Goal: Information Seeking & Learning: Check status

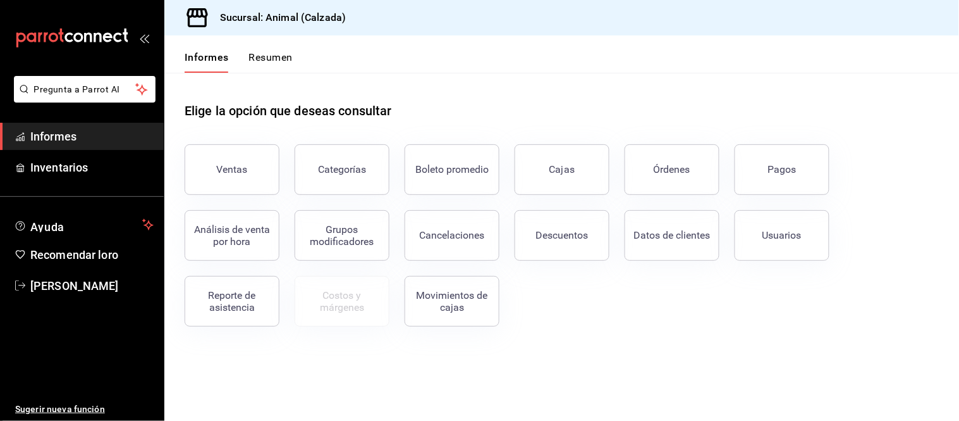
click at [91, 131] on span "Informes" at bounding box center [91, 136] width 123 height 17
click at [662, 164] on font "Órdenes" at bounding box center [672, 169] width 37 height 12
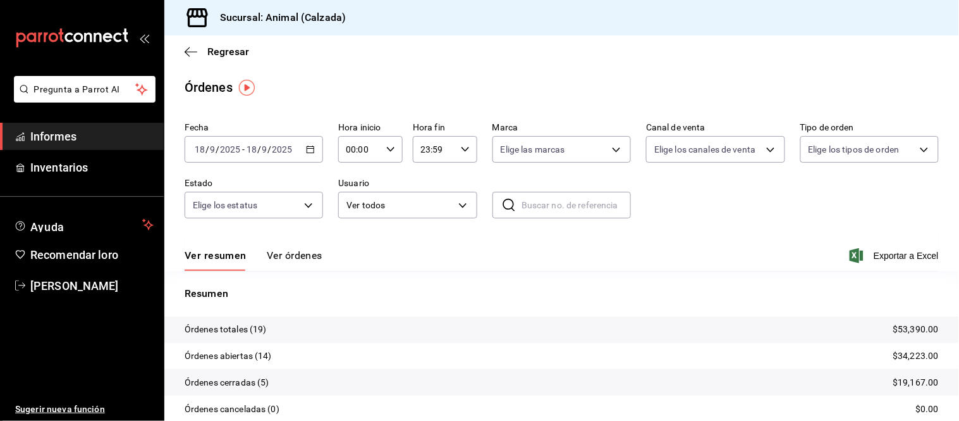
click at [388, 155] on div "00:00 Hora inicio" at bounding box center [370, 149] width 65 height 27
click at [351, 197] on button "05" at bounding box center [352, 193] width 27 height 25
type input "05:00"
click at [305, 247] on div at bounding box center [479, 210] width 959 height 421
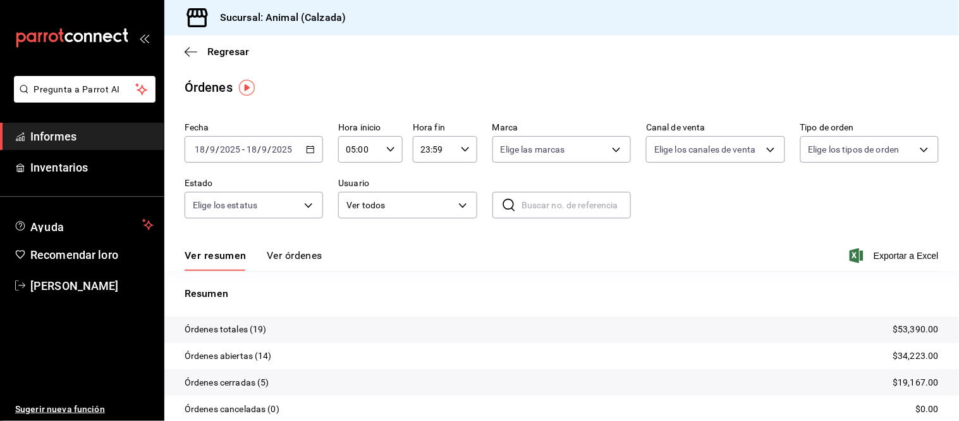
drag, startPoint x: 294, startPoint y: 260, endPoint x: 286, endPoint y: 254, distance: 10.0
click at [294, 261] on font "Ver órdenes" at bounding box center [295, 255] width 56 height 12
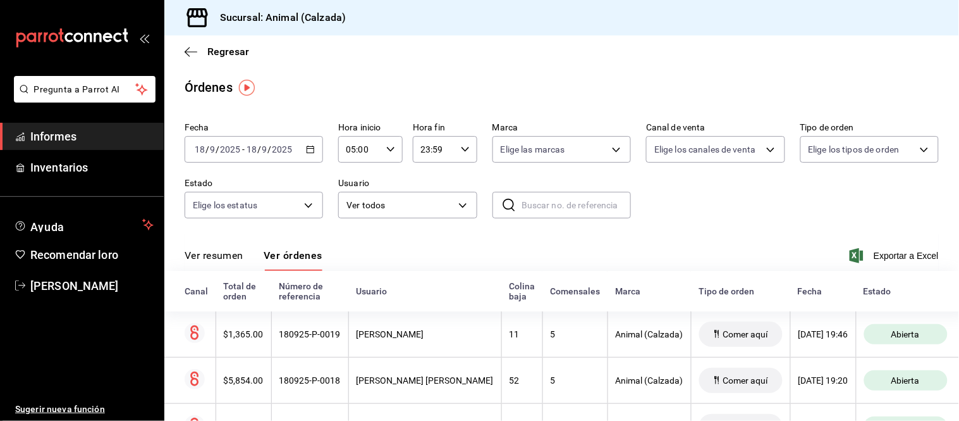
click at [231, 258] on font "Ver resumen" at bounding box center [214, 255] width 59 height 12
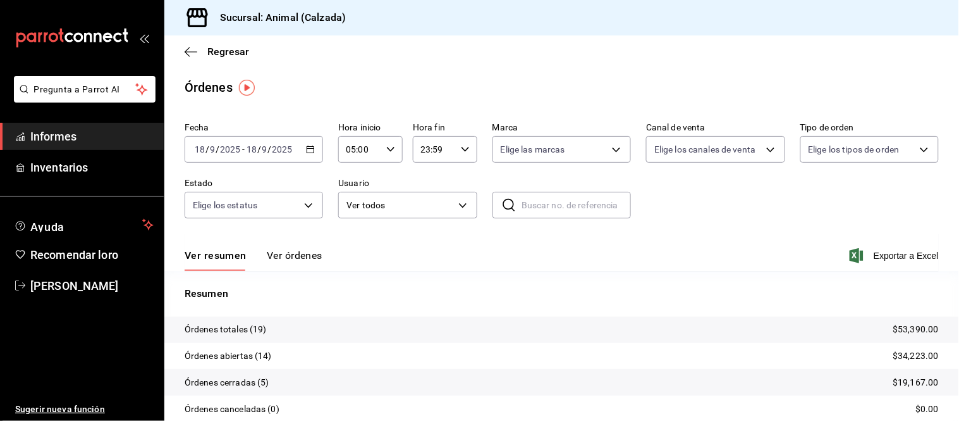
click at [280, 254] on font "Ver órdenes" at bounding box center [295, 255] width 56 height 12
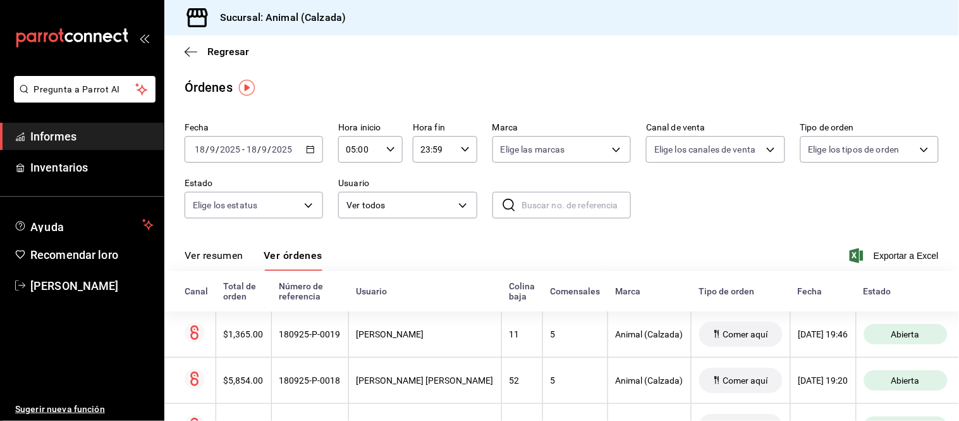
click at [228, 261] on font "Ver resumen" at bounding box center [214, 255] width 59 height 12
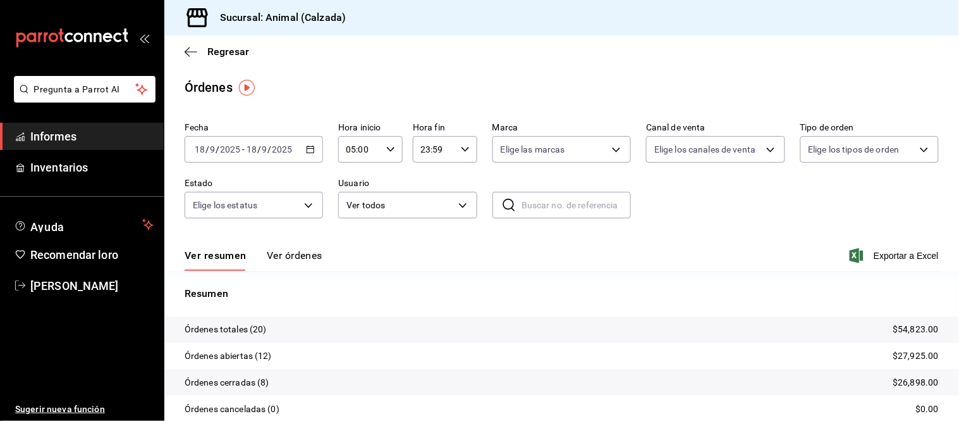
click at [271, 256] on font "Ver órdenes" at bounding box center [295, 255] width 56 height 12
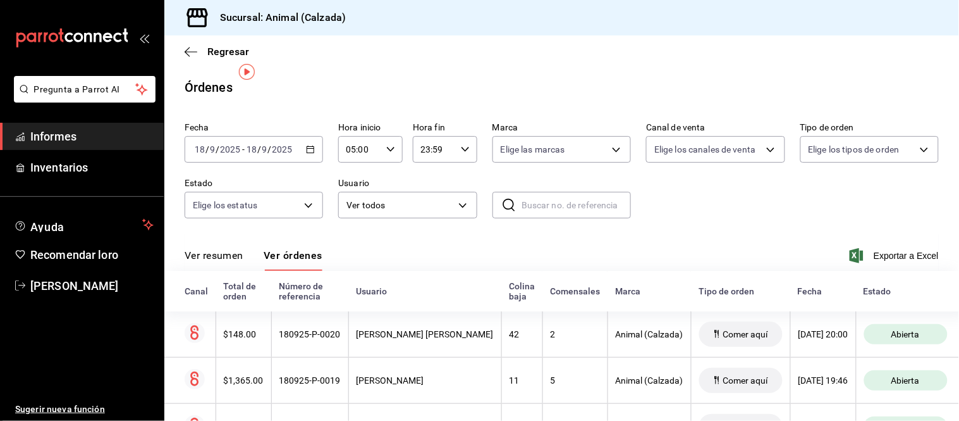
scroll to position [70, 0]
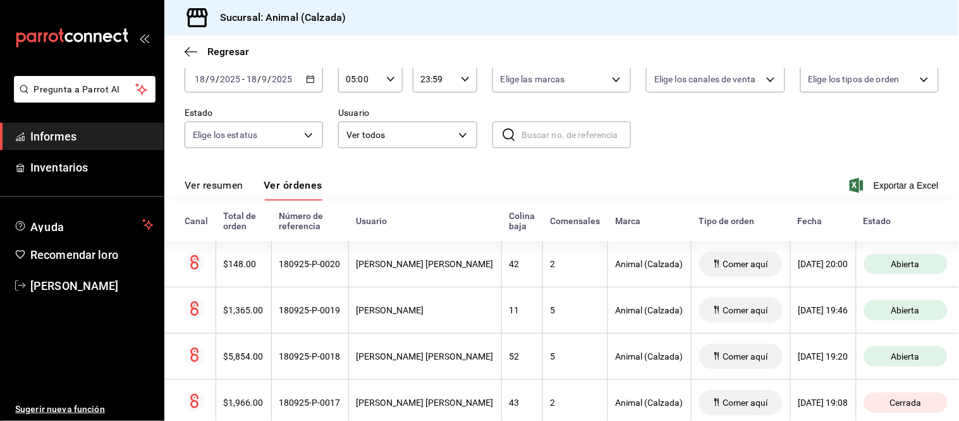
click at [205, 180] on font "Ver resumen" at bounding box center [214, 185] width 59 height 12
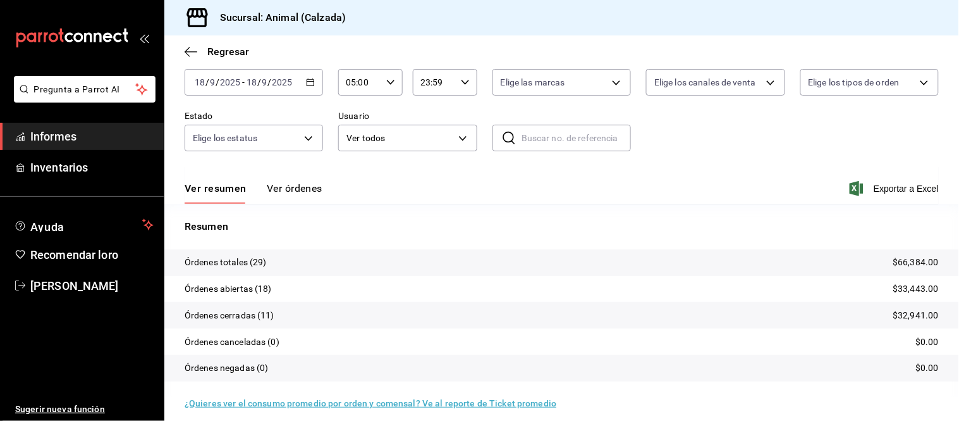
scroll to position [70, 0]
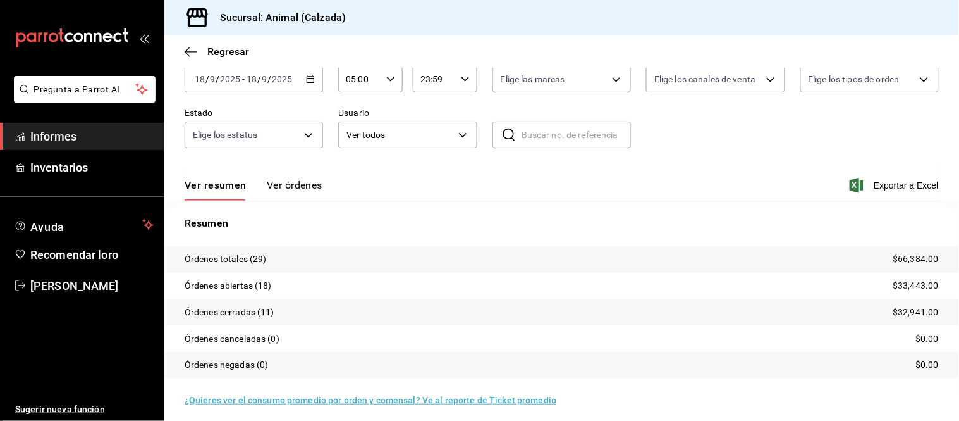
click at [297, 188] on font "Ver órdenes" at bounding box center [295, 185] width 56 height 12
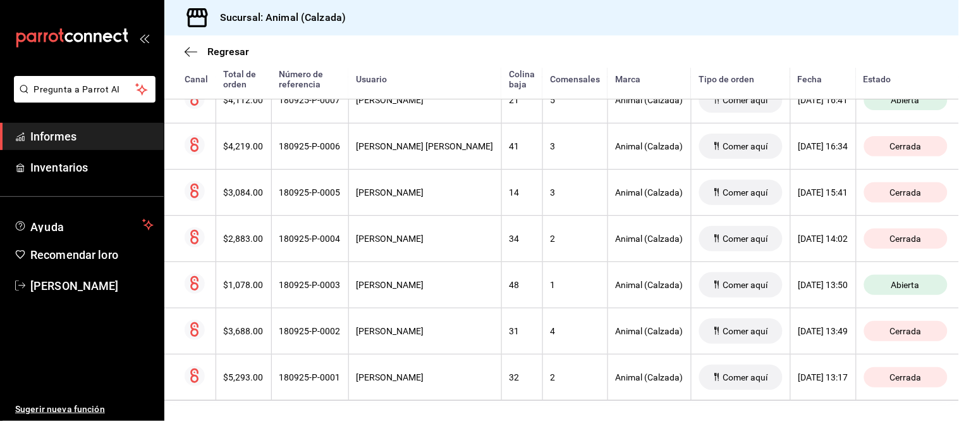
scroll to position [1286, 0]
click at [608, 292] on th "Animal (Calzada)" at bounding box center [649, 284] width 83 height 46
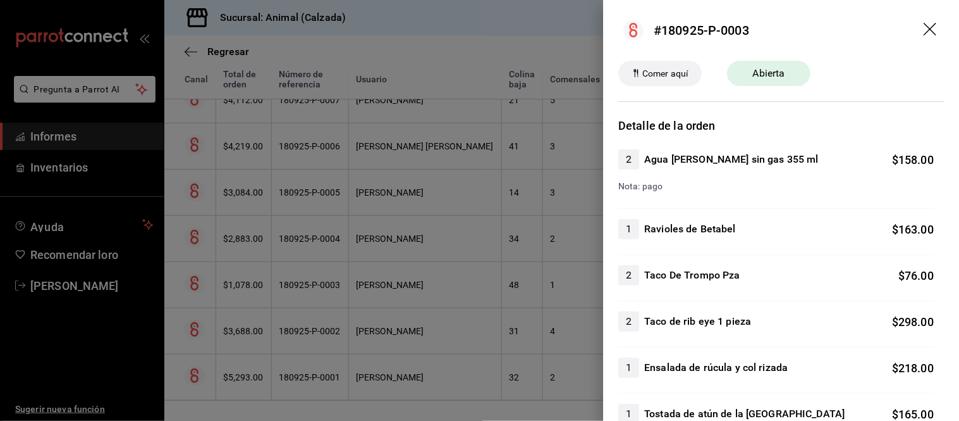
click at [574, 292] on div at bounding box center [479, 210] width 959 height 421
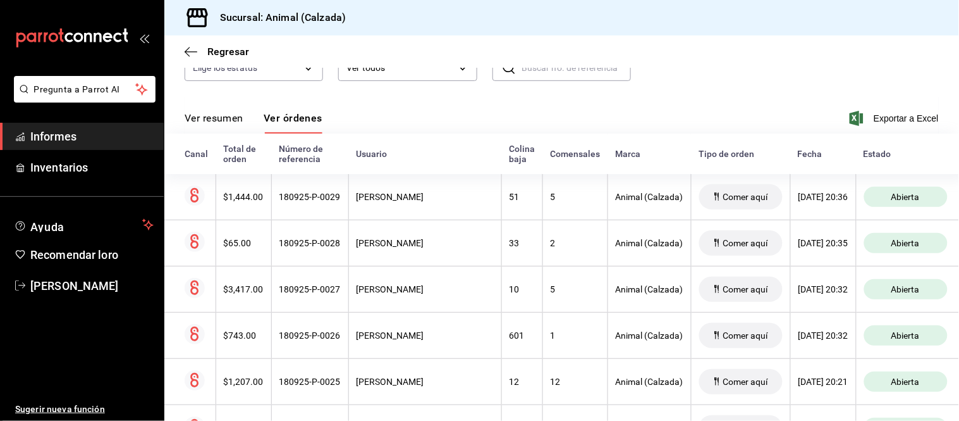
scroll to position [91, 0]
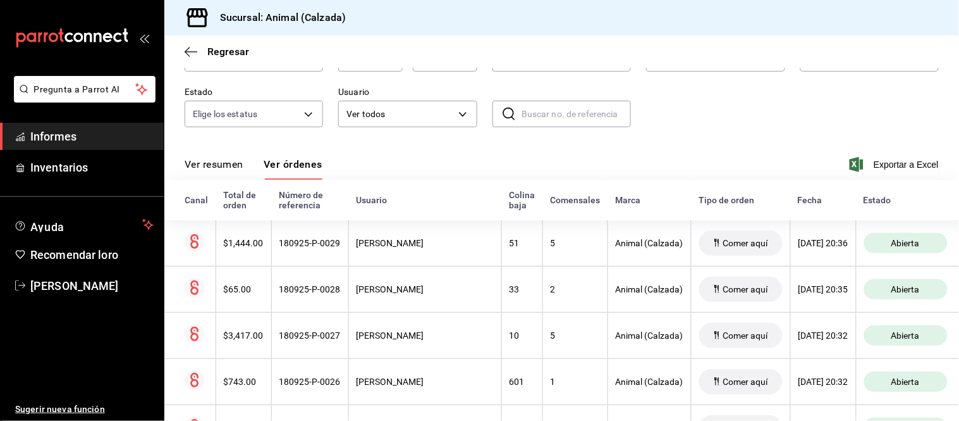
click at [216, 156] on div "Ver resumen Ver órdenes Exportar a Excel" at bounding box center [562, 160] width 755 height 37
click at [230, 170] on font "Ver resumen" at bounding box center [214, 164] width 59 height 12
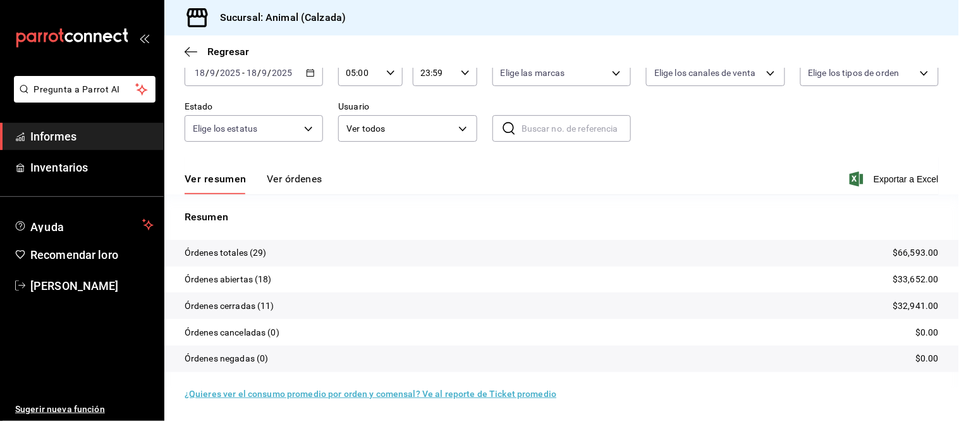
click at [276, 175] on font "Ver órdenes" at bounding box center [295, 179] width 56 height 12
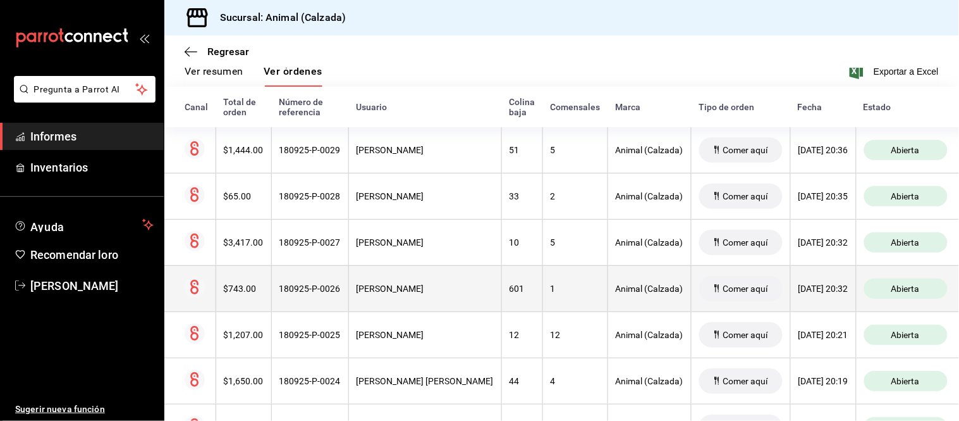
scroll to position [77, 0]
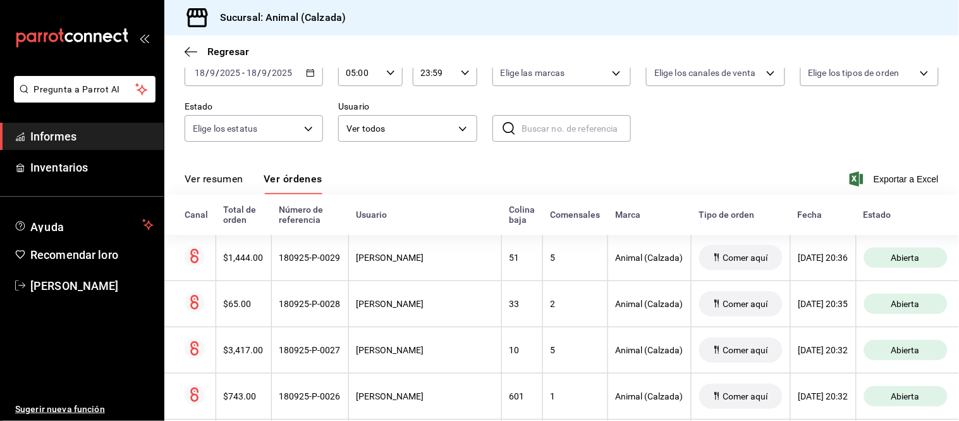
click at [226, 180] on font "Ver resumen" at bounding box center [214, 179] width 59 height 12
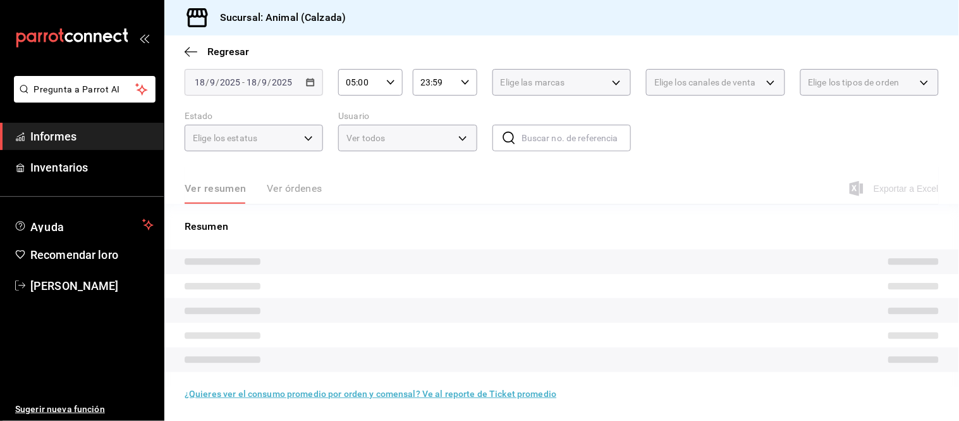
scroll to position [77, 0]
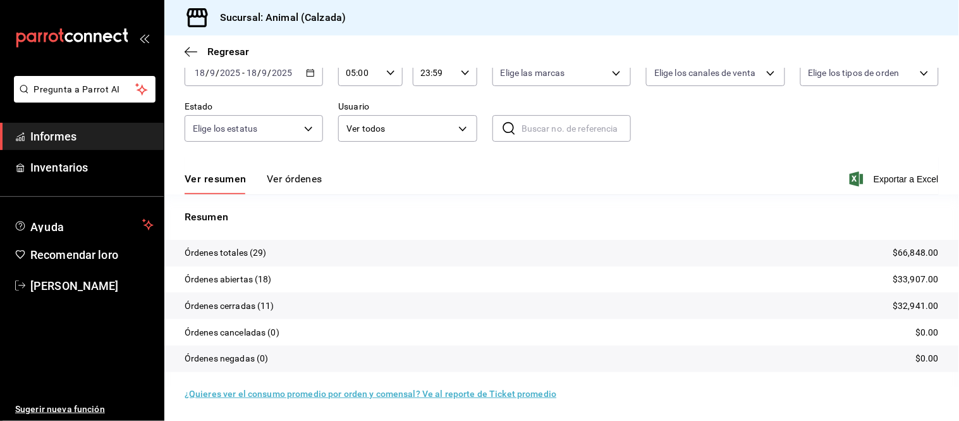
click at [299, 176] on font "Ver órdenes" at bounding box center [295, 179] width 56 height 12
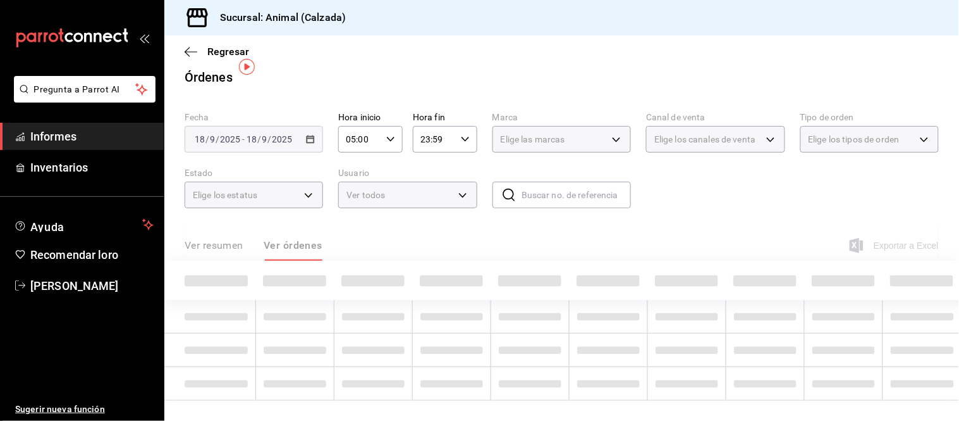
scroll to position [77, 0]
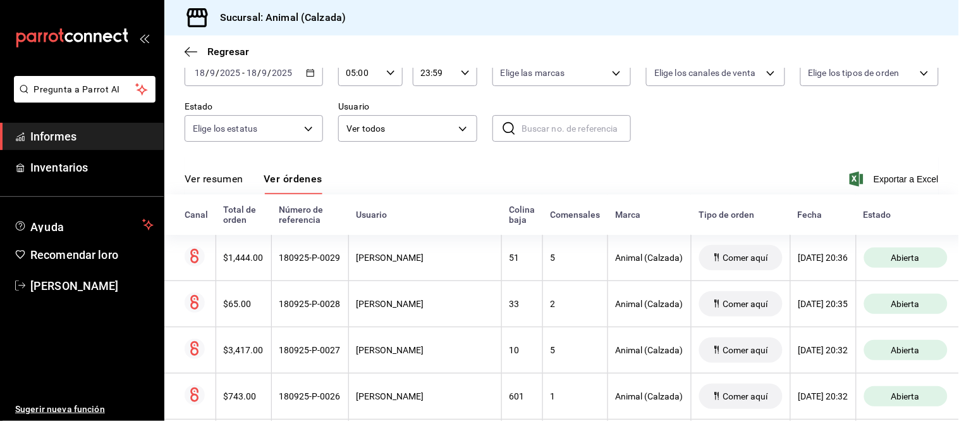
click at [216, 184] on font "Ver resumen" at bounding box center [214, 179] width 59 height 12
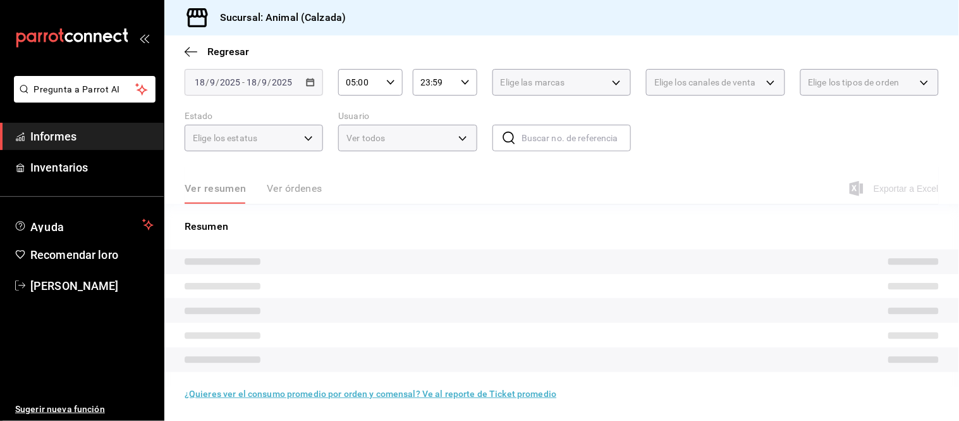
scroll to position [77, 0]
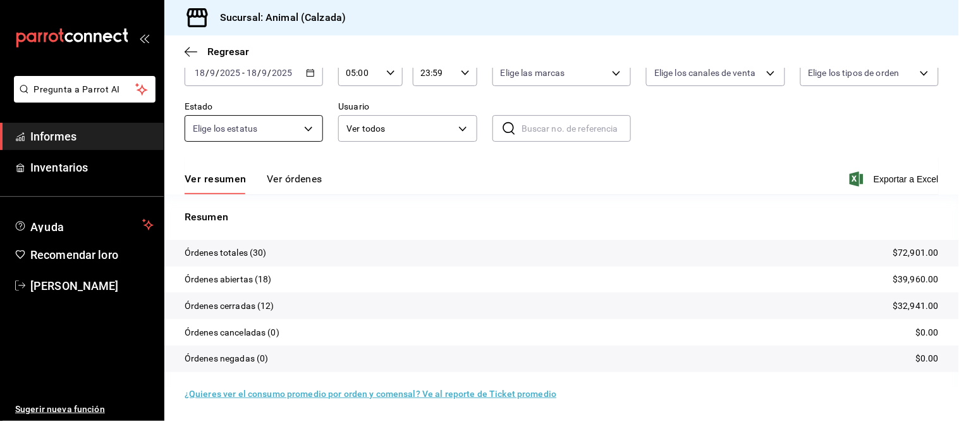
click at [293, 178] on font "Ver órdenes" at bounding box center [295, 179] width 56 height 12
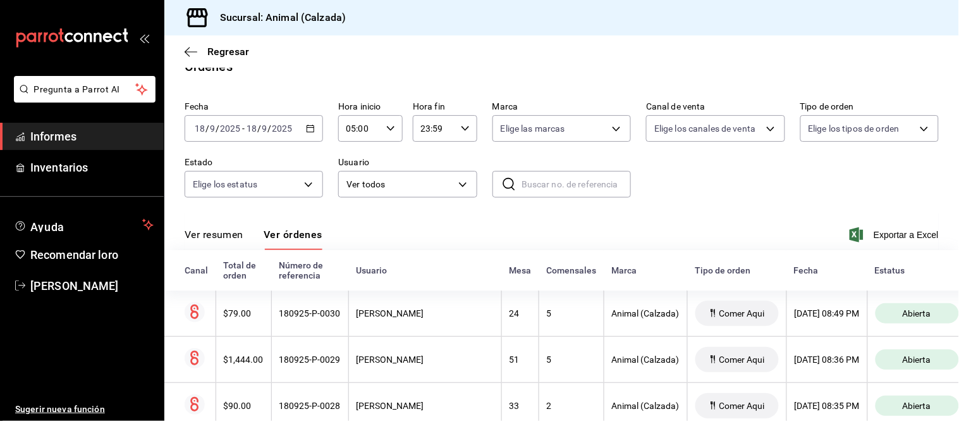
scroll to position [77, 0]
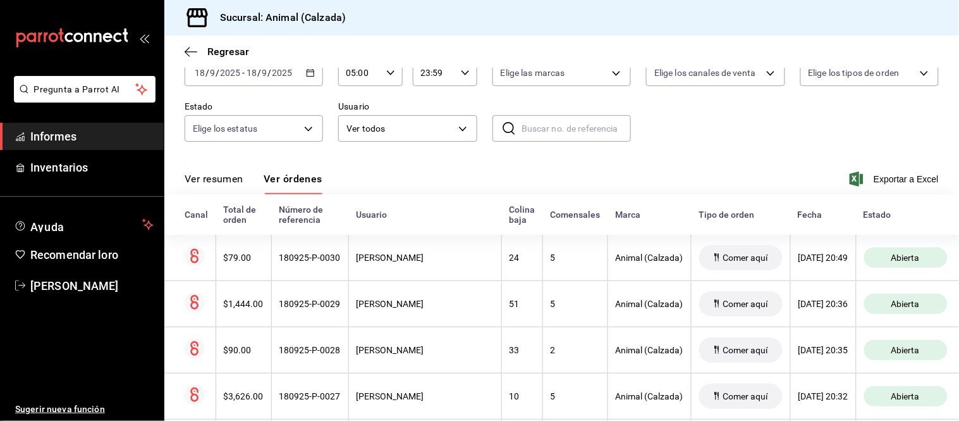
click at [212, 175] on font "Ver resumen" at bounding box center [214, 179] width 59 height 12
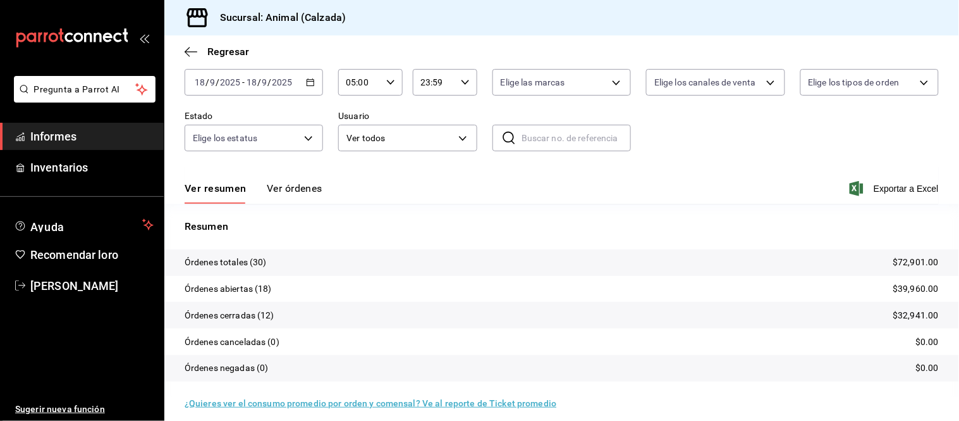
scroll to position [77, 0]
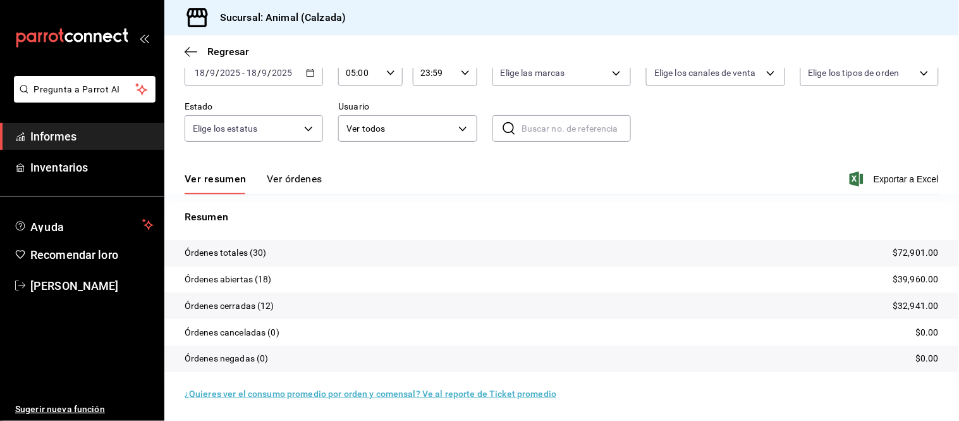
drag, startPoint x: 298, startPoint y: 180, endPoint x: 308, endPoint y: 163, distance: 19.3
click at [298, 180] on font "Ver órdenes" at bounding box center [295, 179] width 56 height 12
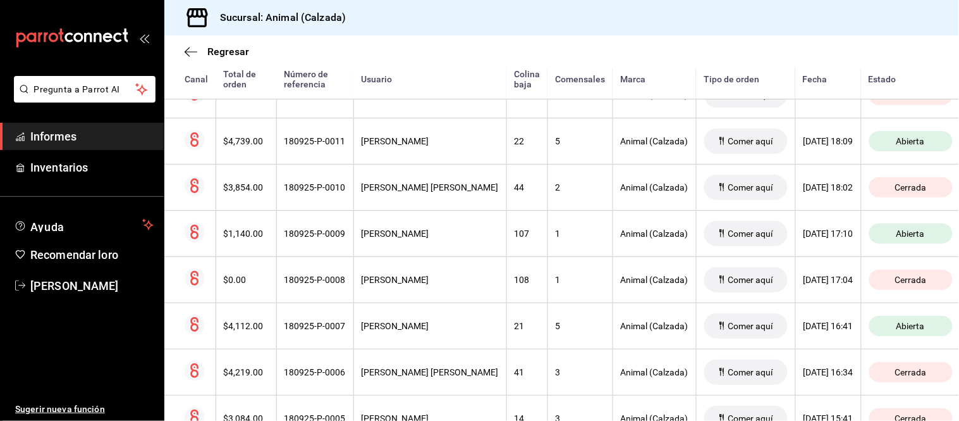
scroll to position [1271, 0]
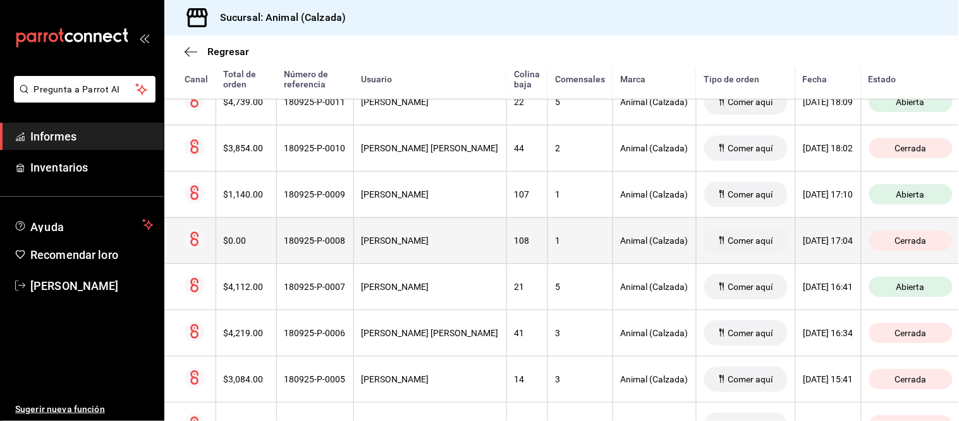
click at [408, 253] on th "[PERSON_NAME]" at bounding box center [430, 240] width 153 height 46
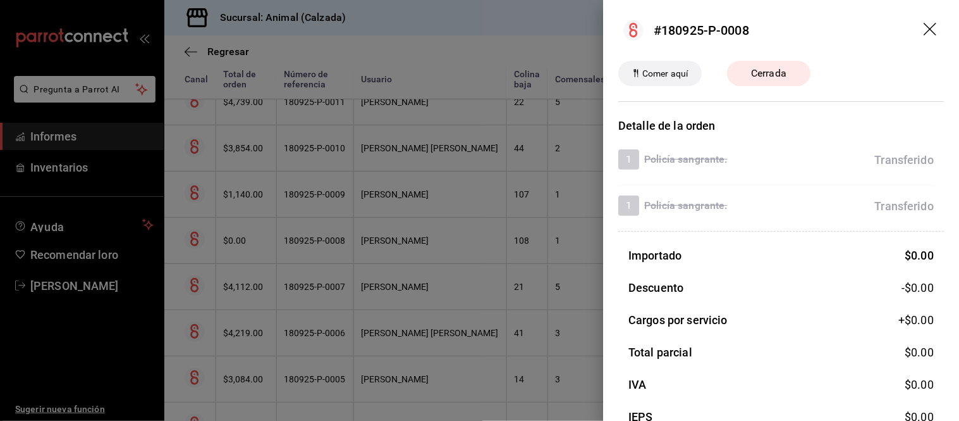
click at [405, 243] on div at bounding box center [479, 210] width 959 height 421
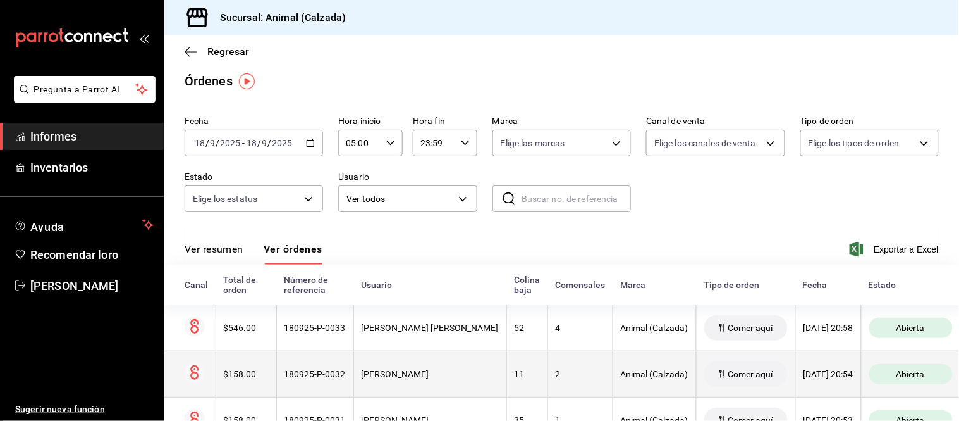
scroll to position [0, 0]
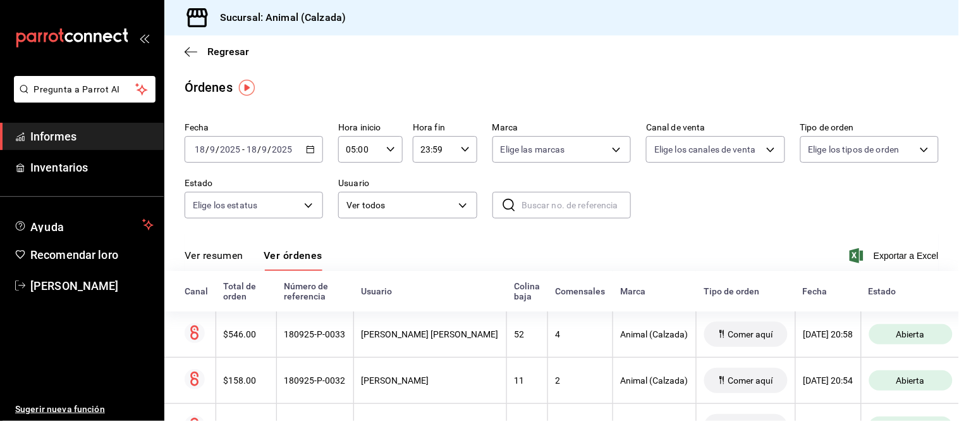
click at [249, 249] on div "Ver resumen Ver órdenes" at bounding box center [254, 260] width 138 height 22
click at [236, 254] on font "Ver resumen" at bounding box center [214, 255] width 59 height 12
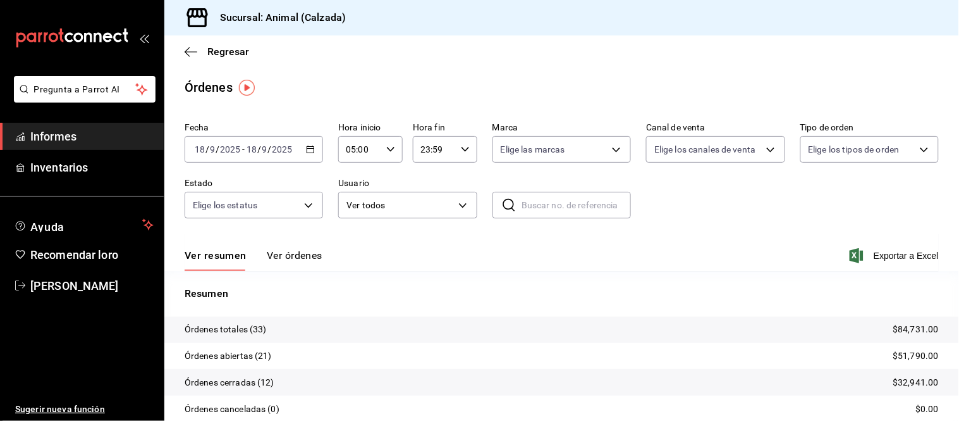
click at [286, 250] on font "Ver órdenes" at bounding box center [295, 255] width 56 height 12
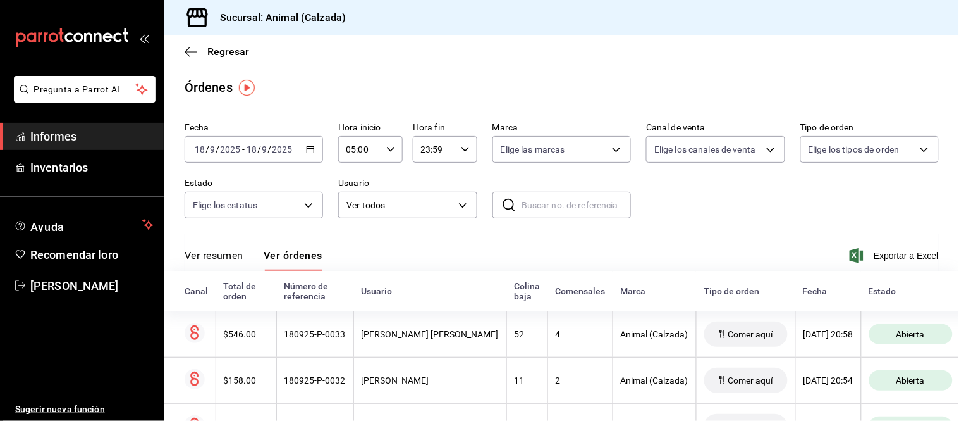
click at [610, 234] on div "Ver resumen Ver órdenes Exportar a Excel" at bounding box center [562, 251] width 755 height 37
drag, startPoint x: 223, startPoint y: 249, endPoint x: 230, endPoint y: 264, distance: 17.0
click at [223, 249] on font "Ver resumen" at bounding box center [214, 255] width 59 height 12
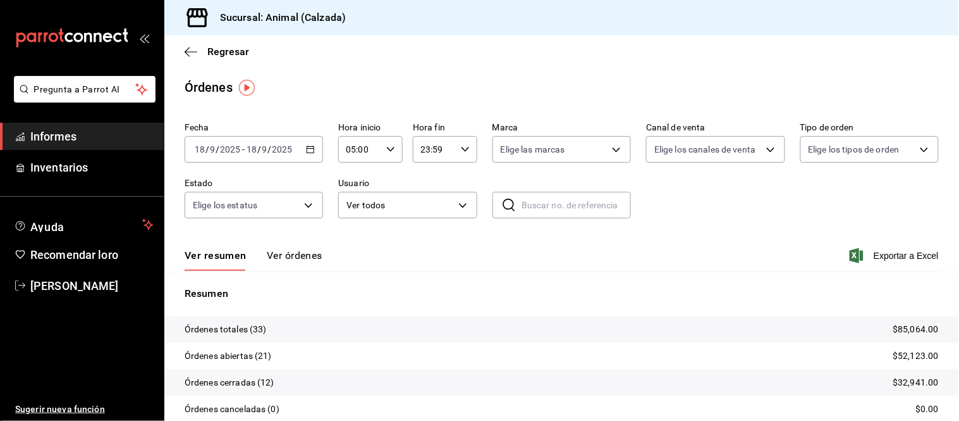
click at [280, 254] on font "Ver órdenes" at bounding box center [295, 255] width 56 height 12
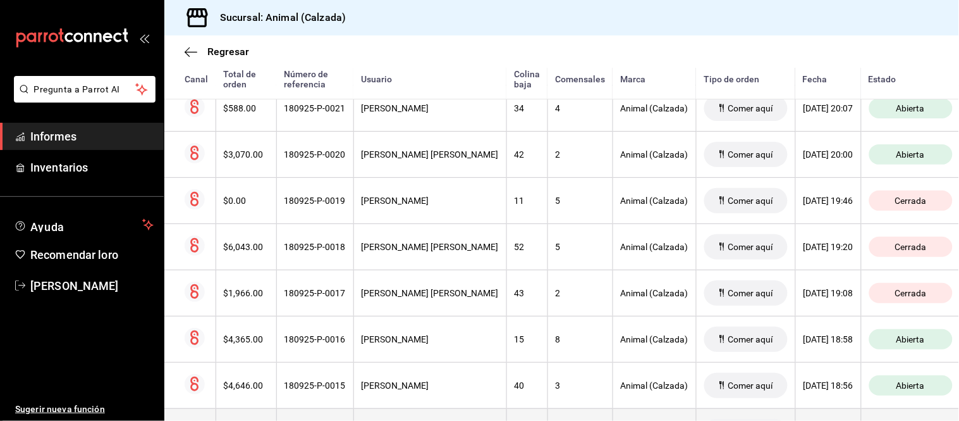
scroll to position [768, 0]
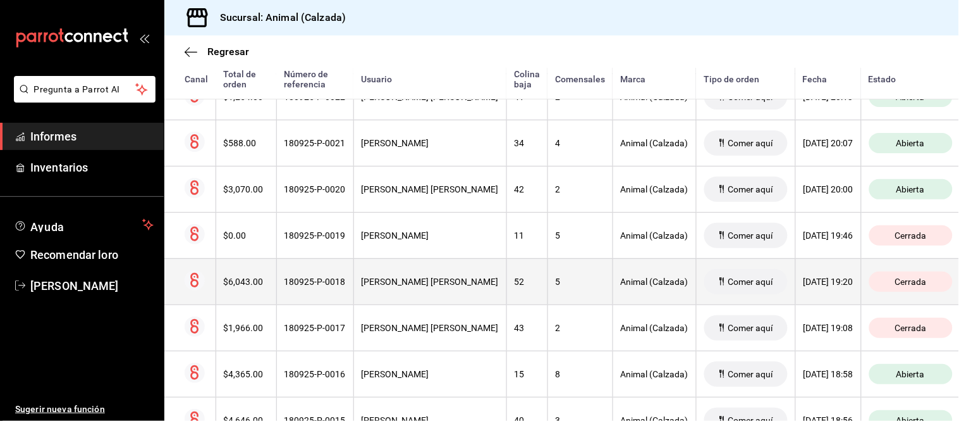
click at [447, 286] on font "[PERSON_NAME] [PERSON_NAME]" at bounding box center [430, 281] width 137 height 10
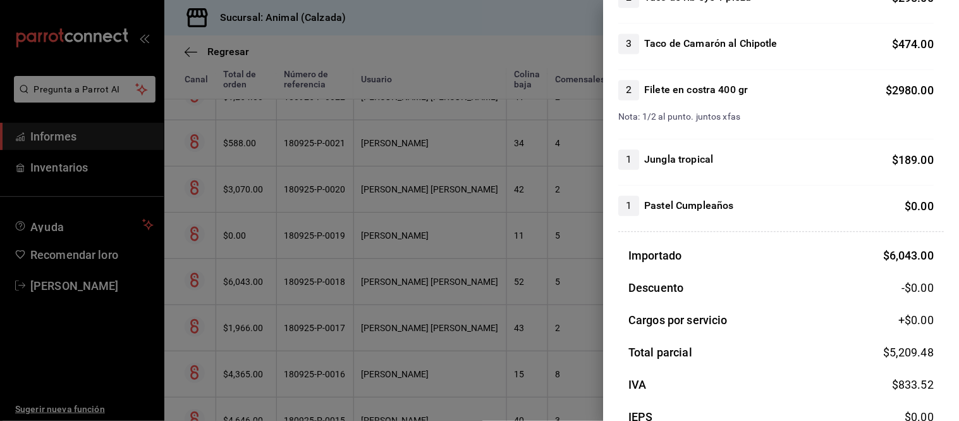
scroll to position [632, 0]
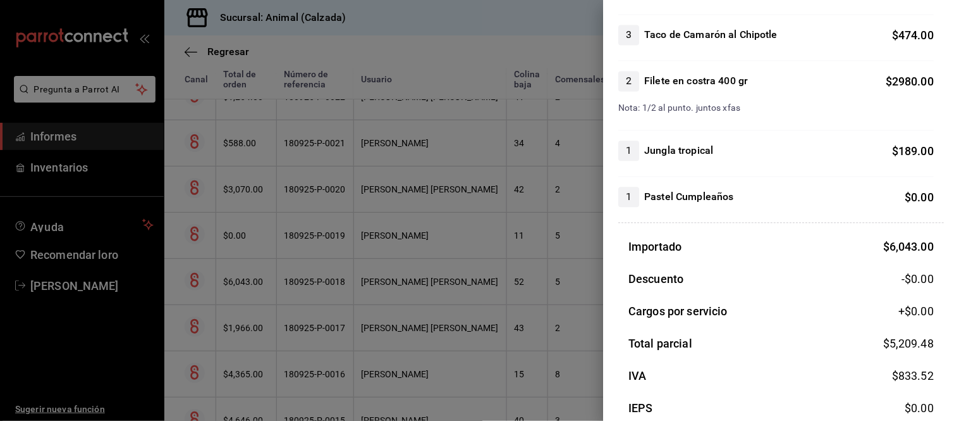
click at [402, 285] on div at bounding box center [479, 210] width 959 height 421
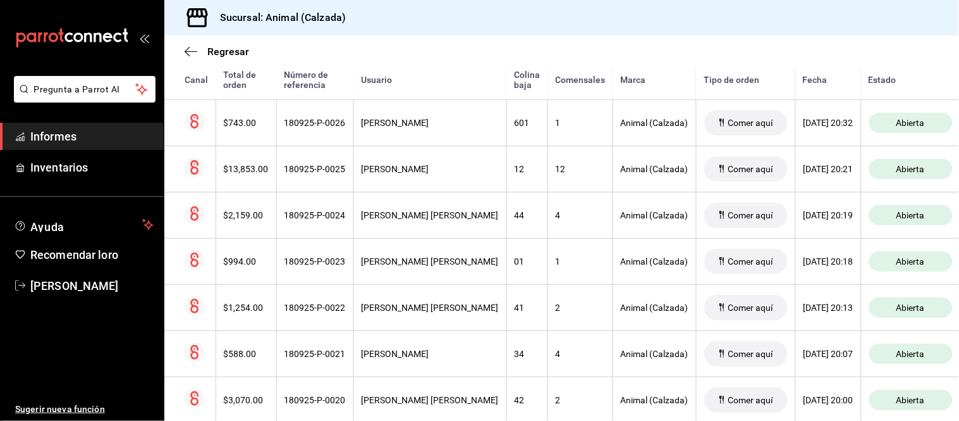
scroll to position [488, 0]
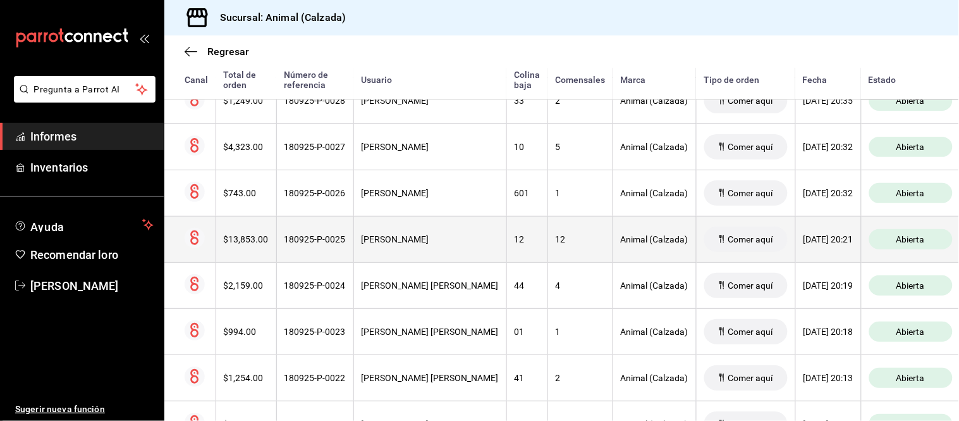
click at [412, 234] on th "[PERSON_NAME]" at bounding box center [430, 239] width 153 height 46
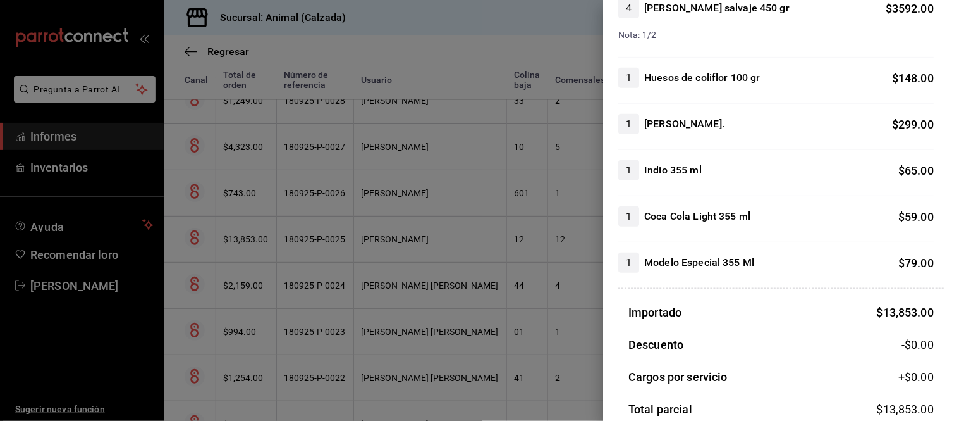
scroll to position [1405, 0]
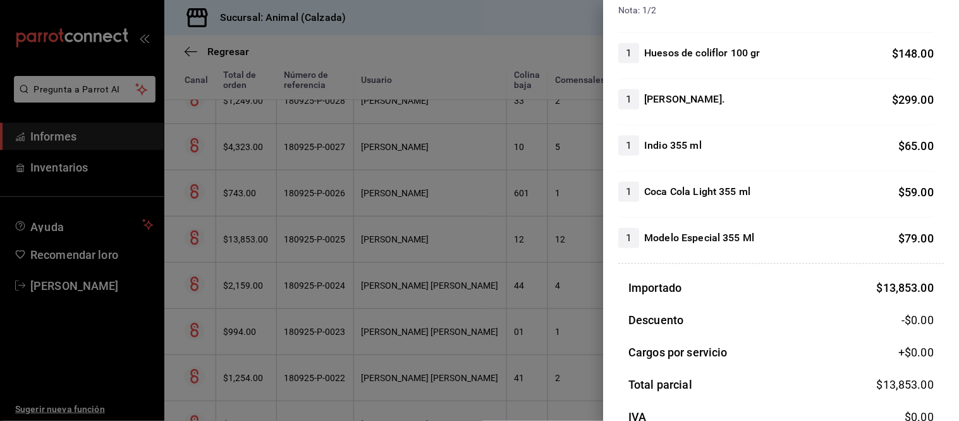
click at [463, 252] on div at bounding box center [479, 210] width 959 height 421
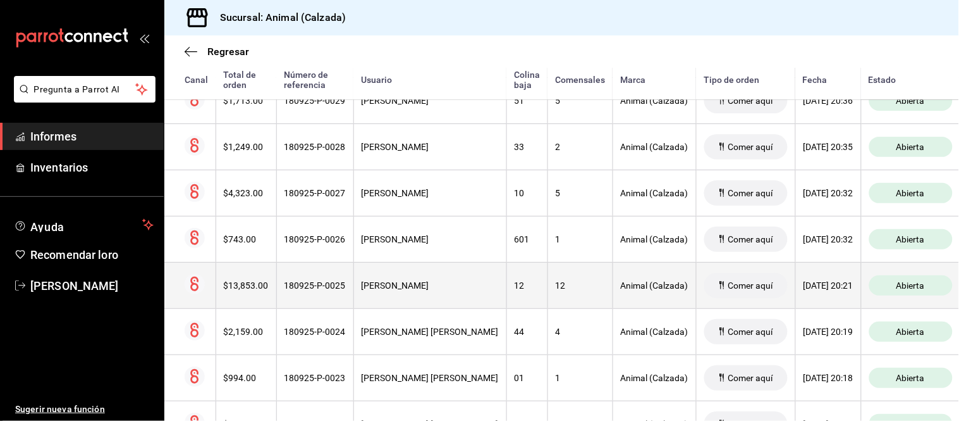
scroll to position [417, 0]
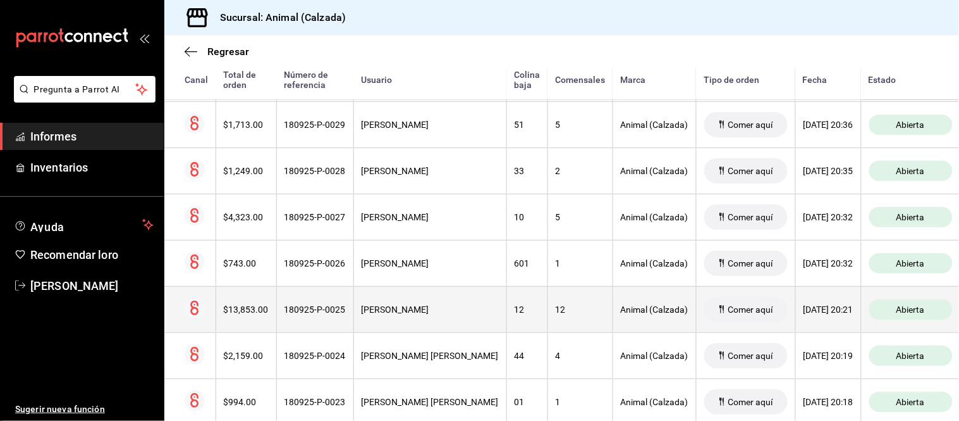
click at [460, 304] on th "[PERSON_NAME]" at bounding box center [430, 309] width 153 height 46
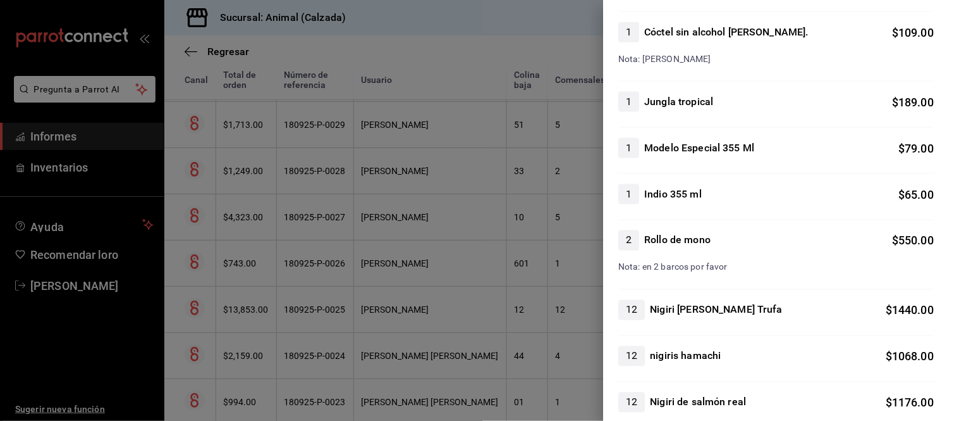
scroll to position [421, 0]
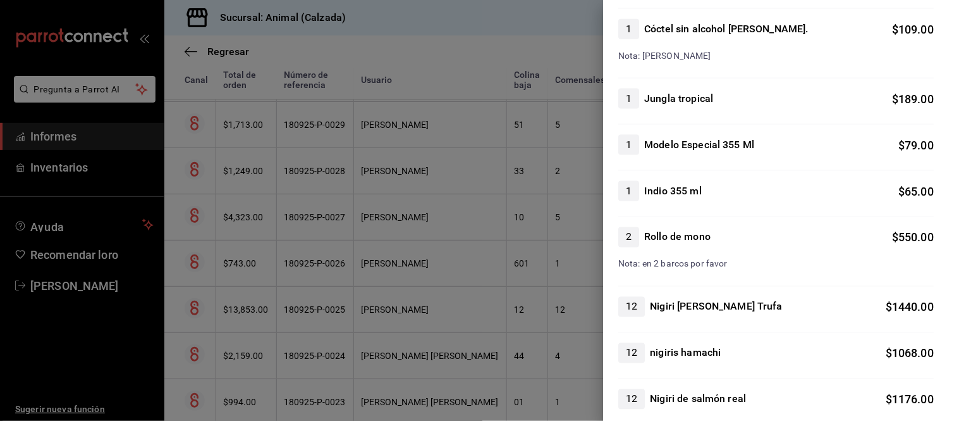
click at [547, 287] on div at bounding box center [479, 210] width 959 height 421
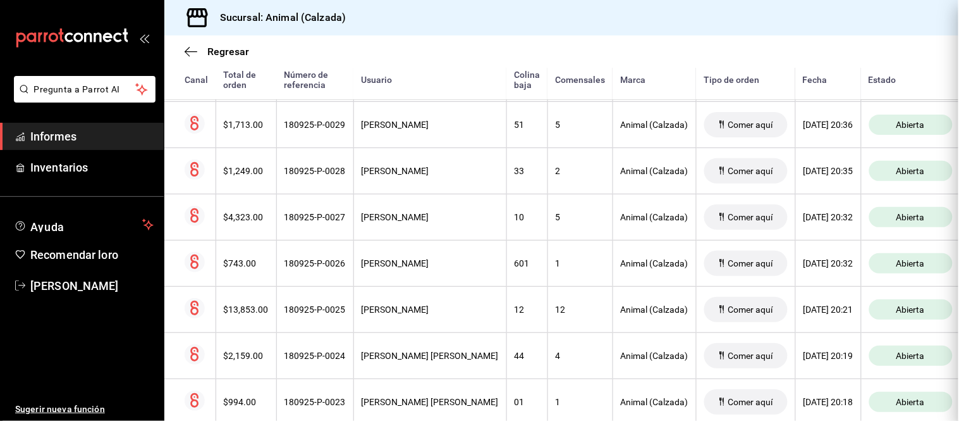
scroll to position [0, 0]
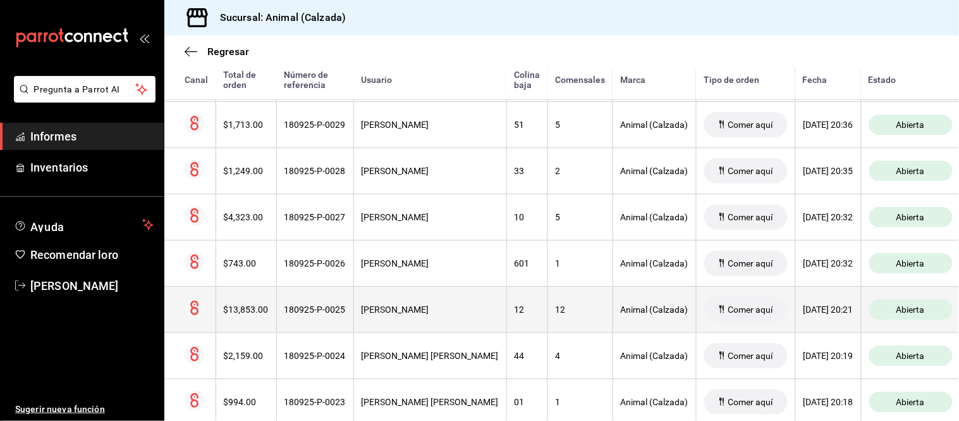
click at [452, 318] on th "[PERSON_NAME]" at bounding box center [430, 309] width 153 height 46
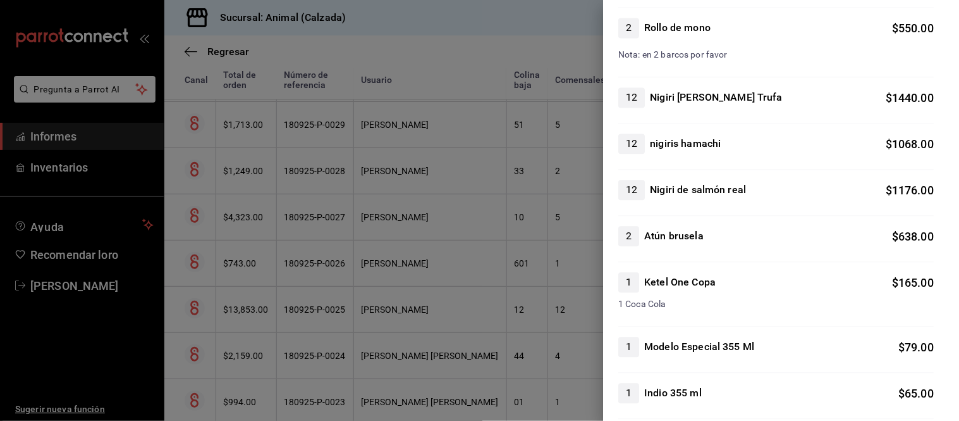
scroll to position [632, 0]
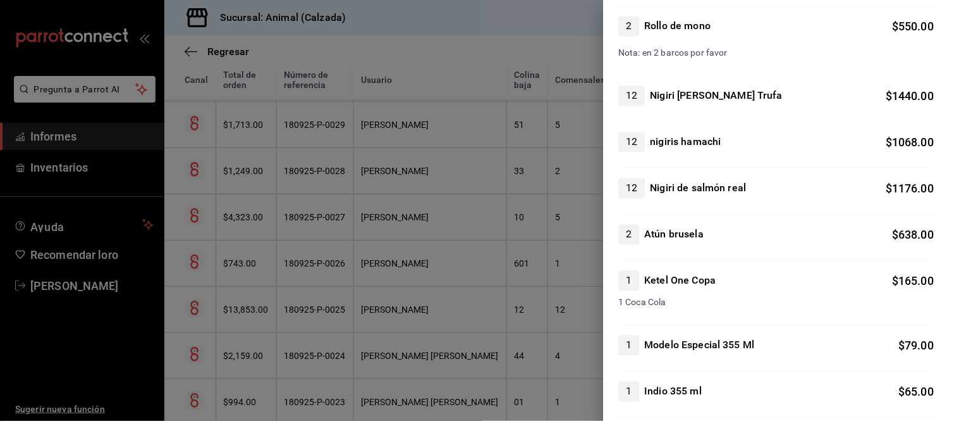
click at [435, 324] on div at bounding box center [479, 210] width 959 height 421
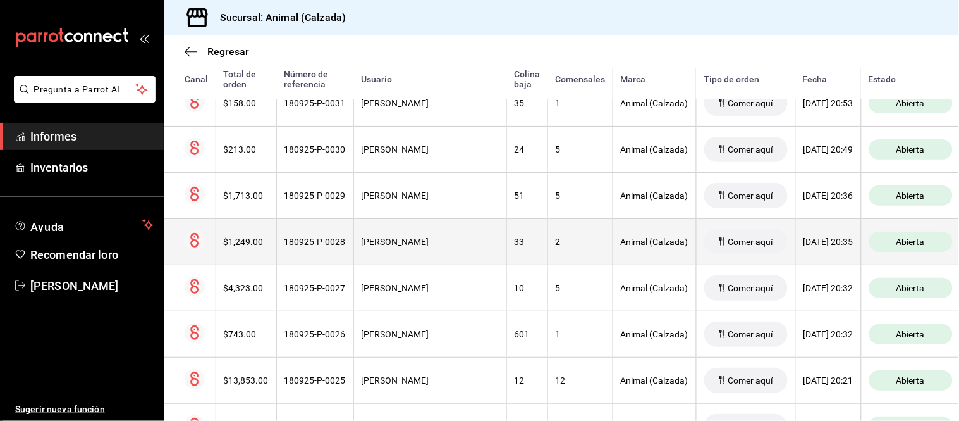
scroll to position [417, 0]
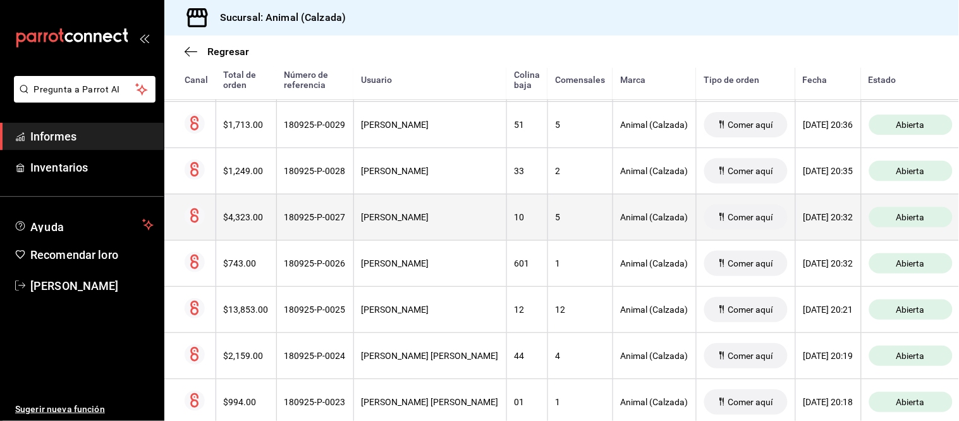
click at [429, 220] on font "[PERSON_NAME]" at bounding box center [396, 217] width 68 height 10
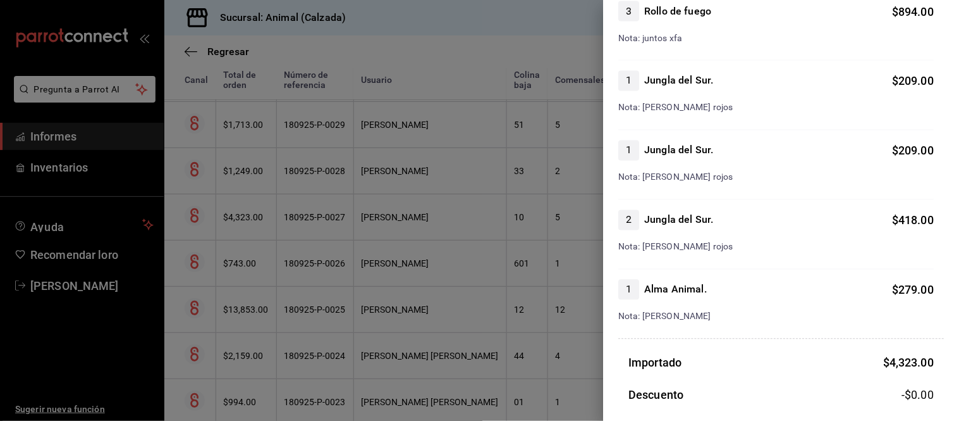
scroll to position [562, 0]
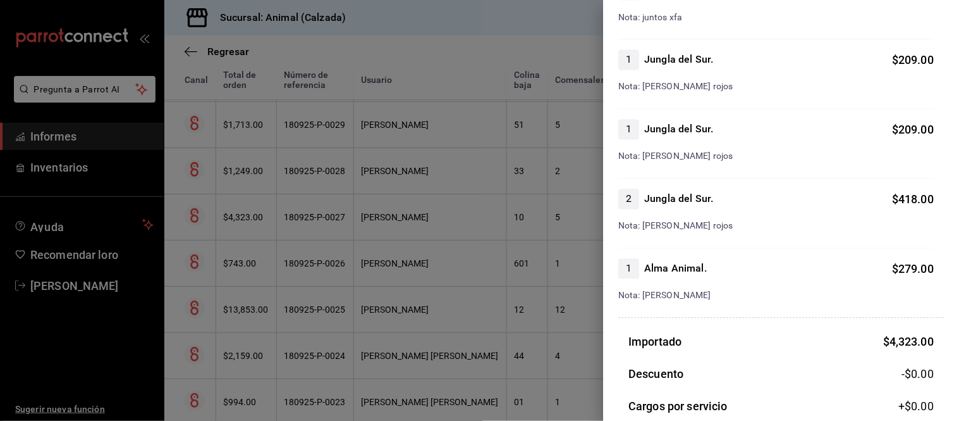
click at [523, 314] on div at bounding box center [479, 210] width 959 height 421
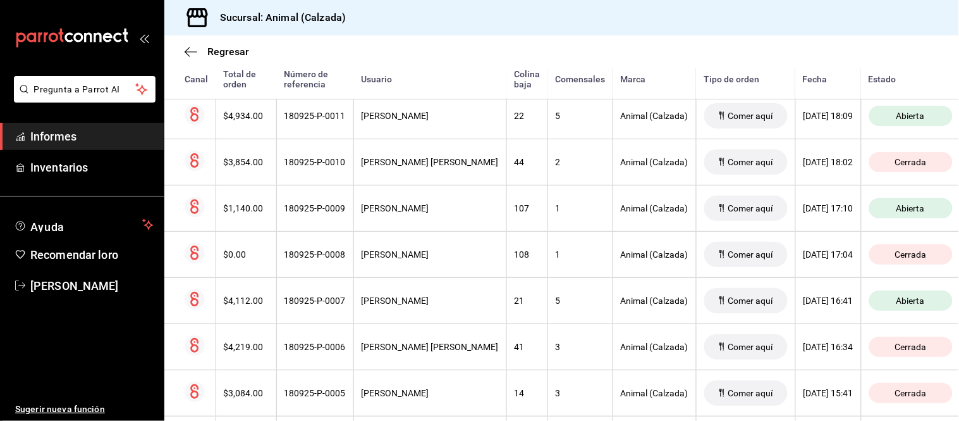
scroll to position [1190, 0]
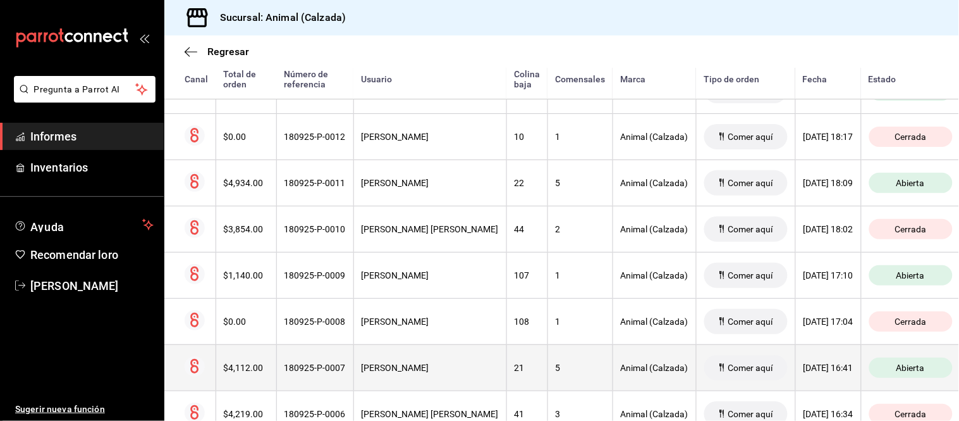
click at [548, 363] on th "5" at bounding box center [580, 367] width 65 height 46
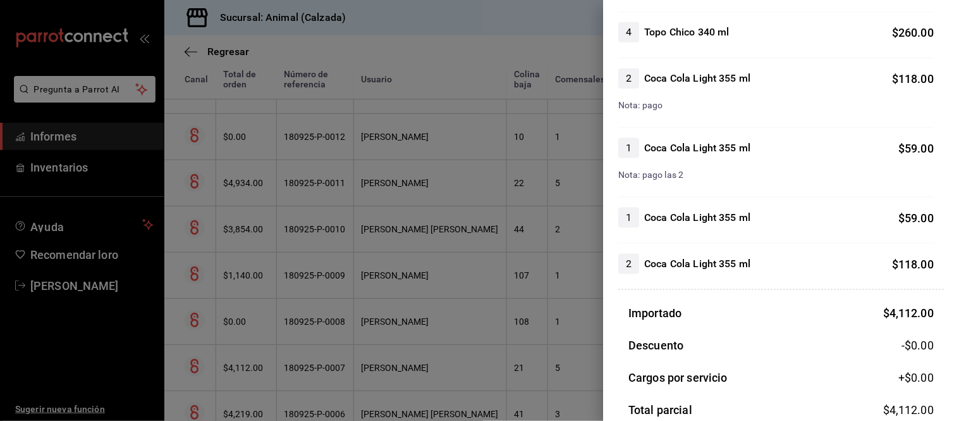
scroll to position [452, 0]
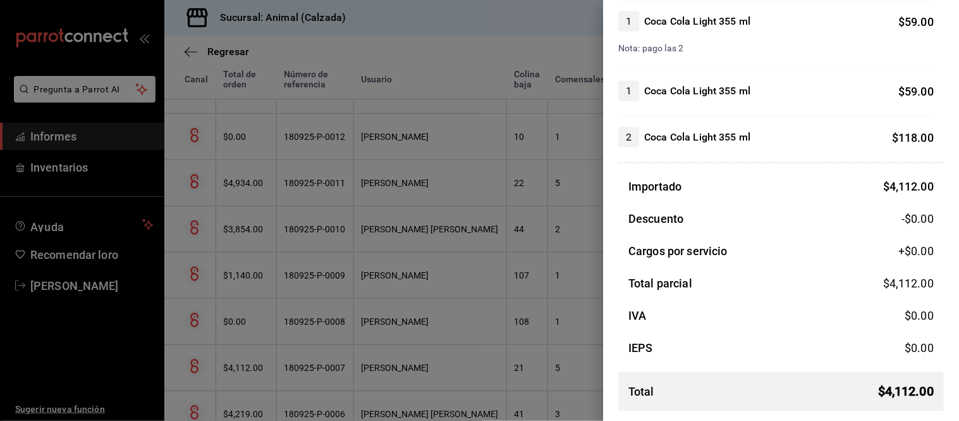
click at [469, 288] on div at bounding box center [479, 210] width 959 height 421
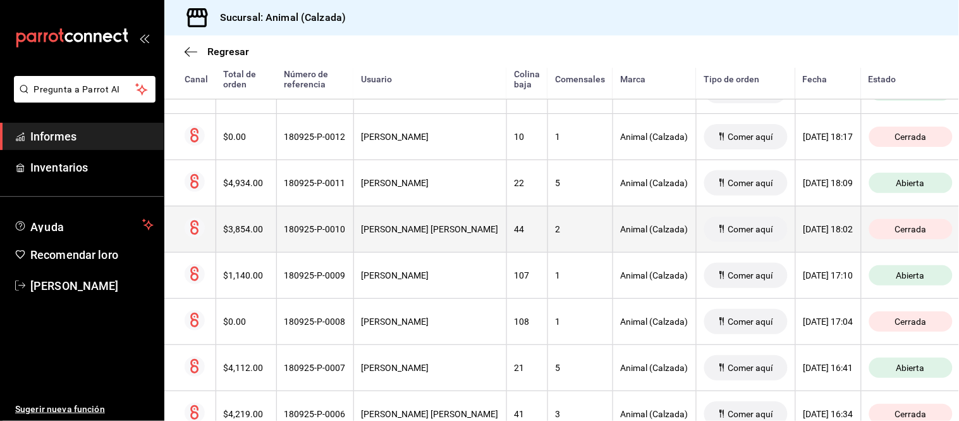
click at [515, 231] on font "44" at bounding box center [520, 229] width 10 height 10
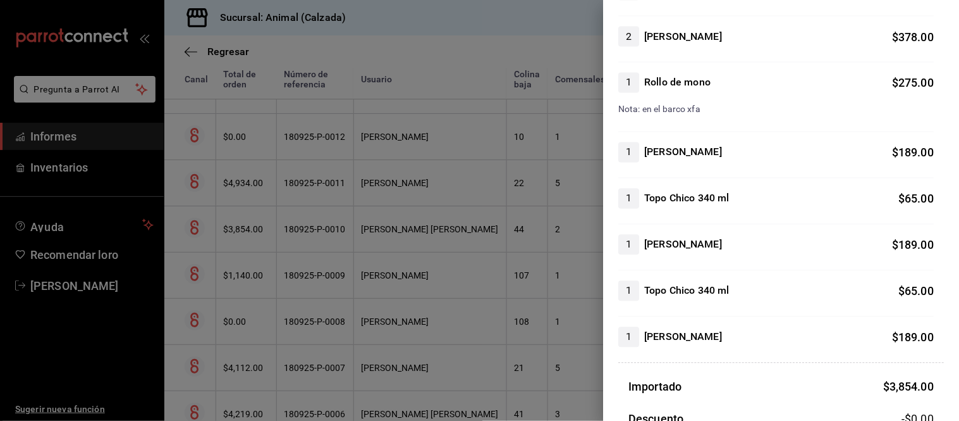
scroll to position [632, 0]
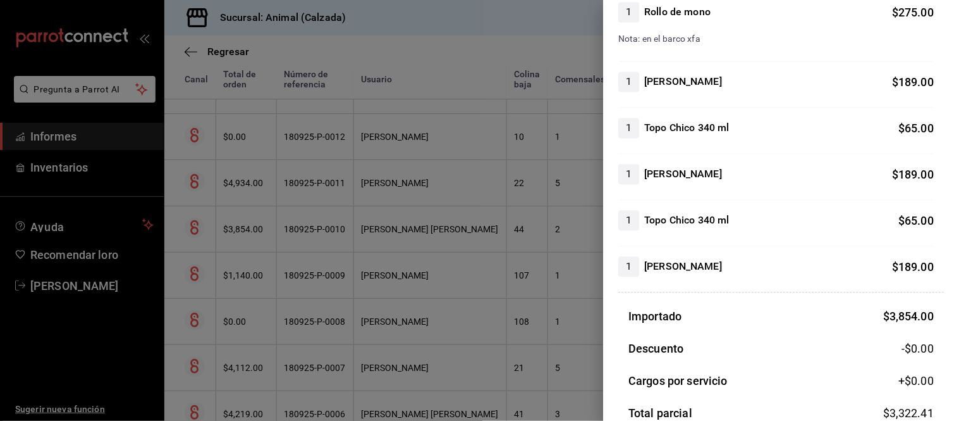
click at [565, 304] on div at bounding box center [479, 210] width 959 height 421
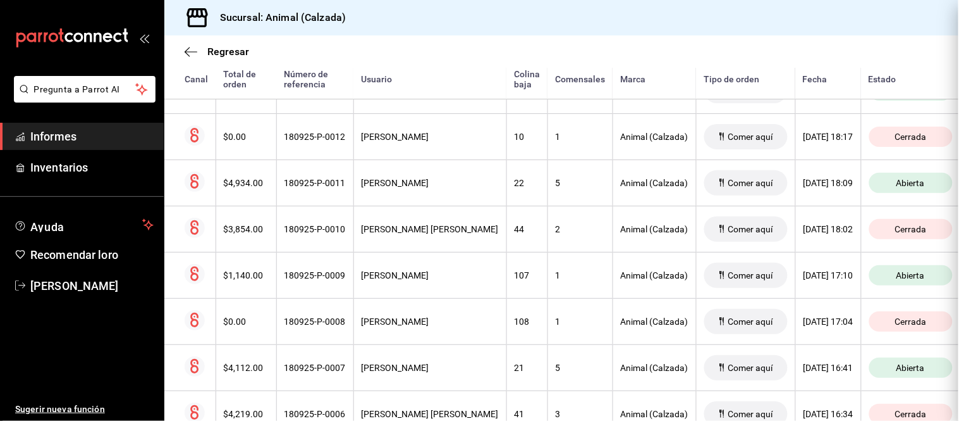
scroll to position [0, 0]
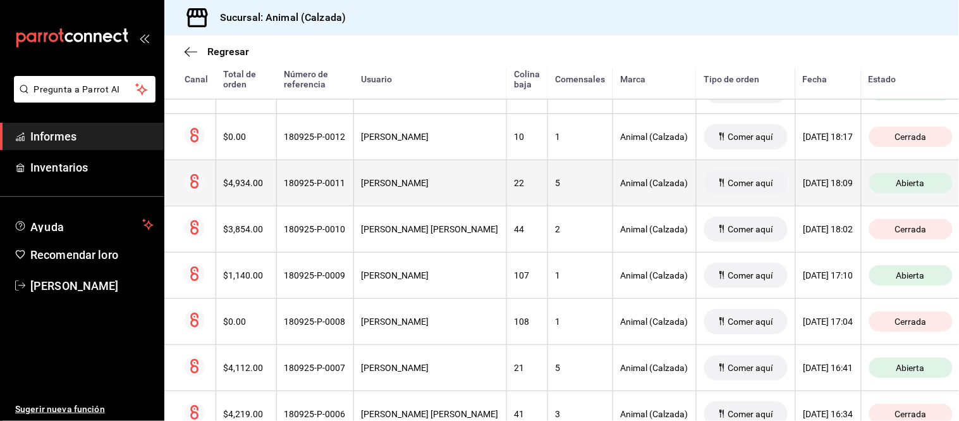
click at [507, 175] on th "22" at bounding box center [527, 182] width 41 height 46
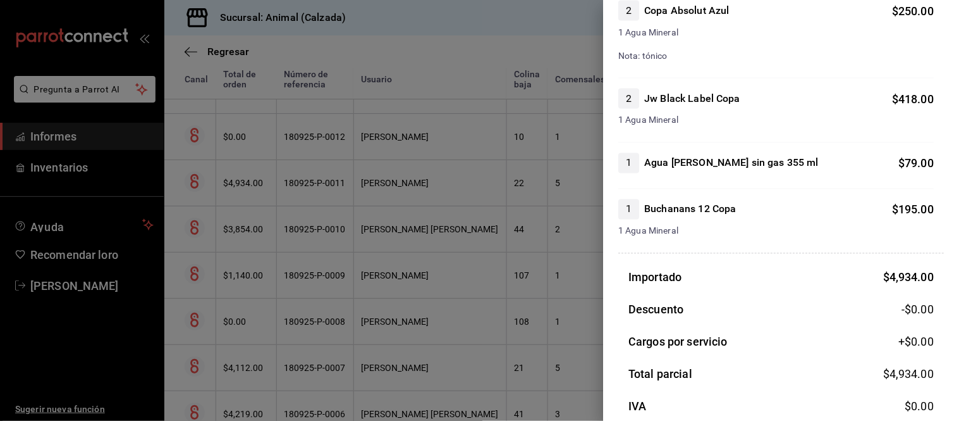
scroll to position [1756, 0]
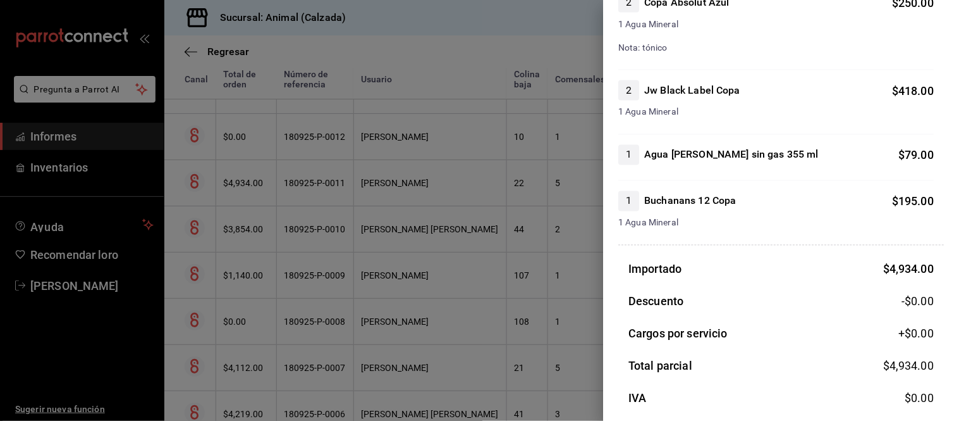
click at [472, 190] on div at bounding box center [479, 210] width 959 height 421
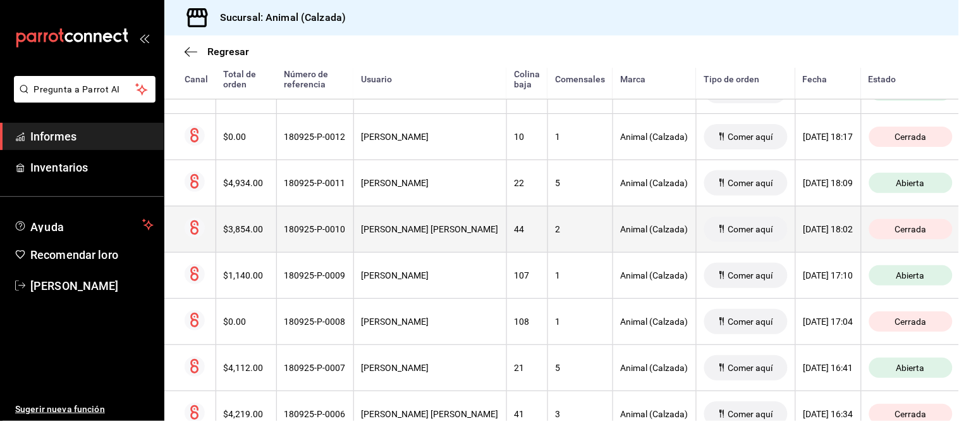
scroll to position [1260, 0]
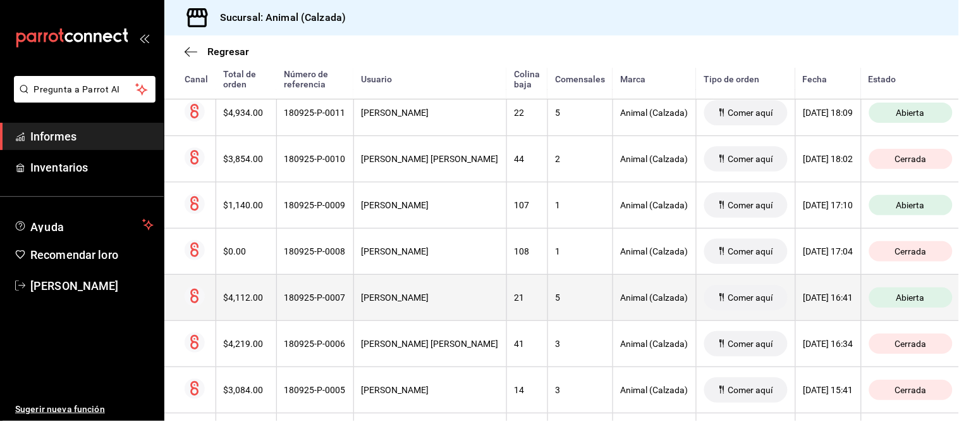
click at [450, 295] on div "[PERSON_NAME]" at bounding box center [430, 297] width 137 height 10
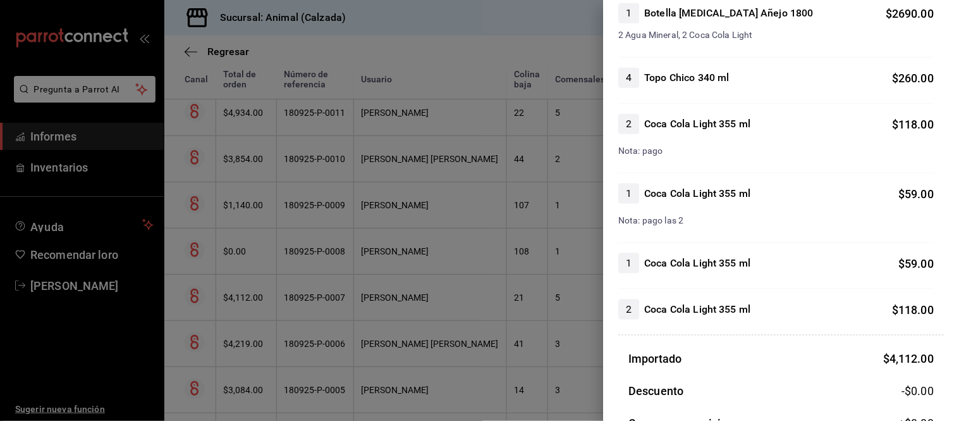
scroll to position [351, 0]
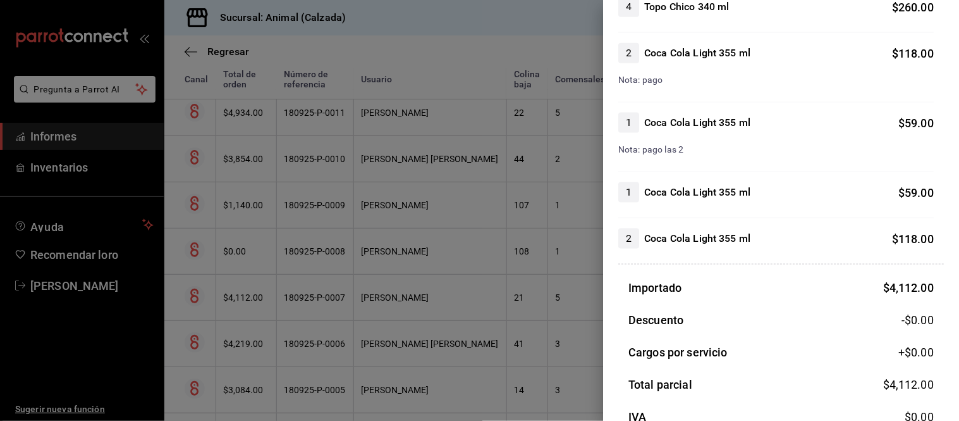
drag, startPoint x: 483, startPoint y: 288, endPoint x: 477, endPoint y: 280, distance: 9.7
click at [483, 288] on div at bounding box center [479, 210] width 959 height 421
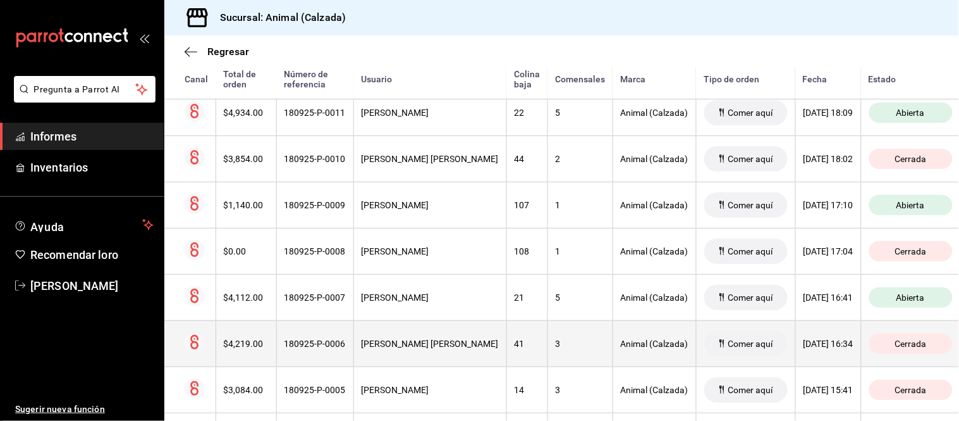
click at [515, 348] on font "41" at bounding box center [520, 343] width 10 height 10
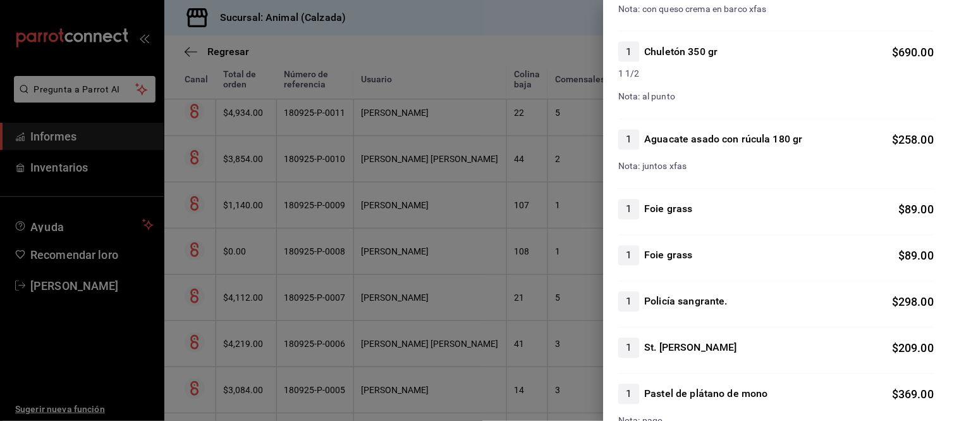
scroll to position [562, 0]
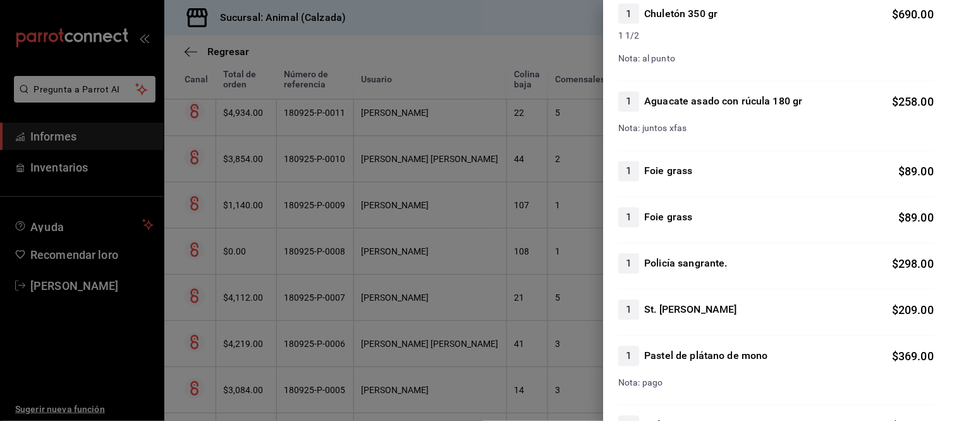
click at [433, 289] on div at bounding box center [479, 210] width 959 height 421
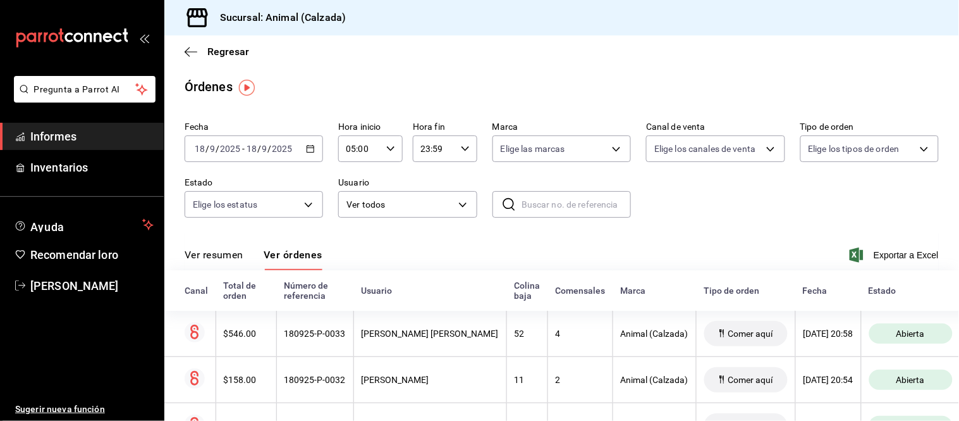
scroll to position [0, 0]
drag, startPoint x: 232, startPoint y: 260, endPoint x: 242, endPoint y: 259, distance: 9.5
click at [231, 259] on font "Ver resumen" at bounding box center [214, 255] width 59 height 12
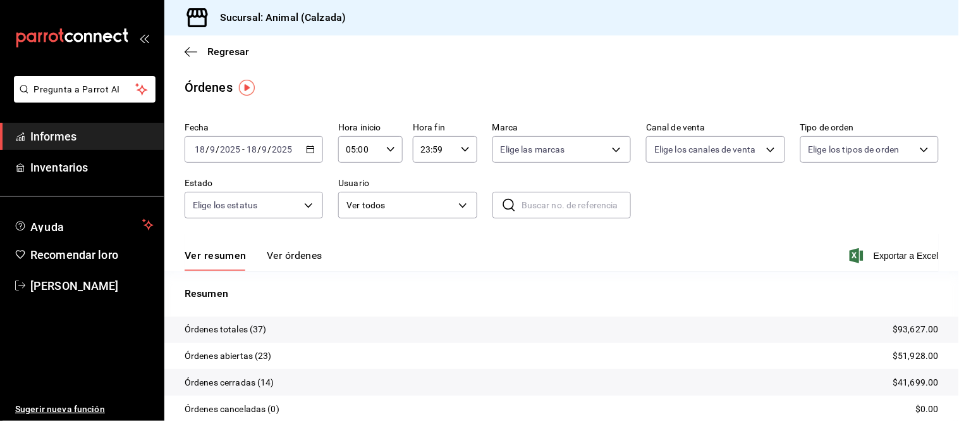
click at [286, 259] on font "Ver órdenes" at bounding box center [295, 255] width 56 height 12
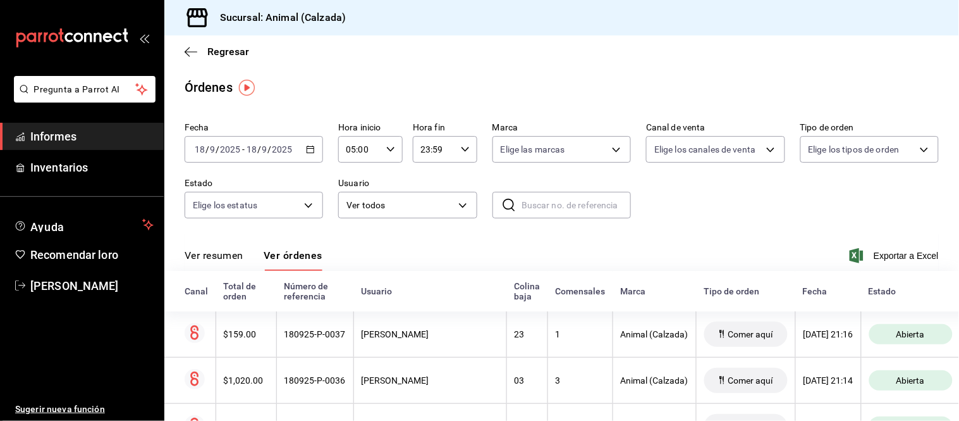
click at [238, 261] on font "Ver resumen" at bounding box center [214, 255] width 59 height 12
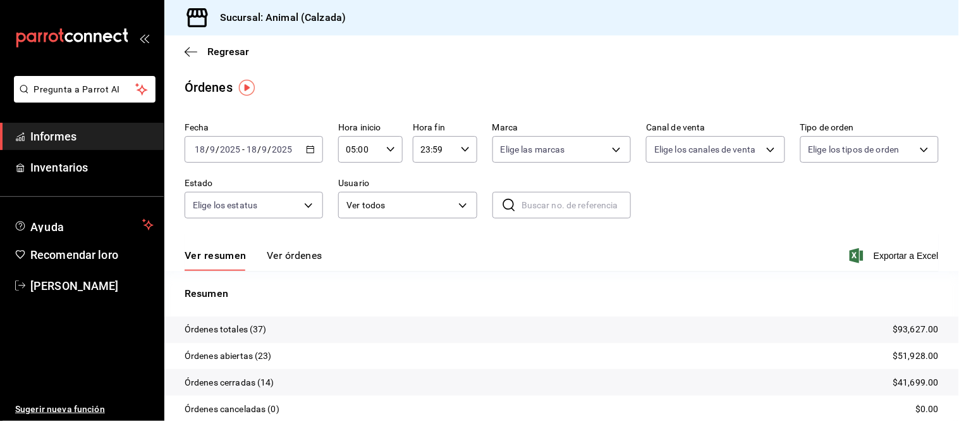
click at [281, 258] on font "Ver órdenes" at bounding box center [295, 255] width 56 height 12
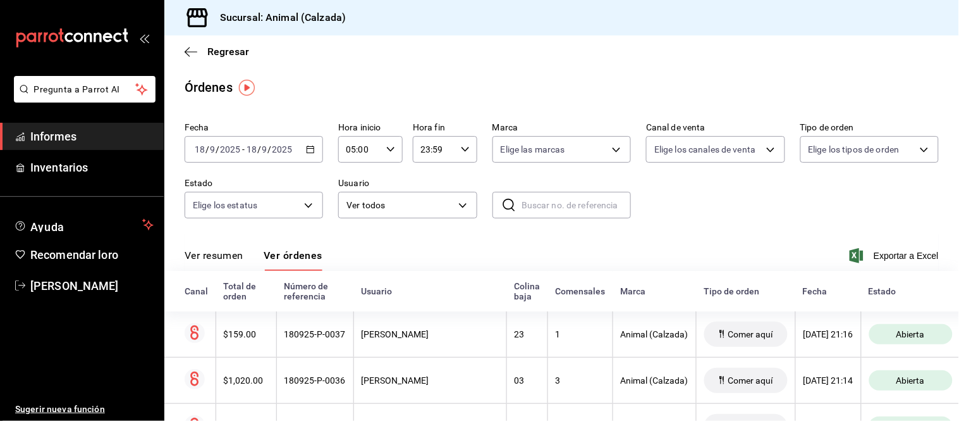
click at [233, 253] on font "Ver resumen" at bounding box center [214, 255] width 59 height 12
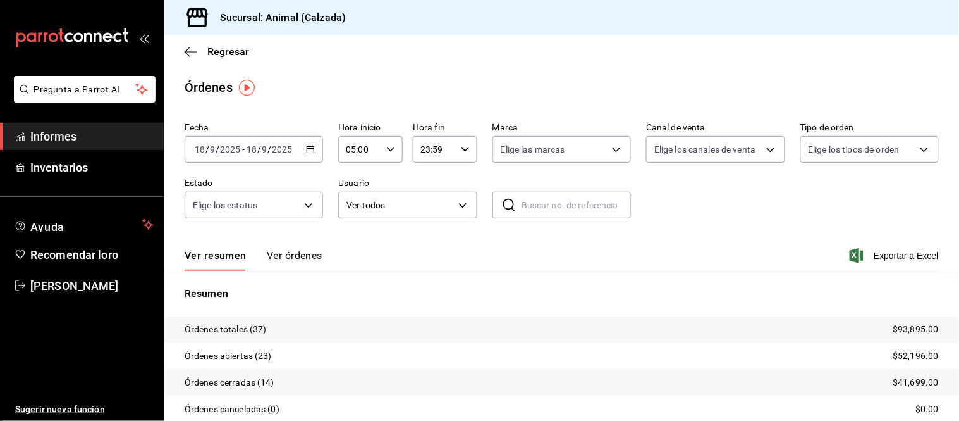
click at [278, 253] on font "Ver órdenes" at bounding box center [295, 255] width 56 height 12
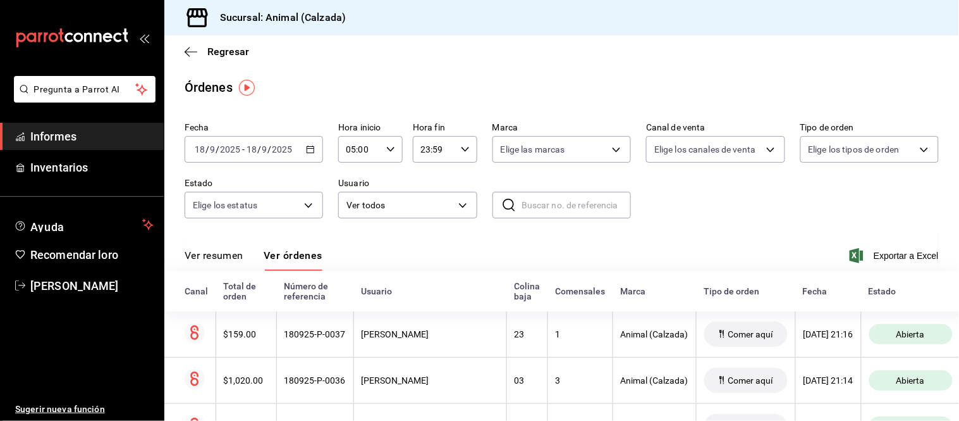
drag, startPoint x: 238, startPoint y: 264, endPoint x: 225, endPoint y: 250, distance: 19.2
click at [237, 264] on button "Ver resumen" at bounding box center [214, 260] width 59 height 22
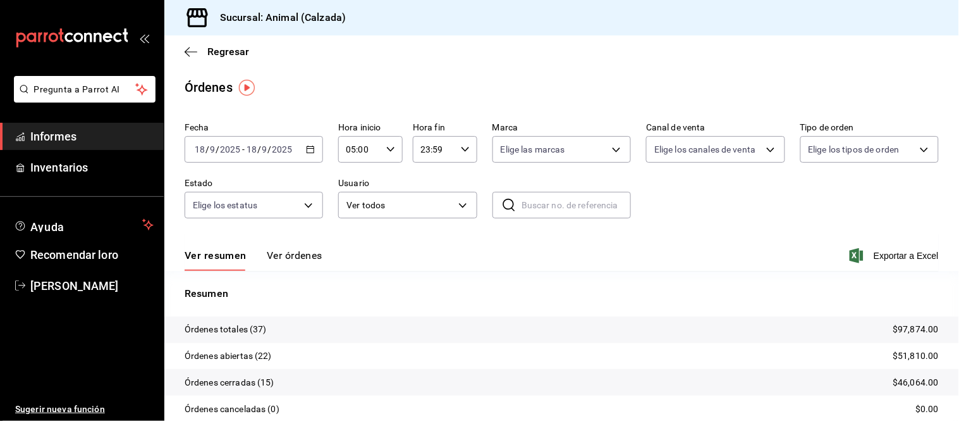
click at [285, 253] on font "Ver órdenes" at bounding box center [295, 255] width 56 height 12
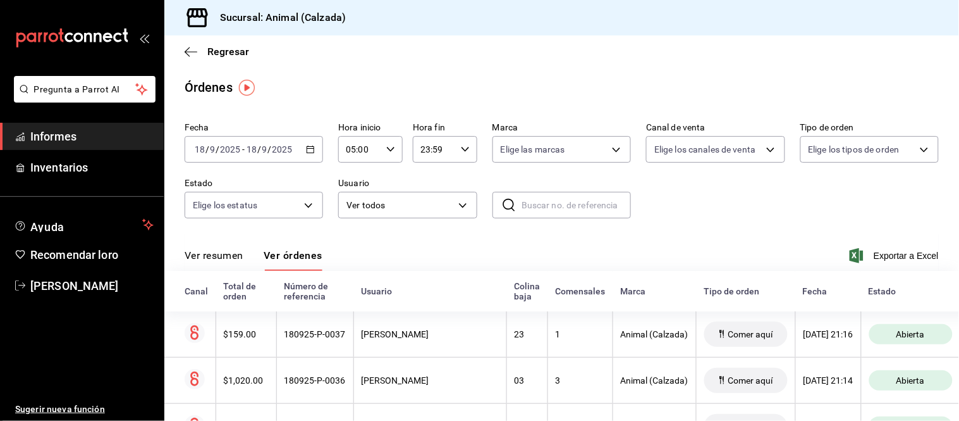
drag, startPoint x: 224, startPoint y: 254, endPoint x: 229, endPoint y: 247, distance: 9.1
click at [223, 254] on font "Ver resumen" at bounding box center [214, 255] width 59 height 12
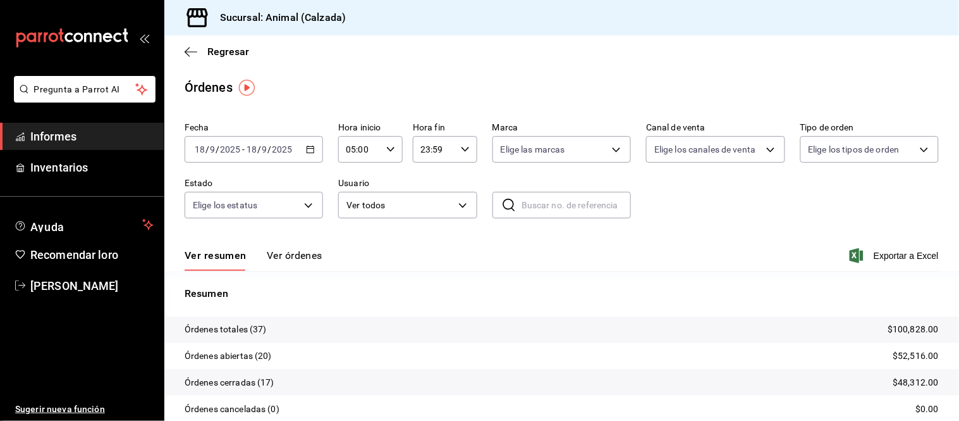
click at [286, 256] on font "Ver órdenes" at bounding box center [295, 255] width 56 height 12
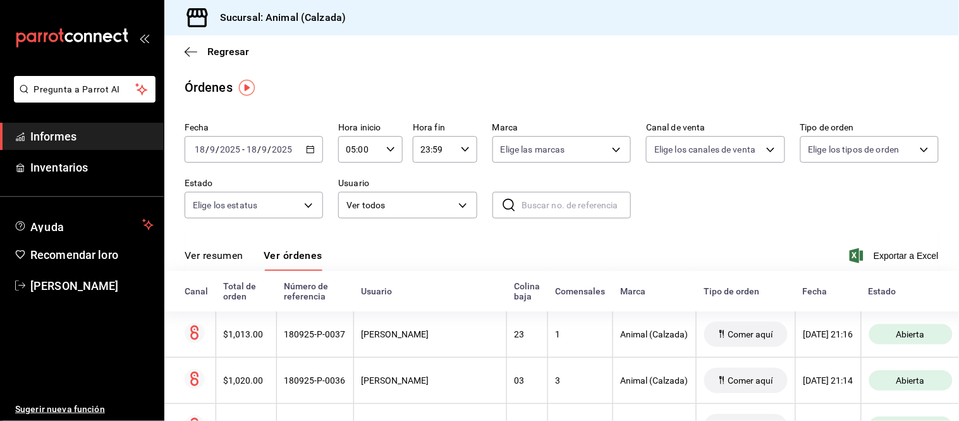
click at [224, 257] on font "Ver resumen" at bounding box center [214, 255] width 59 height 12
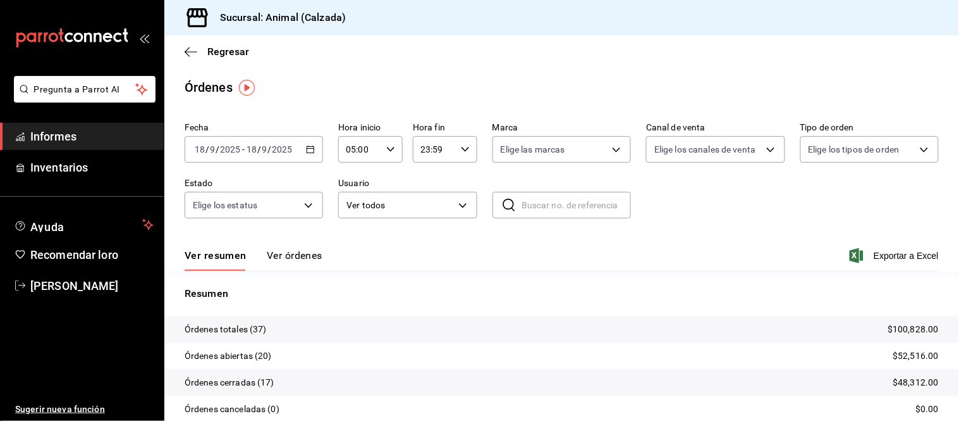
click at [288, 253] on font "Ver órdenes" at bounding box center [295, 255] width 56 height 12
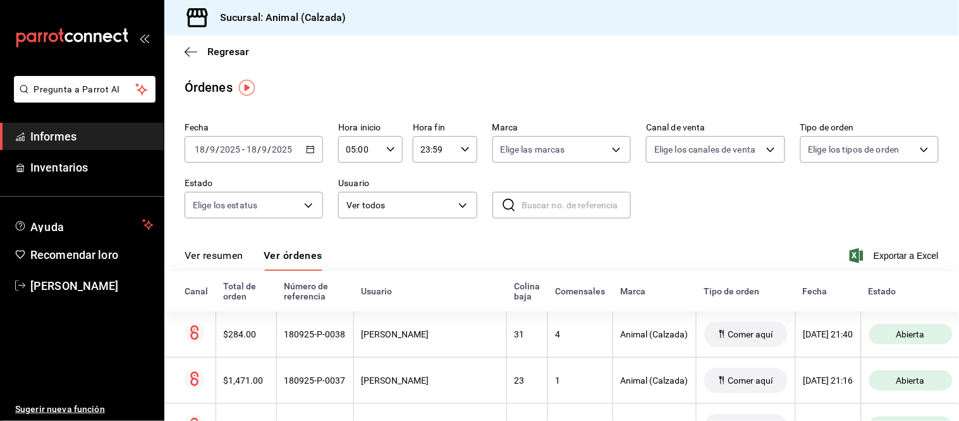
click at [232, 266] on button "Ver resumen" at bounding box center [214, 260] width 59 height 22
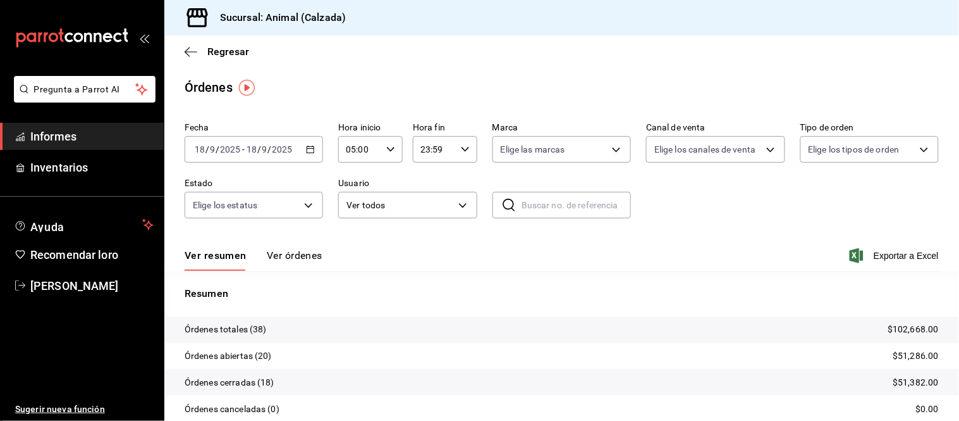
click at [270, 262] on button "Ver órdenes" at bounding box center [295, 260] width 56 height 22
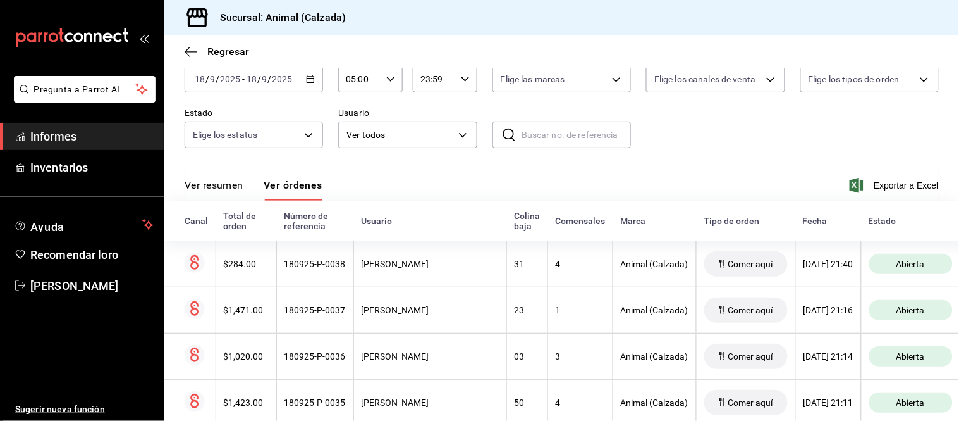
scroll to position [140, 0]
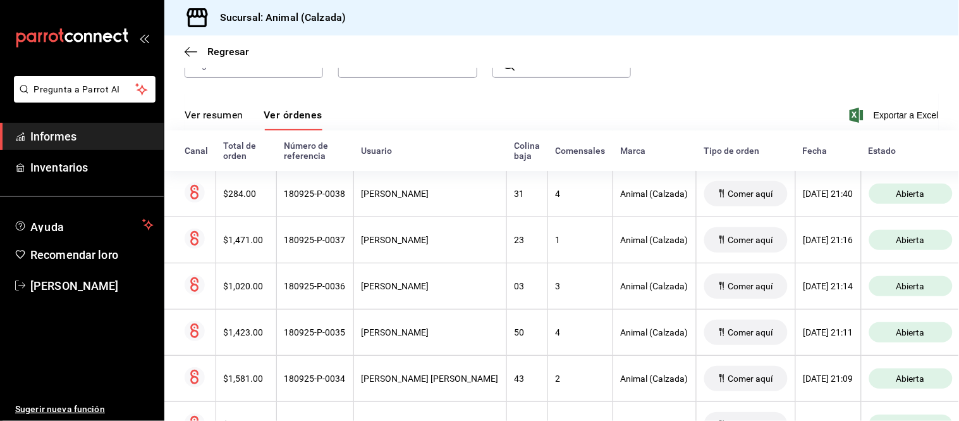
click at [238, 120] on font "Ver resumen" at bounding box center [214, 115] width 59 height 12
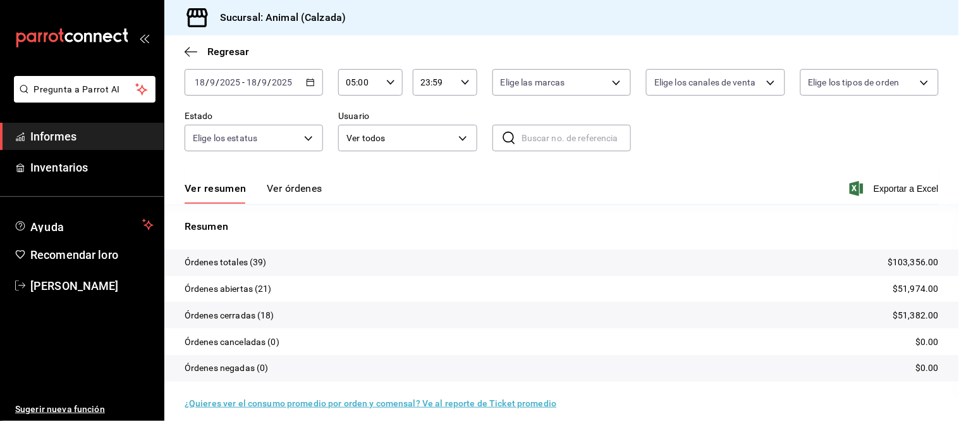
scroll to position [77, 0]
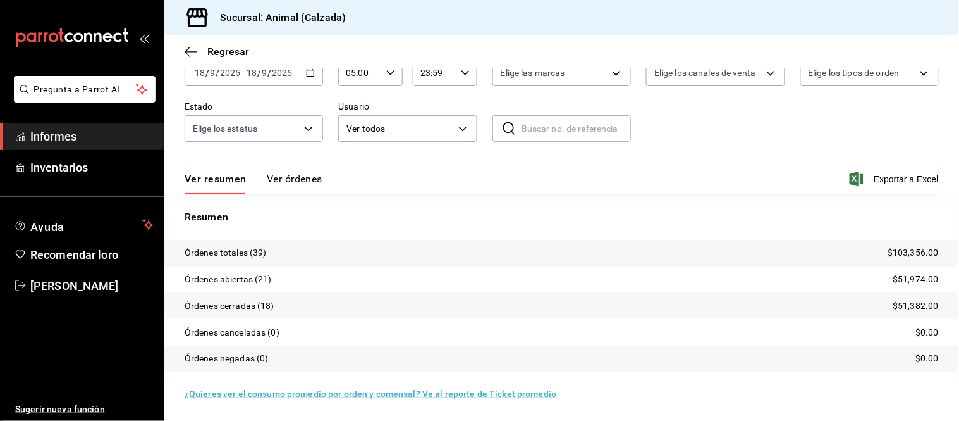
click at [297, 184] on font "Ver órdenes" at bounding box center [295, 179] width 56 height 12
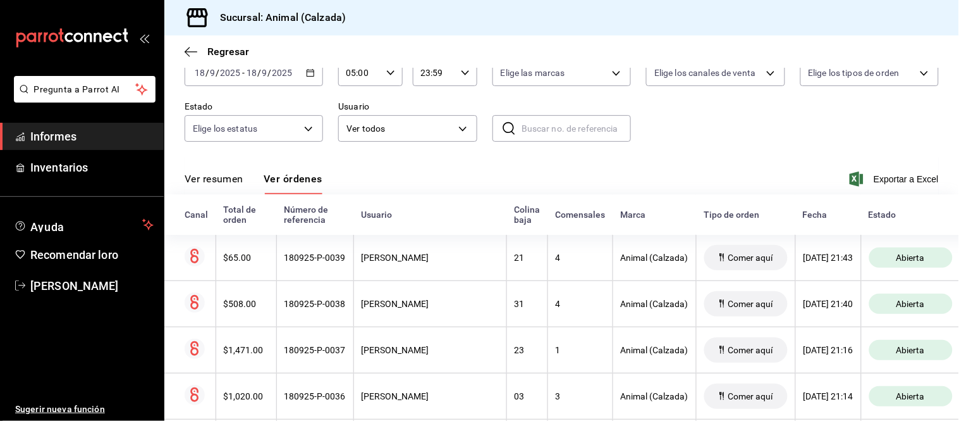
click at [236, 179] on font "Ver resumen" at bounding box center [214, 179] width 59 height 12
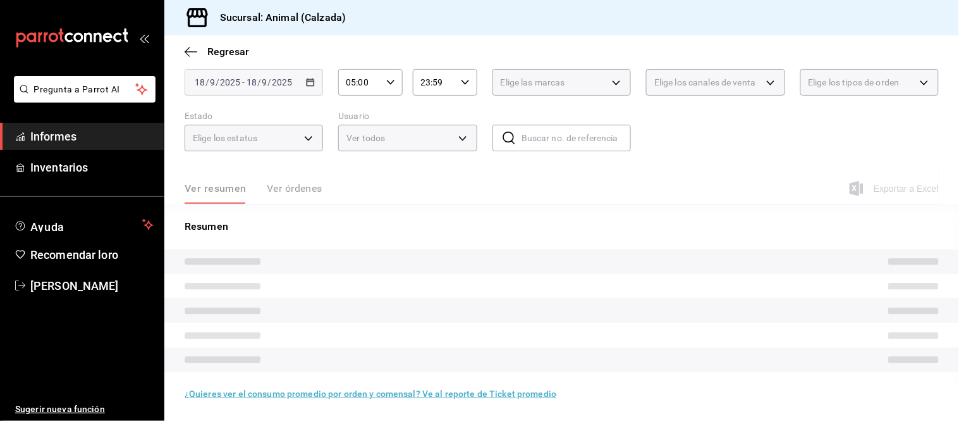
scroll to position [77, 0]
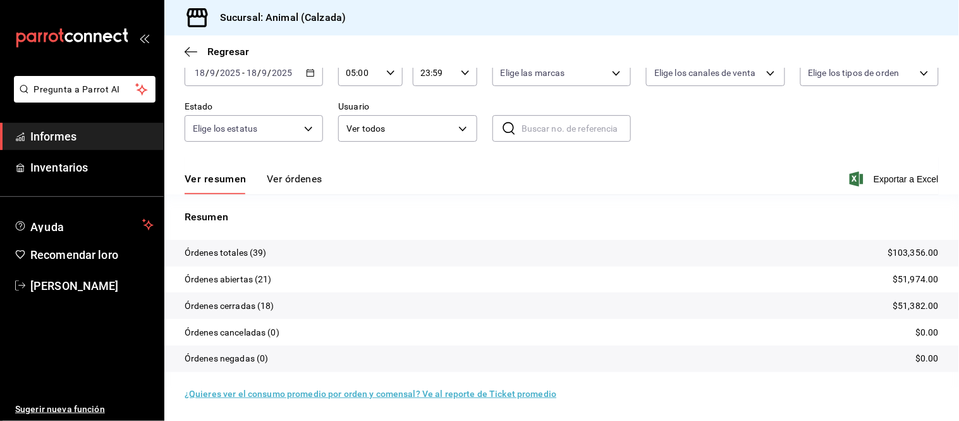
click at [304, 178] on font "Ver órdenes" at bounding box center [295, 179] width 56 height 12
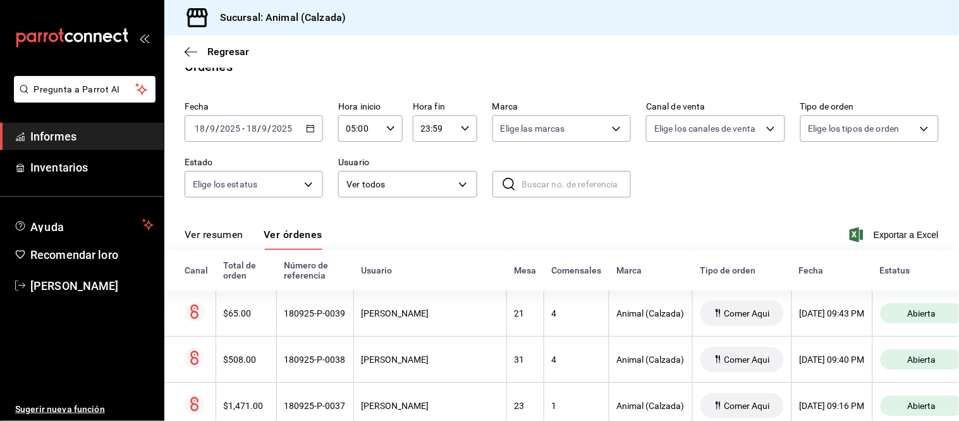
scroll to position [77, 0]
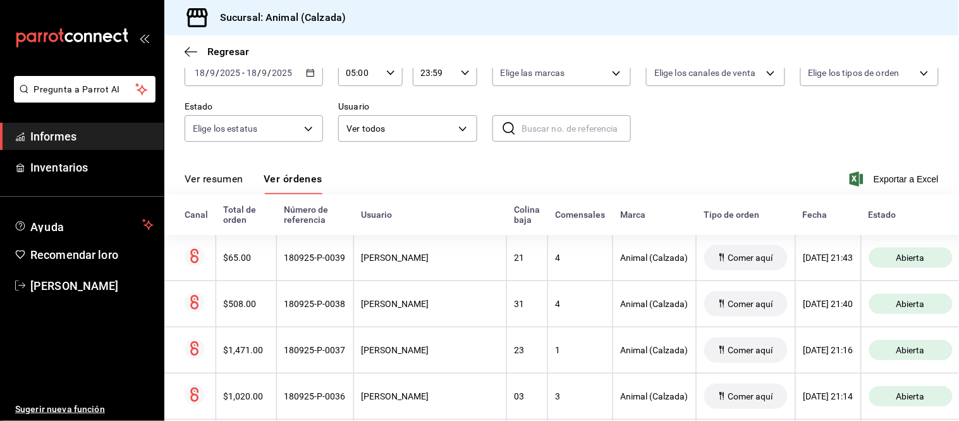
click at [225, 190] on button "Ver resumen" at bounding box center [214, 183] width 59 height 22
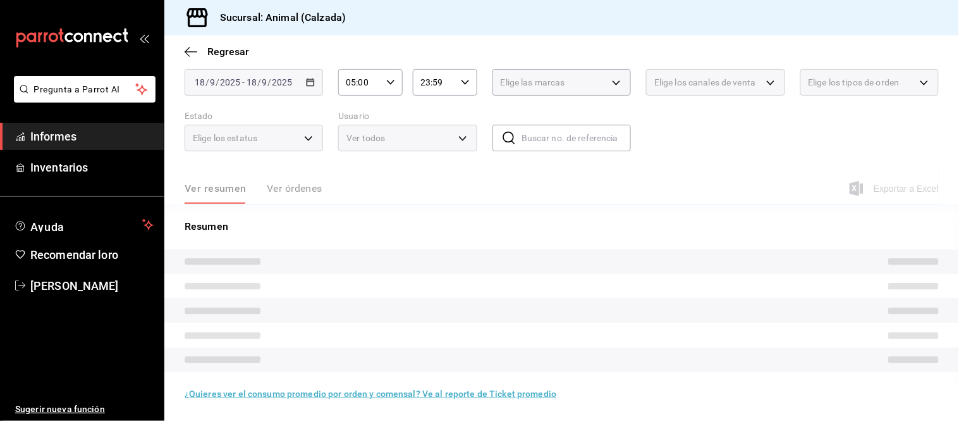
scroll to position [77, 0]
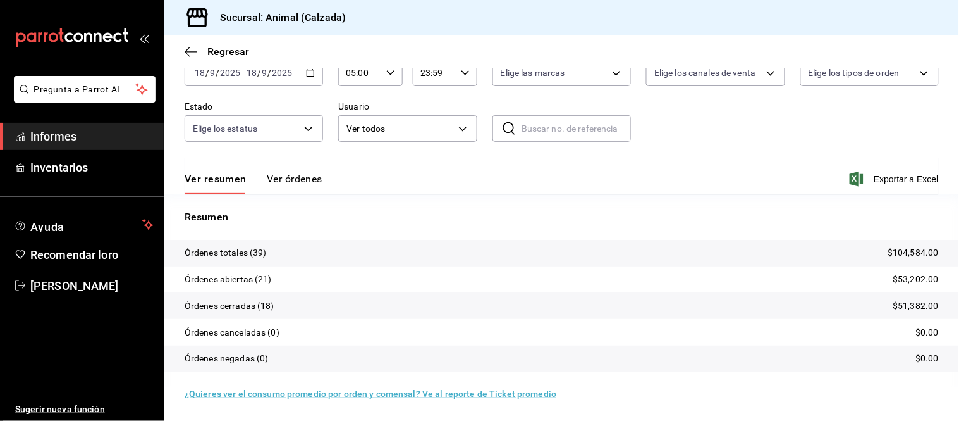
click at [295, 178] on font "Ver órdenes" at bounding box center [295, 179] width 56 height 12
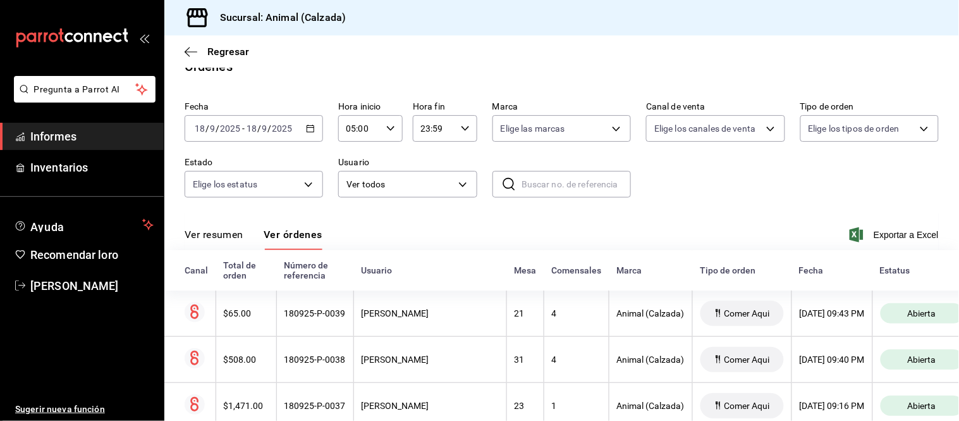
scroll to position [77, 0]
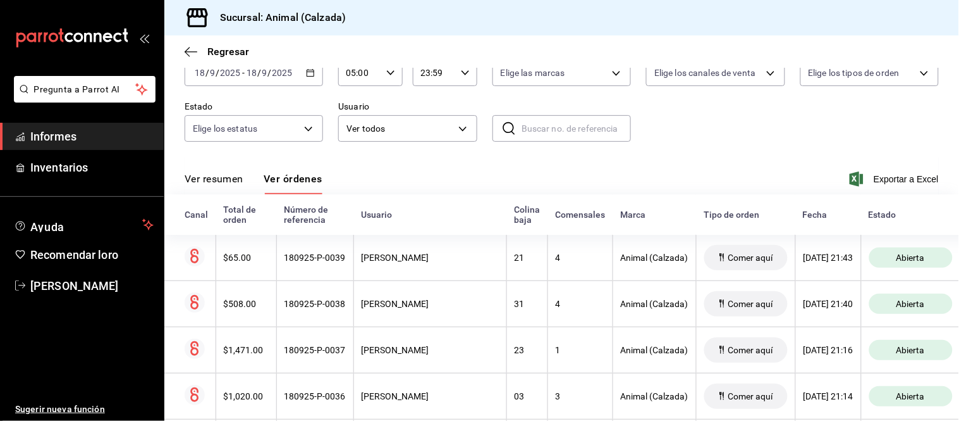
click at [226, 186] on button "Ver resumen" at bounding box center [214, 183] width 59 height 22
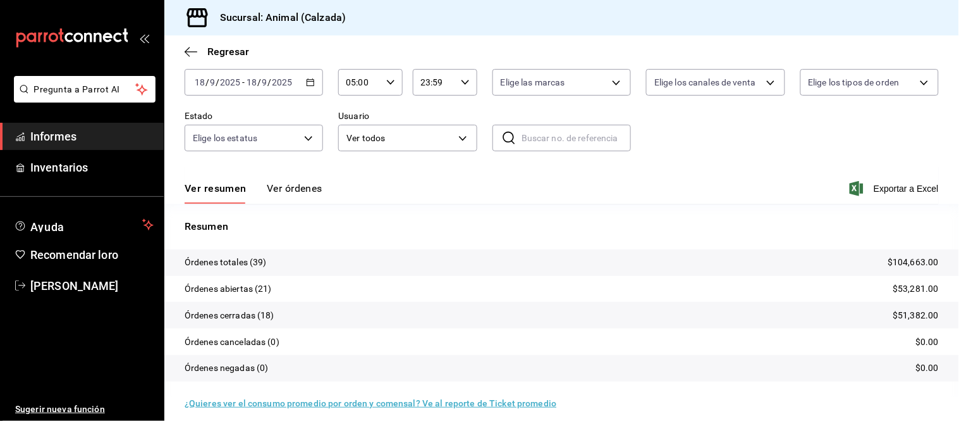
scroll to position [77, 0]
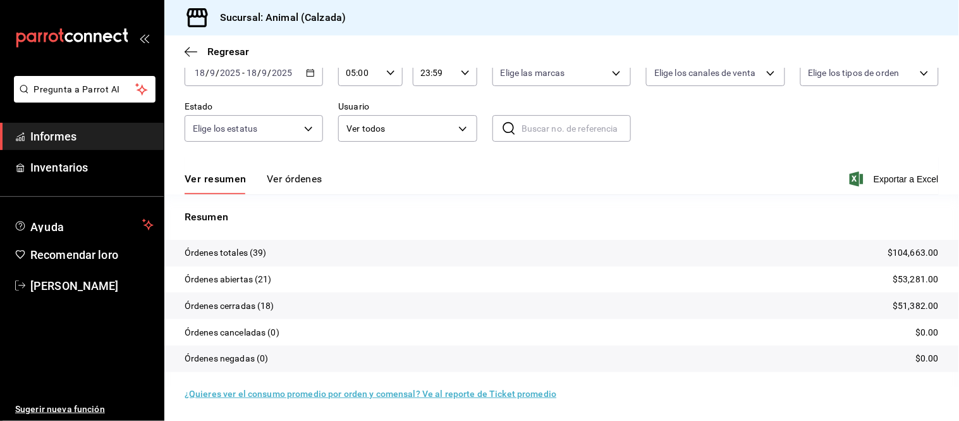
click at [291, 180] on font "Ver órdenes" at bounding box center [295, 179] width 56 height 12
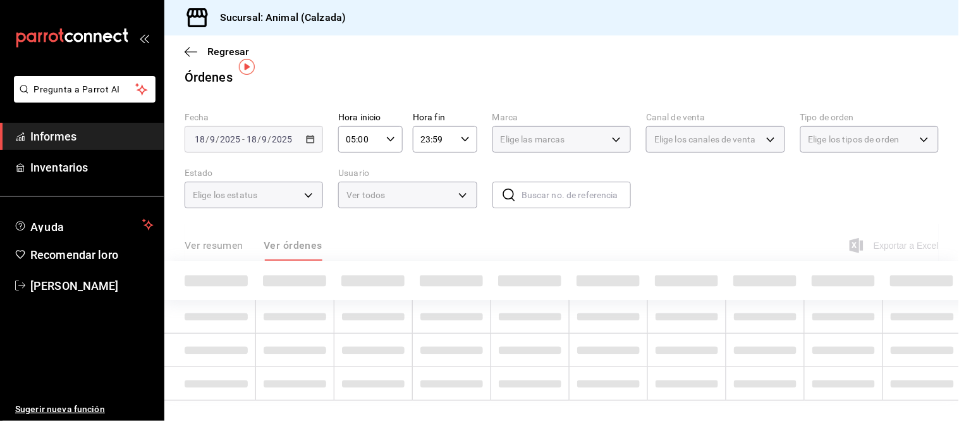
scroll to position [77, 0]
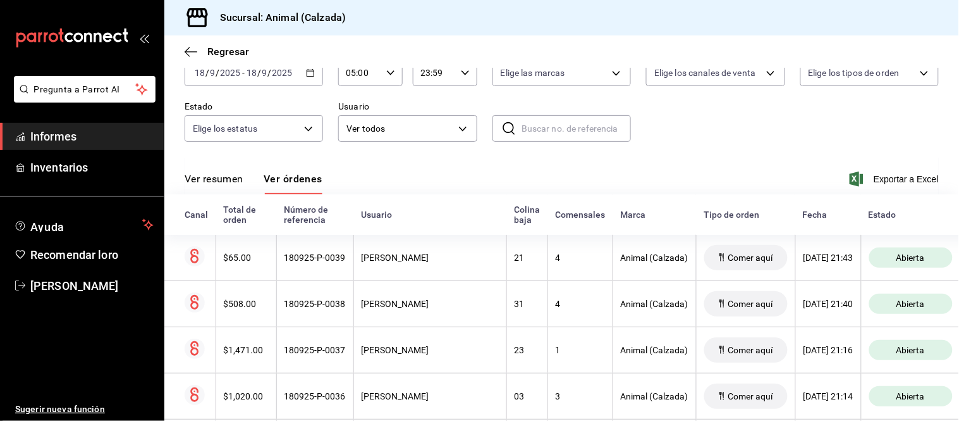
click at [212, 175] on font "Ver resumen" at bounding box center [214, 179] width 59 height 12
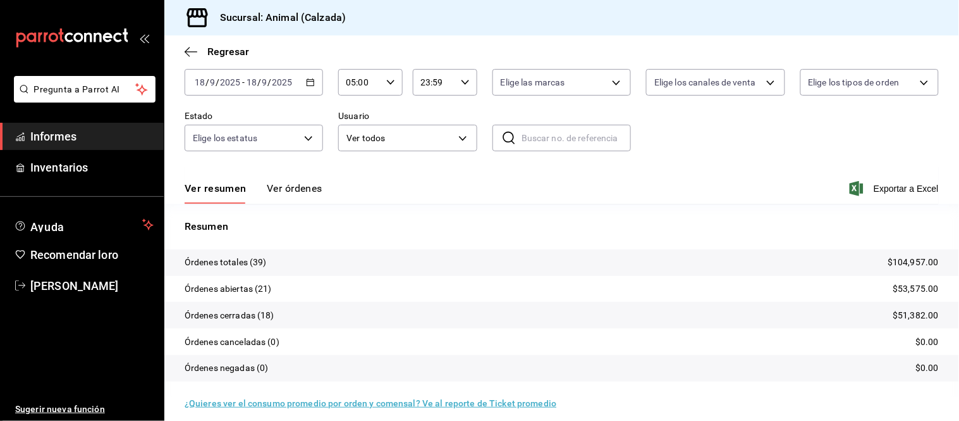
scroll to position [77, 0]
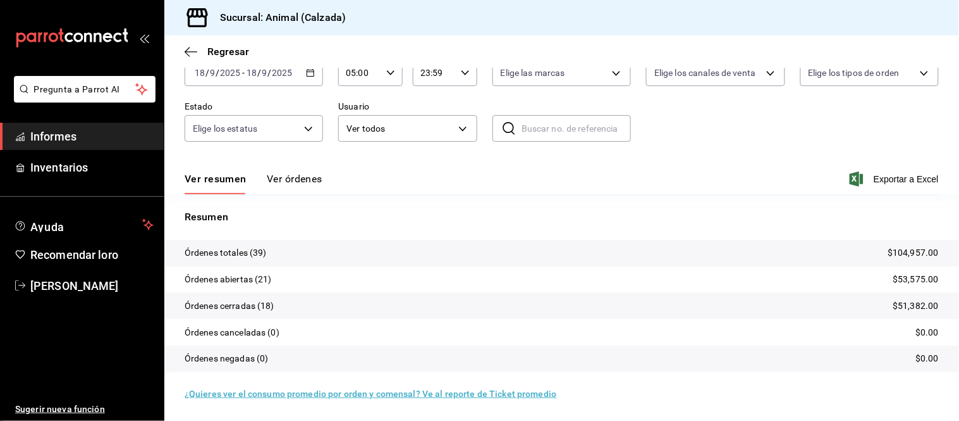
click at [295, 180] on font "Ver órdenes" at bounding box center [295, 179] width 56 height 12
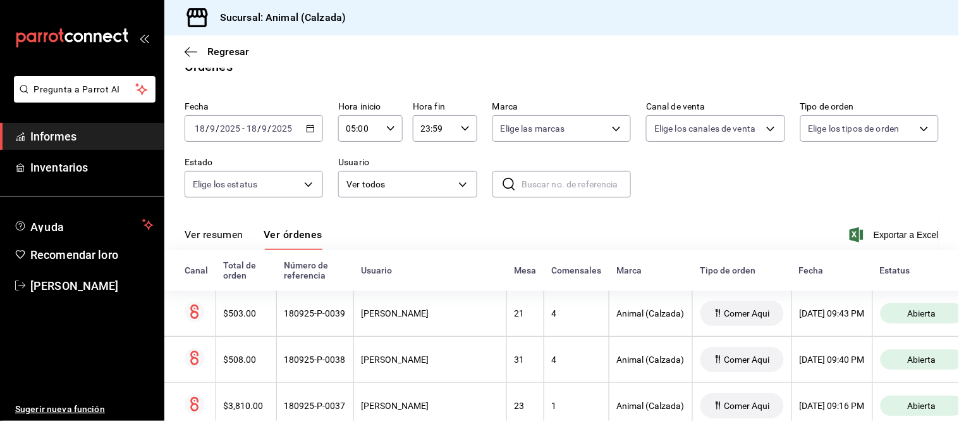
scroll to position [77, 0]
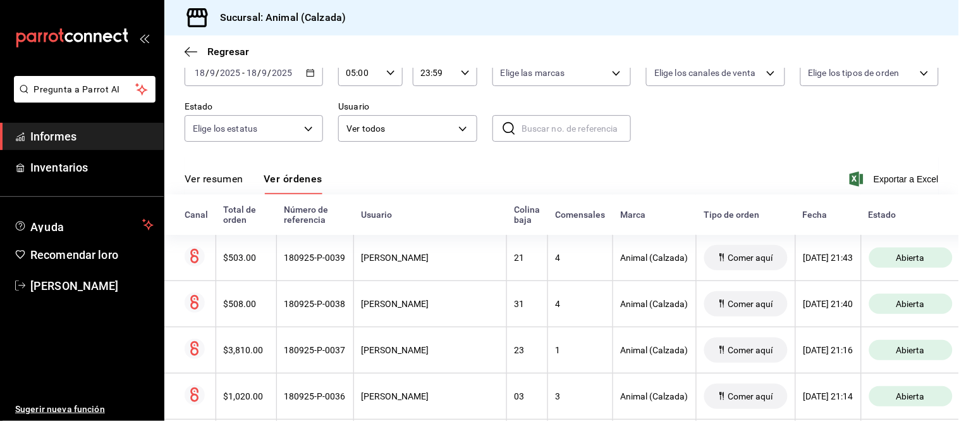
click at [220, 178] on font "Ver resumen" at bounding box center [214, 179] width 59 height 12
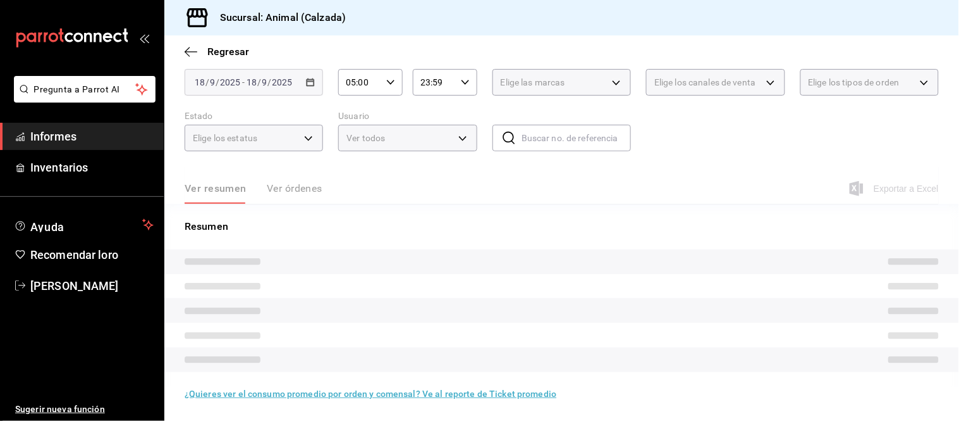
scroll to position [77, 0]
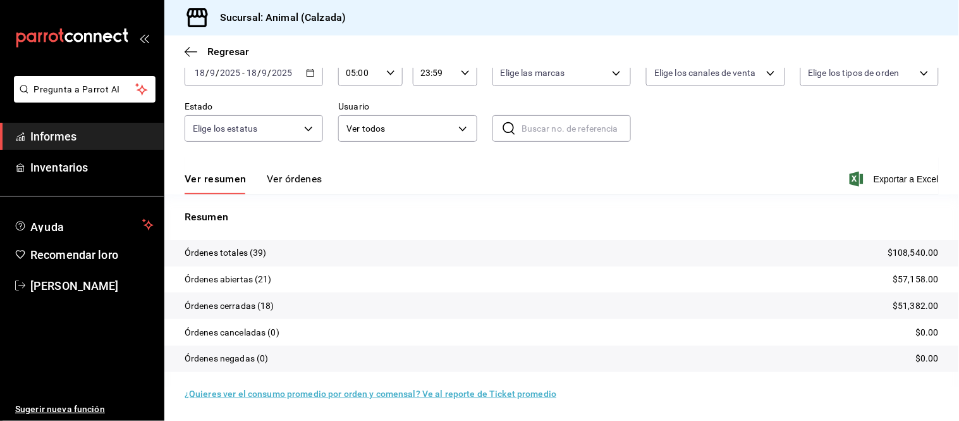
click at [291, 182] on font "Ver órdenes" at bounding box center [295, 179] width 56 height 12
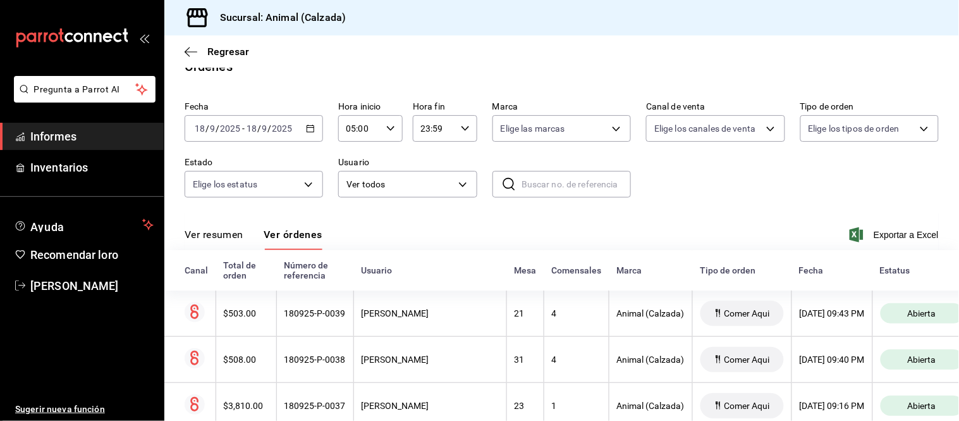
scroll to position [77, 0]
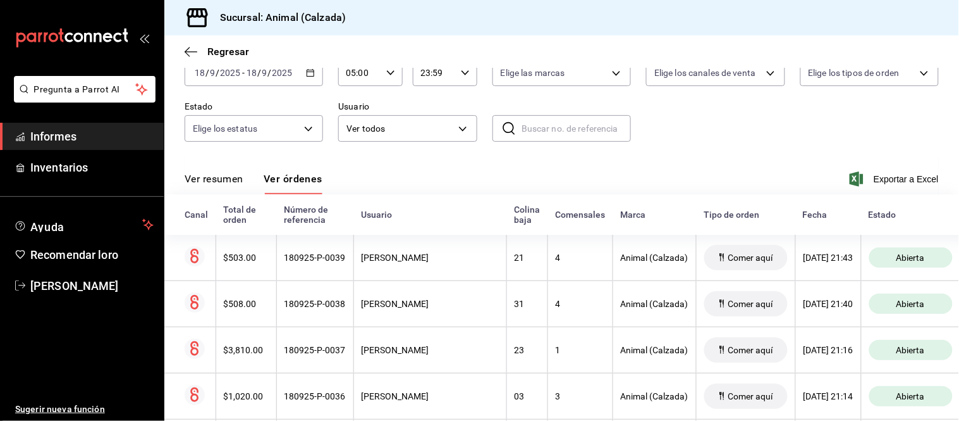
click at [228, 184] on font "Ver resumen" at bounding box center [214, 179] width 59 height 12
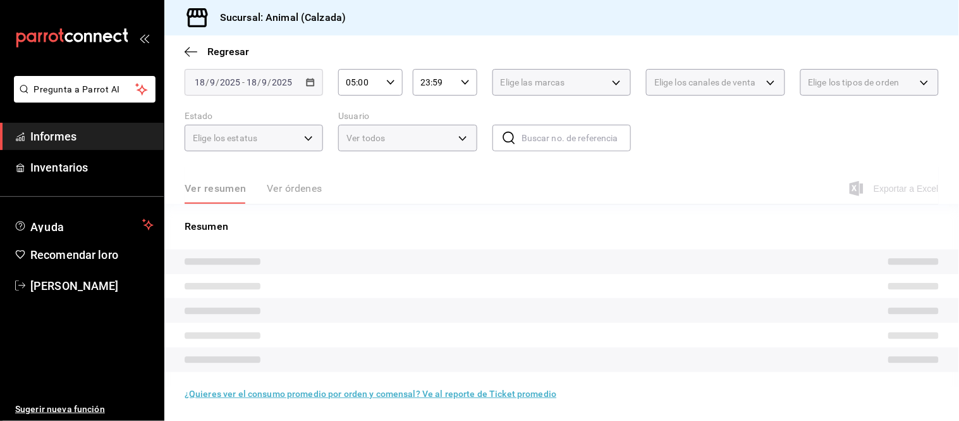
scroll to position [77, 0]
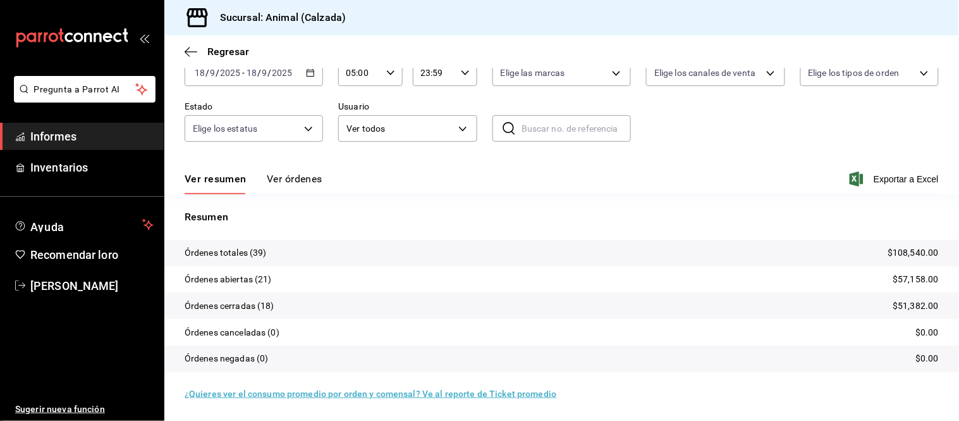
click at [295, 184] on font "Ver órdenes" at bounding box center [295, 179] width 56 height 12
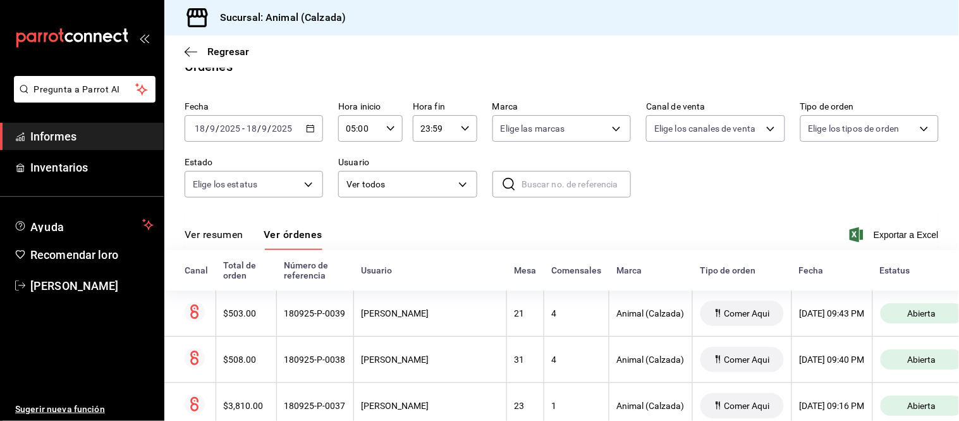
scroll to position [77, 0]
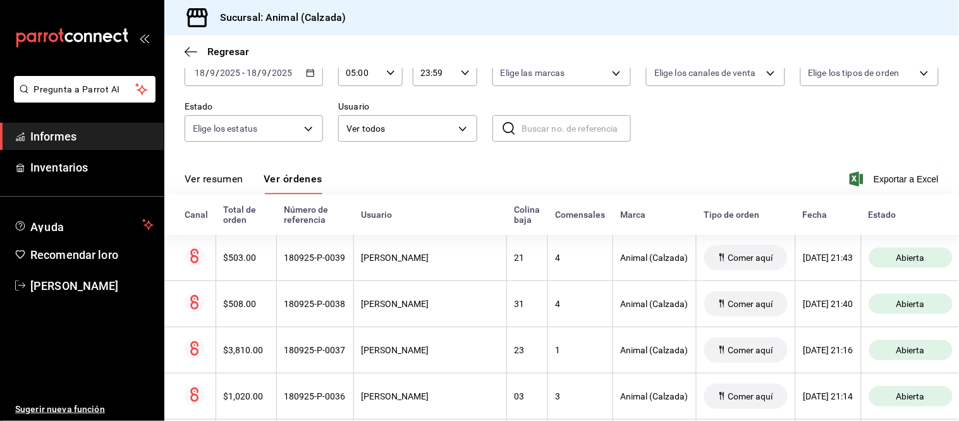
click at [234, 188] on button "Ver resumen" at bounding box center [214, 183] width 59 height 22
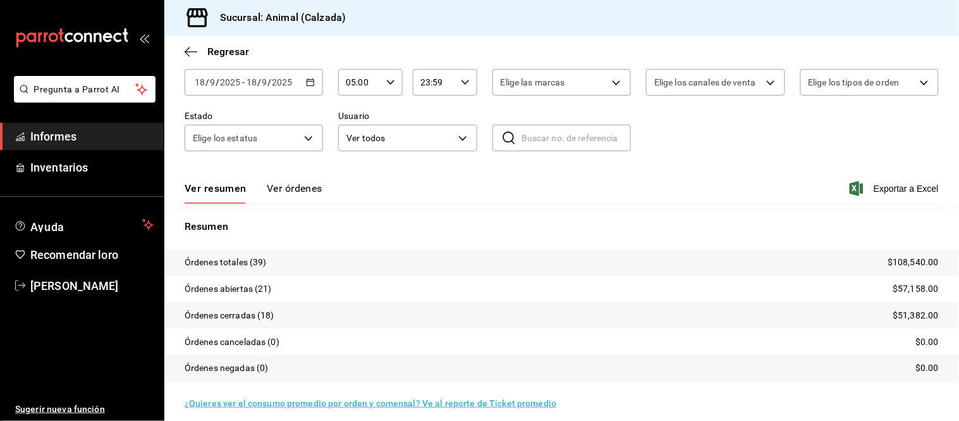
scroll to position [77, 0]
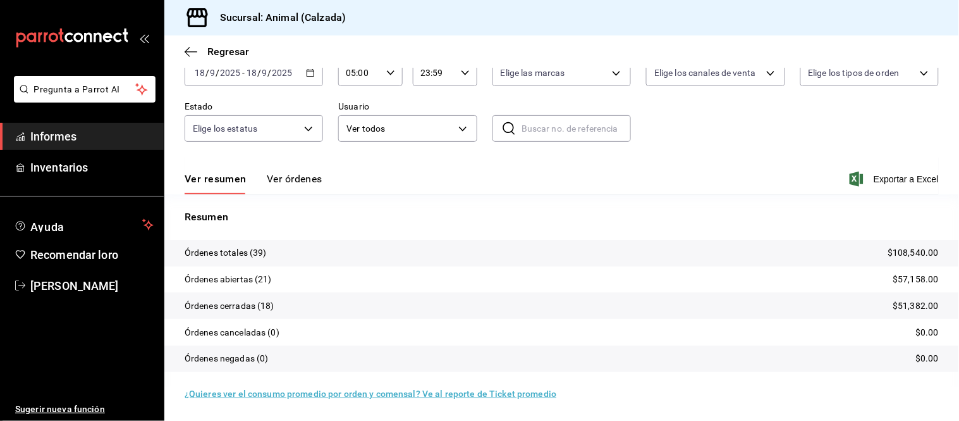
click at [295, 181] on font "Ver órdenes" at bounding box center [295, 179] width 56 height 12
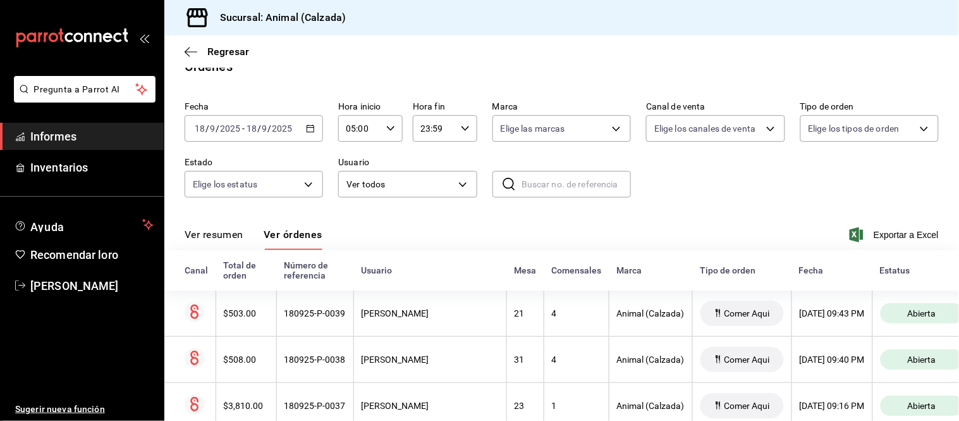
scroll to position [77, 0]
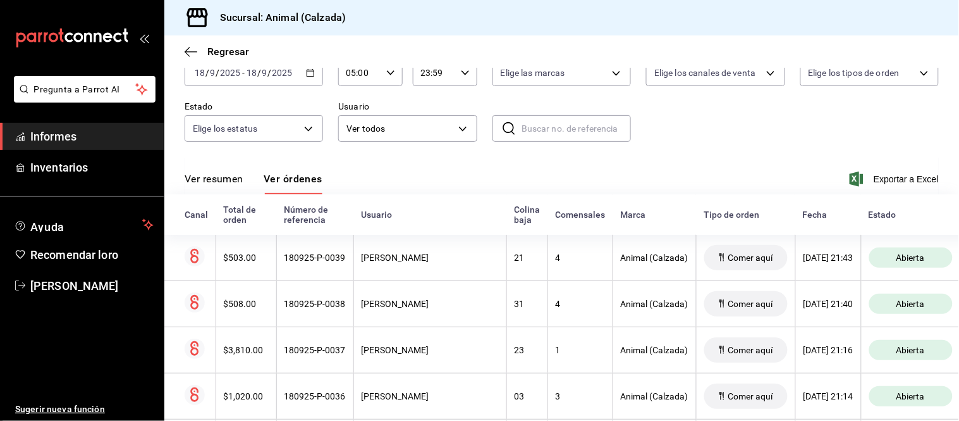
click at [231, 180] on font "Ver resumen" at bounding box center [214, 179] width 59 height 12
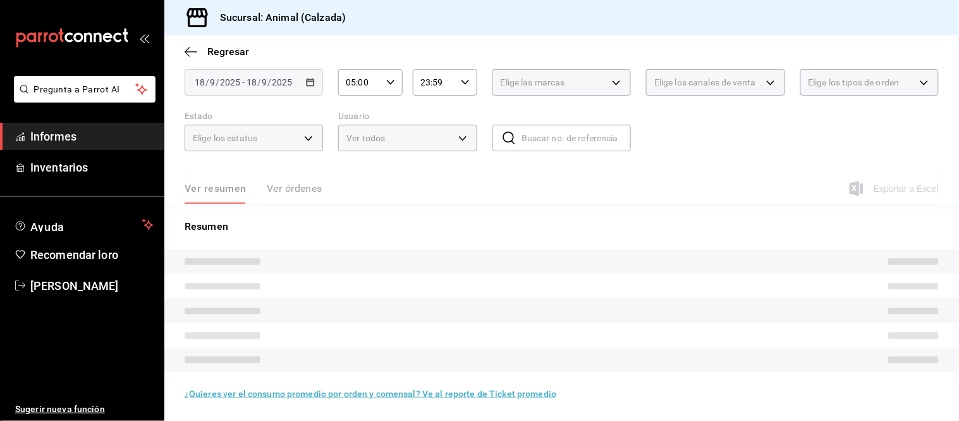
scroll to position [77, 0]
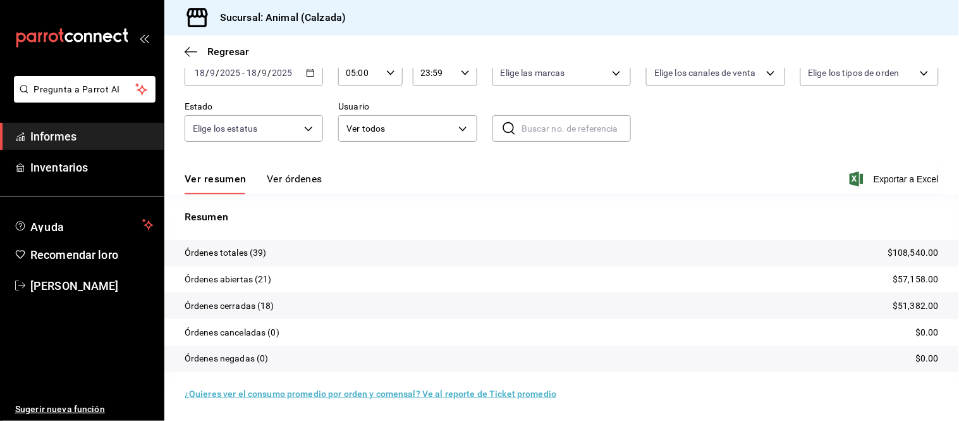
click at [311, 182] on font "Ver órdenes" at bounding box center [295, 179] width 56 height 12
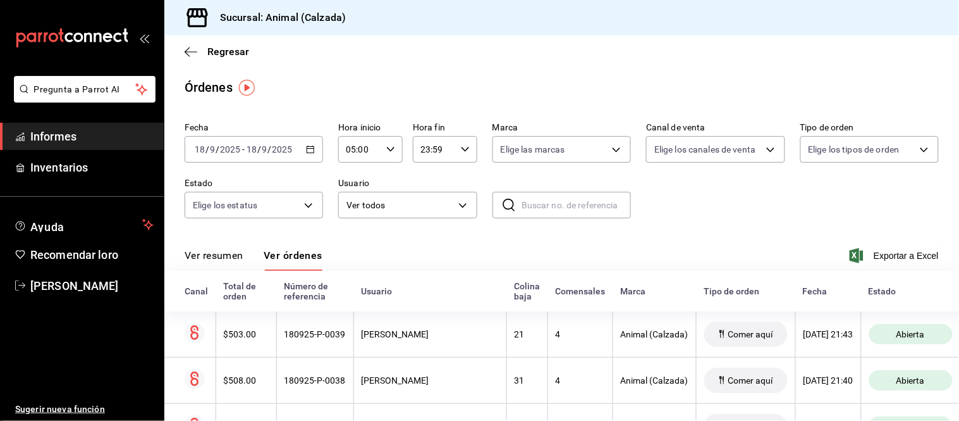
click at [220, 258] on font "Ver resumen" at bounding box center [214, 255] width 59 height 12
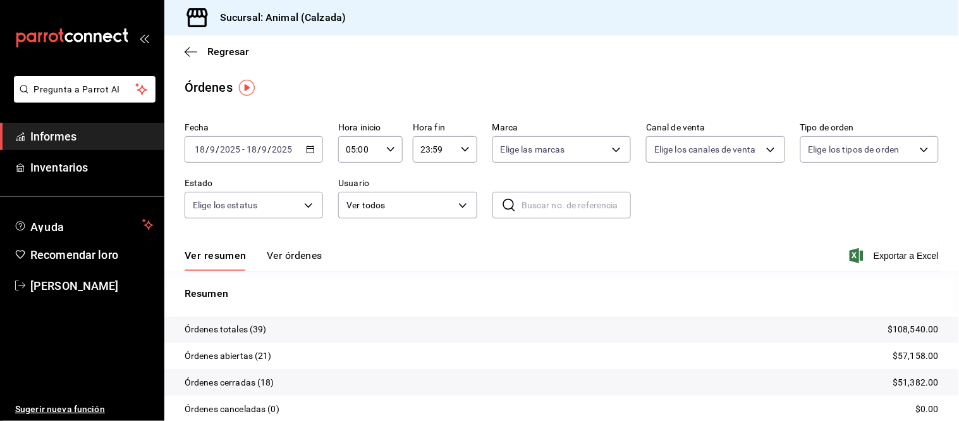
click at [307, 250] on font "Ver órdenes" at bounding box center [295, 255] width 56 height 12
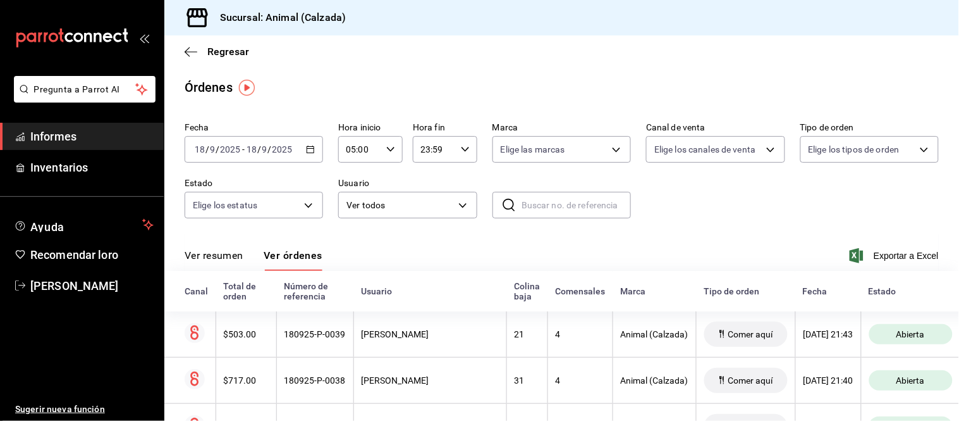
click at [235, 255] on font "Ver resumen" at bounding box center [214, 255] width 59 height 12
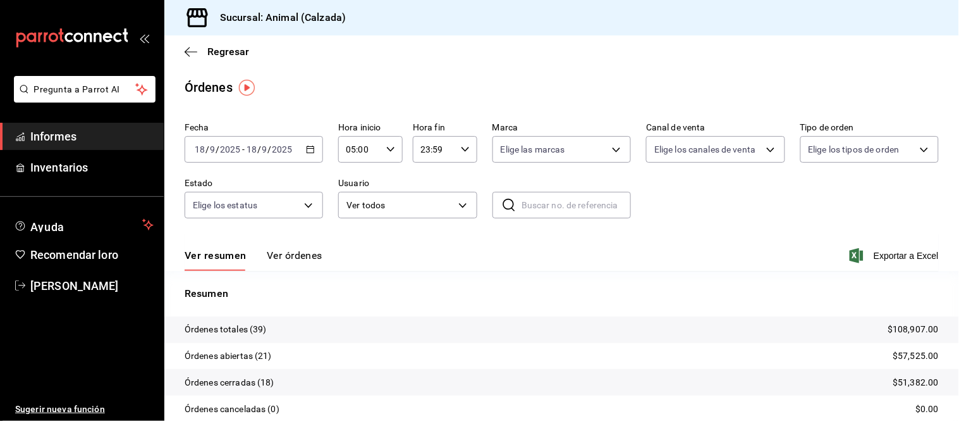
click at [298, 256] on font "Ver órdenes" at bounding box center [295, 255] width 56 height 12
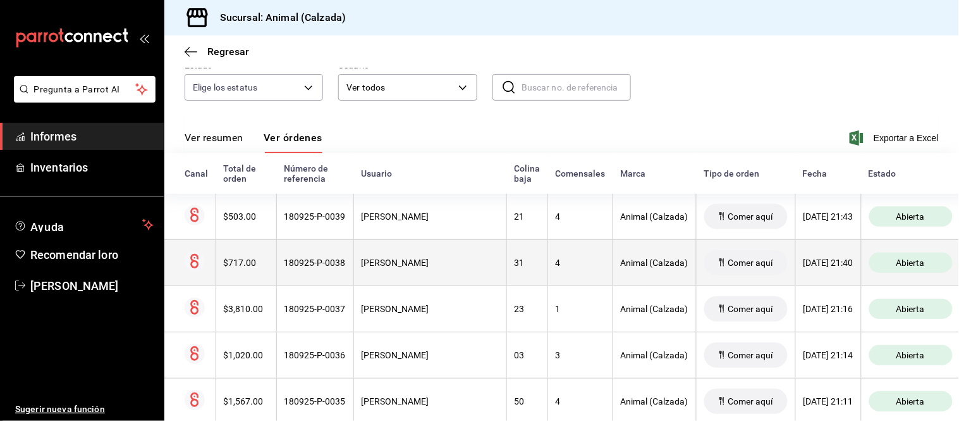
scroll to position [140, 0]
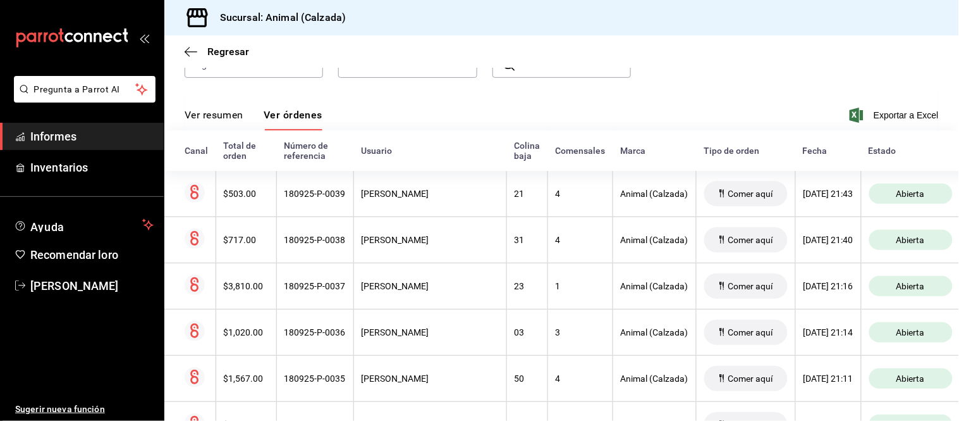
click at [215, 118] on font "Ver resumen" at bounding box center [214, 115] width 59 height 12
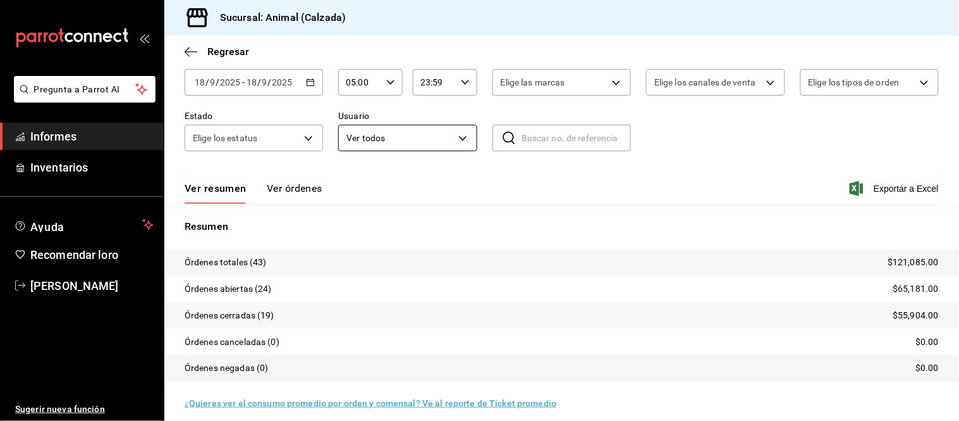
scroll to position [77, 0]
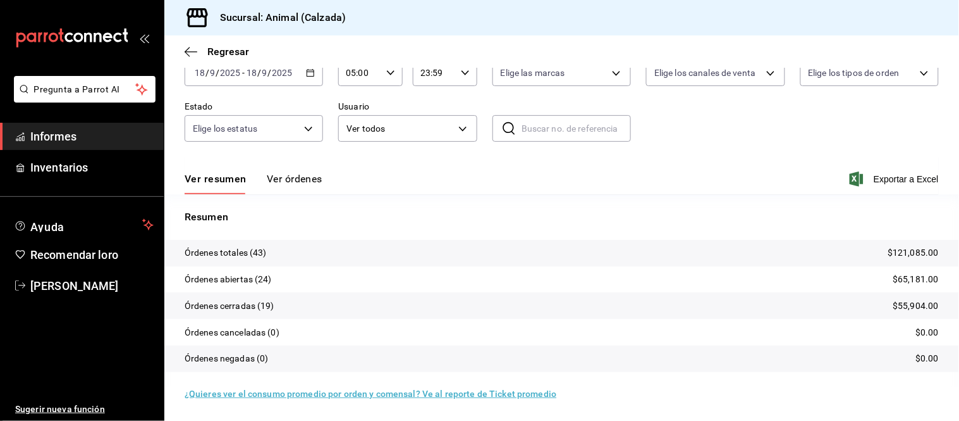
click at [298, 178] on font "Ver órdenes" at bounding box center [295, 179] width 56 height 12
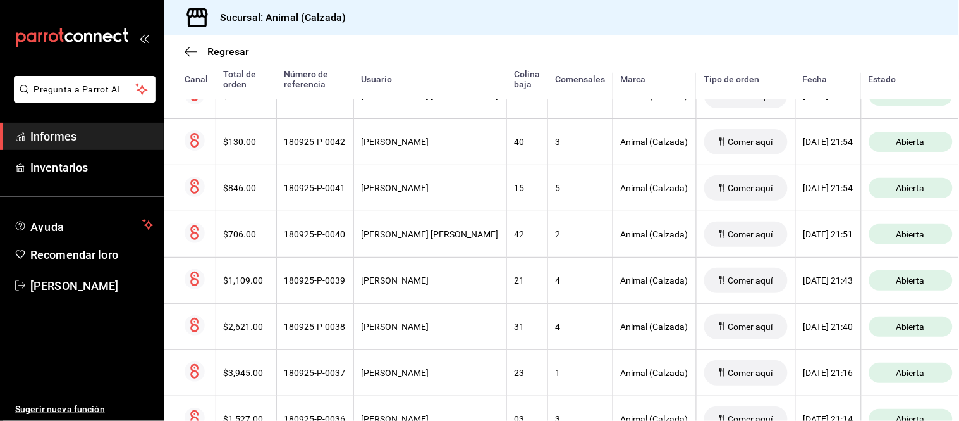
scroll to position [217, 0]
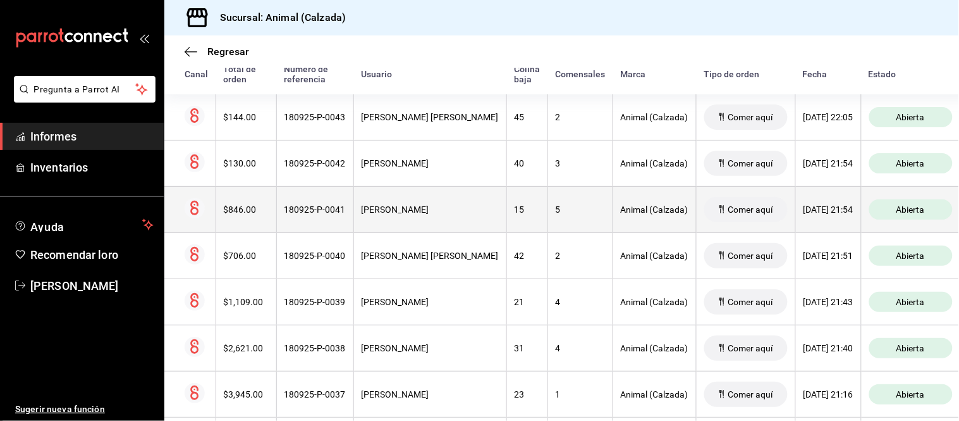
click at [464, 218] on th "[PERSON_NAME]" at bounding box center [430, 209] width 153 height 46
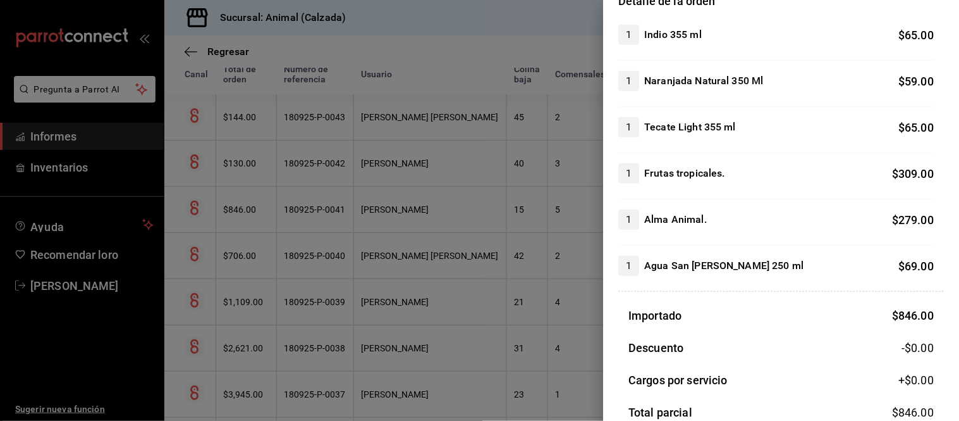
scroll to position [140, 0]
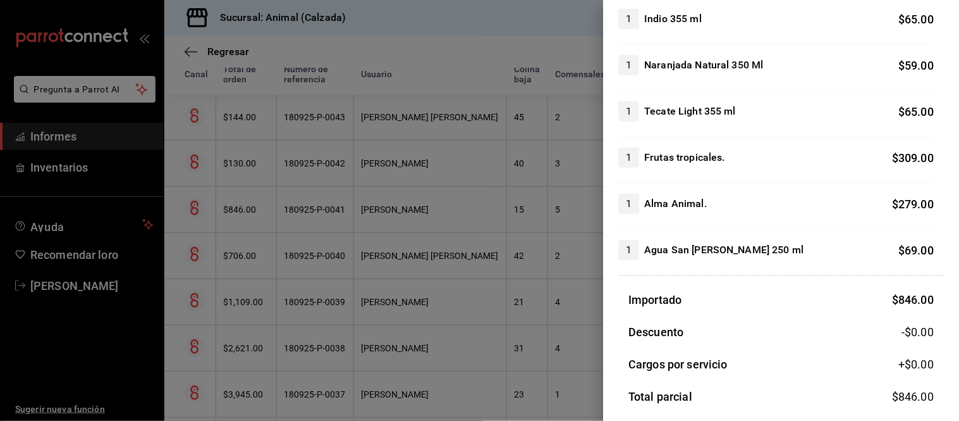
drag, startPoint x: 471, startPoint y: 164, endPoint x: 477, endPoint y: 154, distance: 11.9
click at [471, 164] on div at bounding box center [479, 210] width 959 height 421
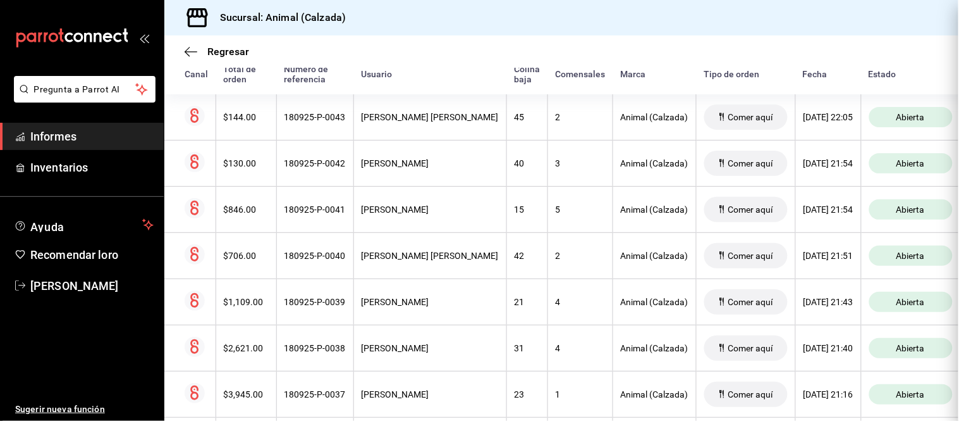
scroll to position [0, 0]
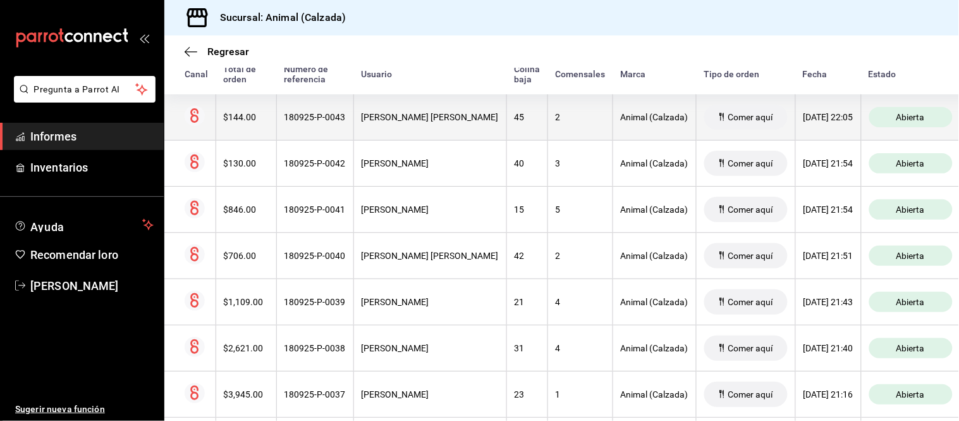
click at [507, 121] on th "45" at bounding box center [527, 117] width 41 height 46
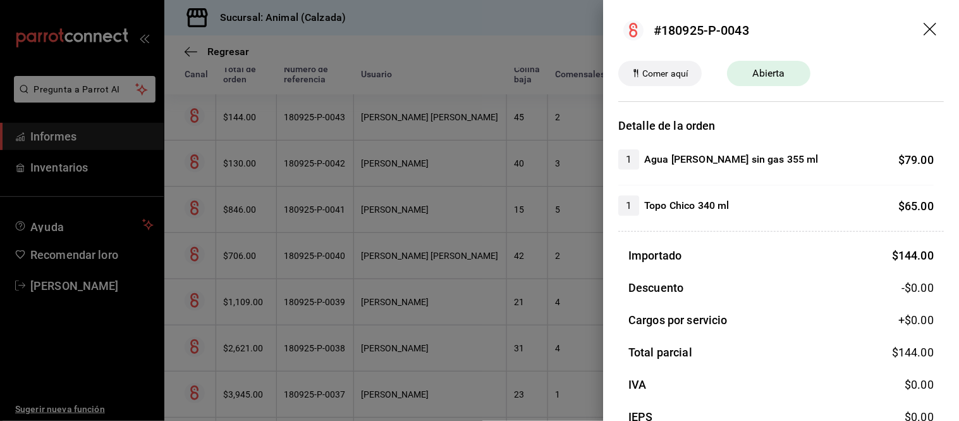
click at [473, 121] on div at bounding box center [479, 210] width 959 height 421
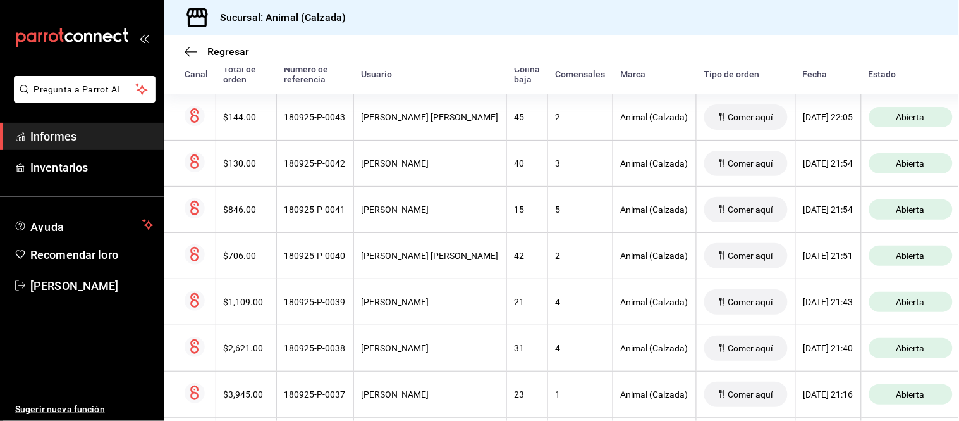
scroll to position [147, 0]
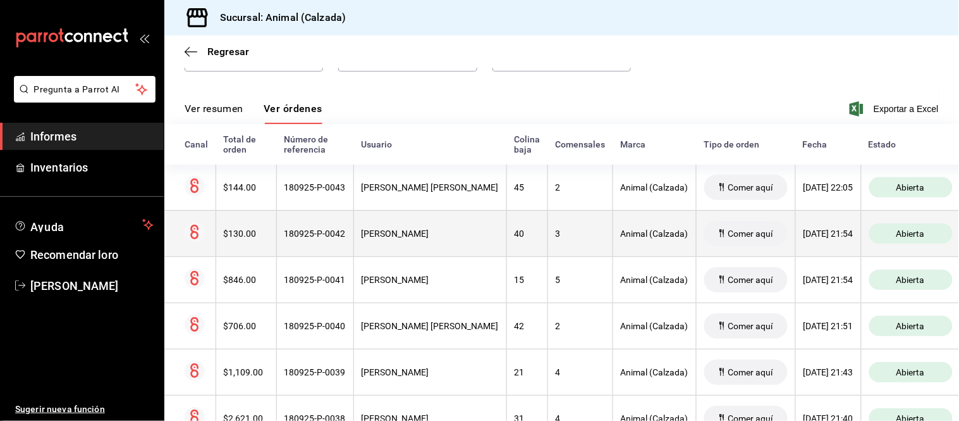
click at [466, 224] on th "[PERSON_NAME]" at bounding box center [430, 233] width 153 height 46
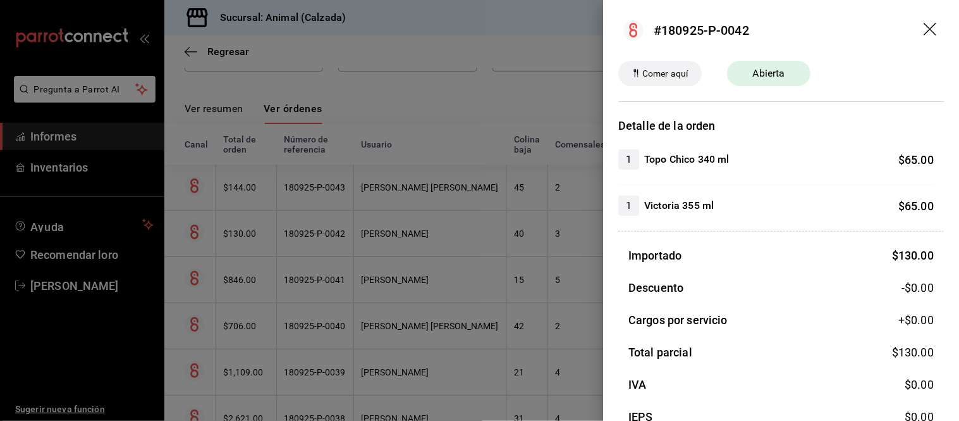
click at [487, 295] on div at bounding box center [479, 210] width 959 height 421
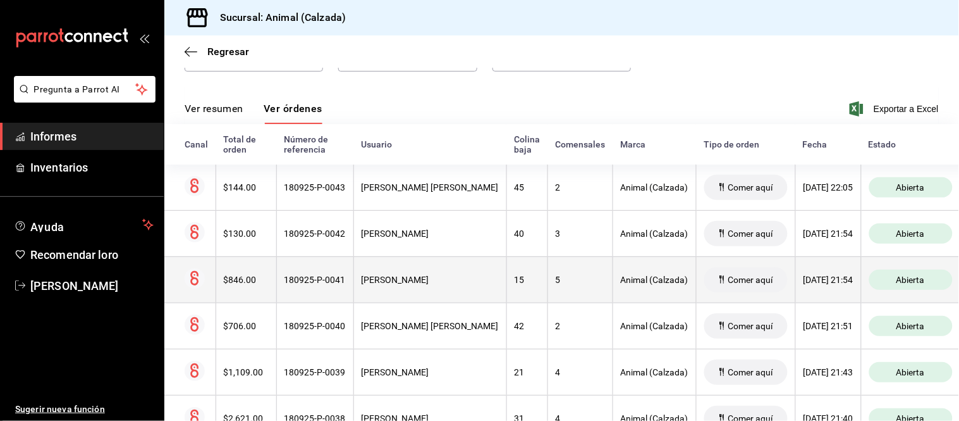
click at [507, 291] on th "15" at bounding box center [527, 279] width 41 height 46
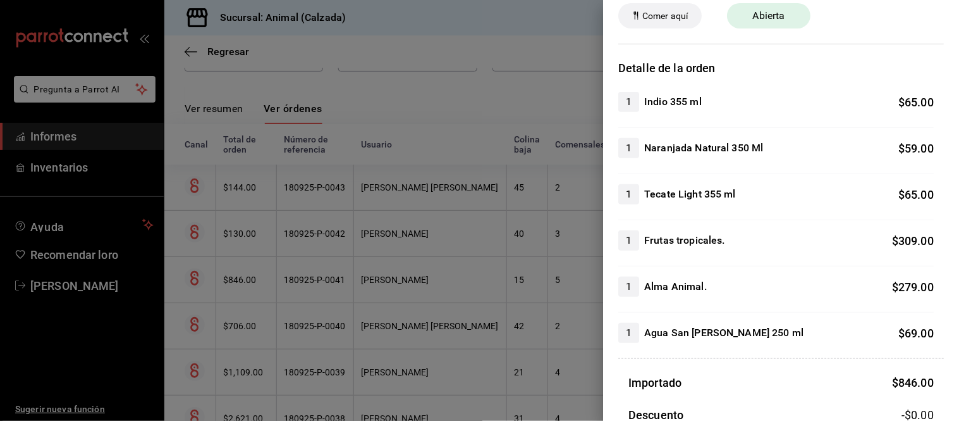
scroll to position [140, 0]
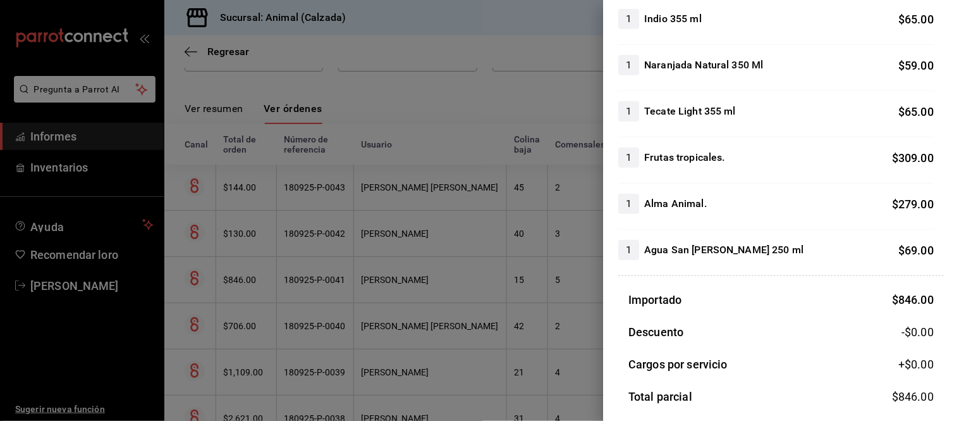
click at [488, 289] on div at bounding box center [479, 210] width 959 height 421
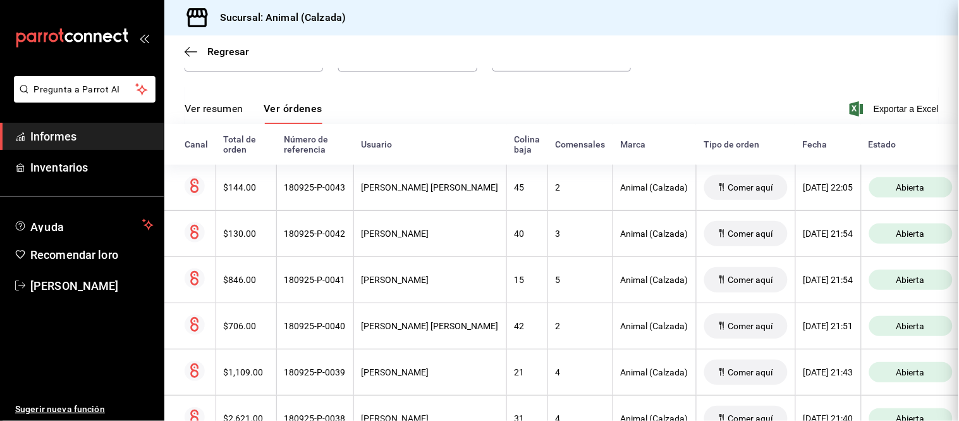
scroll to position [0, 0]
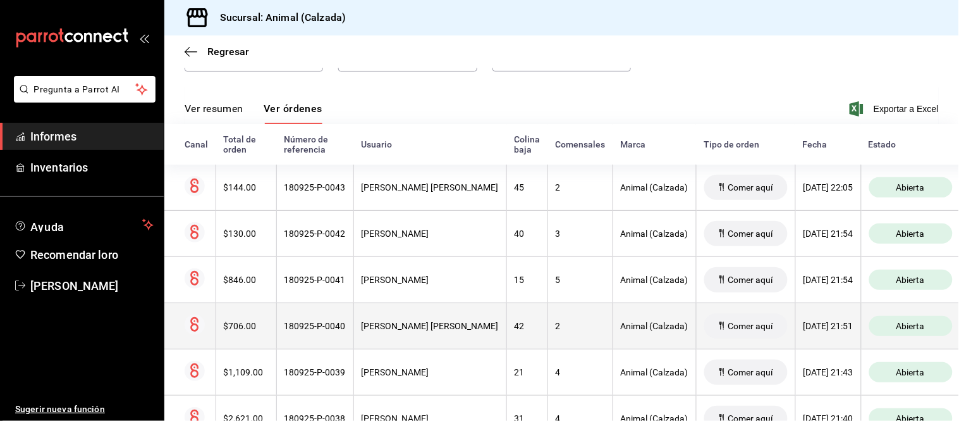
click at [507, 338] on th "42" at bounding box center [527, 325] width 41 height 46
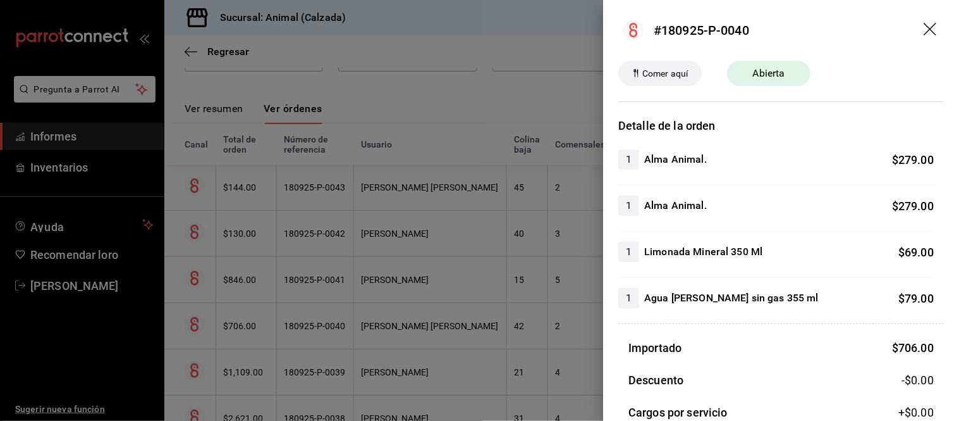
click at [533, 330] on div at bounding box center [479, 210] width 959 height 421
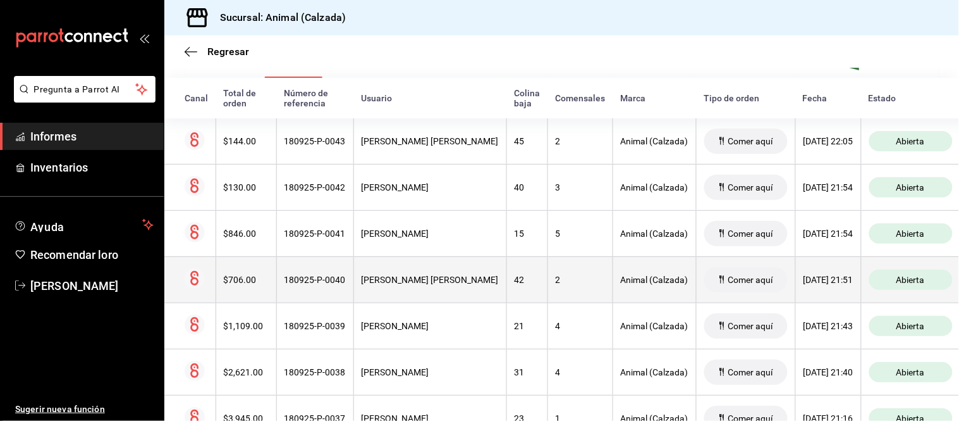
scroll to position [217, 0]
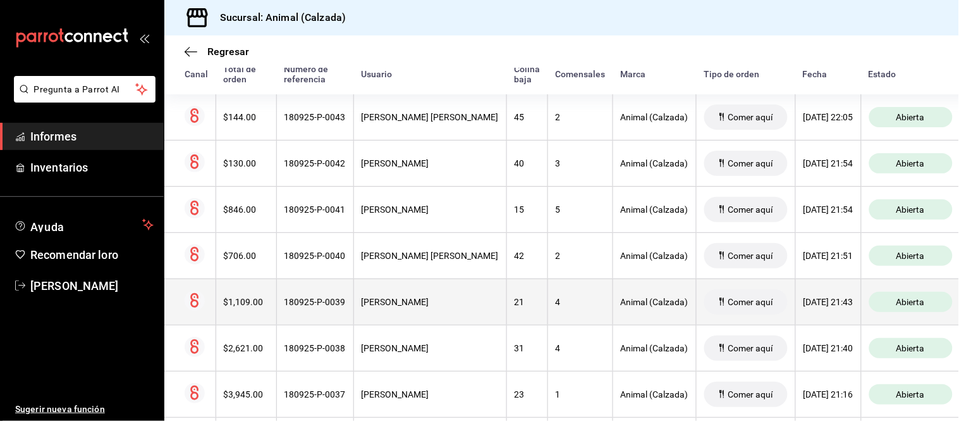
click at [548, 319] on th "4" at bounding box center [580, 301] width 65 height 46
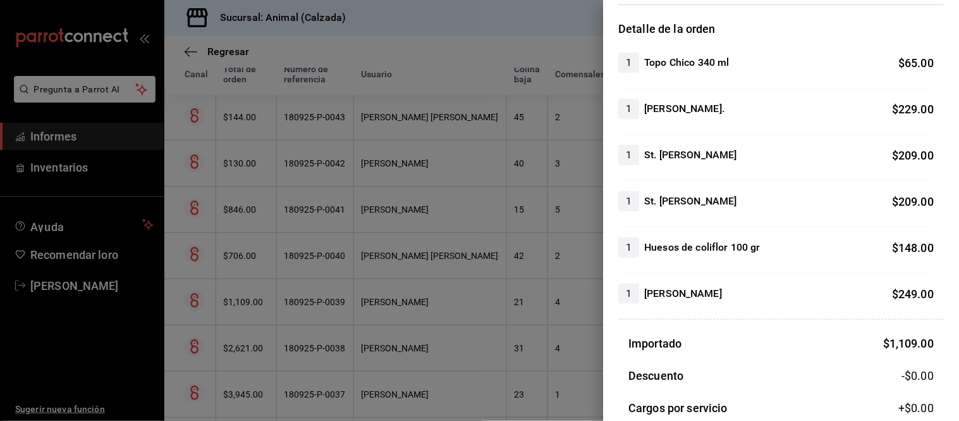
scroll to position [140, 0]
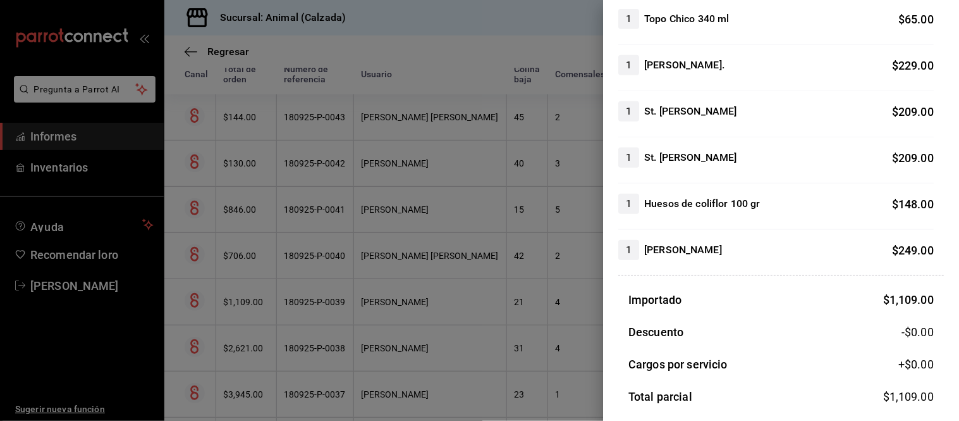
click at [567, 326] on div at bounding box center [479, 210] width 959 height 421
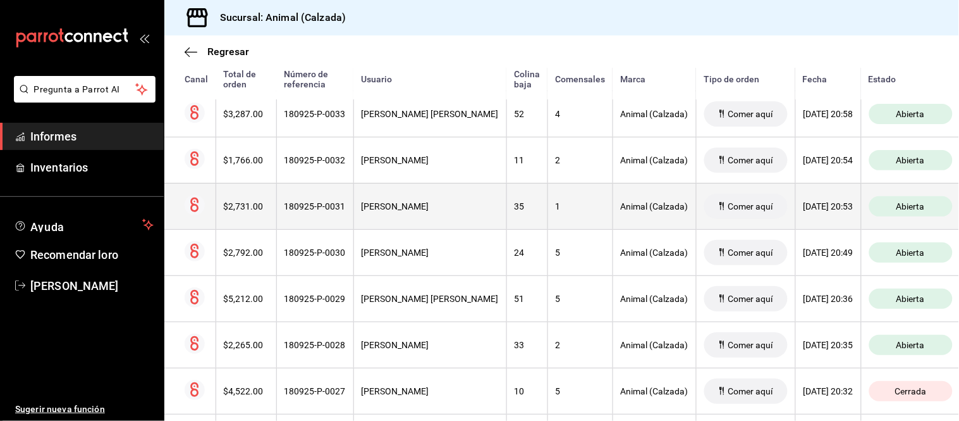
scroll to position [709, 0]
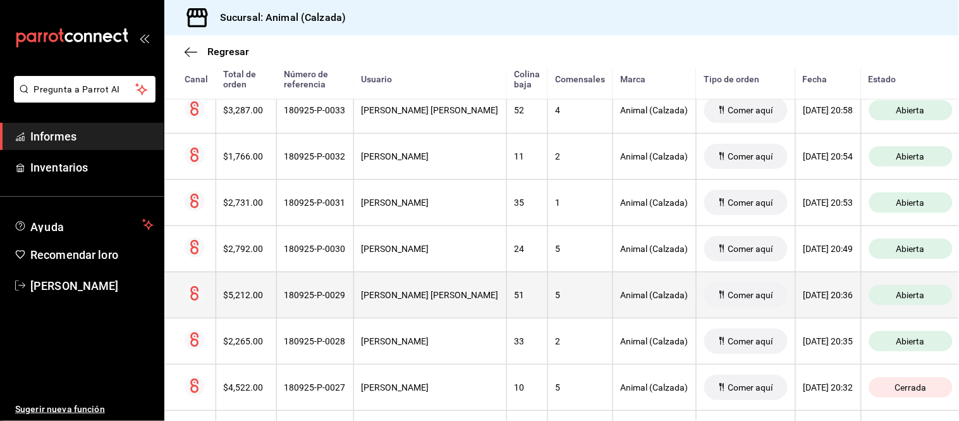
click at [548, 288] on th "5" at bounding box center [580, 294] width 65 height 46
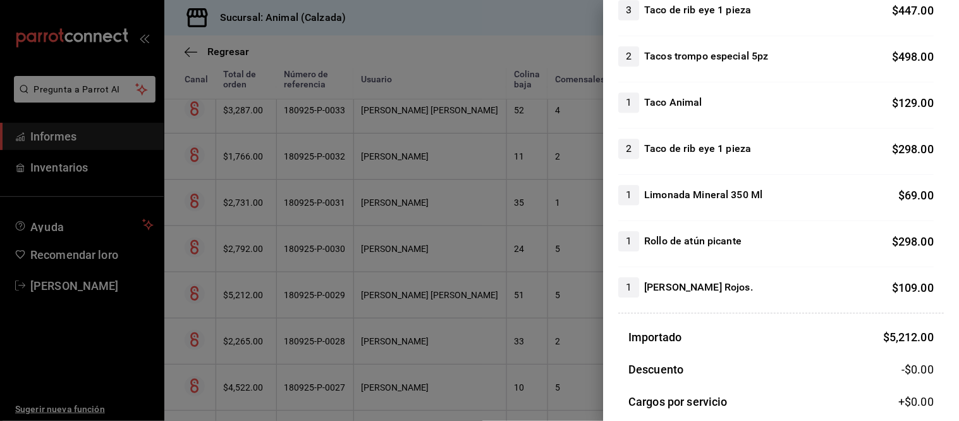
scroll to position [843, 0]
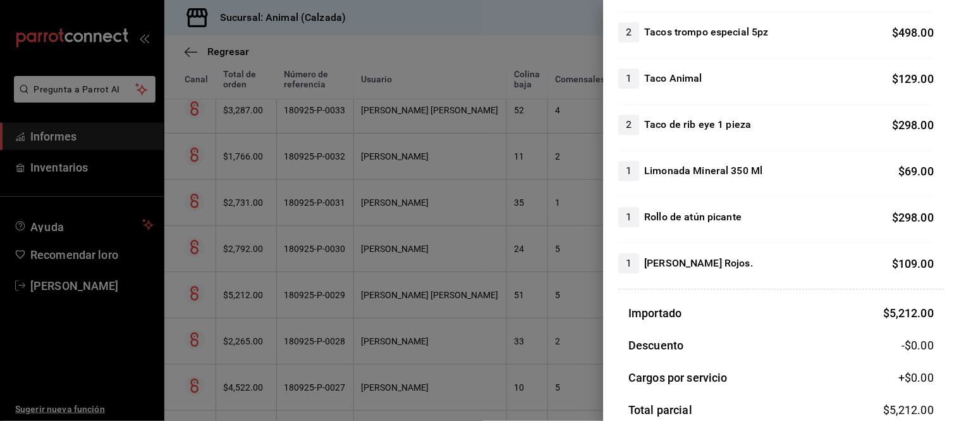
click at [536, 302] on div at bounding box center [479, 210] width 959 height 421
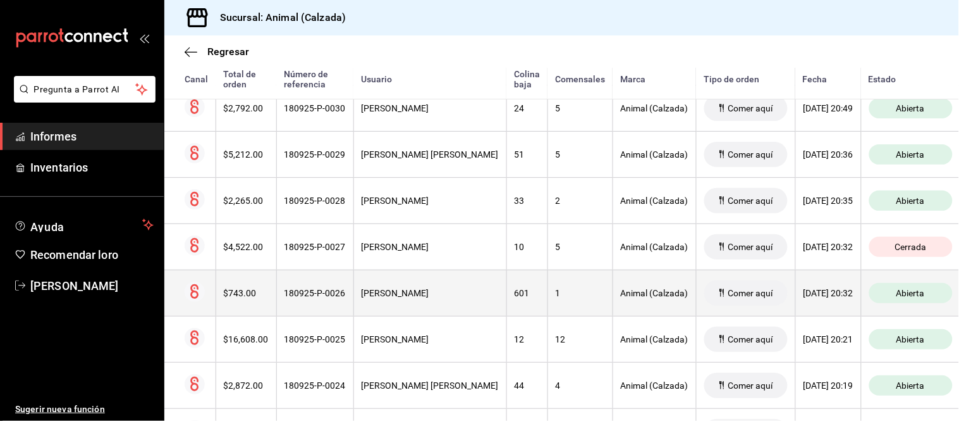
scroll to position [920, 0]
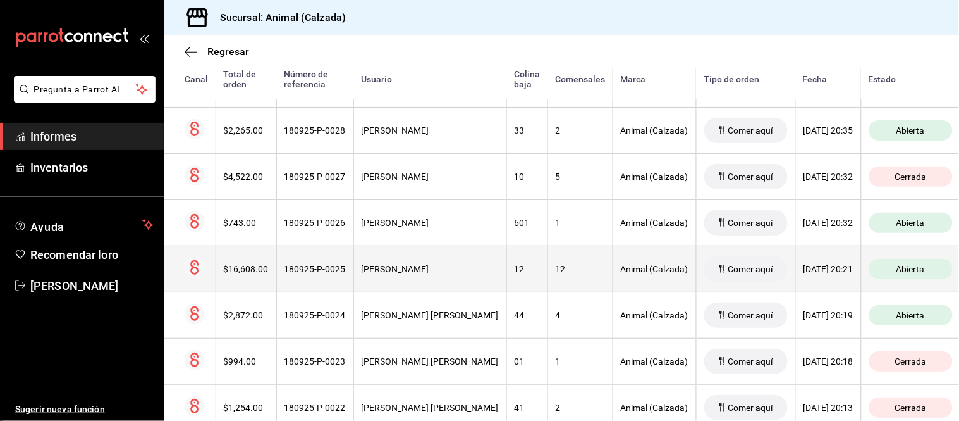
click at [560, 288] on th "12" at bounding box center [580, 268] width 65 height 46
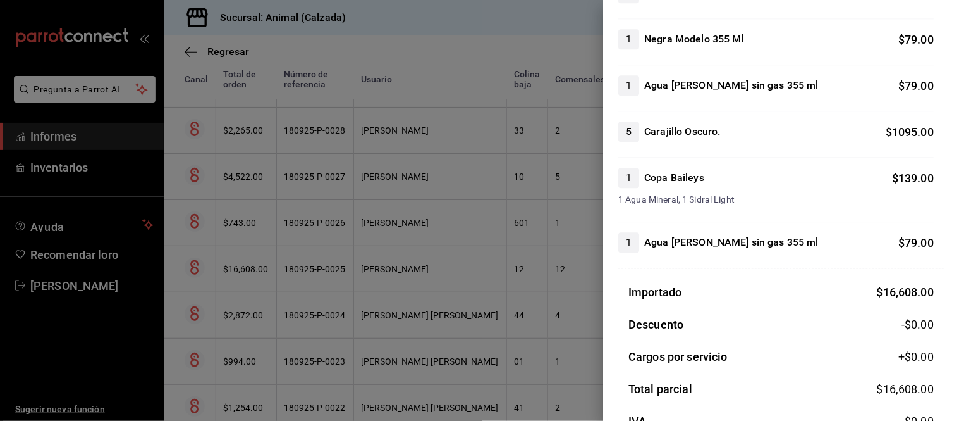
scroll to position [2038, 0]
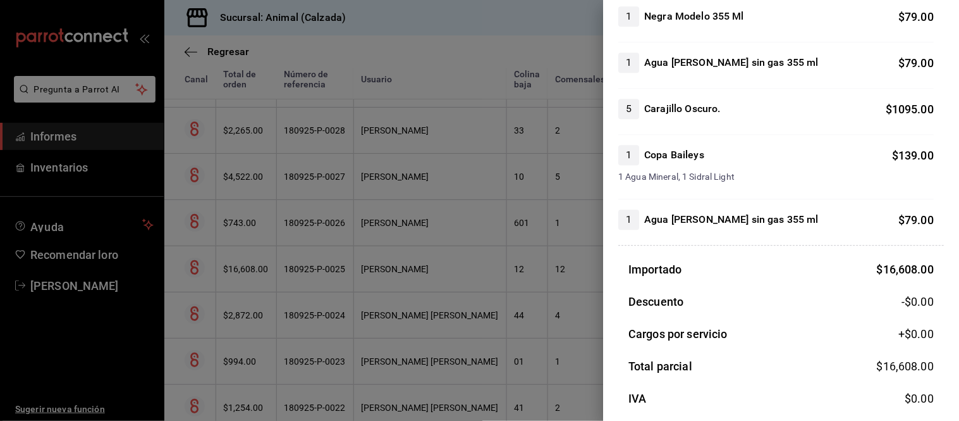
click at [485, 260] on div at bounding box center [479, 210] width 959 height 421
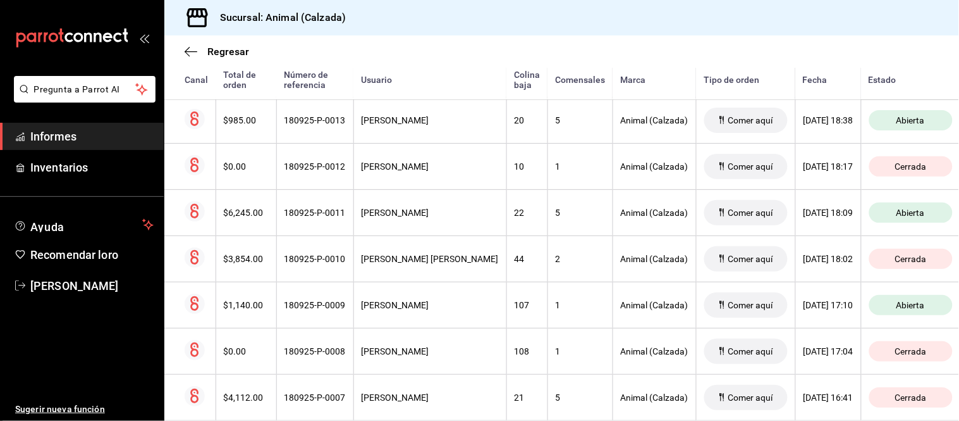
scroll to position [1552, 0]
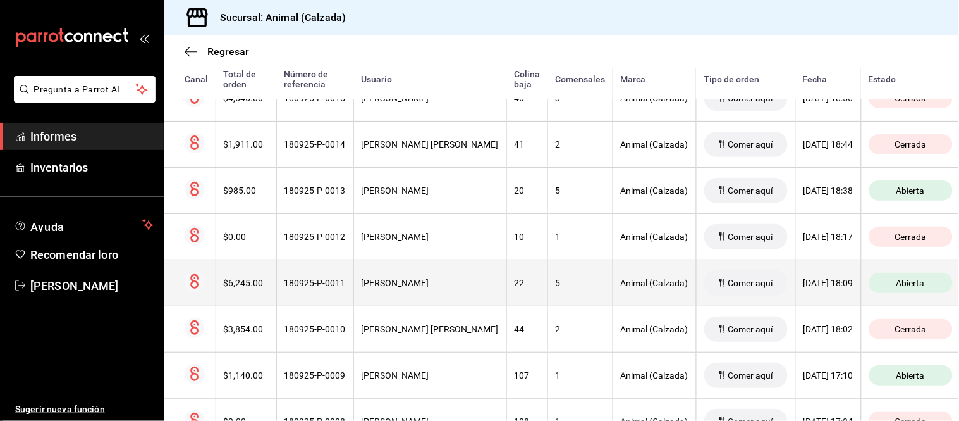
click at [515, 281] on font "22" at bounding box center [520, 283] width 10 height 10
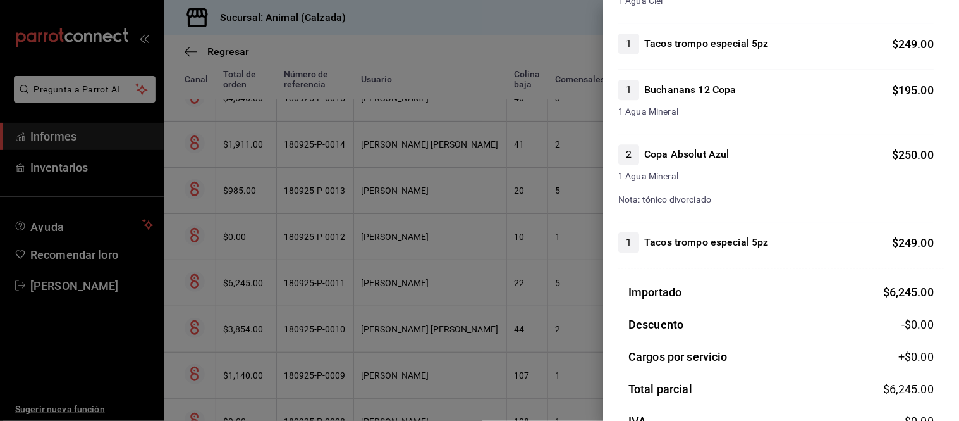
scroll to position [2108, 0]
click at [551, 281] on div at bounding box center [479, 210] width 959 height 421
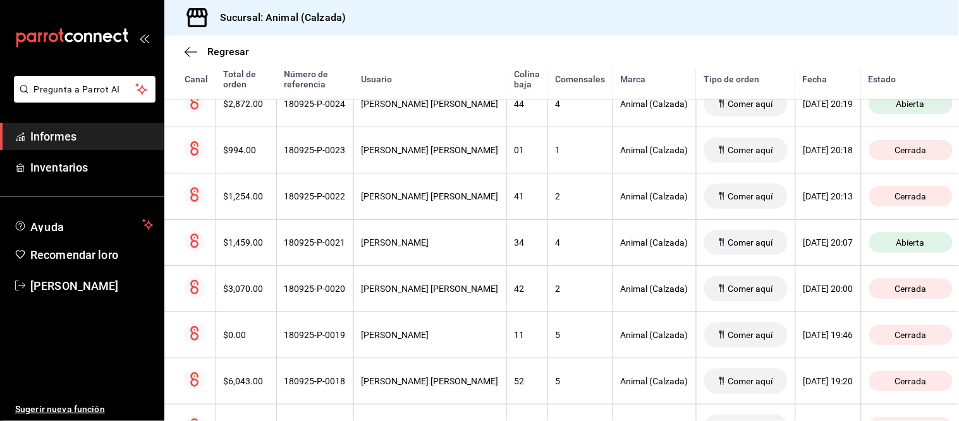
scroll to position [1130, 0]
click at [567, 266] on th "4" at bounding box center [580, 242] width 65 height 46
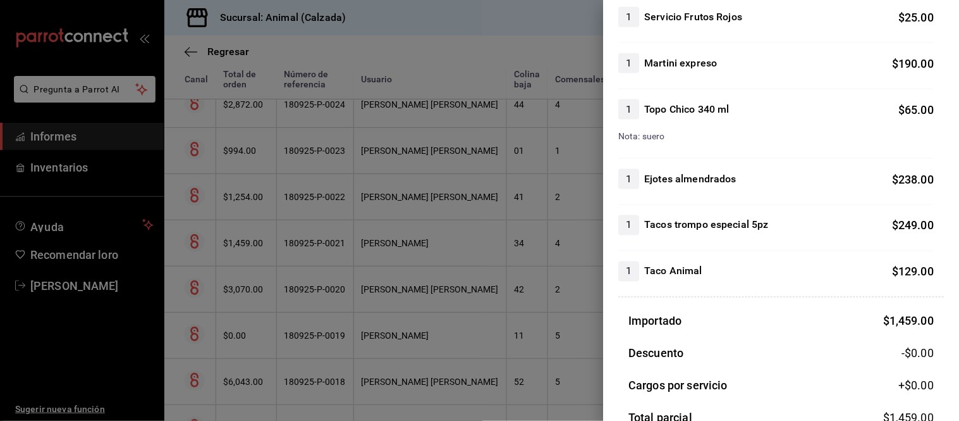
scroll to position [421, 0]
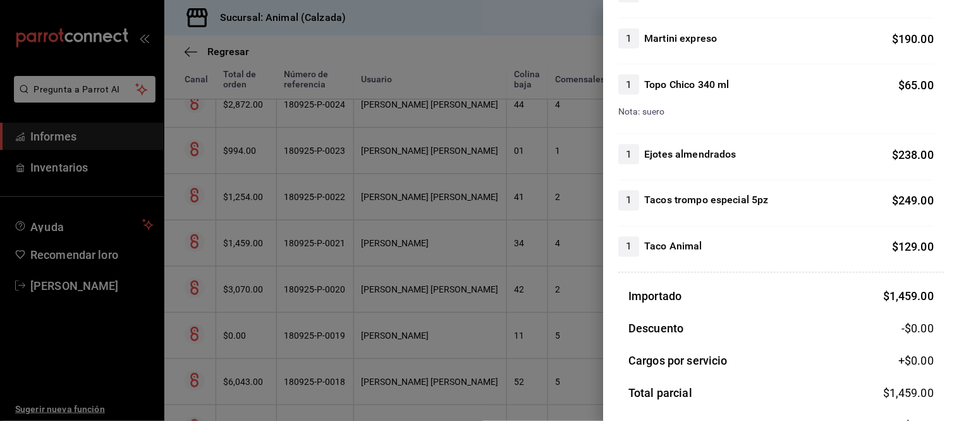
click at [494, 298] on div at bounding box center [479, 210] width 959 height 421
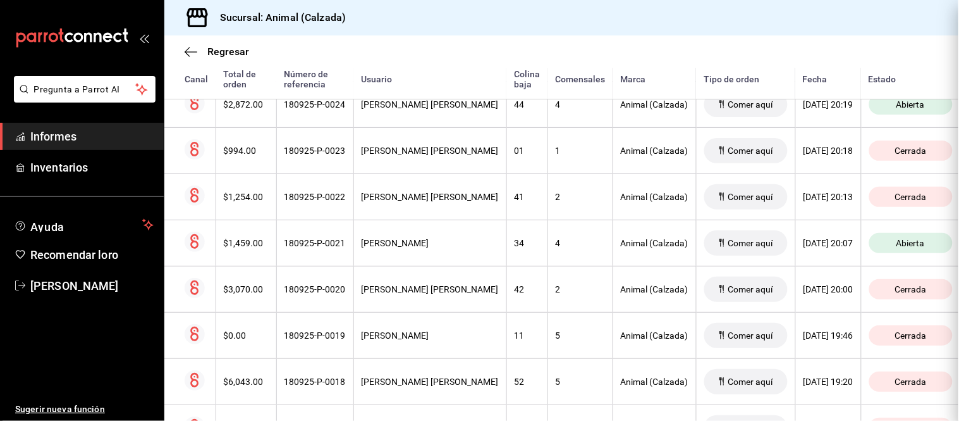
scroll to position [0, 0]
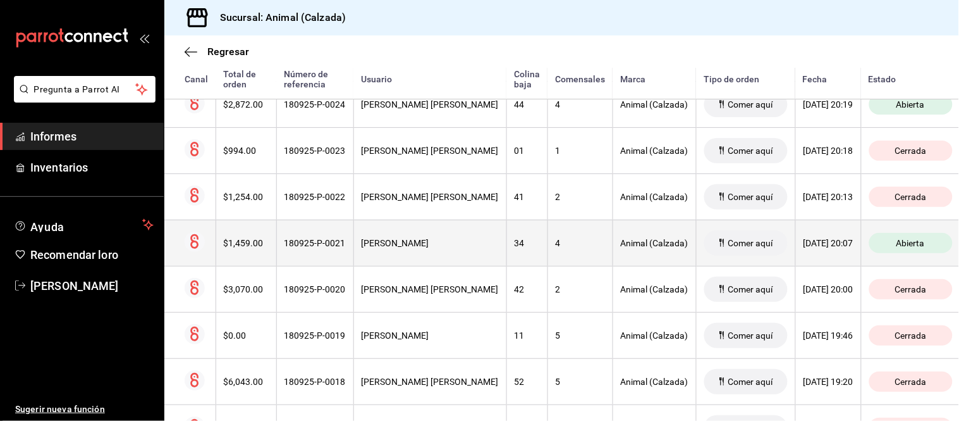
click at [556, 248] on div "4" at bounding box center [580, 243] width 49 height 10
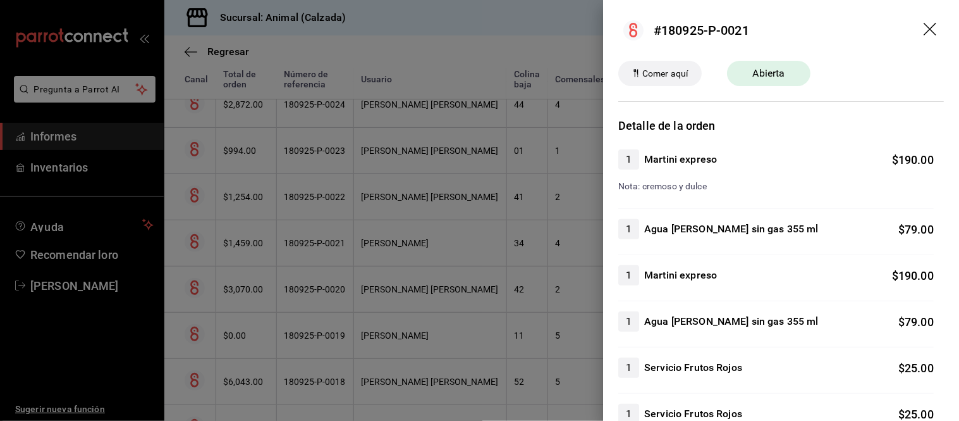
click at [538, 306] on div at bounding box center [479, 210] width 959 height 421
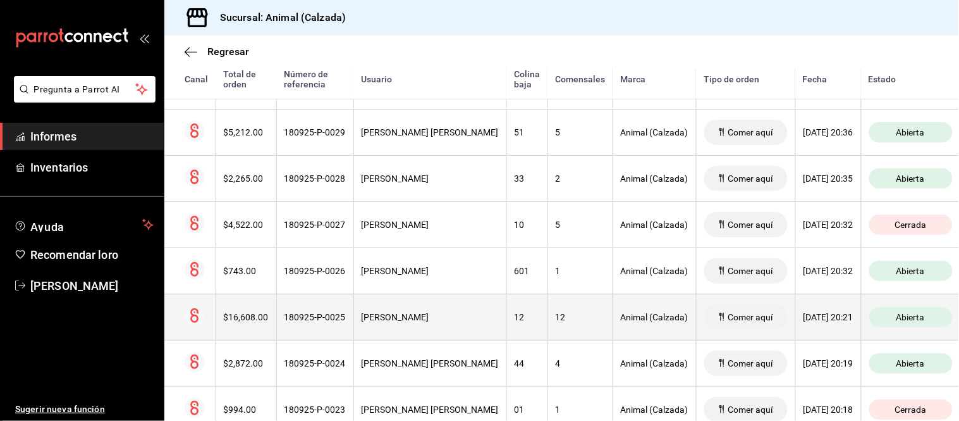
scroll to position [849, 0]
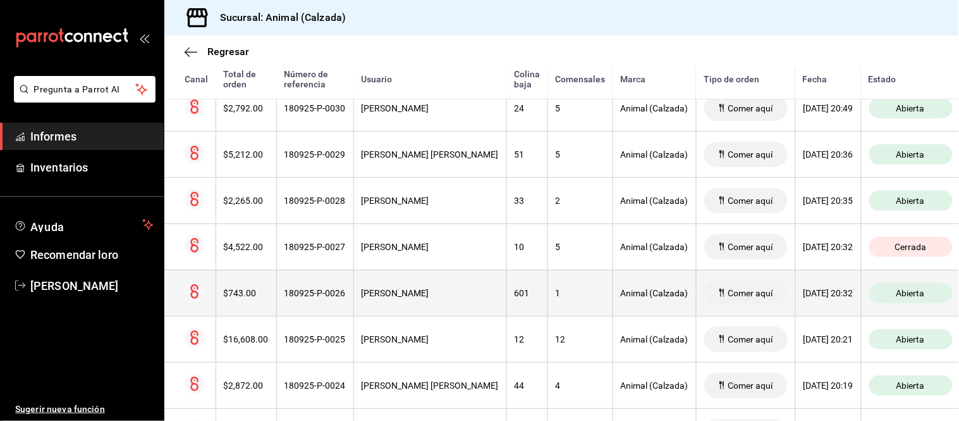
click at [556, 292] on div "1" at bounding box center [580, 293] width 49 height 10
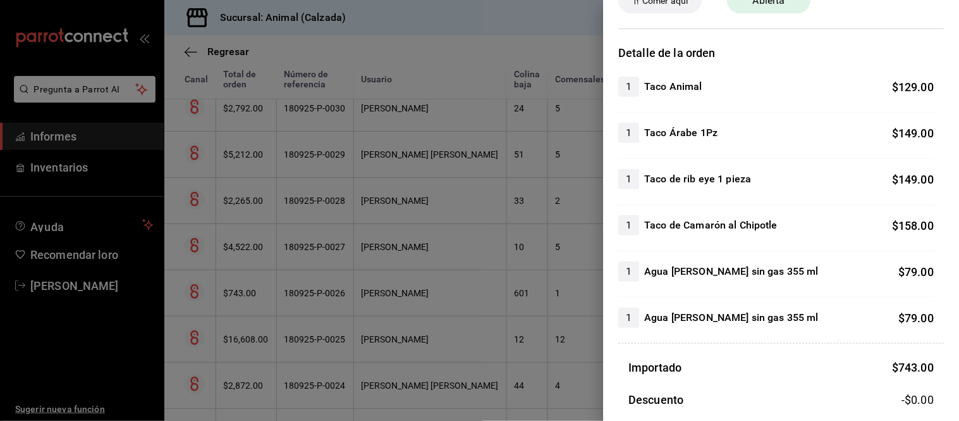
scroll to position [140, 0]
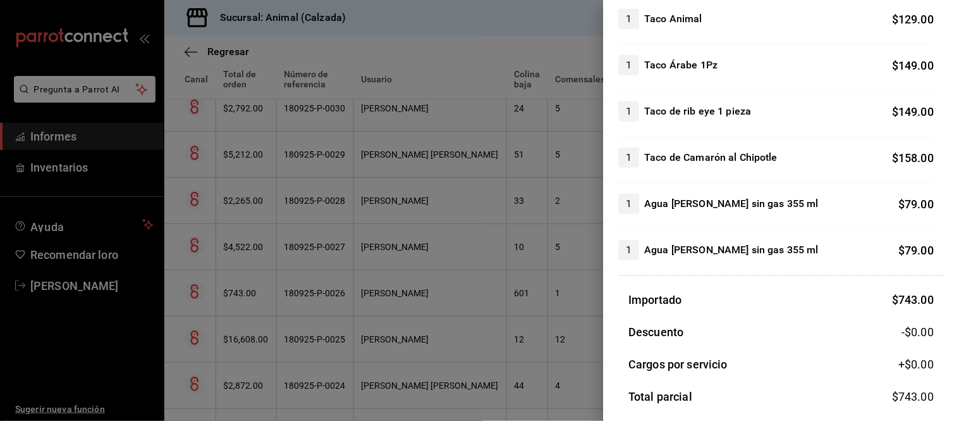
click at [502, 294] on div at bounding box center [479, 210] width 959 height 421
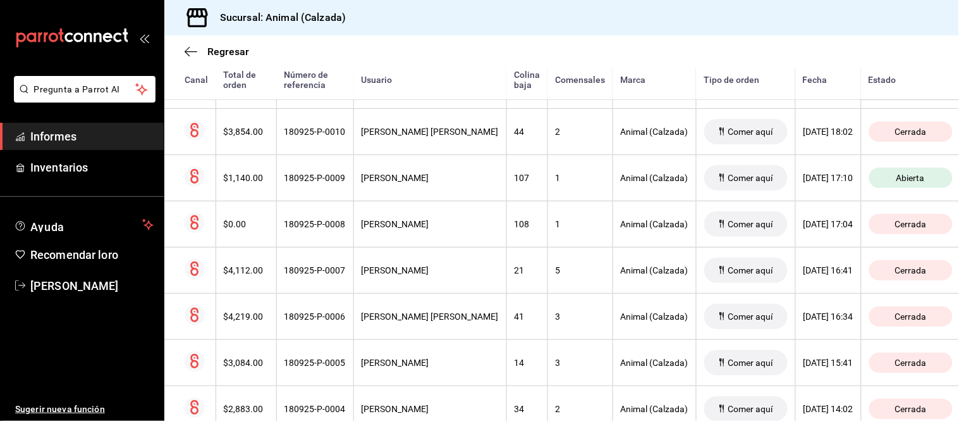
scroll to position [1763, 0]
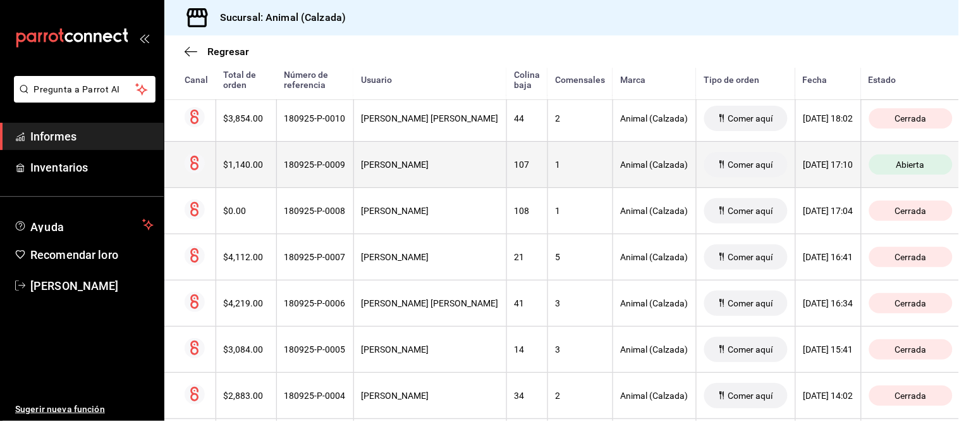
click at [507, 164] on th "107" at bounding box center [527, 164] width 41 height 46
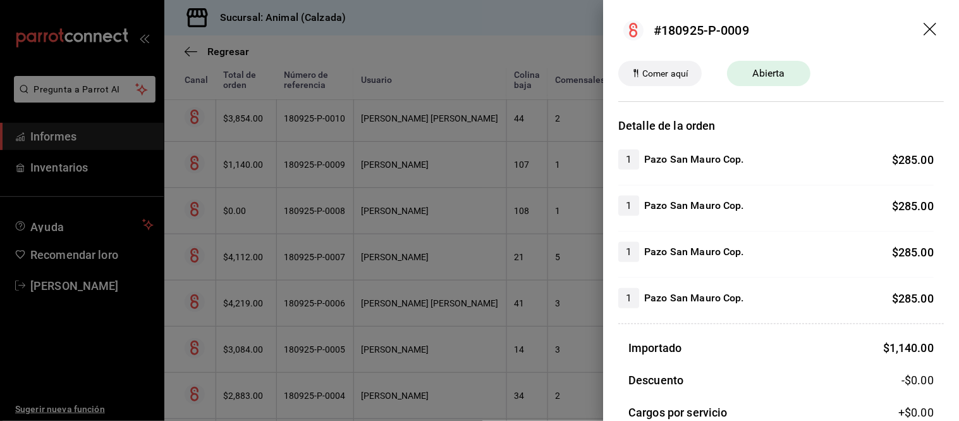
click at [504, 163] on div at bounding box center [479, 210] width 959 height 421
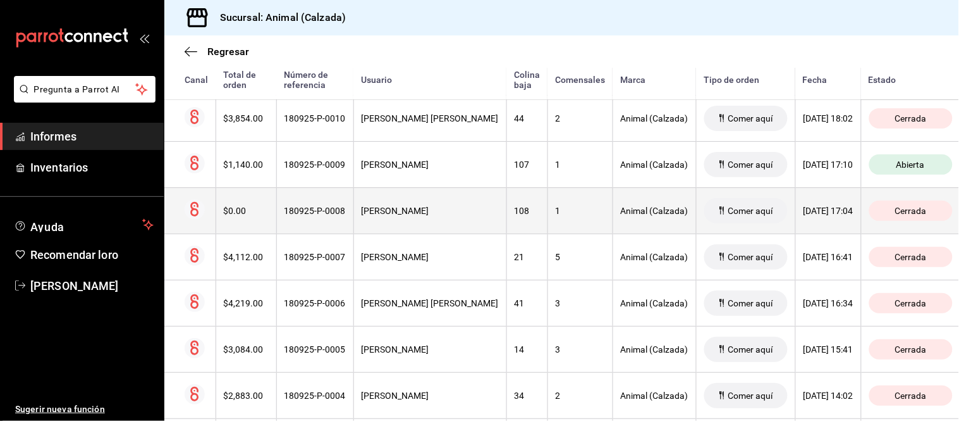
click at [507, 197] on th "108" at bounding box center [527, 210] width 41 height 46
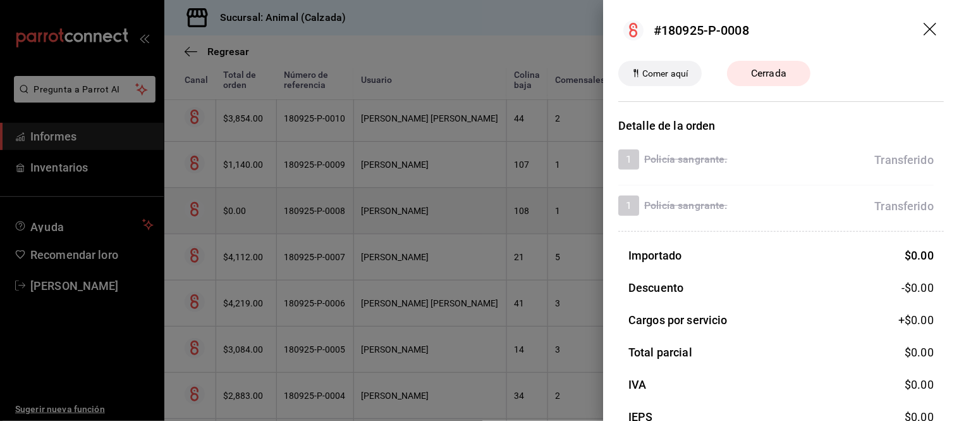
click at [502, 197] on div at bounding box center [479, 210] width 959 height 421
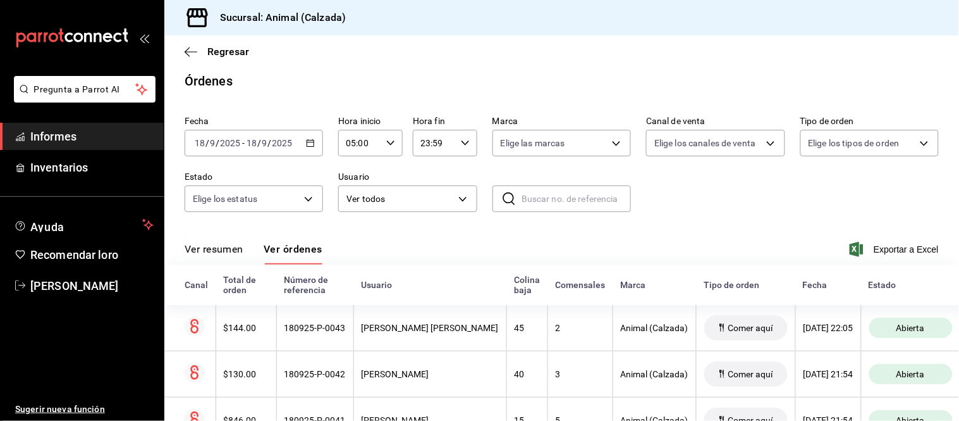
scroll to position [147, 0]
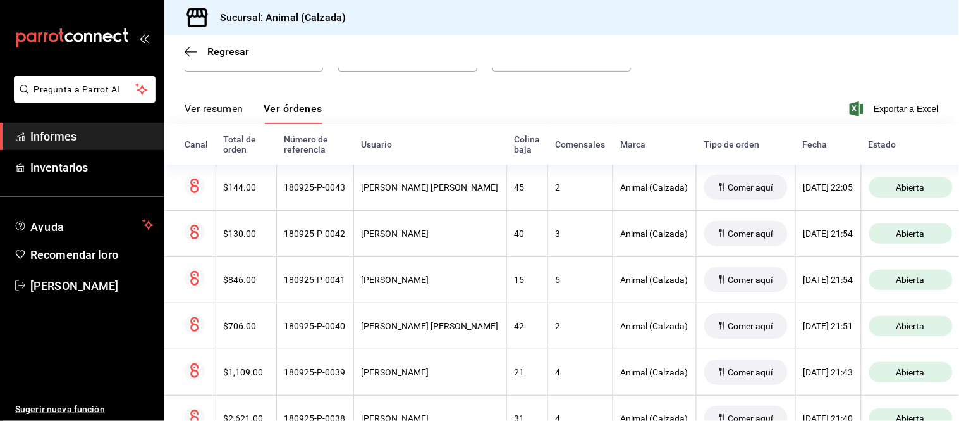
click at [238, 113] on font "Ver resumen" at bounding box center [214, 108] width 59 height 12
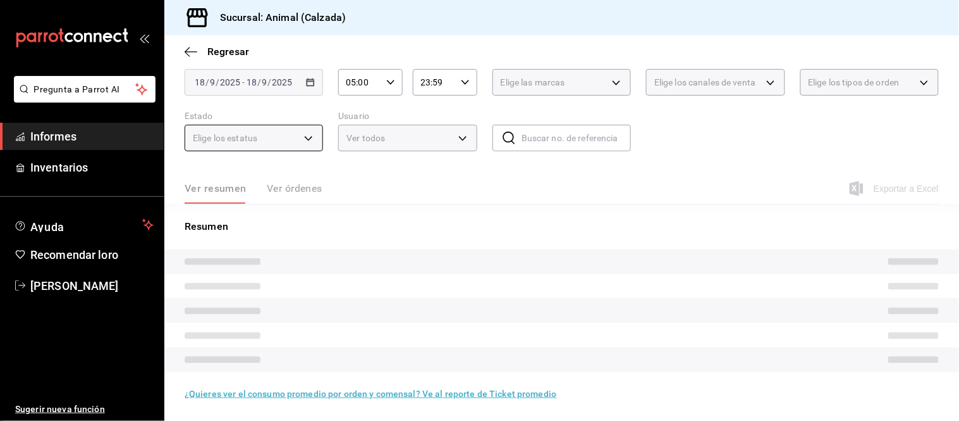
scroll to position [77, 0]
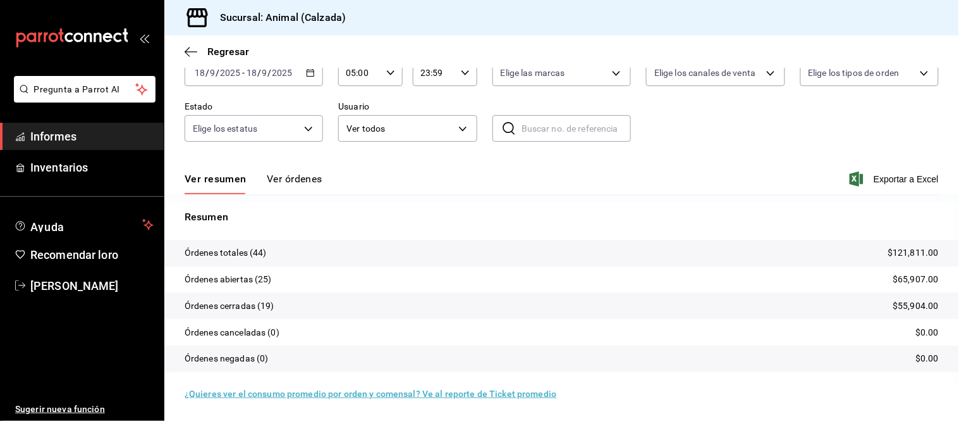
click at [296, 185] on button "Ver órdenes" at bounding box center [295, 183] width 56 height 22
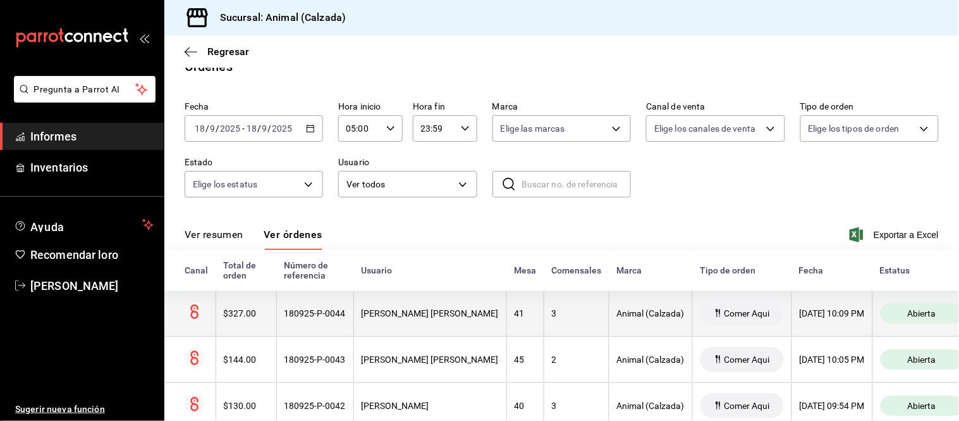
scroll to position [77, 0]
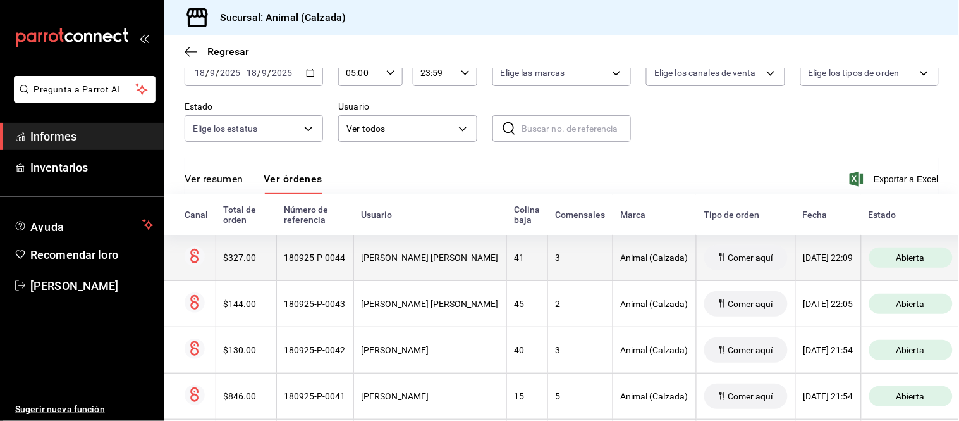
click at [561, 247] on th "3" at bounding box center [580, 258] width 65 height 46
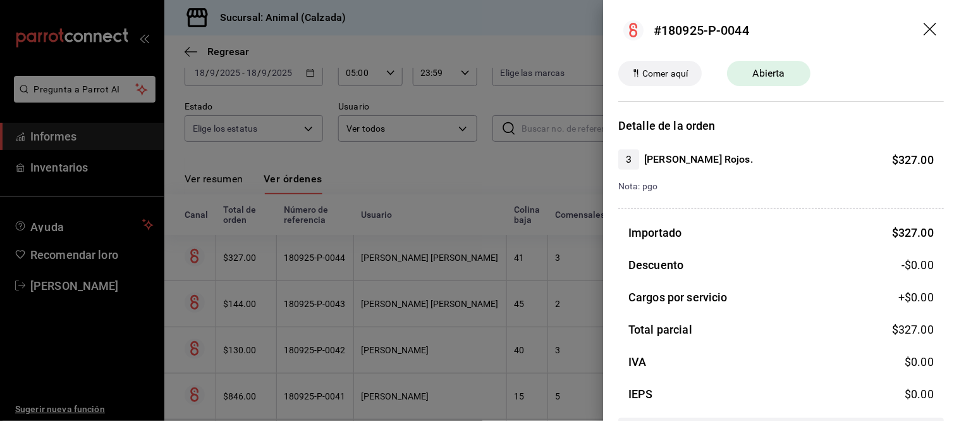
click at [561, 247] on div at bounding box center [479, 210] width 959 height 421
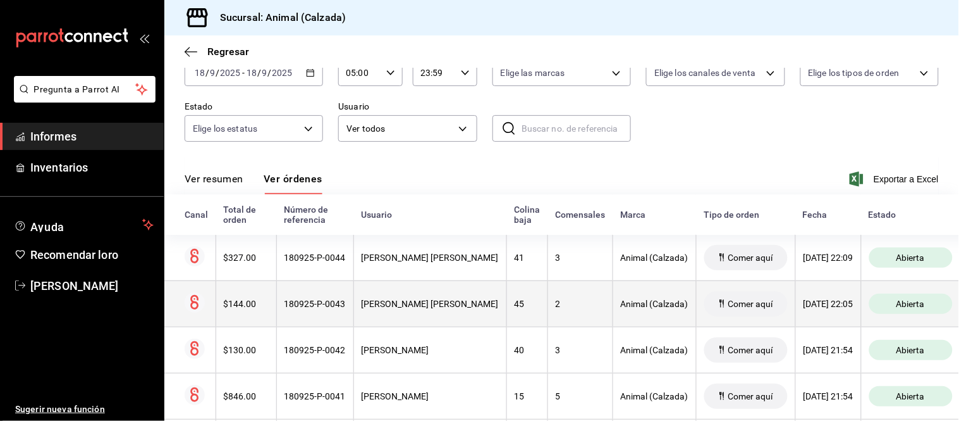
click at [555, 289] on th "2" at bounding box center [580, 303] width 65 height 46
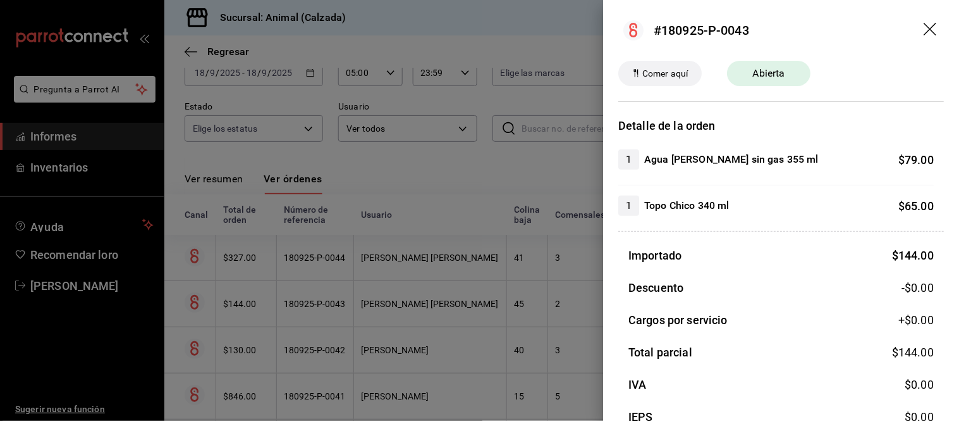
click at [548, 353] on div at bounding box center [479, 210] width 959 height 421
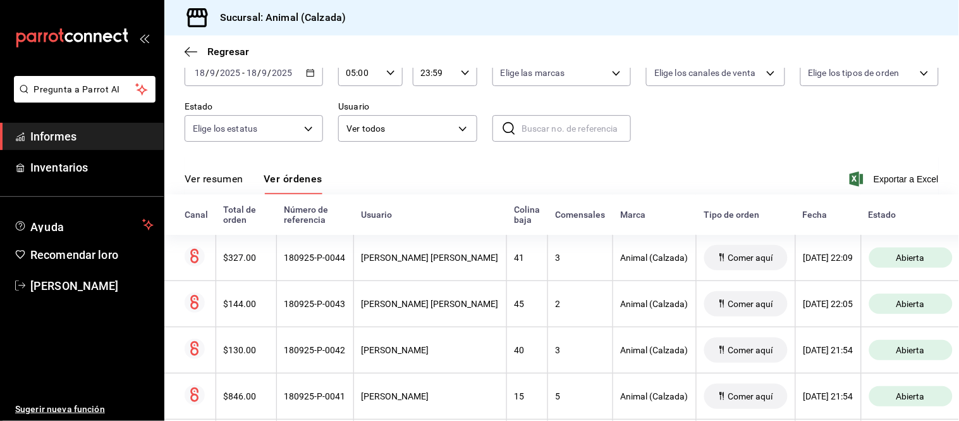
click at [556, 354] on div "3" at bounding box center [580, 350] width 49 height 10
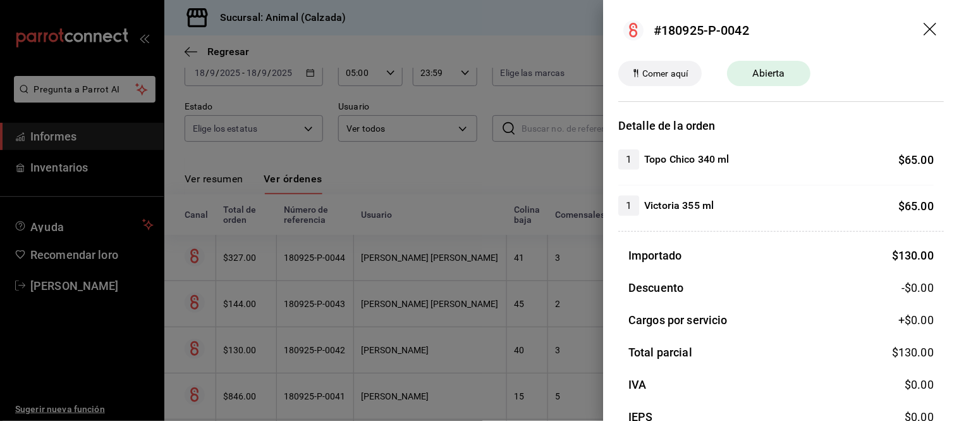
click at [548, 294] on div at bounding box center [479, 210] width 959 height 421
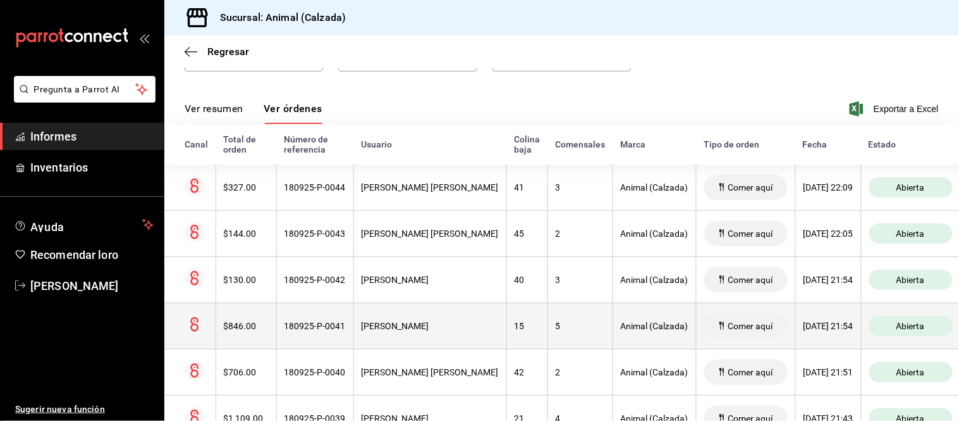
scroll to position [217, 0]
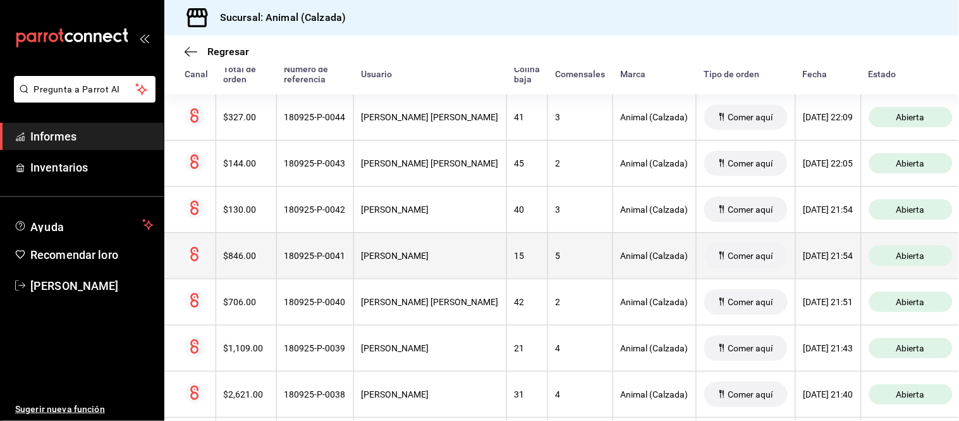
click at [552, 264] on th "5" at bounding box center [580, 255] width 65 height 46
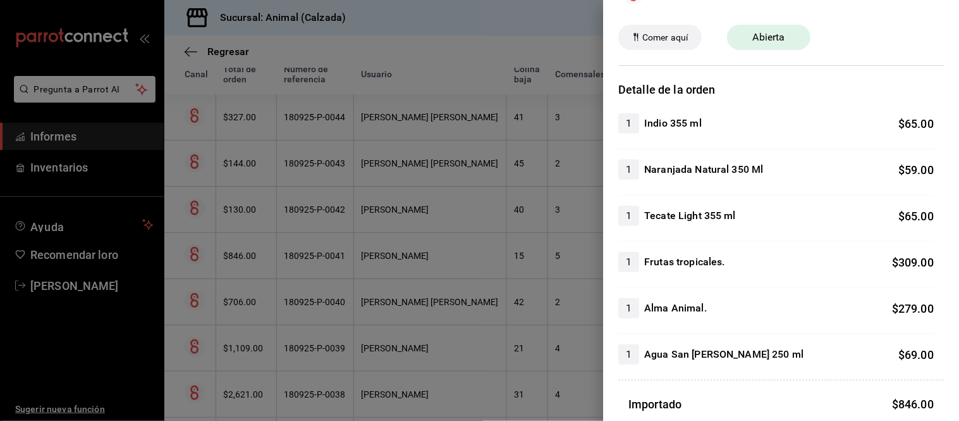
scroll to position [70, 0]
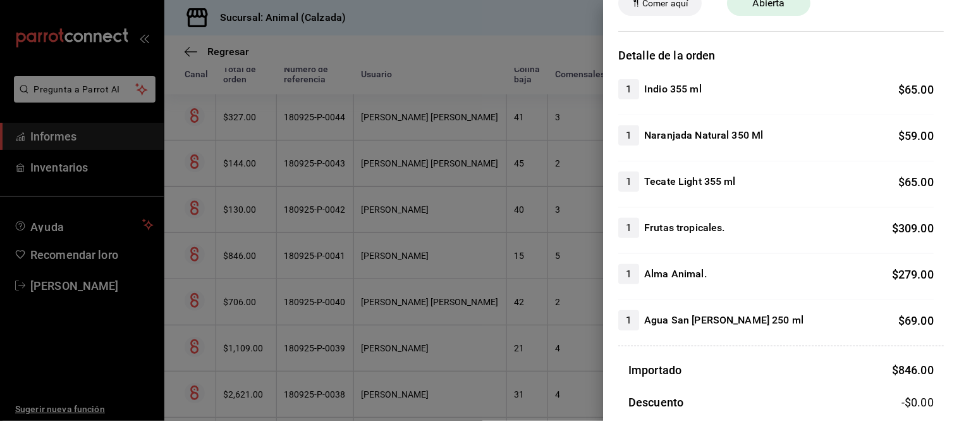
click at [500, 333] on div at bounding box center [479, 210] width 959 height 421
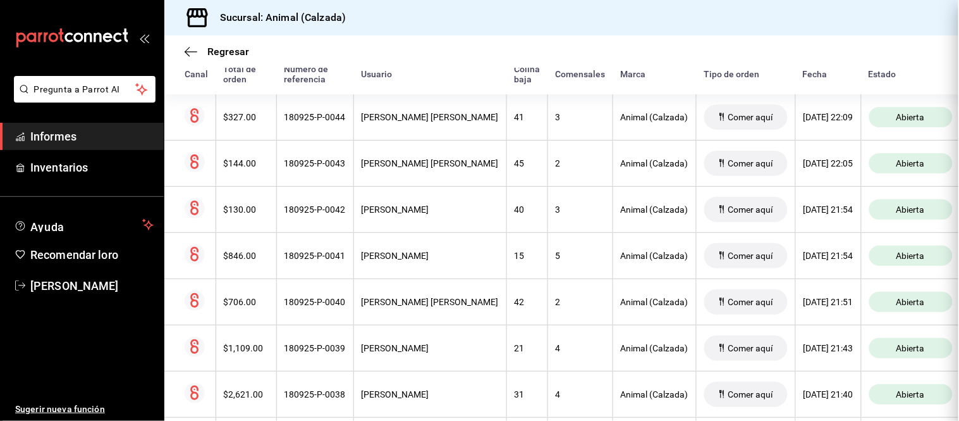
scroll to position [0, 0]
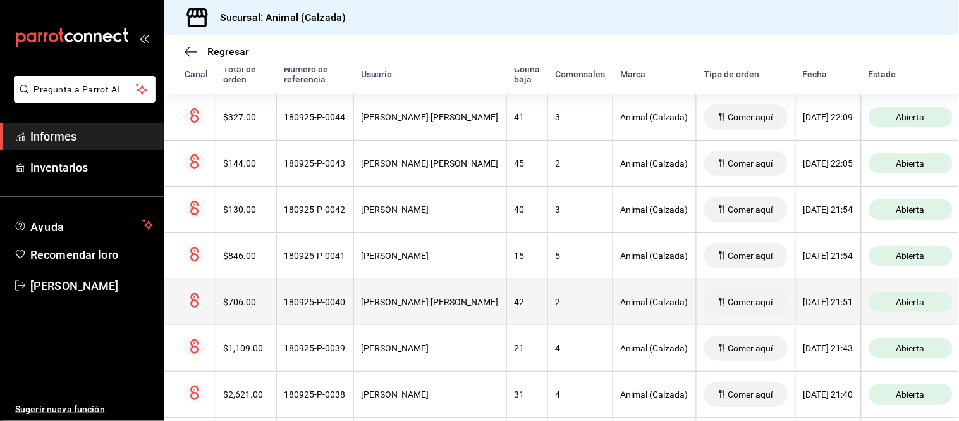
click at [556, 306] on div "2" at bounding box center [580, 302] width 49 height 10
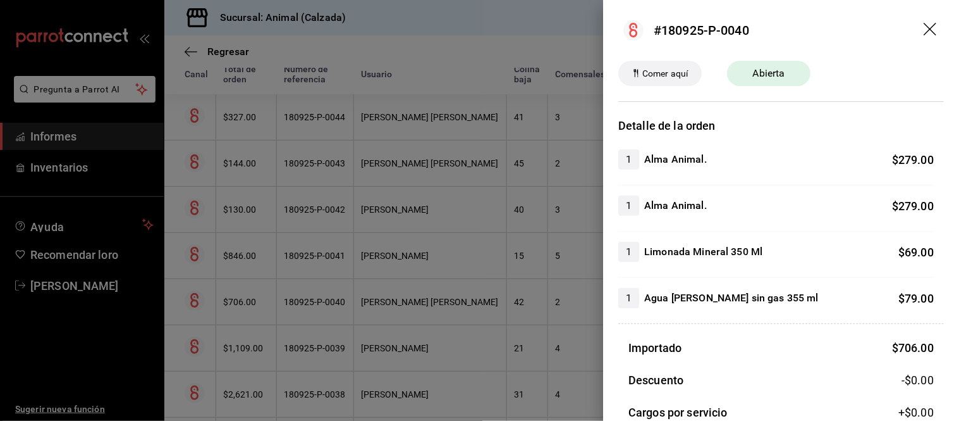
click at [528, 306] on div at bounding box center [479, 210] width 959 height 421
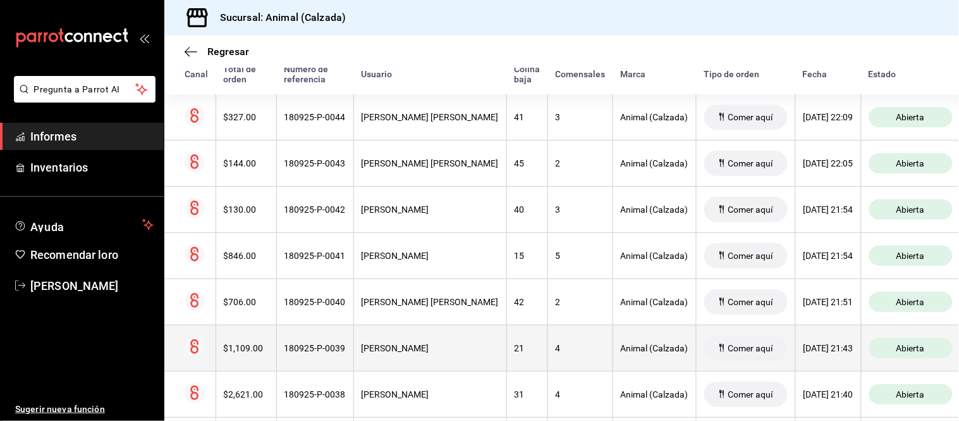
click at [556, 349] on div "4" at bounding box center [580, 348] width 49 height 10
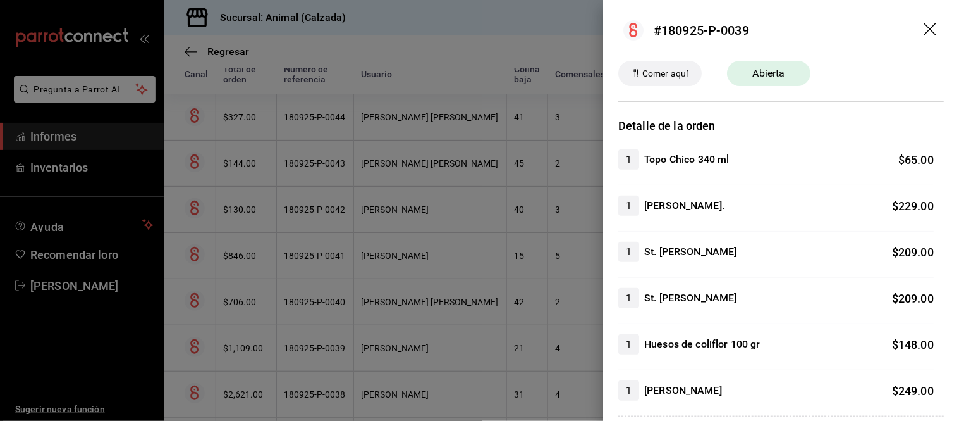
click at [545, 333] on div at bounding box center [479, 210] width 959 height 421
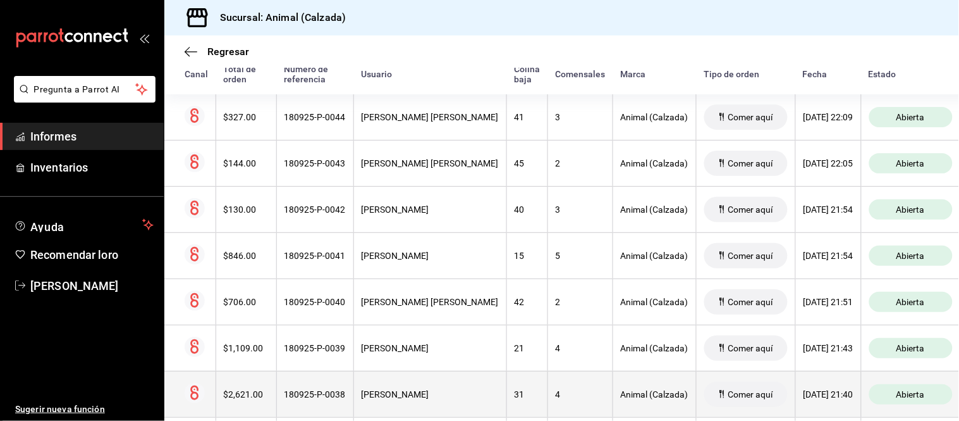
click at [556, 397] on div "4" at bounding box center [580, 394] width 49 height 10
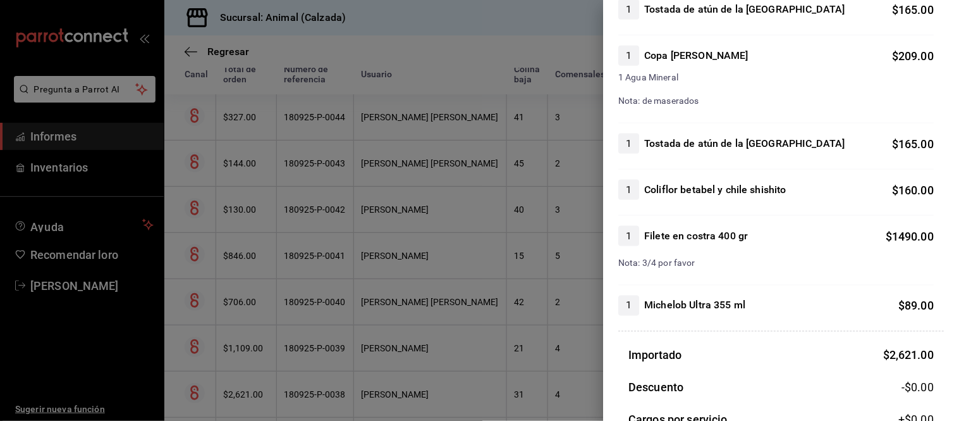
scroll to position [351, 0]
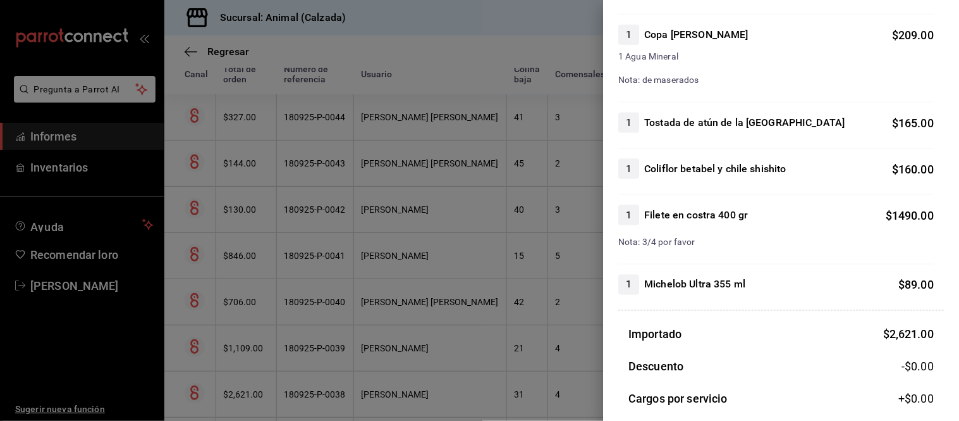
click at [495, 356] on div at bounding box center [479, 210] width 959 height 421
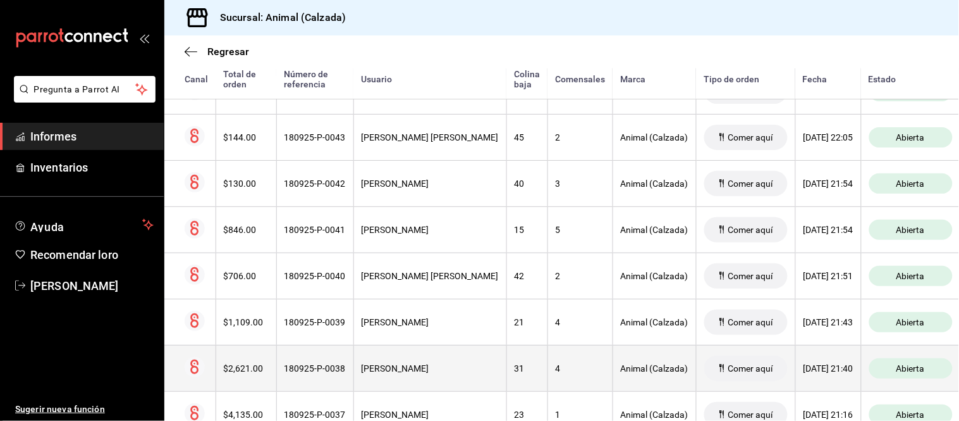
scroll to position [287, 0]
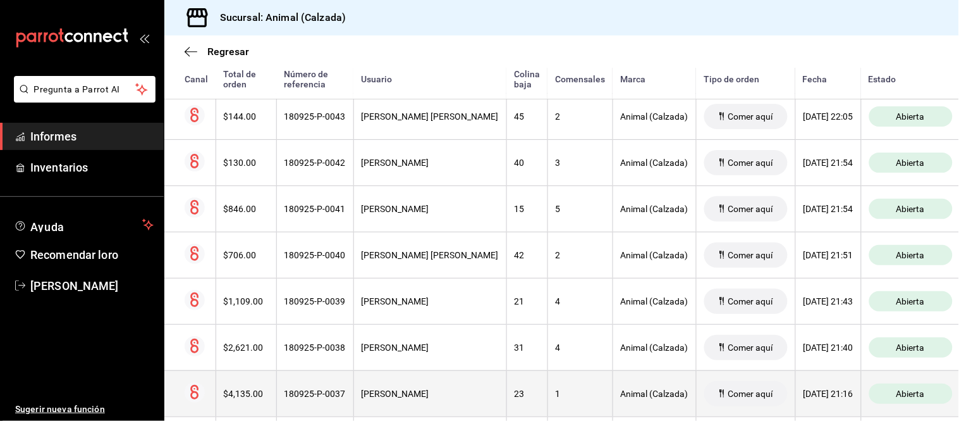
click at [548, 373] on th "1" at bounding box center [580, 393] width 65 height 46
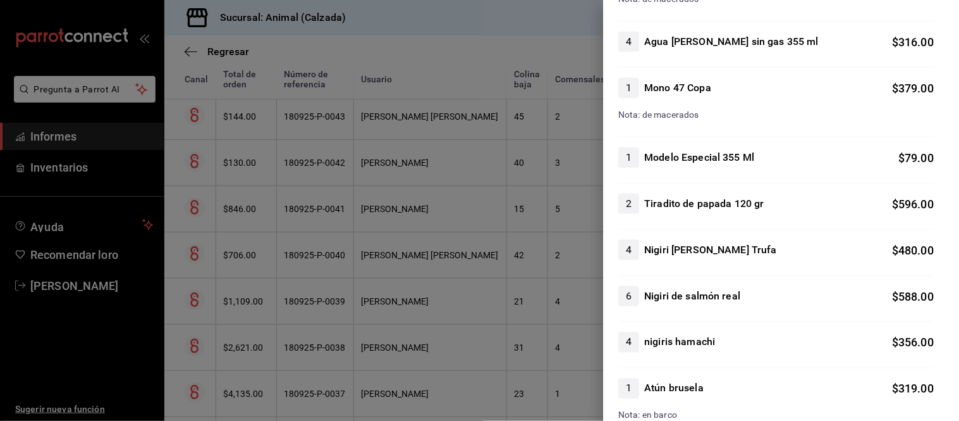
scroll to position [281, 0]
click at [548, 365] on div at bounding box center [479, 210] width 959 height 421
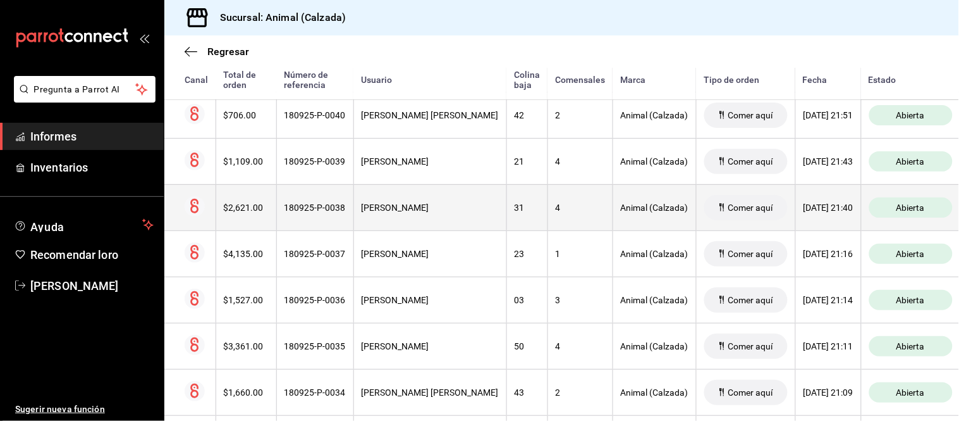
scroll to position [428, 0]
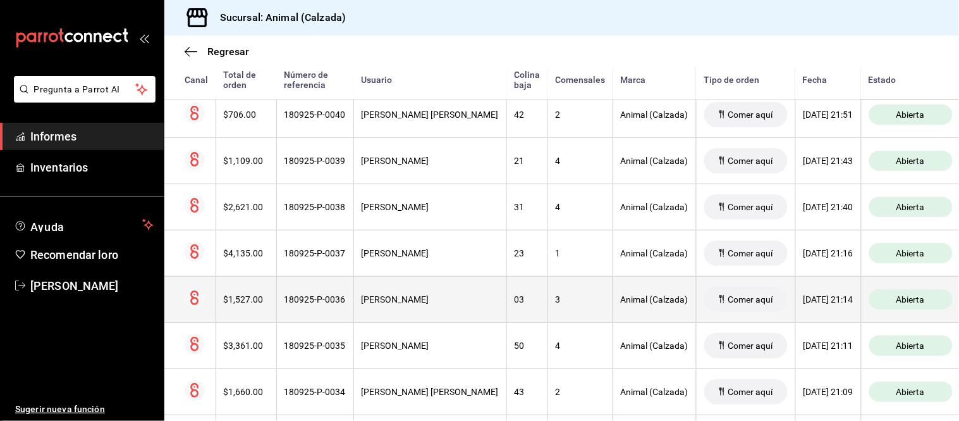
click at [556, 304] on div "3" at bounding box center [580, 299] width 49 height 10
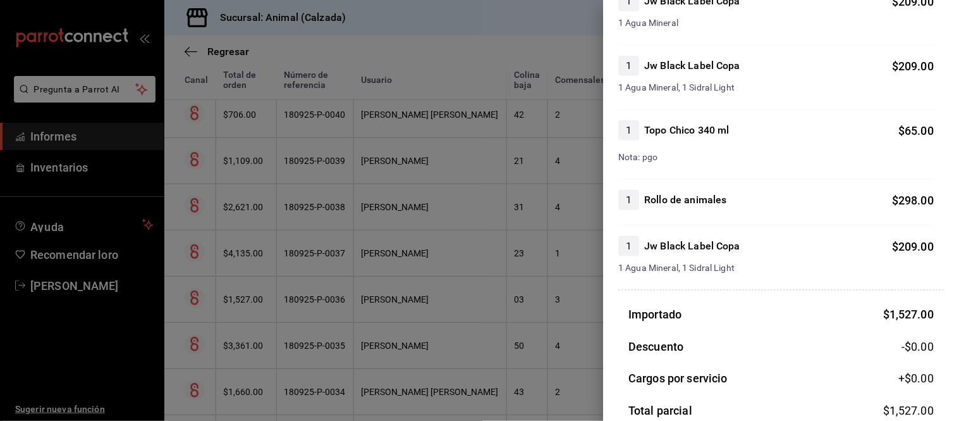
scroll to position [281, 0]
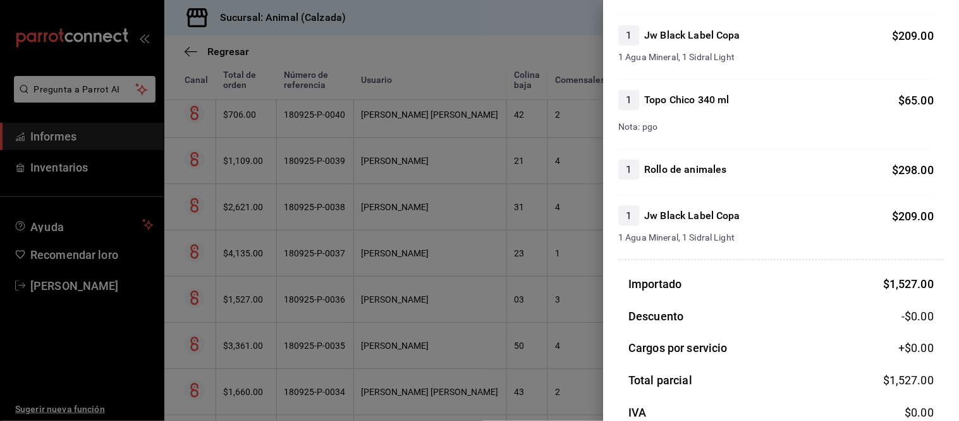
click at [565, 364] on div at bounding box center [479, 210] width 959 height 421
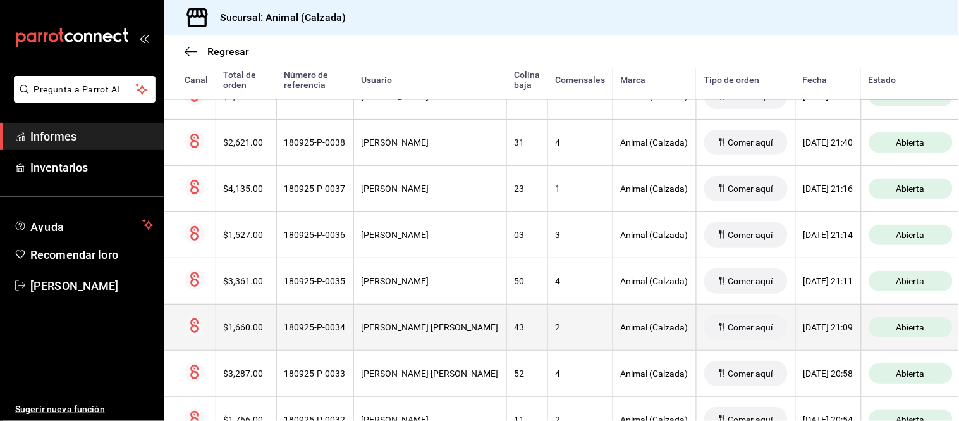
scroll to position [568, 0]
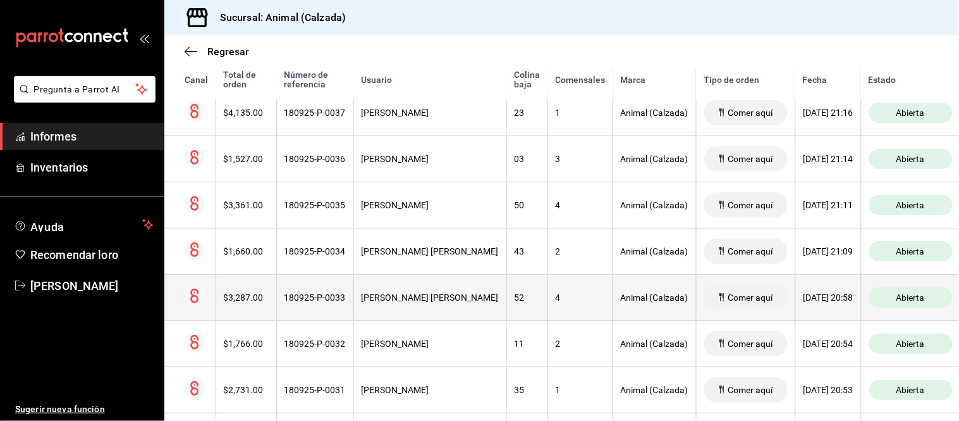
click at [548, 311] on th "4" at bounding box center [580, 297] width 65 height 46
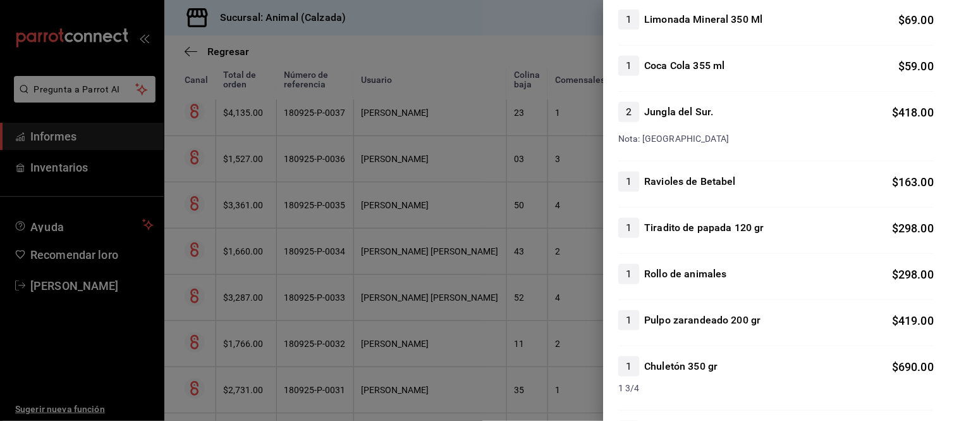
scroll to position [140, 0]
click at [443, 345] on div at bounding box center [479, 210] width 959 height 421
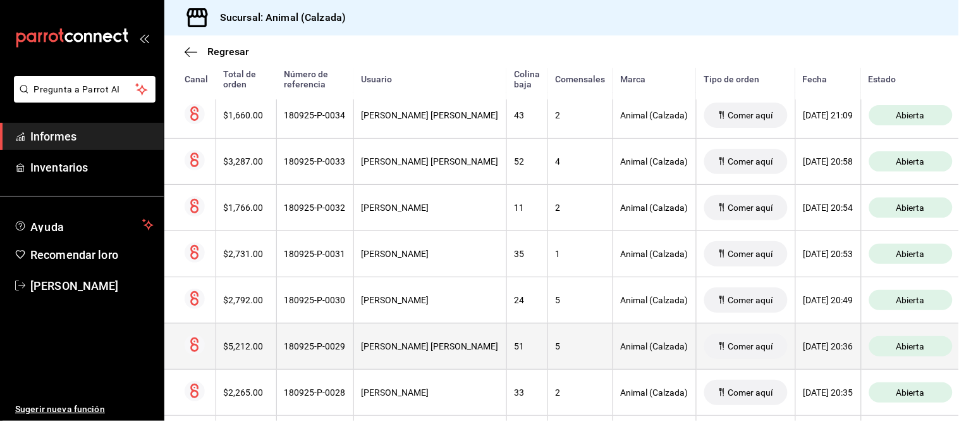
scroll to position [709, 0]
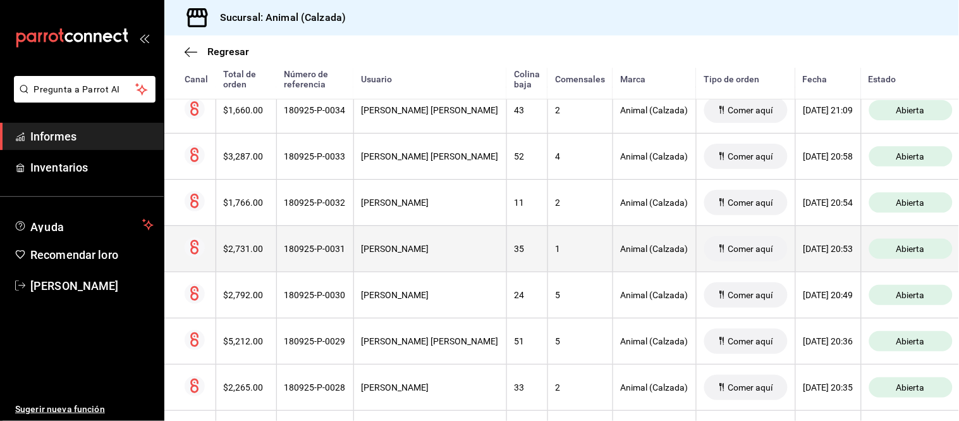
click at [510, 259] on th "35" at bounding box center [527, 248] width 41 height 46
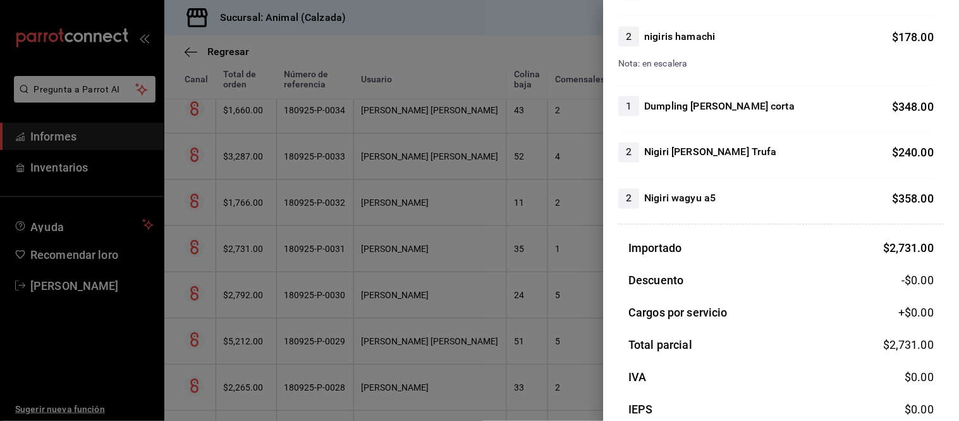
scroll to position [491, 0]
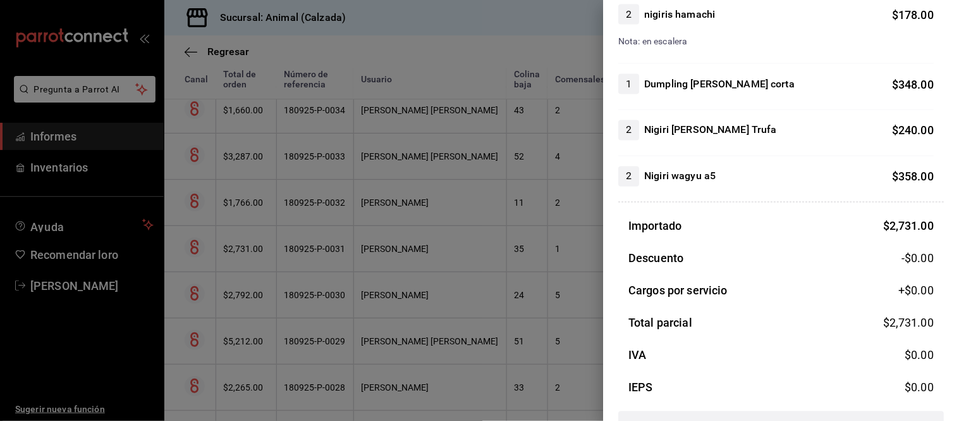
click at [500, 302] on div at bounding box center [479, 210] width 959 height 421
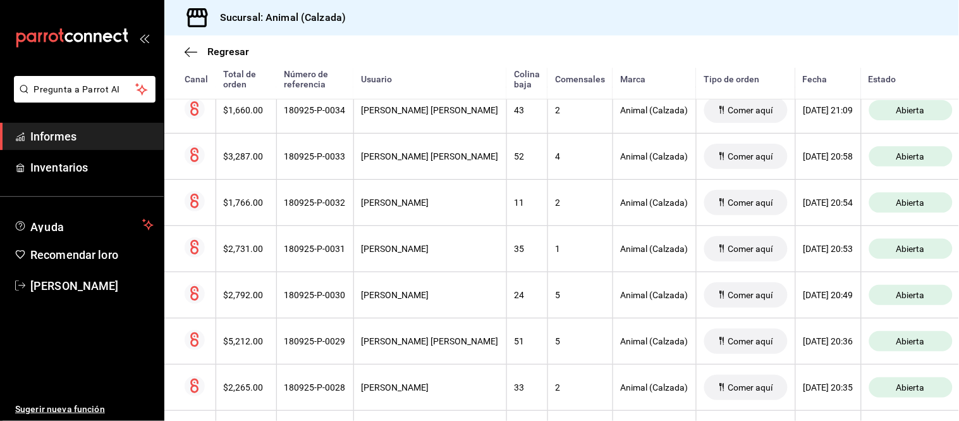
click at [556, 346] on div "5" at bounding box center [580, 341] width 49 height 10
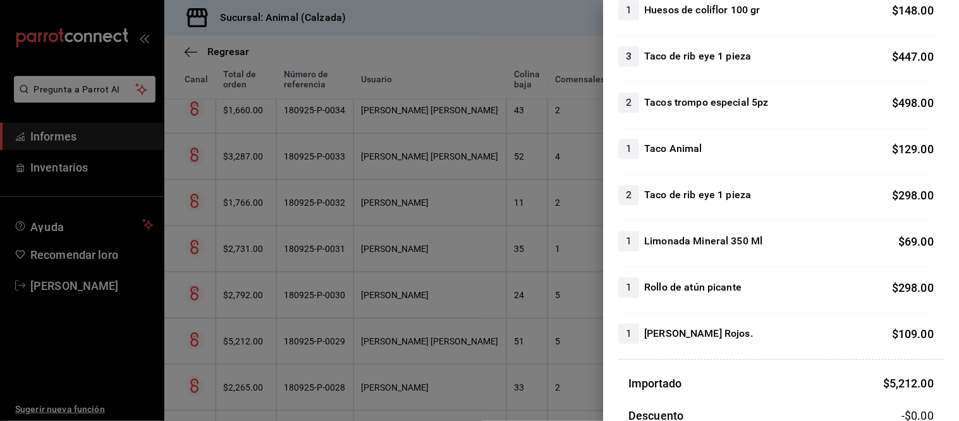
scroll to position [843, 0]
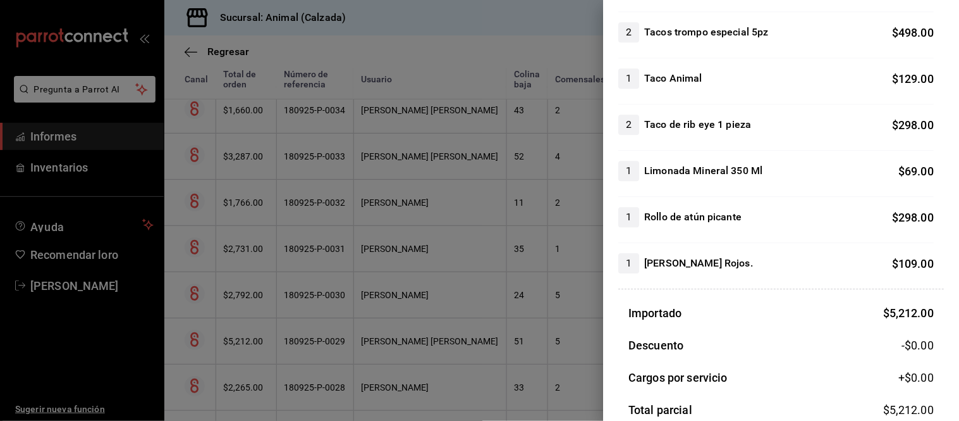
click at [529, 312] on div at bounding box center [479, 210] width 959 height 421
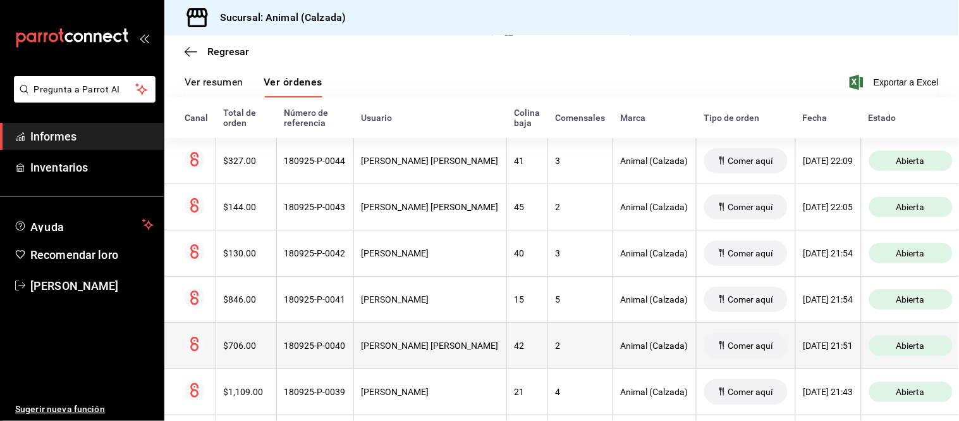
scroll to position [147, 0]
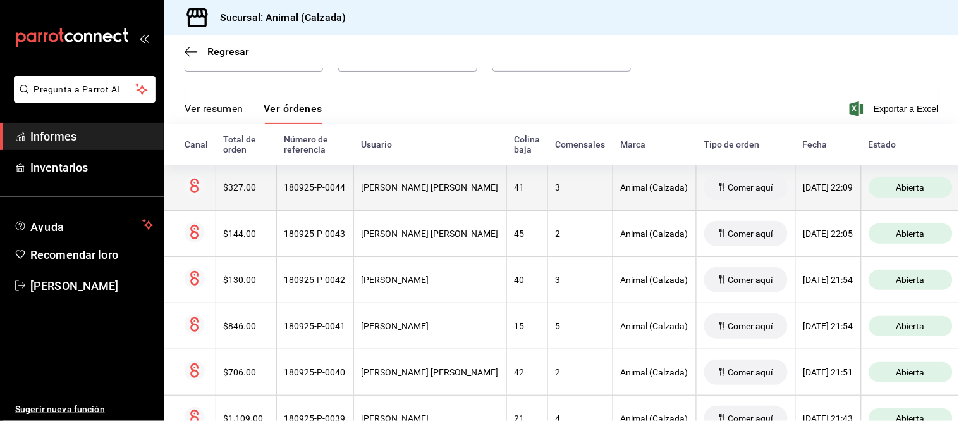
click at [470, 173] on th "[PERSON_NAME] [PERSON_NAME]" at bounding box center [430, 187] width 153 height 46
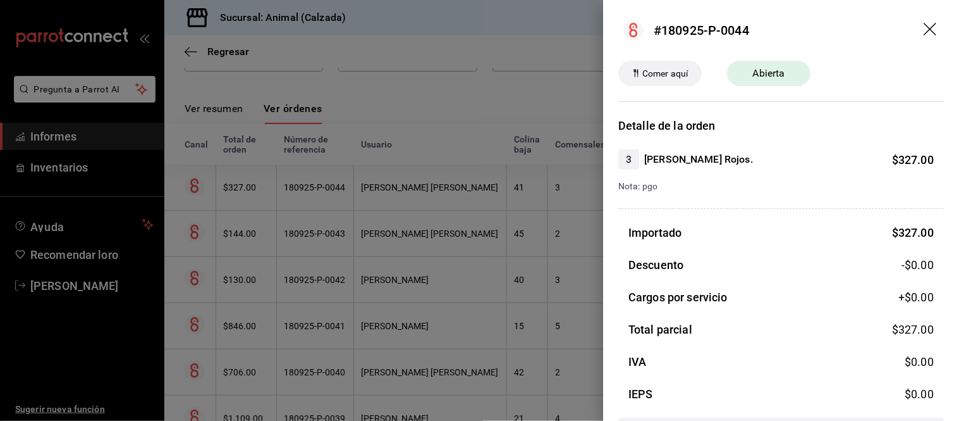
click at [470, 173] on div at bounding box center [479, 210] width 959 height 421
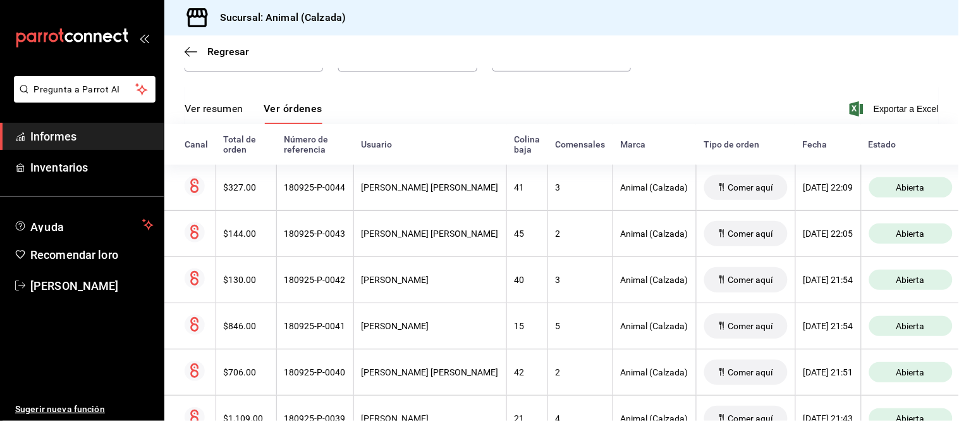
click at [241, 113] on font "Ver resumen" at bounding box center [214, 108] width 59 height 12
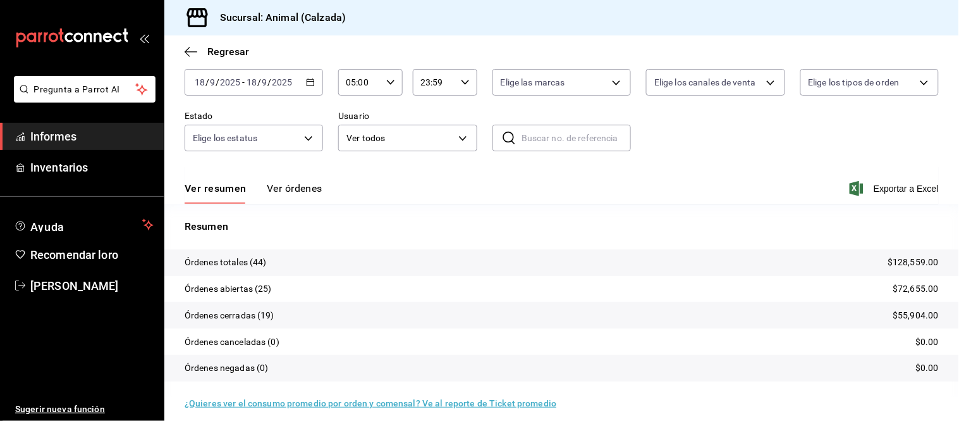
scroll to position [77, 0]
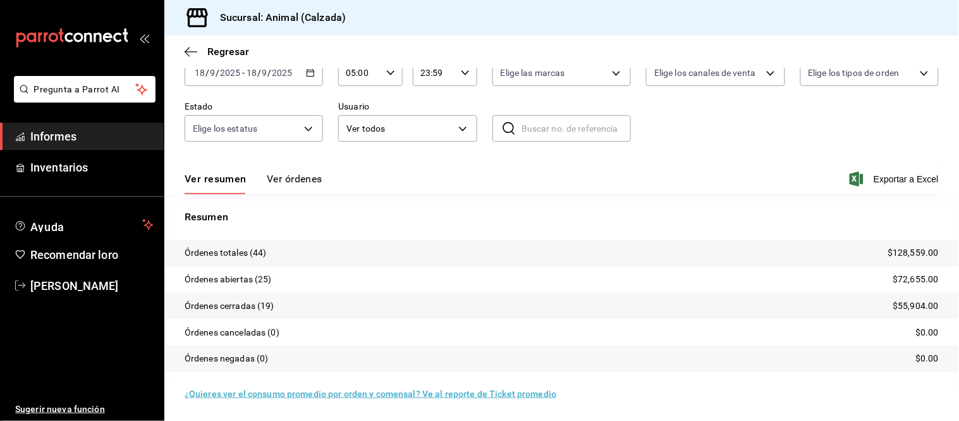
click at [286, 175] on font "Ver órdenes" at bounding box center [295, 179] width 56 height 12
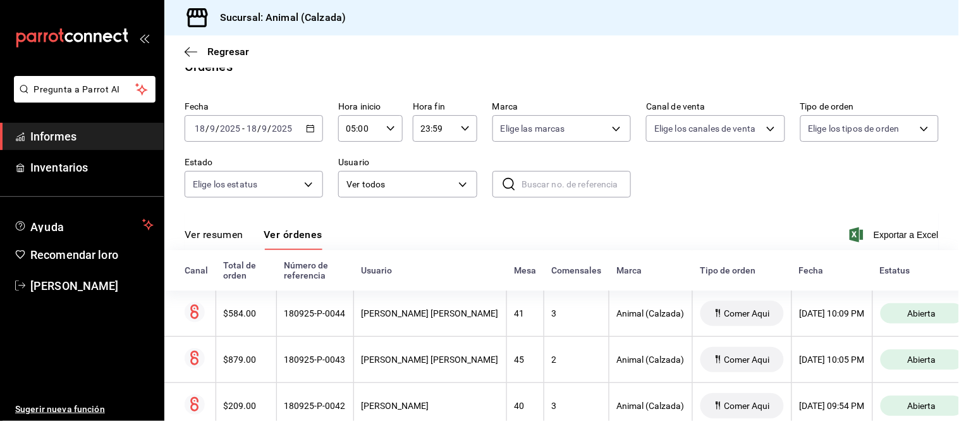
scroll to position [77, 0]
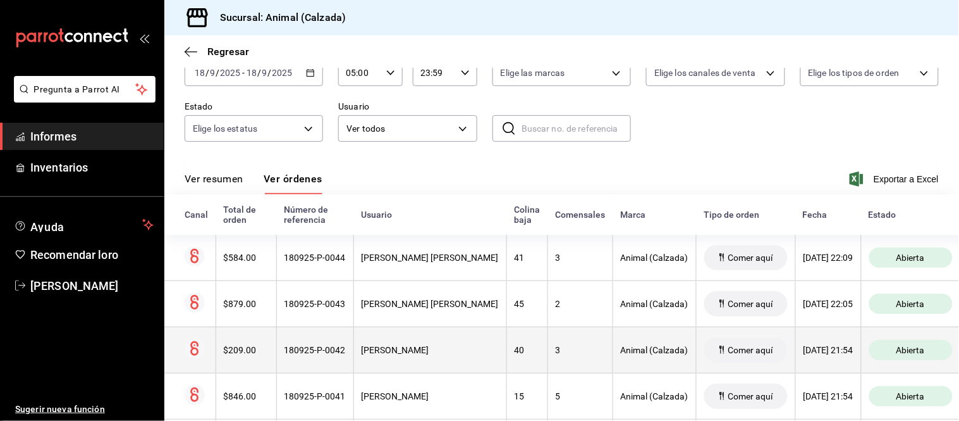
click at [550, 359] on th "3" at bounding box center [580, 349] width 65 height 46
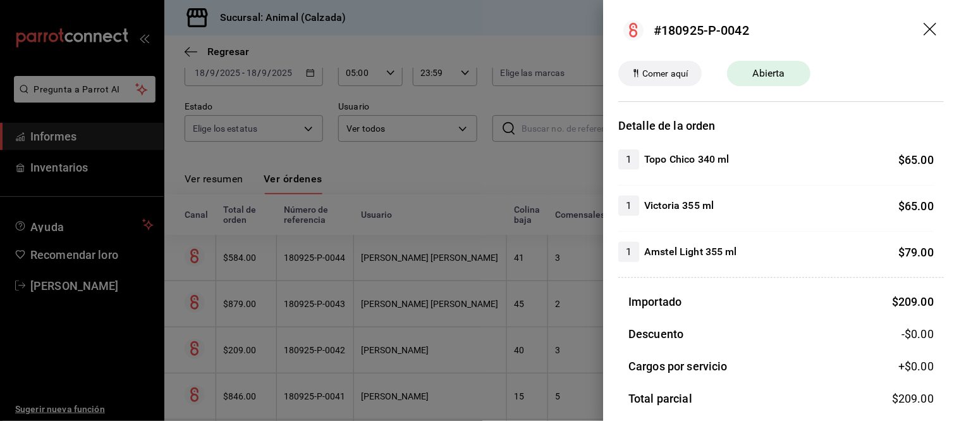
click at [549, 358] on div at bounding box center [479, 210] width 959 height 421
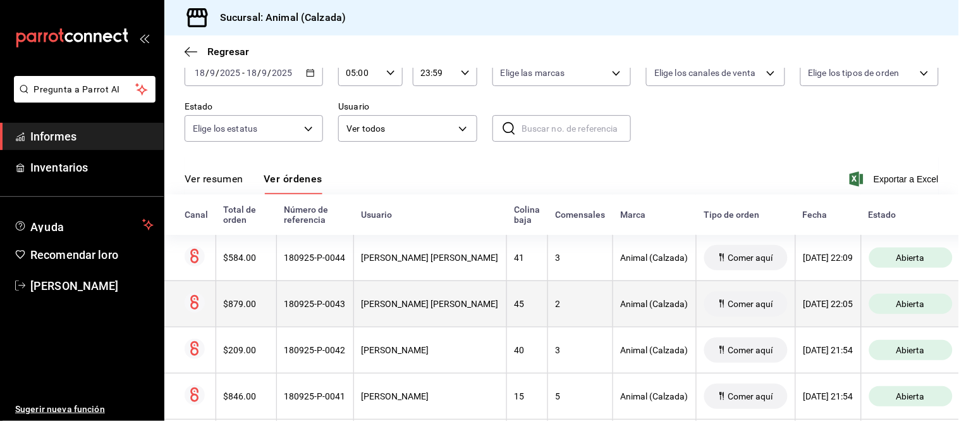
click at [548, 315] on th "2" at bounding box center [580, 303] width 65 height 46
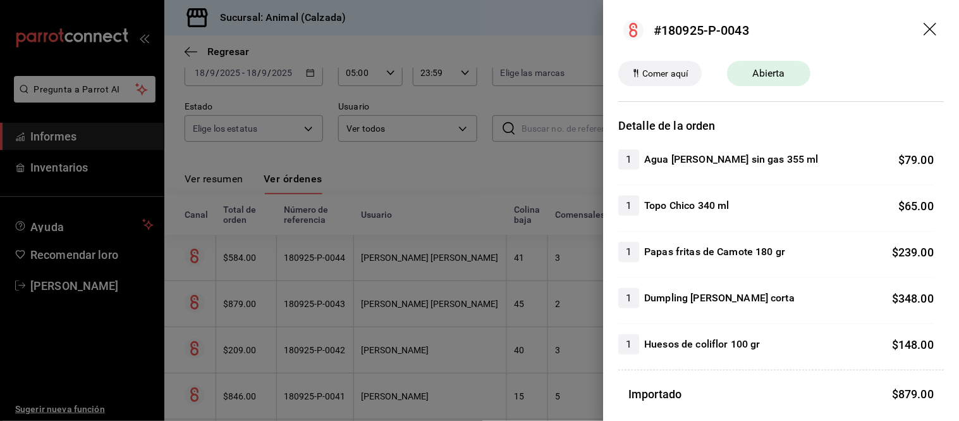
click at [536, 264] on div at bounding box center [479, 210] width 959 height 421
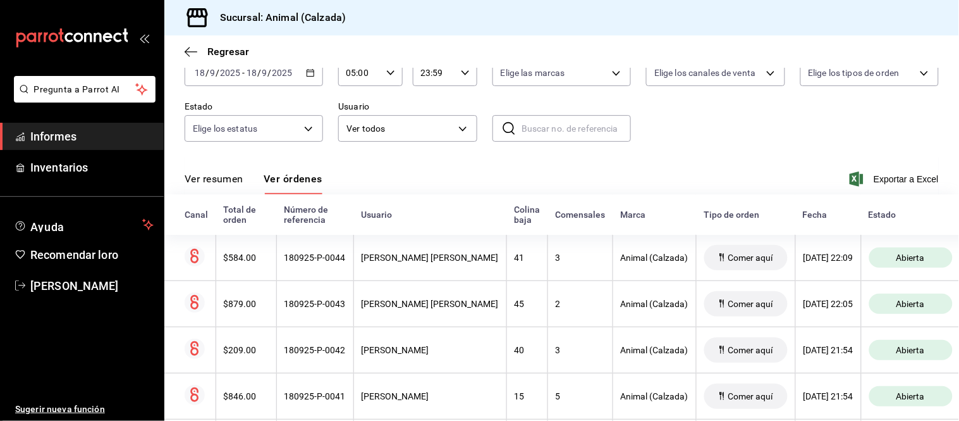
click at [548, 264] on th "3" at bounding box center [580, 258] width 65 height 46
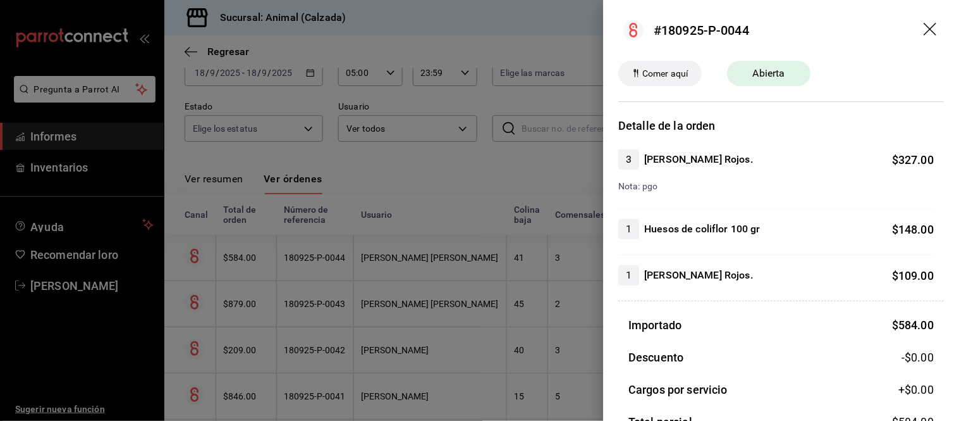
click at [536, 264] on div at bounding box center [479, 210] width 959 height 421
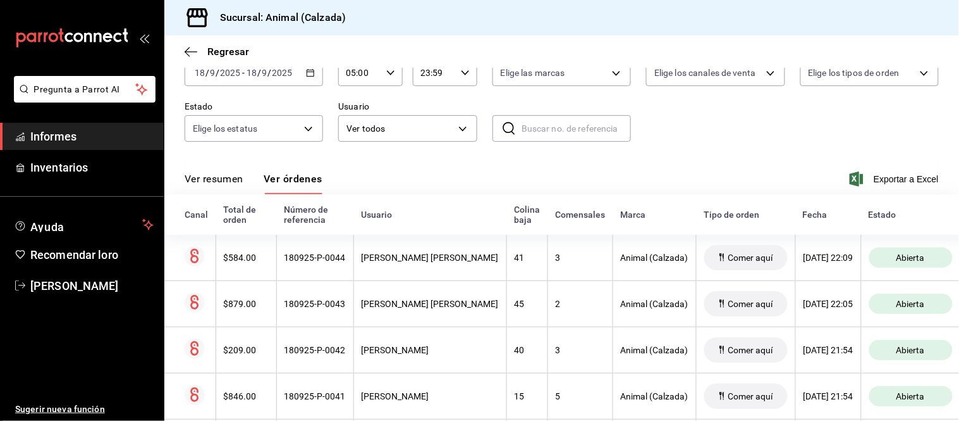
click at [188, 176] on font "Ver resumen" at bounding box center [214, 179] width 59 height 12
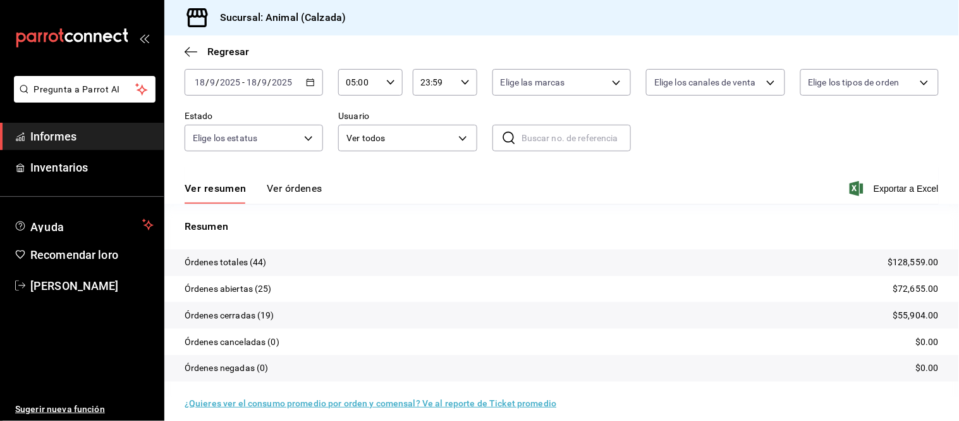
scroll to position [77, 0]
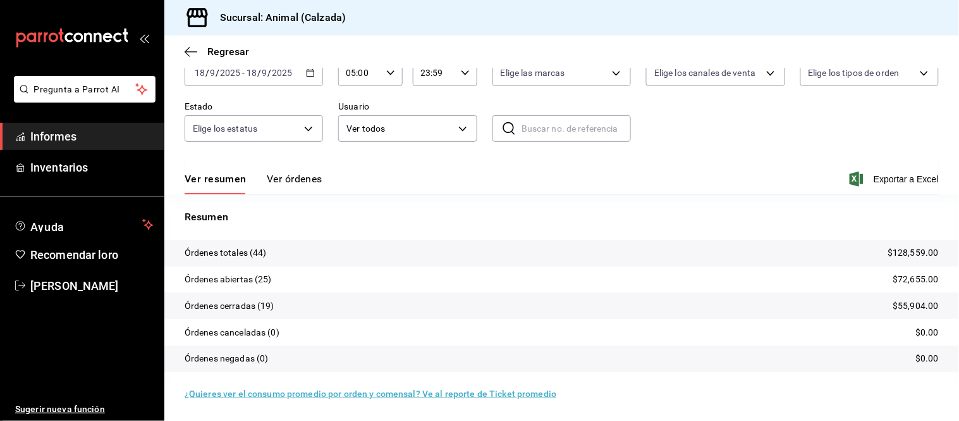
click at [290, 181] on font "Ver órdenes" at bounding box center [295, 179] width 56 height 12
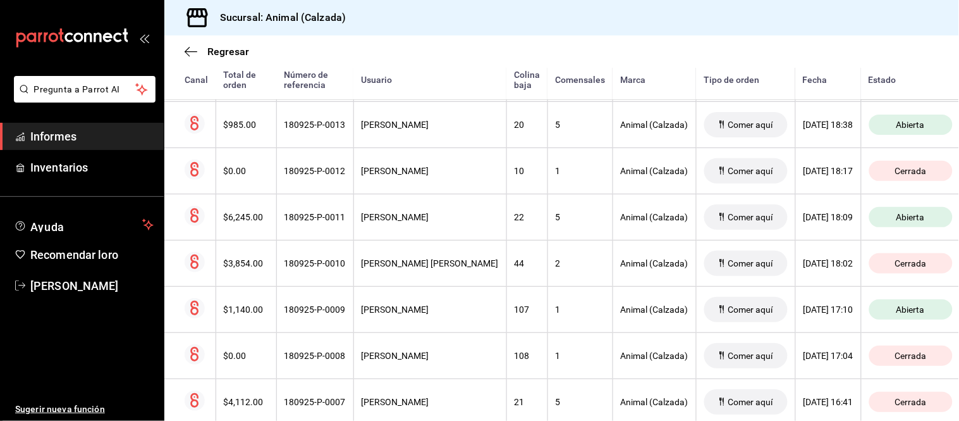
scroll to position [1692, 0]
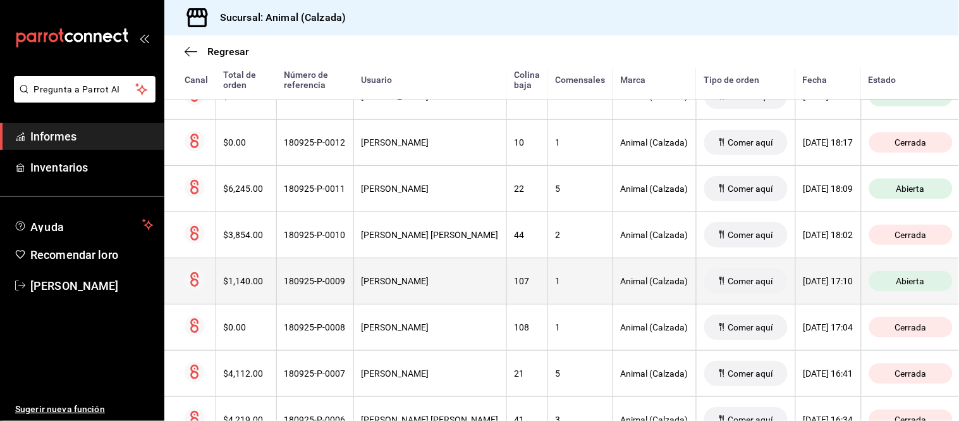
click at [469, 283] on th "[PERSON_NAME]" at bounding box center [430, 280] width 153 height 46
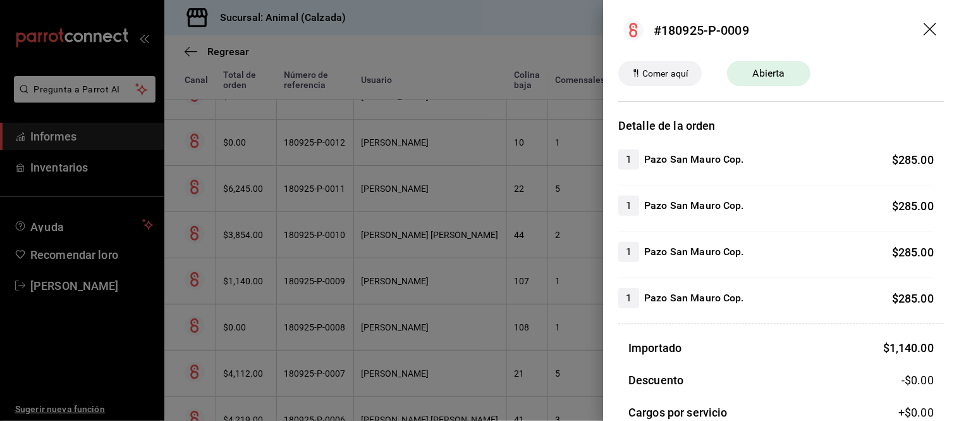
click at [469, 283] on div at bounding box center [479, 210] width 959 height 421
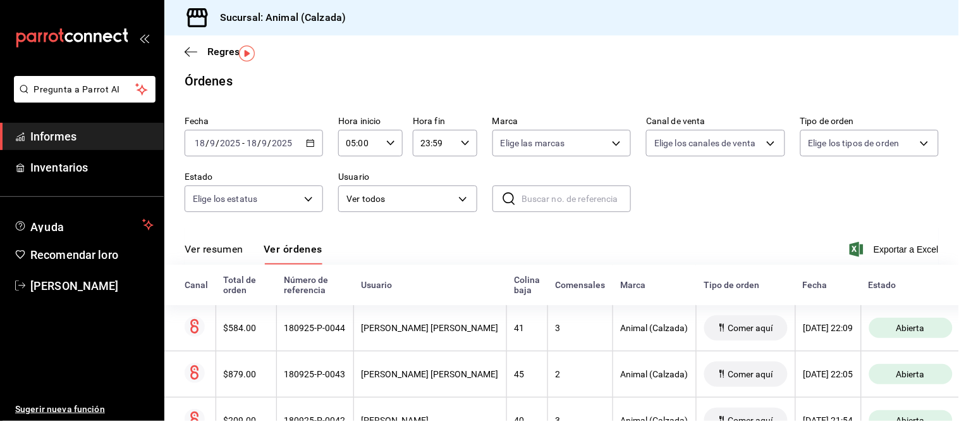
scroll to position [77, 0]
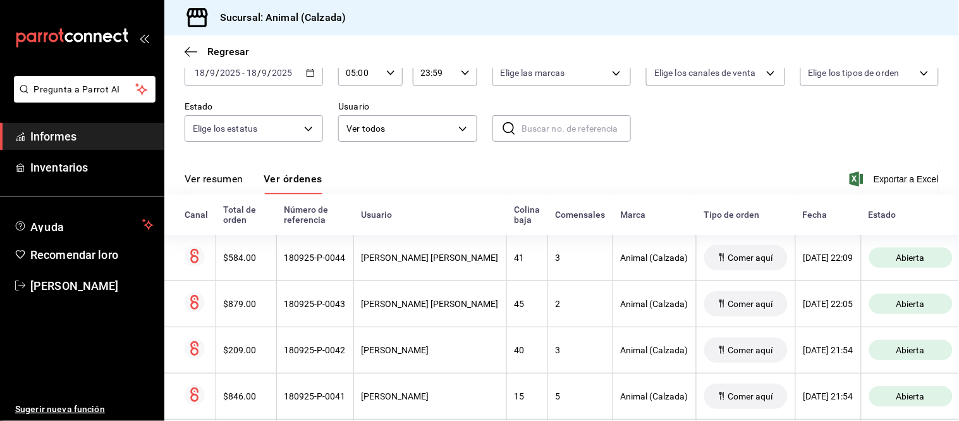
click at [216, 178] on font "Ver resumen" at bounding box center [214, 179] width 59 height 12
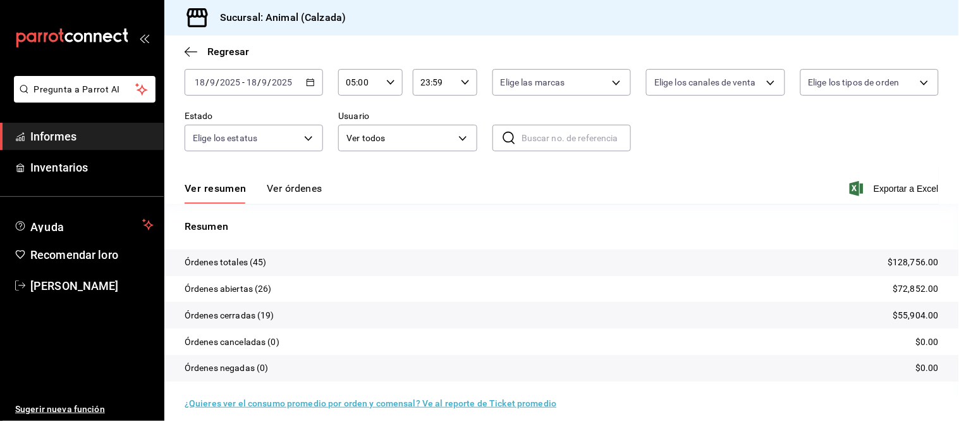
scroll to position [77, 0]
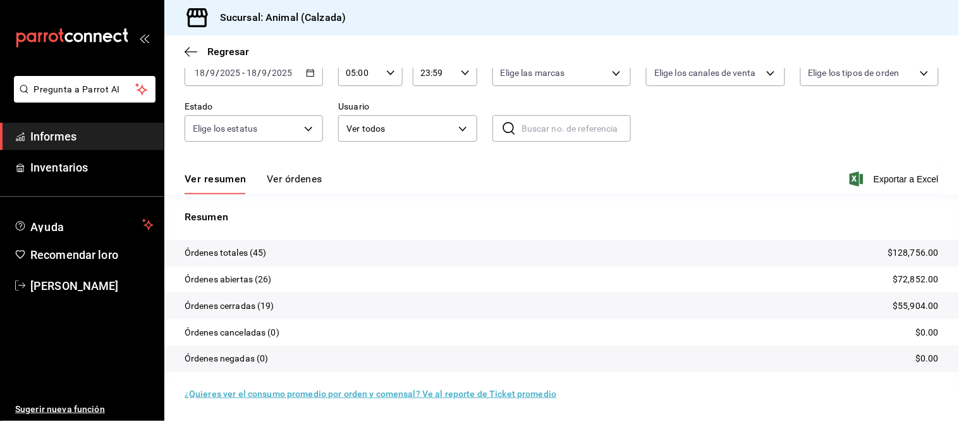
click at [291, 180] on font "Ver órdenes" at bounding box center [295, 179] width 56 height 12
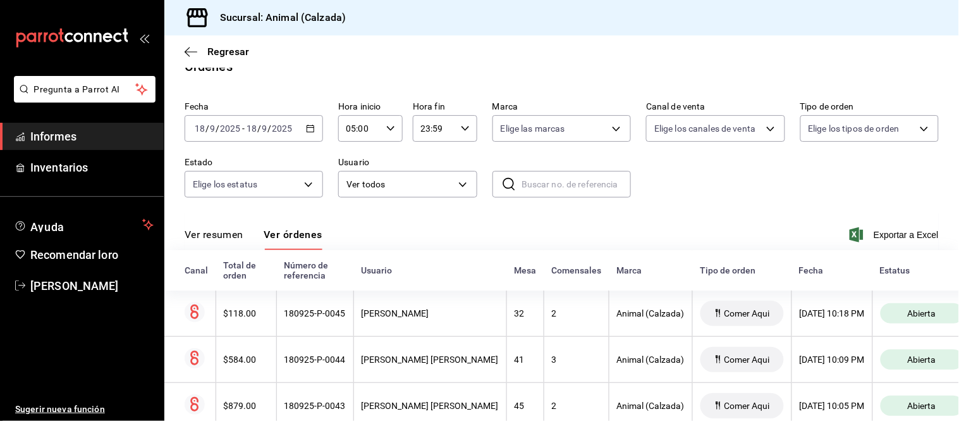
scroll to position [77, 0]
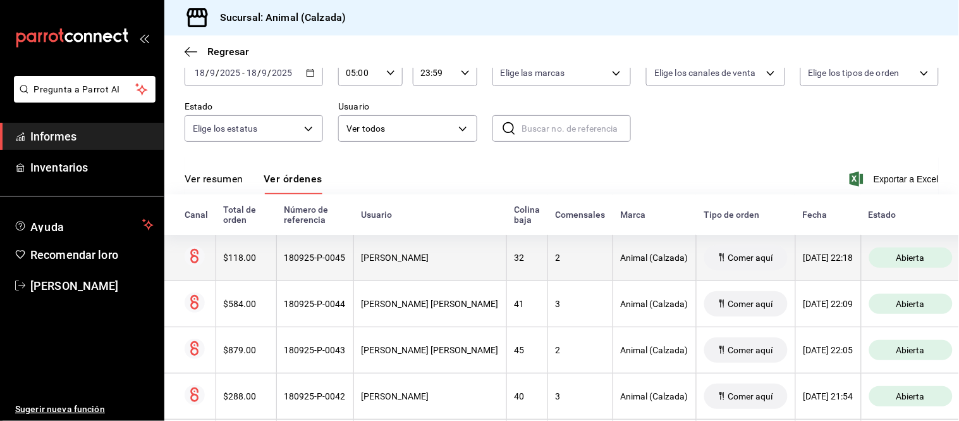
click at [445, 256] on div "[PERSON_NAME]" at bounding box center [430, 257] width 137 height 10
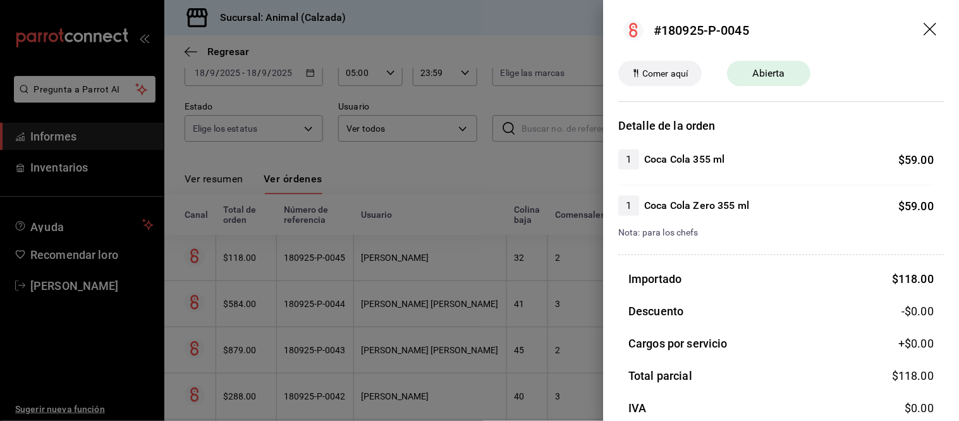
click at [445, 256] on div at bounding box center [479, 210] width 959 height 421
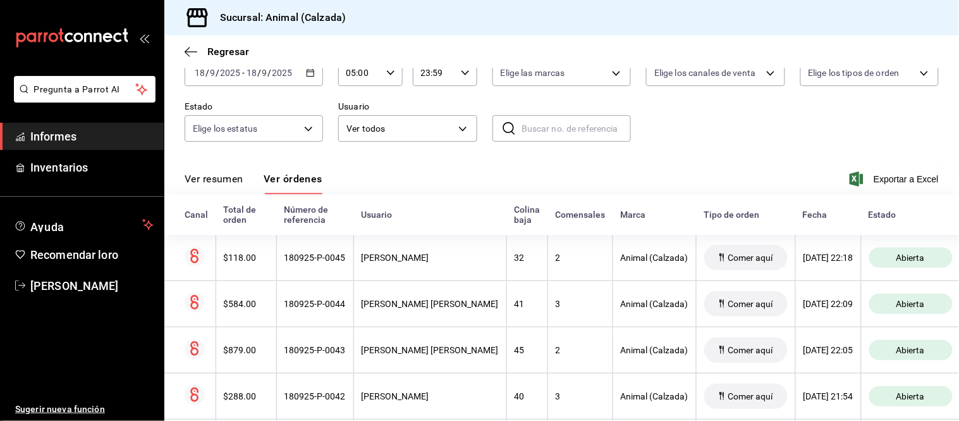
drag, startPoint x: 219, startPoint y: 175, endPoint x: 225, endPoint y: 181, distance: 8.0
click at [218, 175] on font "Ver resumen" at bounding box center [214, 179] width 59 height 12
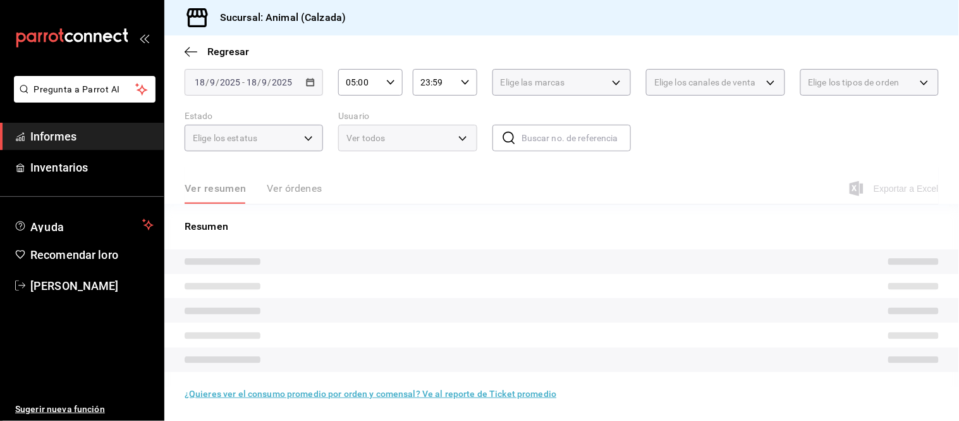
scroll to position [77, 0]
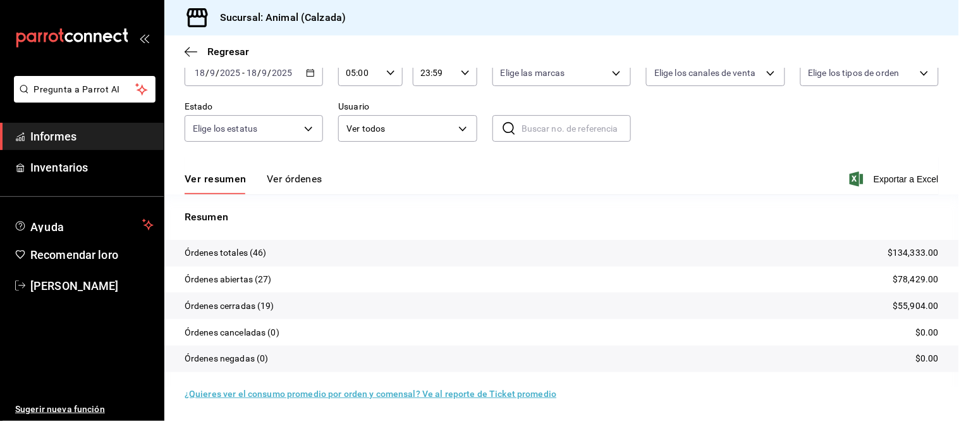
click at [296, 185] on font "Ver órdenes" at bounding box center [295, 179] width 56 height 12
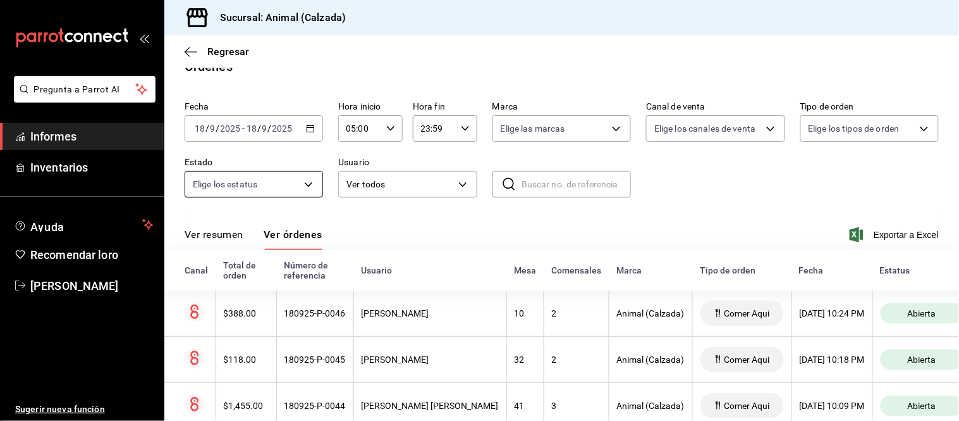
scroll to position [77, 0]
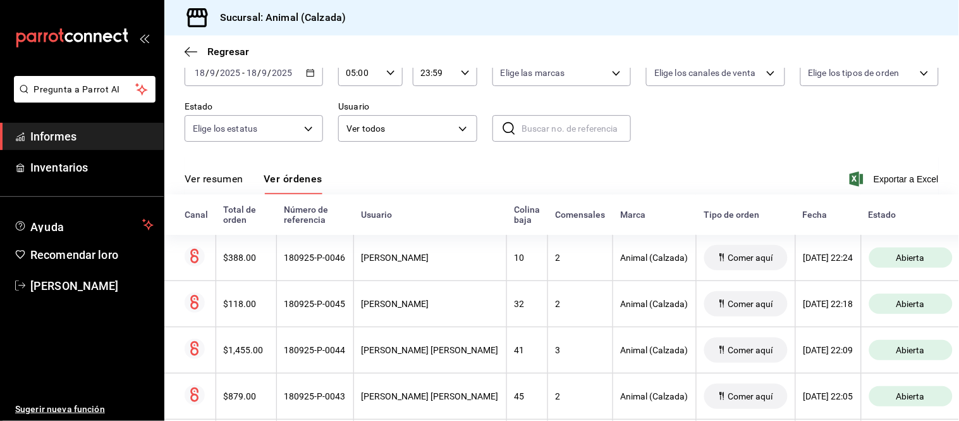
drag, startPoint x: 228, startPoint y: 172, endPoint x: 233, endPoint y: 167, distance: 6.7
click at [228, 172] on font "Ver resumen" at bounding box center [214, 178] width 59 height 13
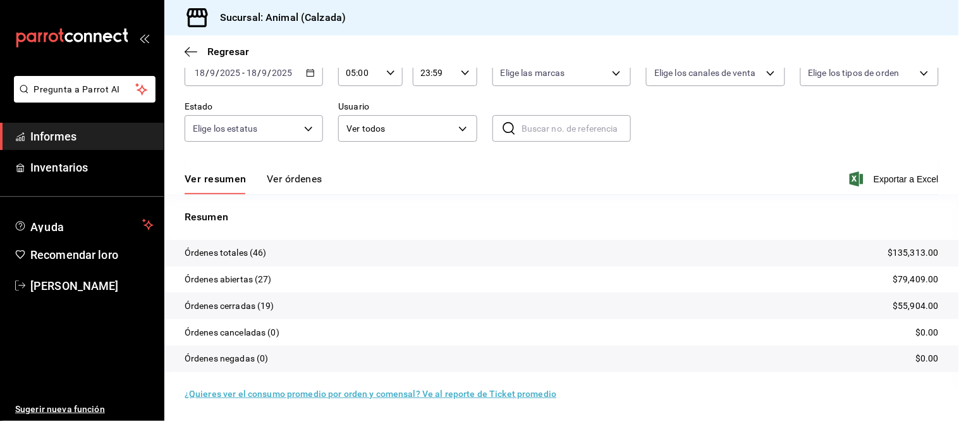
click at [276, 181] on font "Ver órdenes" at bounding box center [295, 179] width 56 height 12
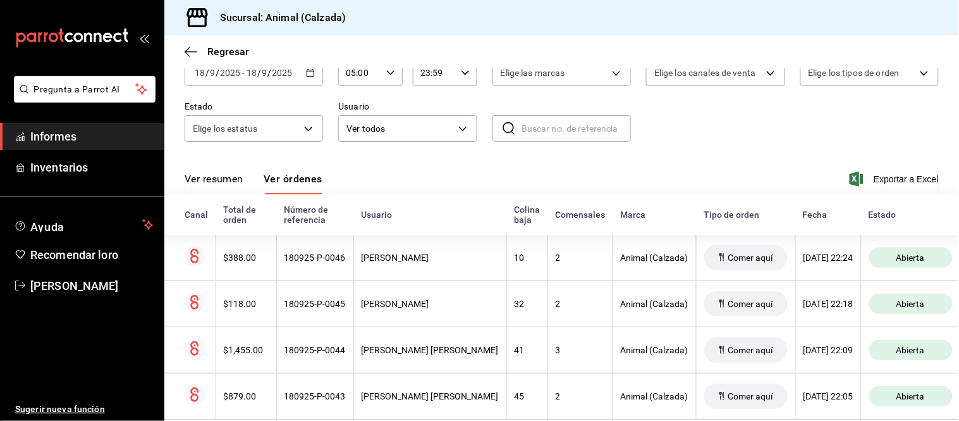
click at [212, 185] on font "Ver resumen" at bounding box center [214, 179] width 59 height 12
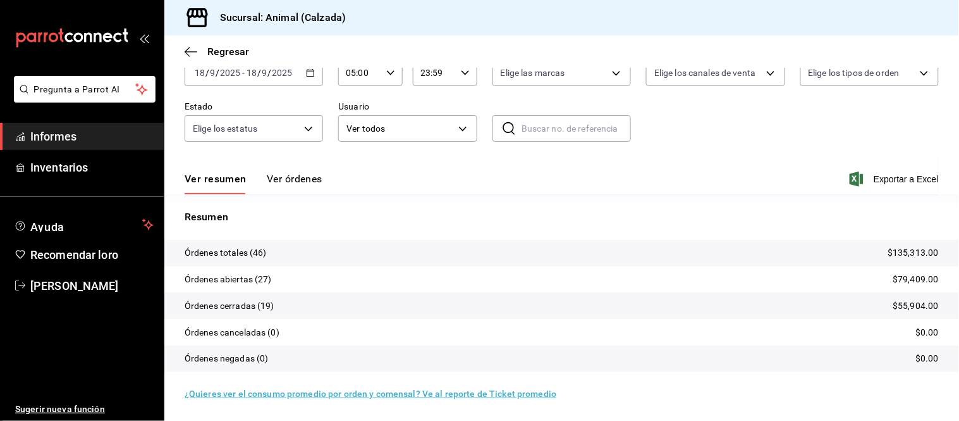
click at [290, 193] on button "Ver órdenes" at bounding box center [295, 183] width 56 height 22
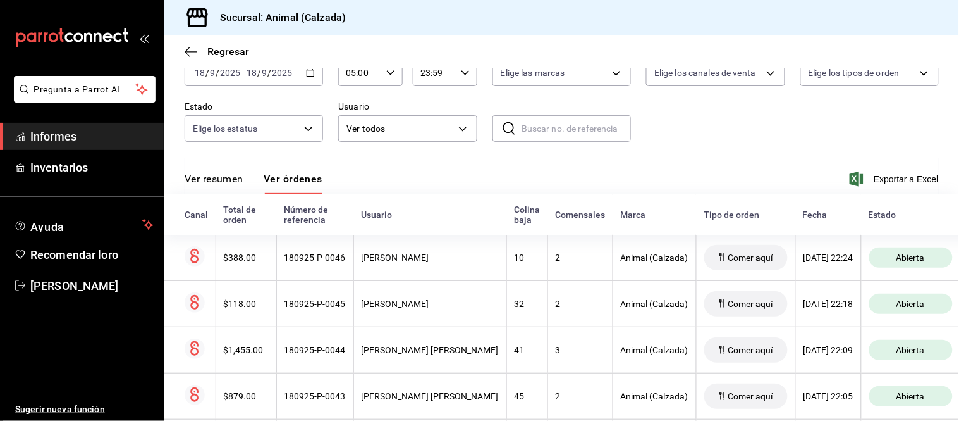
click at [241, 178] on font "Ver resumen" at bounding box center [214, 179] width 59 height 12
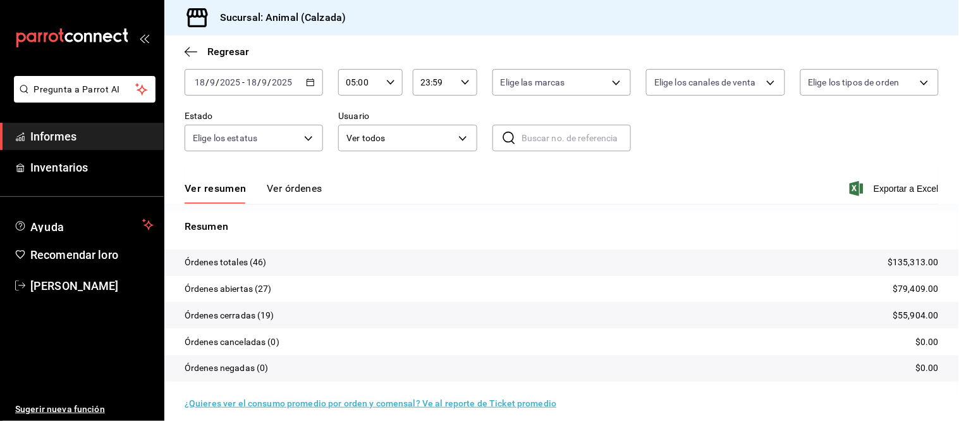
scroll to position [77, 0]
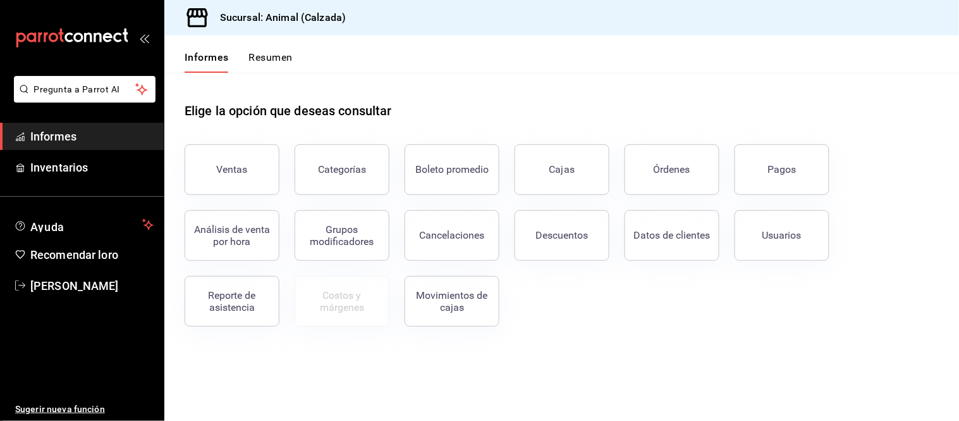
click at [782, 179] on button "Pagos" at bounding box center [782, 169] width 95 height 51
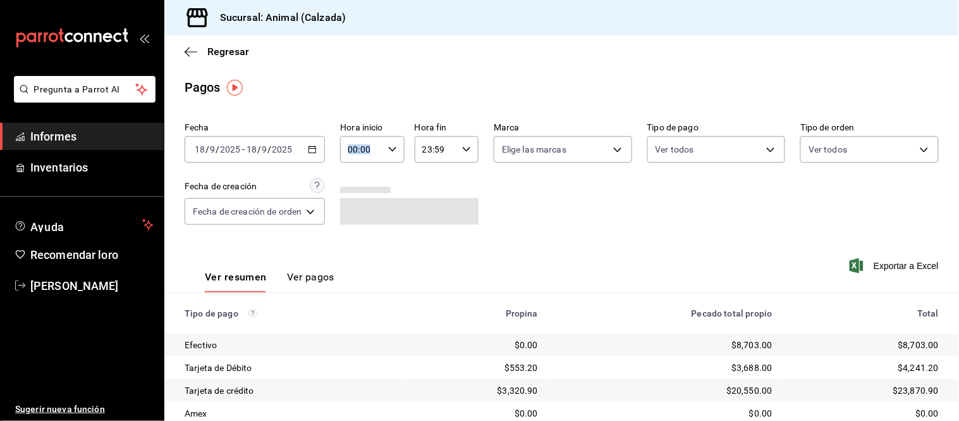
click at [386, 147] on div "00:00 Hora inicio" at bounding box center [372, 149] width 64 height 27
click at [358, 196] on font "05" at bounding box center [358, 193] width 10 height 10
type input "05:00"
click at [305, 275] on div at bounding box center [479, 210] width 959 height 421
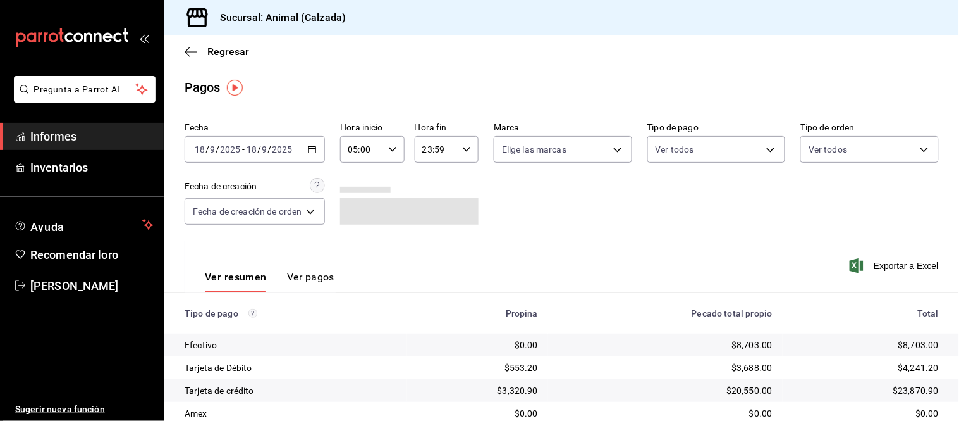
drag, startPoint x: 295, startPoint y: 280, endPoint x: 301, endPoint y: 286, distance: 8.5
click at [295, 281] on font "Ver pagos" at bounding box center [310, 277] width 47 height 12
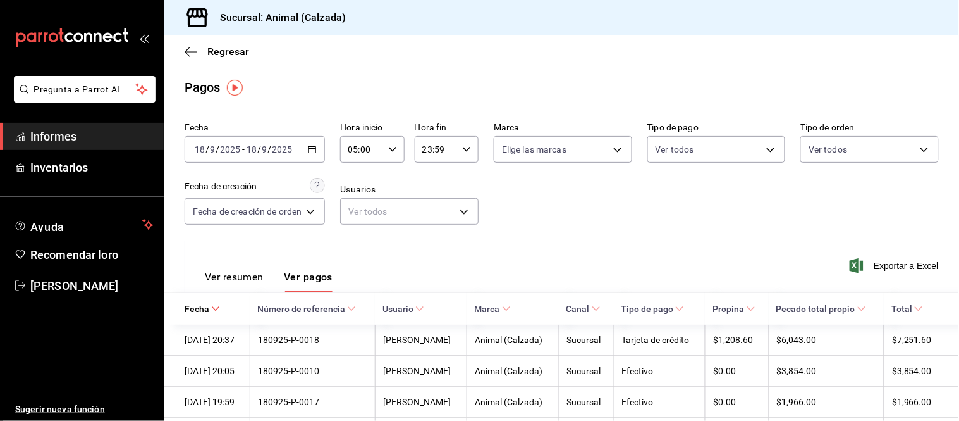
click at [249, 283] on font "Ver resumen" at bounding box center [234, 277] width 59 height 12
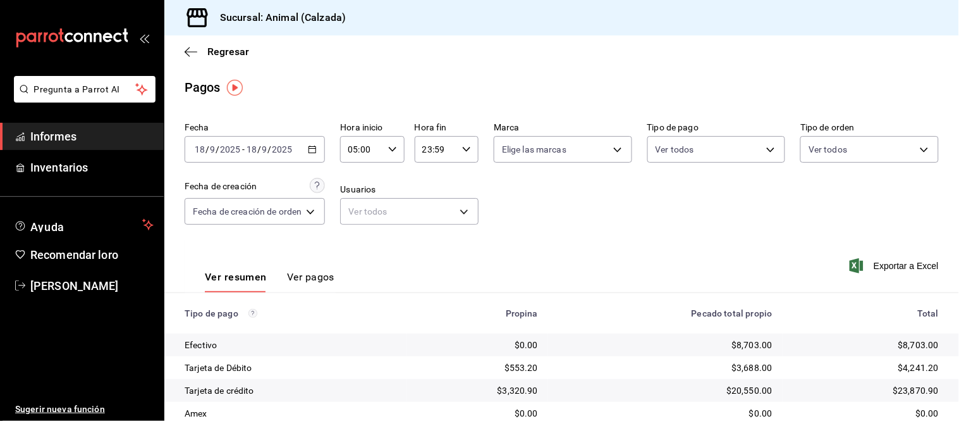
click at [79, 130] on span "Informes" at bounding box center [91, 136] width 123 height 17
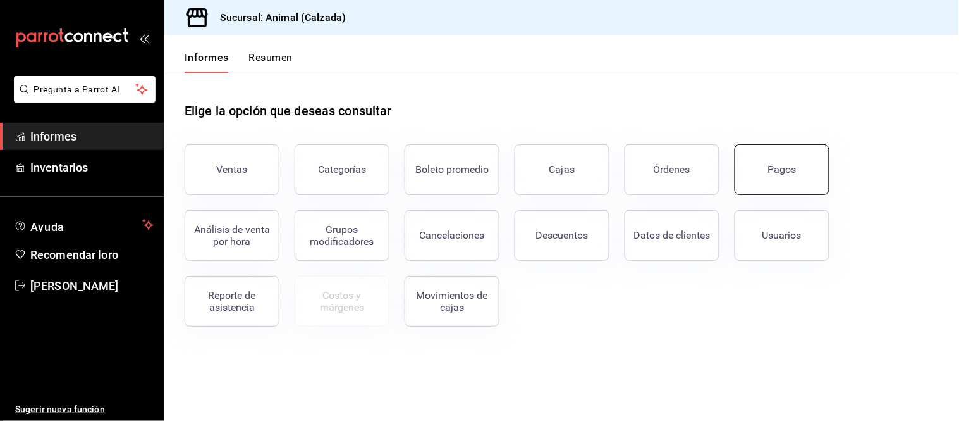
click at [759, 178] on button "Pagos" at bounding box center [782, 169] width 95 height 51
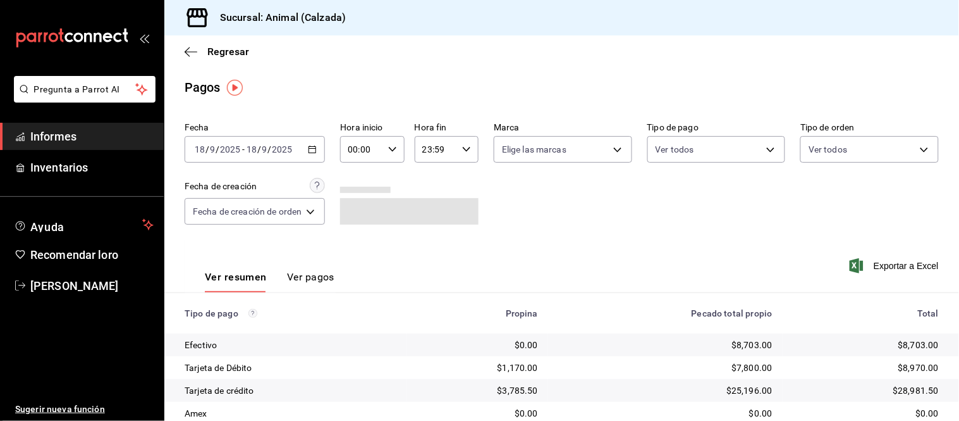
click at [380, 150] on input "00:00" at bounding box center [361, 149] width 42 height 25
click at [357, 199] on button "05" at bounding box center [358, 193] width 27 height 25
type input "05:00"
click at [311, 280] on div at bounding box center [479, 210] width 959 height 421
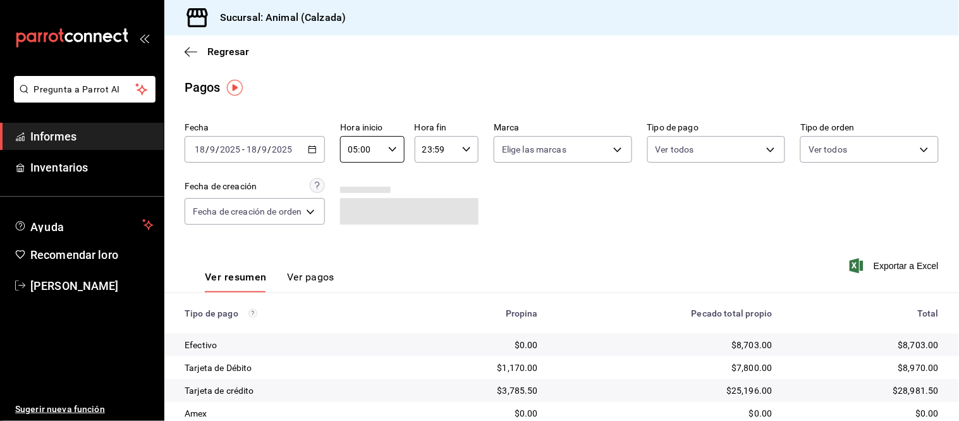
click at [300, 279] on font "Ver pagos" at bounding box center [310, 277] width 47 height 12
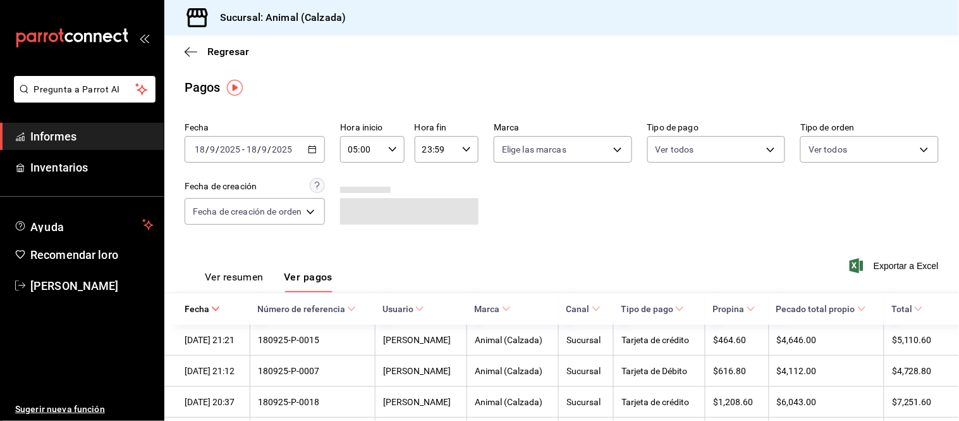
click at [250, 281] on font "Ver resumen" at bounding box center [234, 277] width 59 height 12
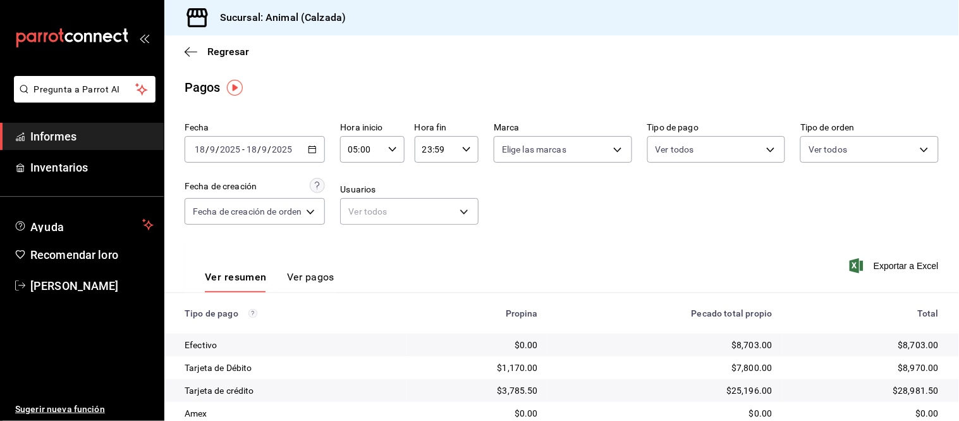
click at [304, 276] on font "Ver pagos" at bounding box center [310, 277] width 47 height 12
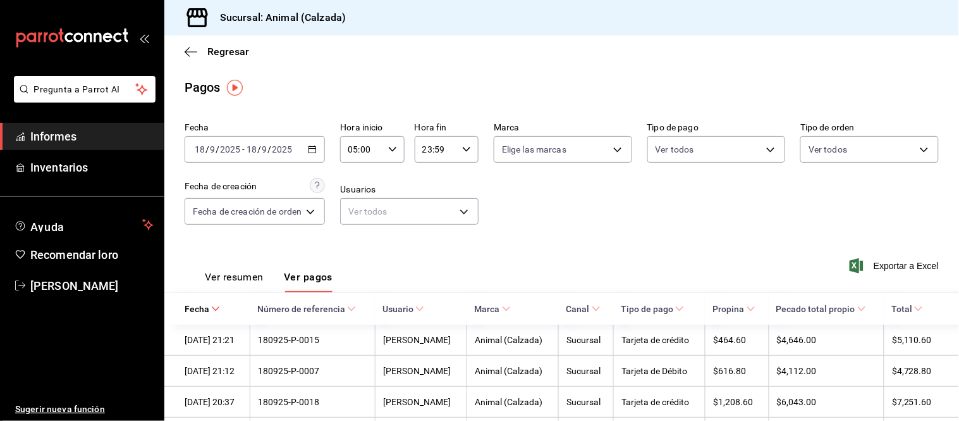
click at [243, 281] on font "Ver resumen" at bounding box center [234, 277] width 59 height 12
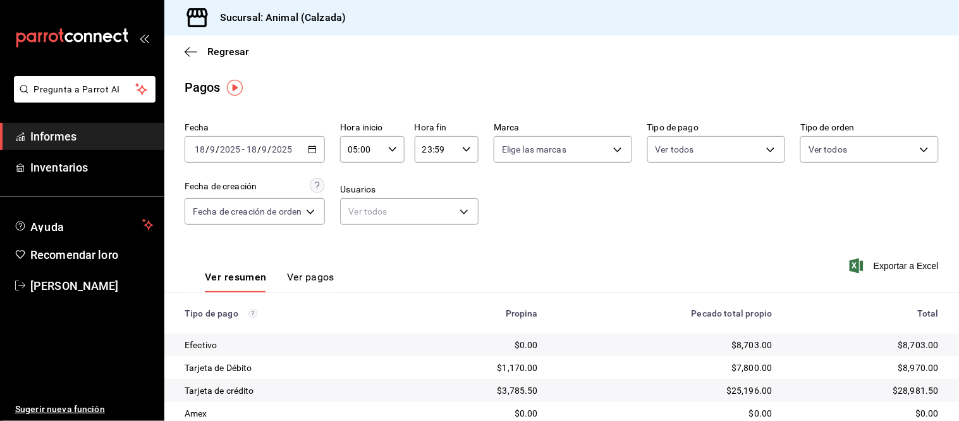
click at [300, 280] on font "Ver pagos" at bounding box center [310, 277] width 47 height 12
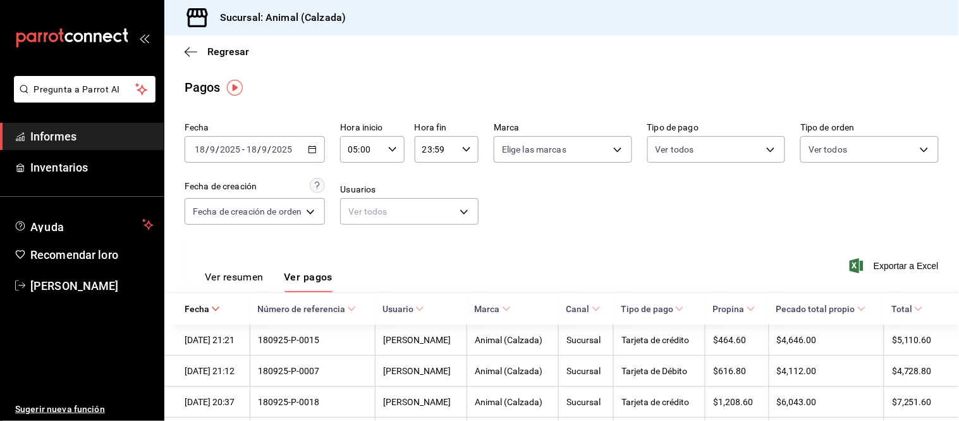
click at [248, 277] on font "Ver resumen" at bounding box center [234, 277] width 59 height 12
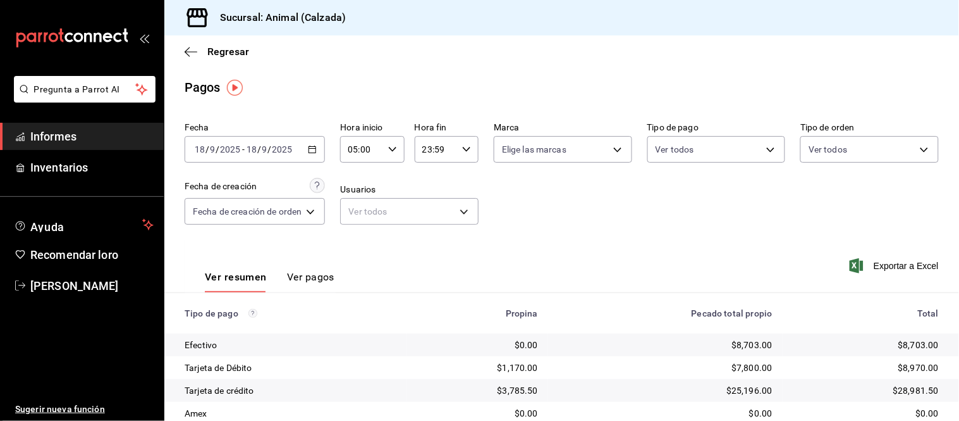
click at [312, 273] on font "Ver pagos" at bounding box center [310, 277] width 47 height 12
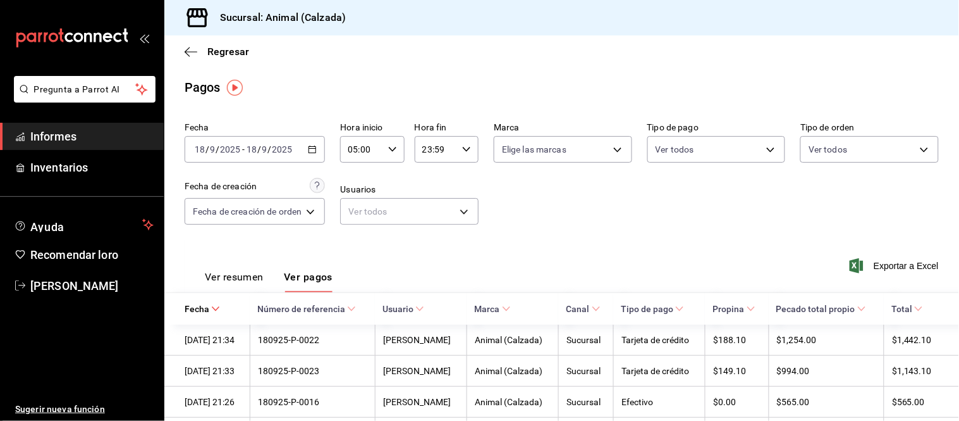
click at [250, 285] on button "Ver resumen" at bounding box center [234, 281] width 59 height 22
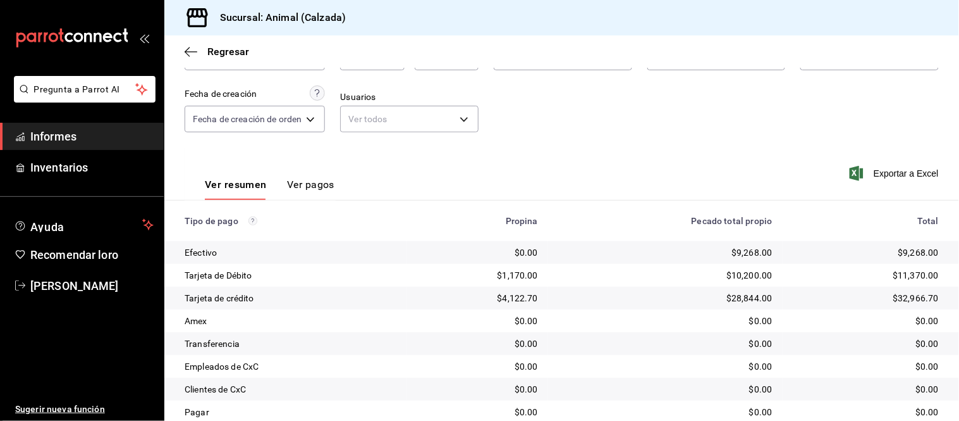
scroll to position [68, 0]
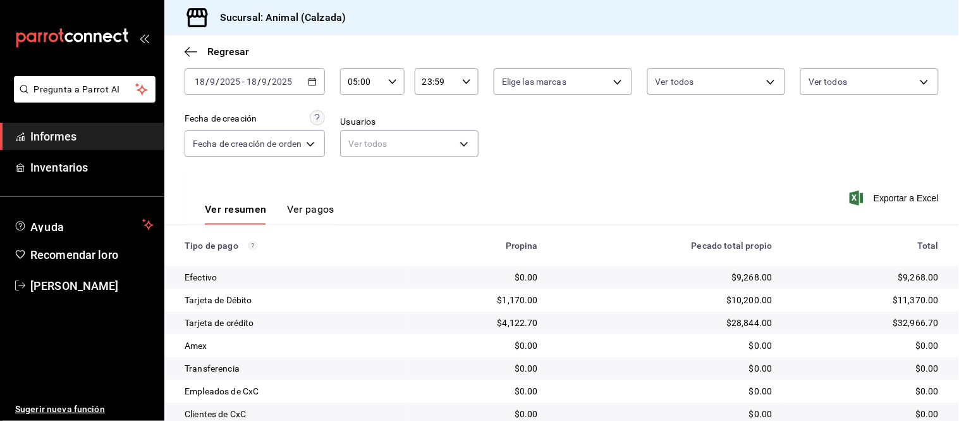
click at [320, 211] on font "Ver pagos" at bounding box center [310, 209] width 47 height 12
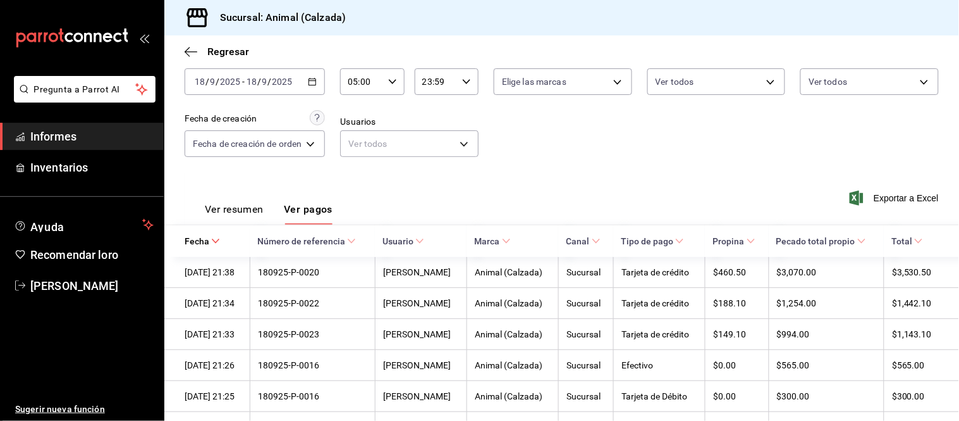
click at [234, 217] on button "Ver resumen" at bounding box center [234, 213] width 59 height 22
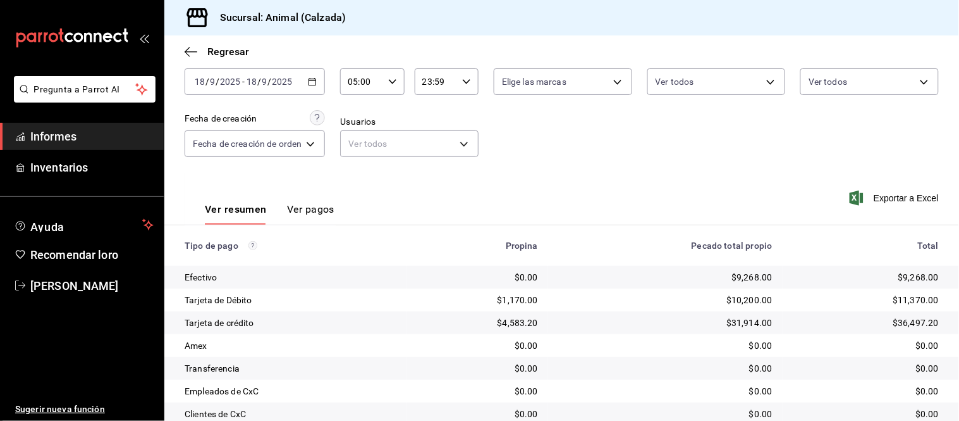
click at [317, 211] on font "Ver pagos" at bounding box center [310, 209] width 47 height 12
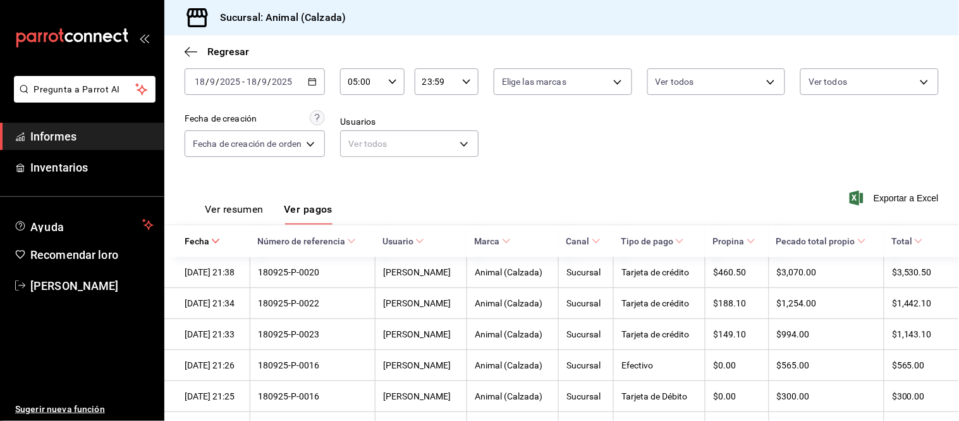
click at [257, 212] on font "Ver resumen" at bounding box center [234, 209] width 59 height 12
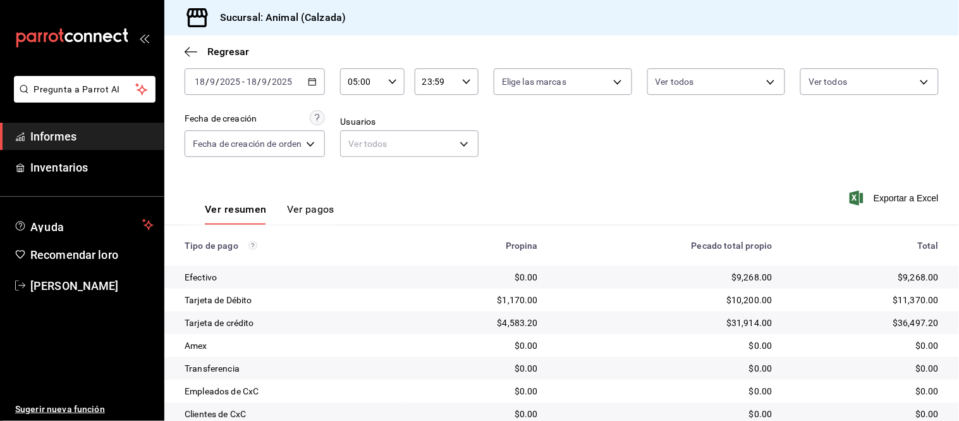
click at [306, 210] on font "Ver pagos" at bounding box center [310, 209] width 47 height 12
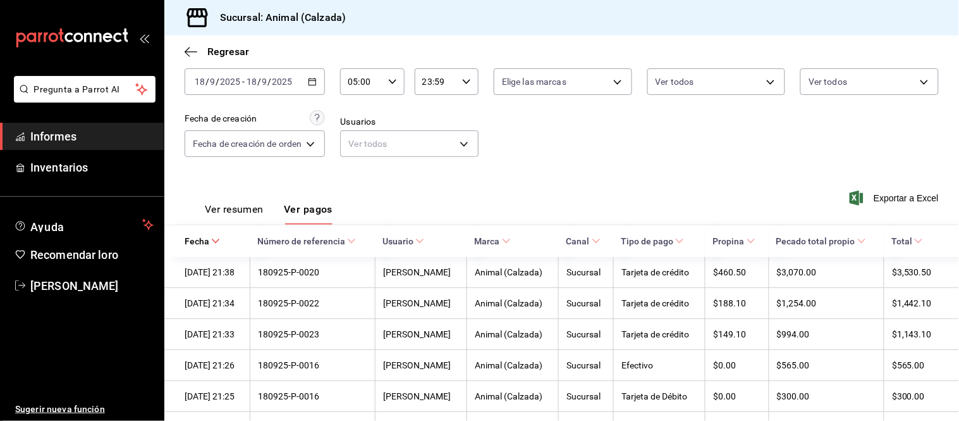
click at [256, 215] on font "Ver resumen" at bounding box center [234, 209] width 59 height 12
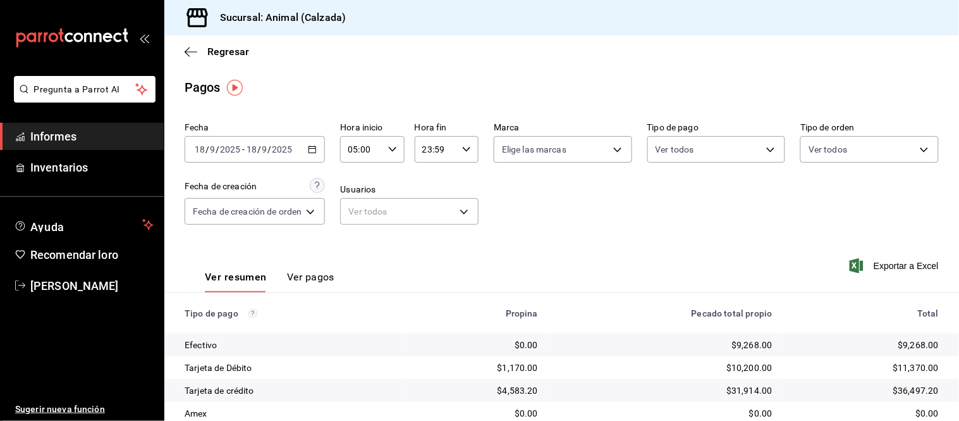
click at [319, 281] on font "Ver pagos" at bounding box center [310, 277] width 47 height 12
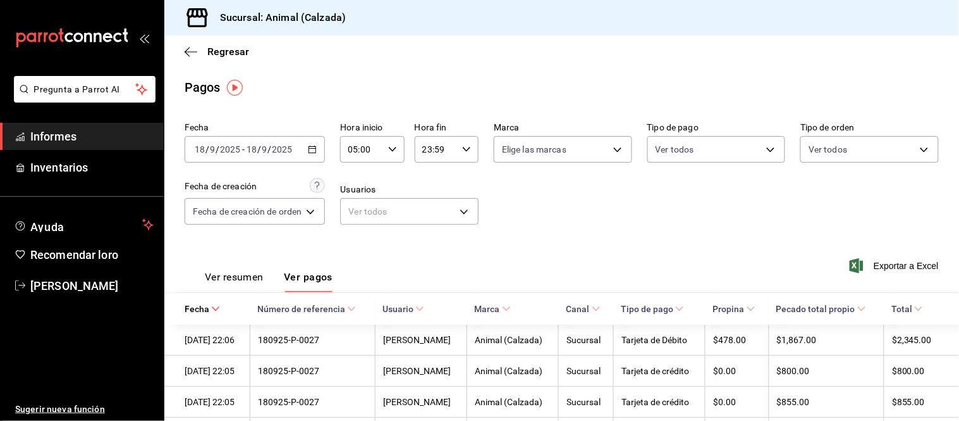
click at [244, 273] on font "Ver resumen" at bounding box center [234, 277] width 59 height 12
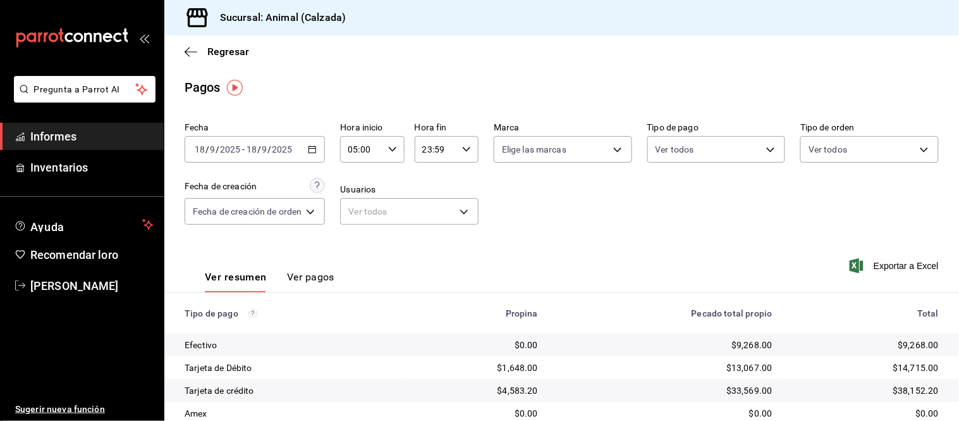
click at [300, 274] on font "Ver pagos" at bounding box center [310, 277] width 47 height 12
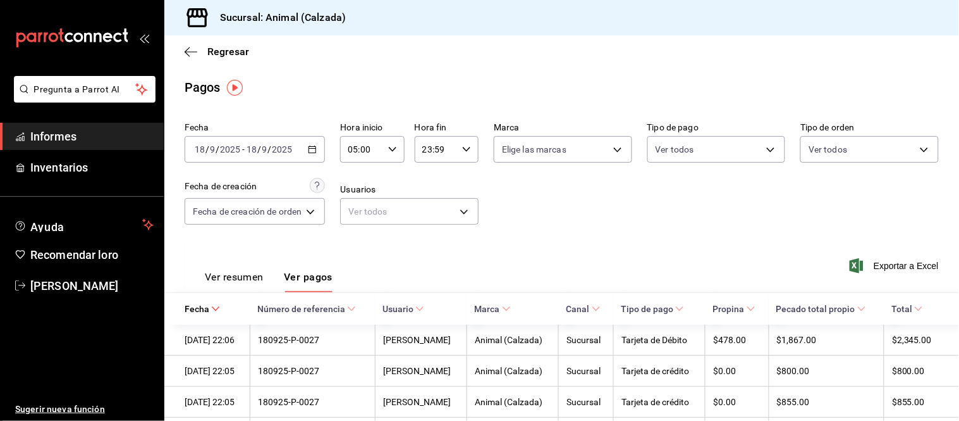
click at [238, 276] on font "Ver resumen" at bounding box center [234, 277] width 59 height 12
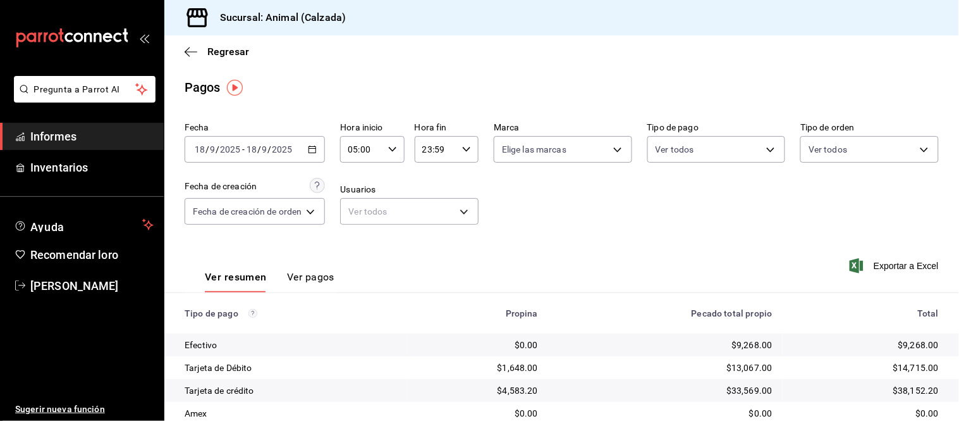
click at [324, 280] on font "Ver pagos" at bounding box center [310, 277] width 47 height 12
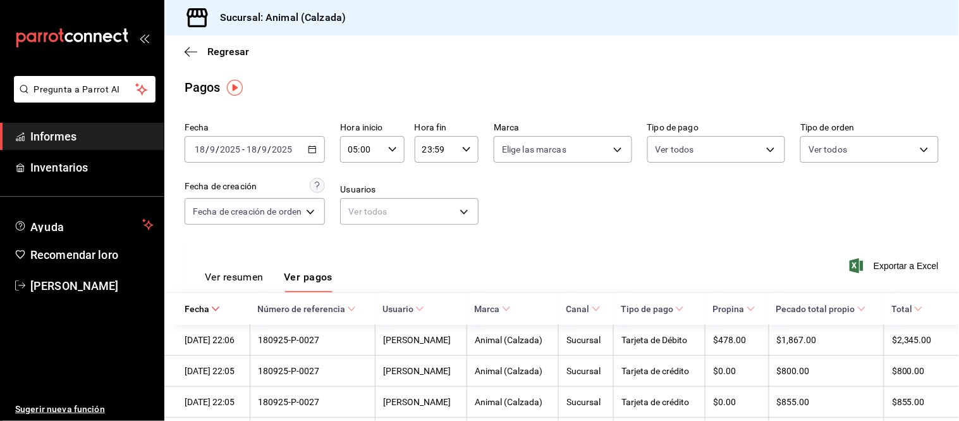
click at [256, 281] on font "Ver resumen" at bounding box center [234, 277] width 59 height 12
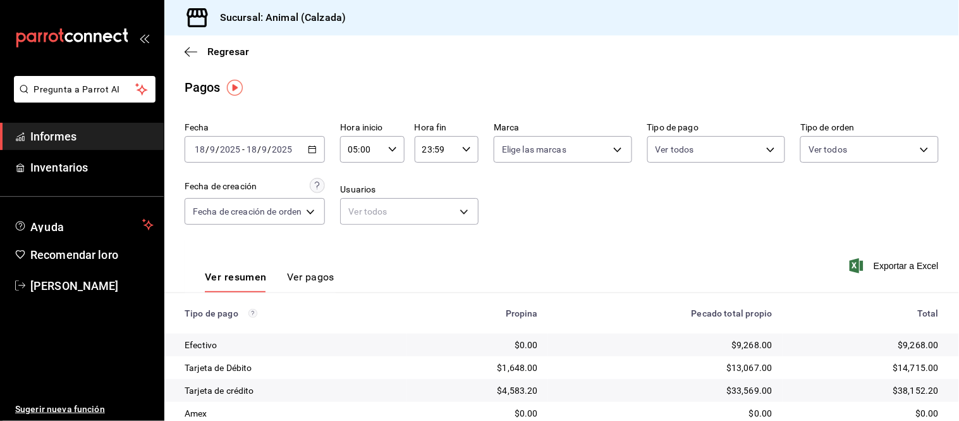
click at [317, 276] on font "Ver pagos" at bounding box center [310, 277] width 47 height 12
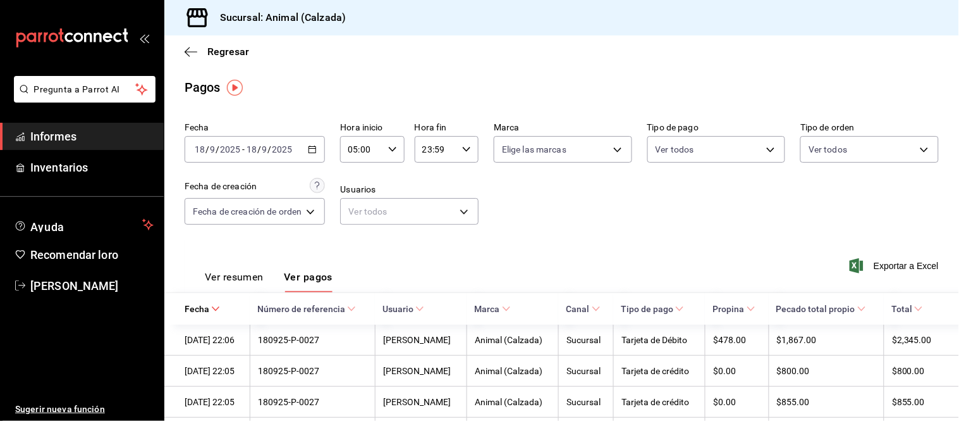
drag, startPoint x: 242, startPoint y: 276, endPoint x: 237, endPoint y: 282, distance: 7.6
click at [241, 277] on font "Ver resumen" at bounding box center [234, 277] width 59 height 12
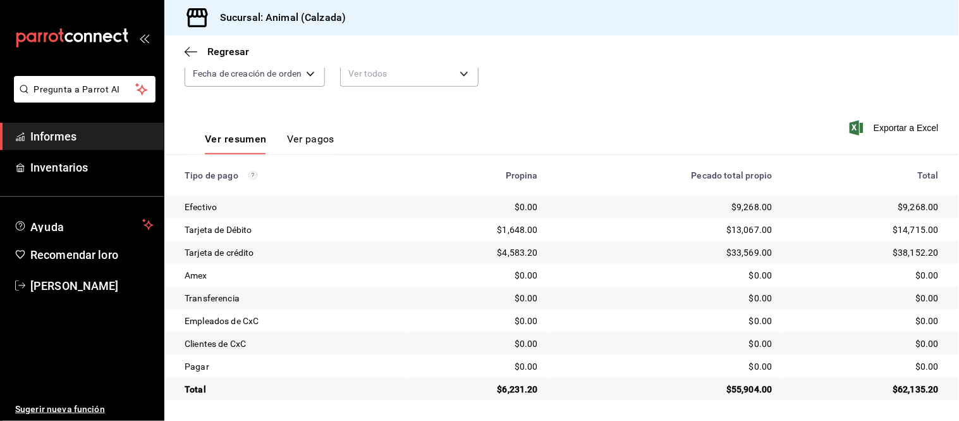
scroll to position [68, 0]
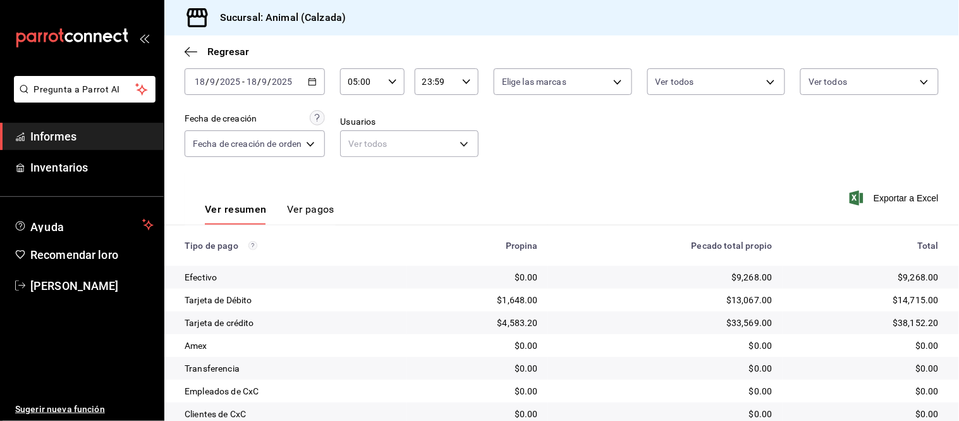
click at [300, 219] on button "Ver pagos" at bounding box center [310, 213] width 47 height 22
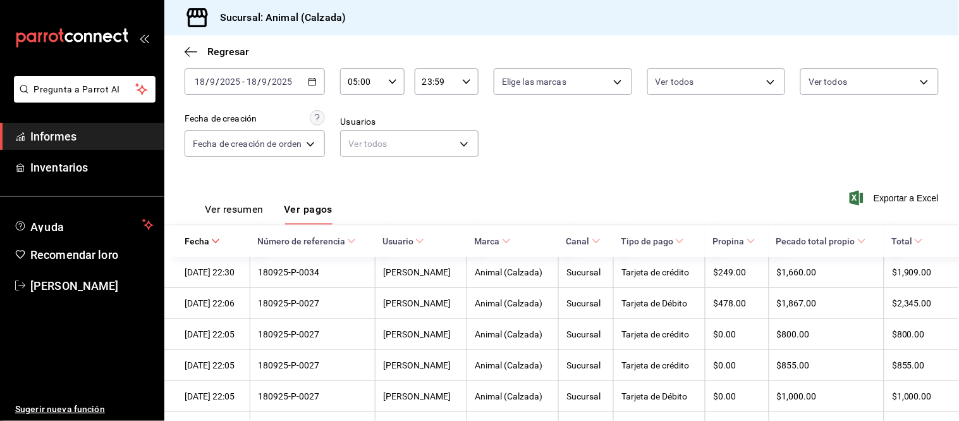
click at [235, 207] on font "Ver resumen" at bounding box center [234, 209] width 59 height 12
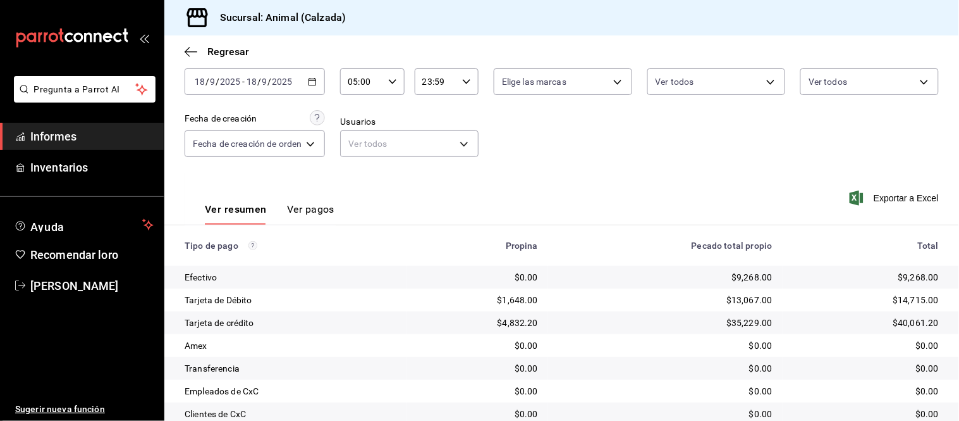
click at [306, 203] on font "Ver pagos" at bounding box center [310, 209] width 47 height 12
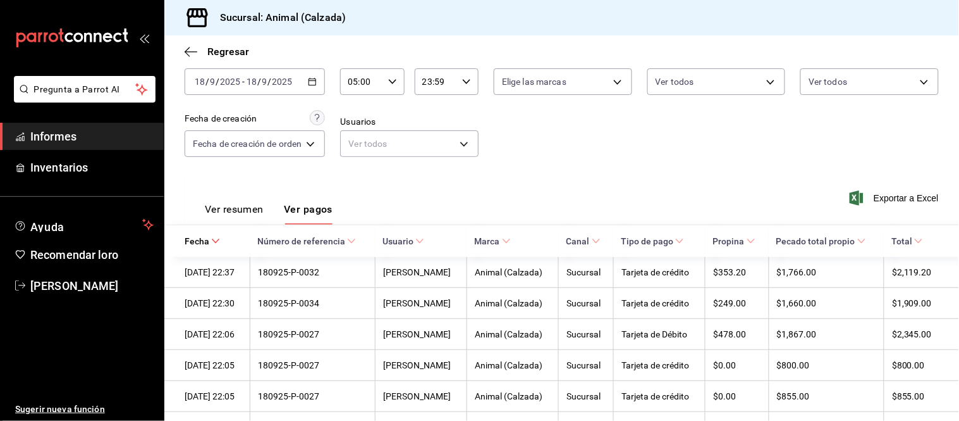
click at [243, 206] on font "Ver resumen" at bounding box center [234, 209] width 59 height 12
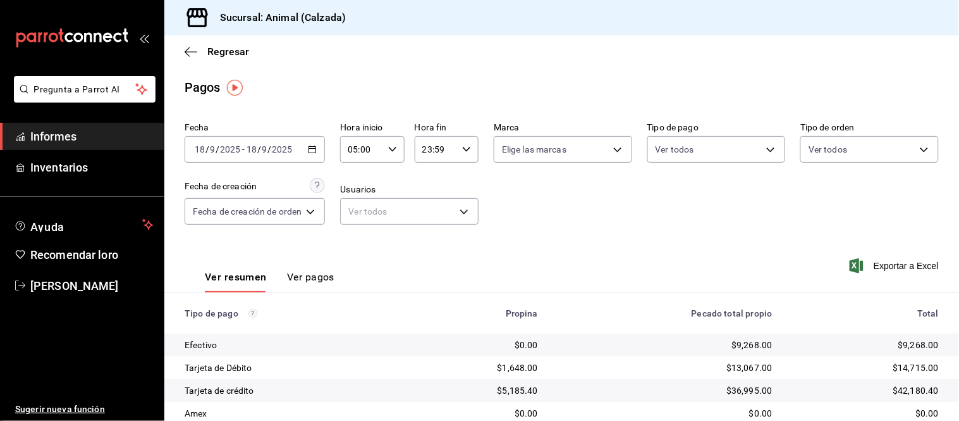
click at [331, 275] on font "Ver pagos" at bounding box center [310, 277] width 47 height 12
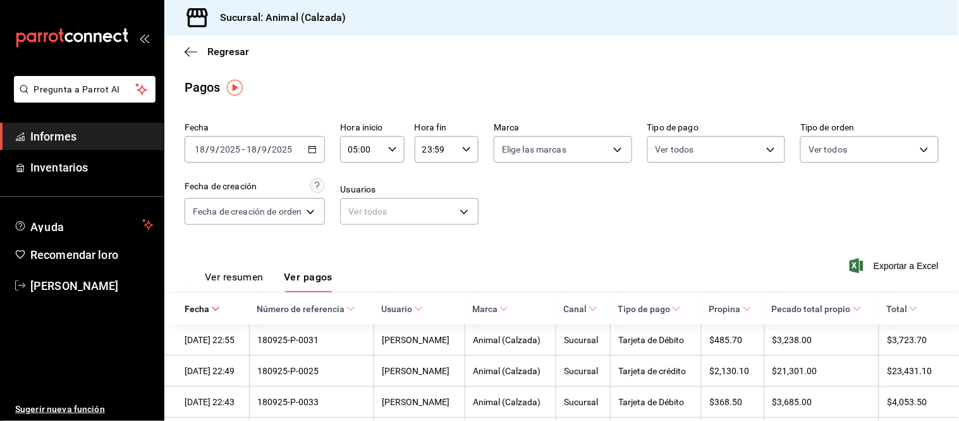
click at [225, 276] on font "Ver resumen" at bounding box center [234, 277] width 59 height 12
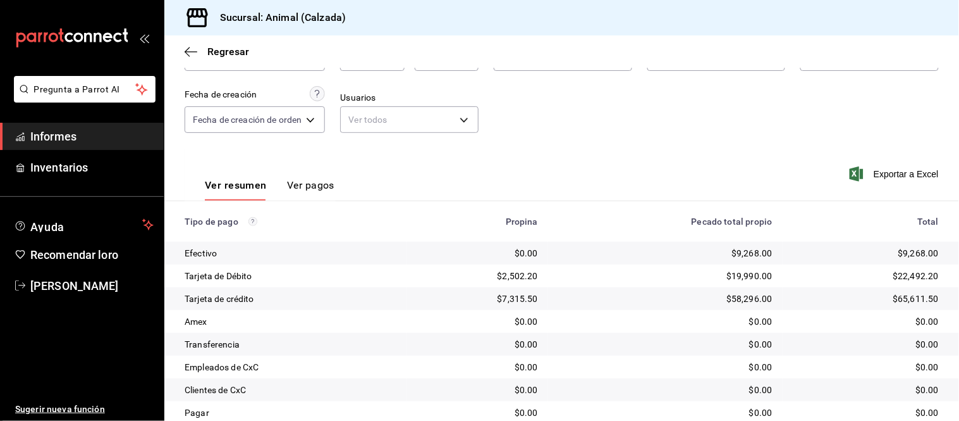
scroll to position [68, 0]
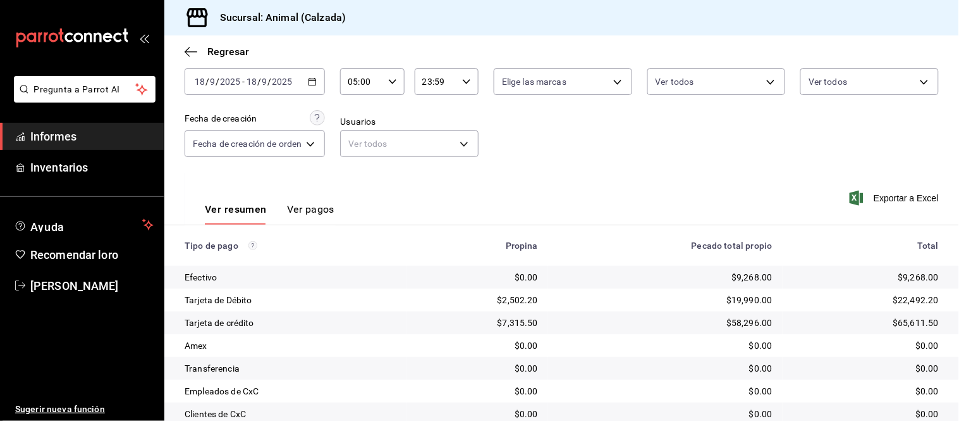
click at [314, 212] on font "Ver pagos" at bounding box center [310, 209] width 47 height 12
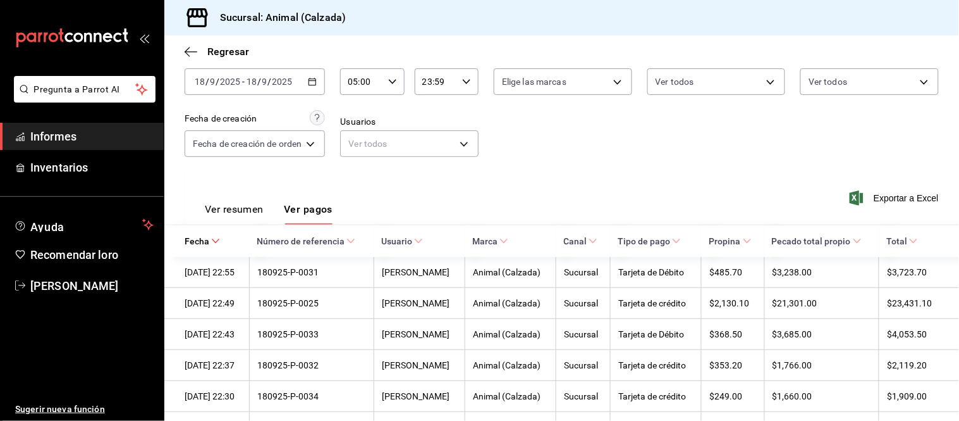
click at [260, 210] on font "Ver resumen" at bounding box center [234, 209] width 59 height 12
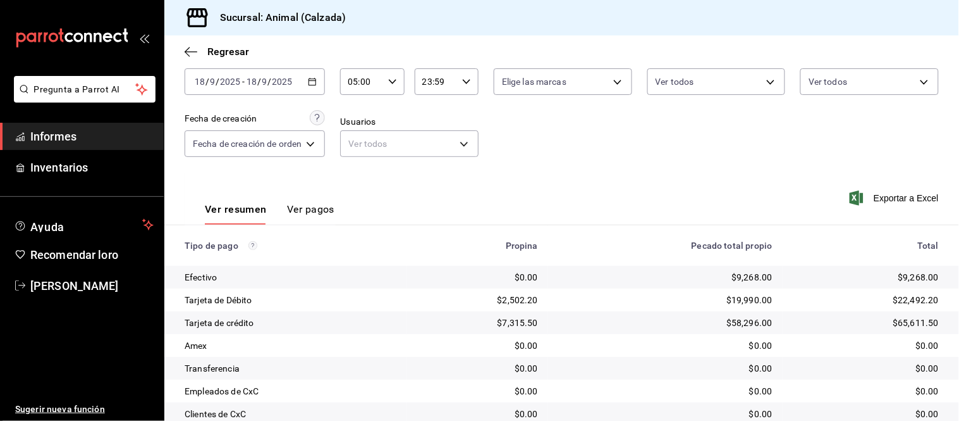
click at [305, 206] on font "Ver pagos" at bounding box center [310, 209] width 47 height 12
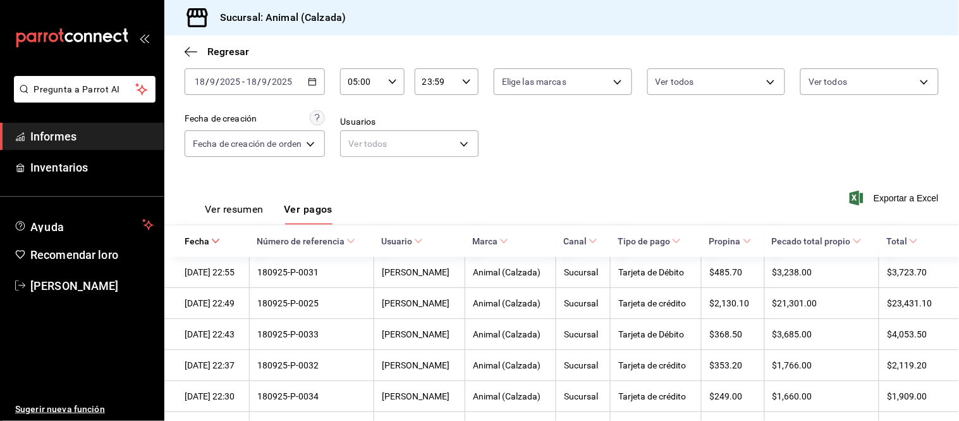
click at [254, 216] on button "Ver resumen" at bounding box center [234, 213] width 59 height 22
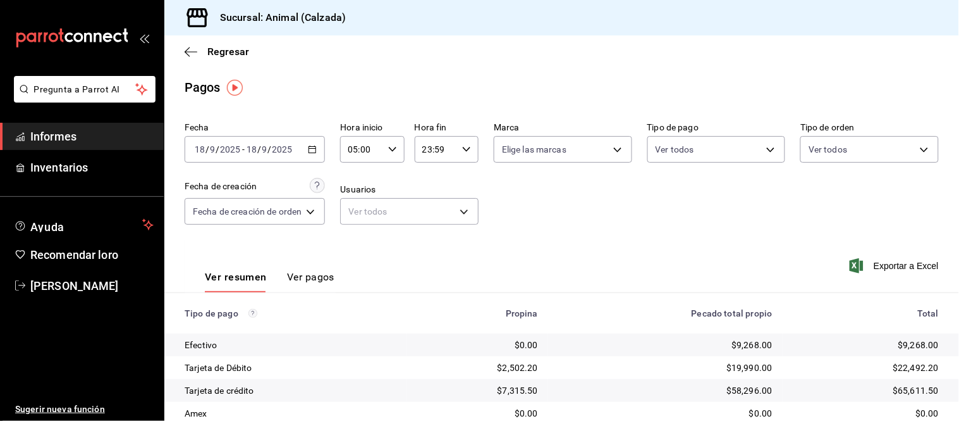
drag, startPoint x: 312, startPoint y: 282, endPoint x: 304, endPoint y: 252, distance: 31.3
click at [312, 281] on font "Ver pagos" at bounding box center [310, 277] width 47 height 12
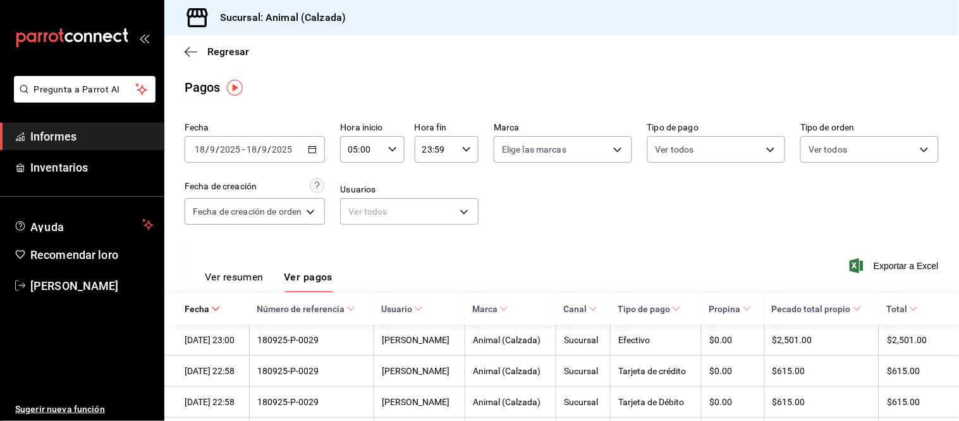
click at [247, 277] on font "Ver resumen" at bounding box center [234, 277] width 59 height 12
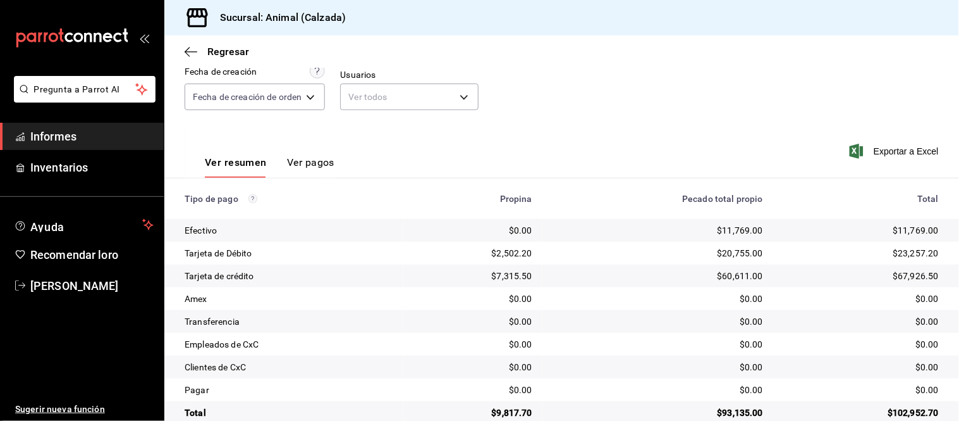
scroll to position [138, 0]
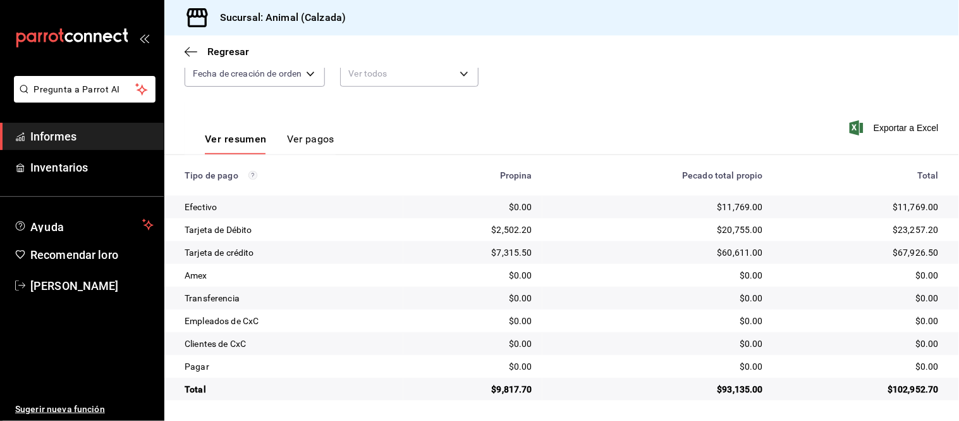
click at [319, 144] on font "Ver pagos" at bounding box center [310, 139] width 47 height 12
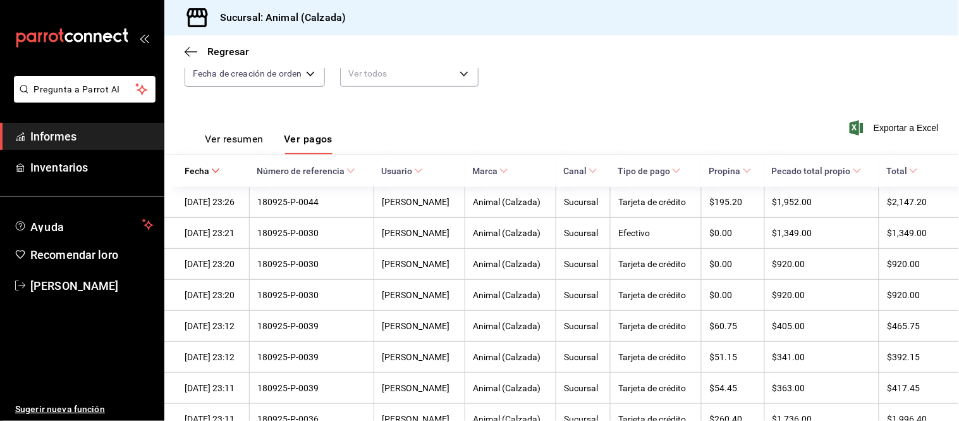
click at [242, 148] on button "Ver resumen" at bounding box center [234, 143] width 59 height 22
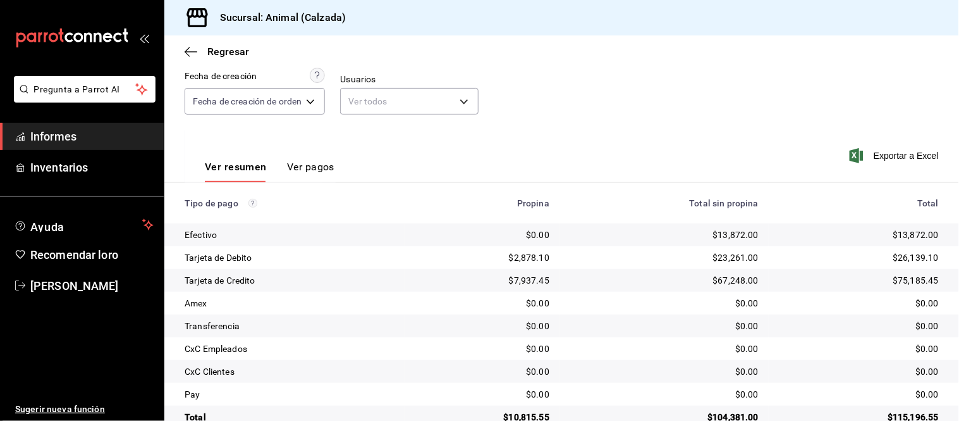
scroll to position [138, 0]
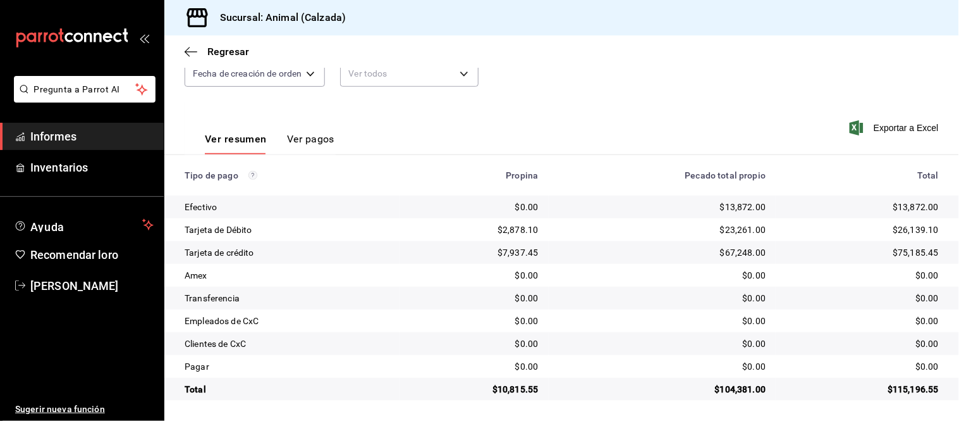
click at [296, 131] on div "Ver resumen Ver pagos" at bounding box center [260, 135] width 150 height 37
click at [309, 132] on font "Ver pagos" at bounding box center [310, 138] width 47 height 13
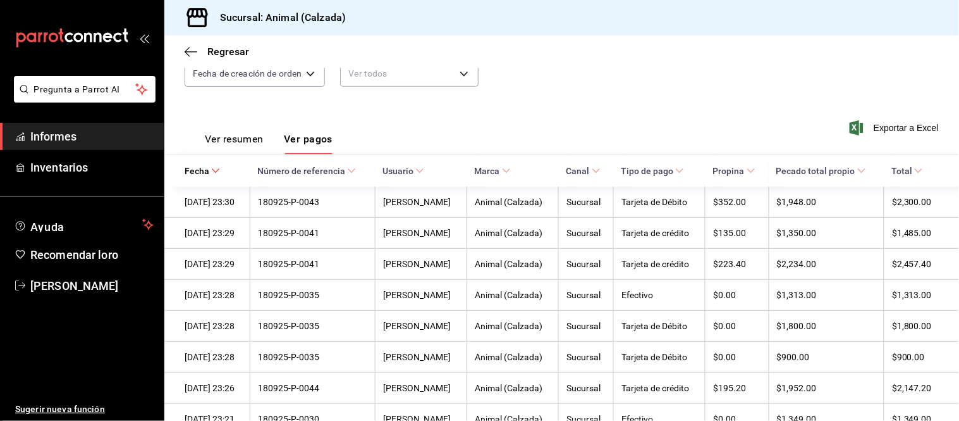
click at [264, 140] on font "Ver resumen" at bounding box center [234, 139] width 59 height 12
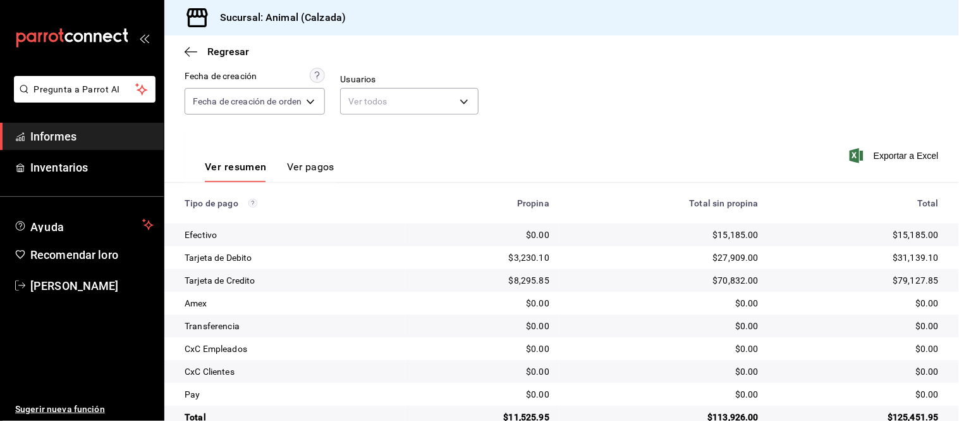
scroll to position [138, 0]
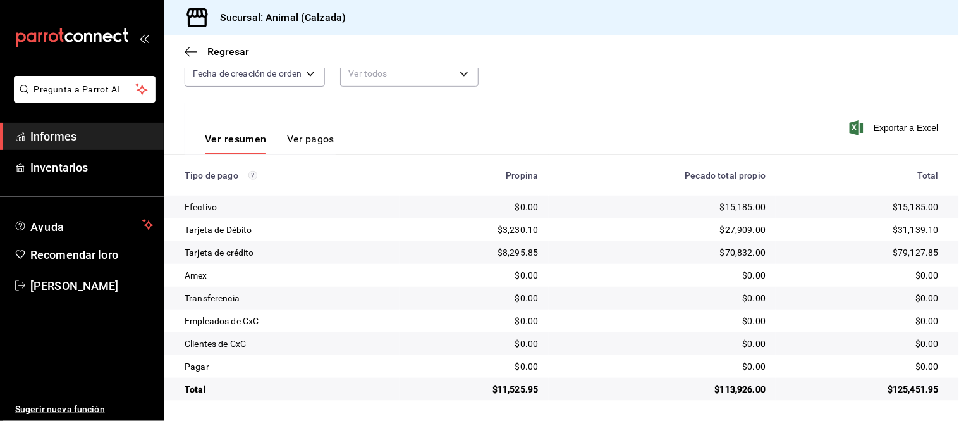
click at [314, 137] on font "Ver pagos" at bounding box center [310, 139] width 47 height 12
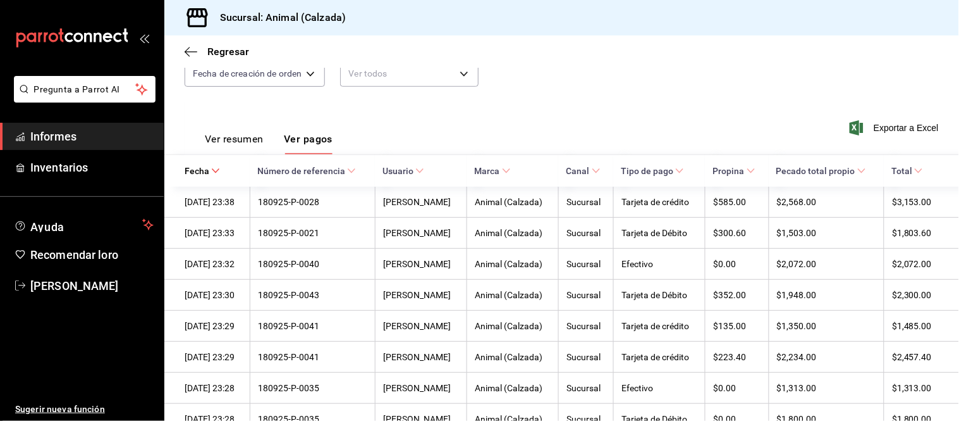
click at [230, 137] on font "Ver resumen" at bounding box center [234, 139] width 59 height 12
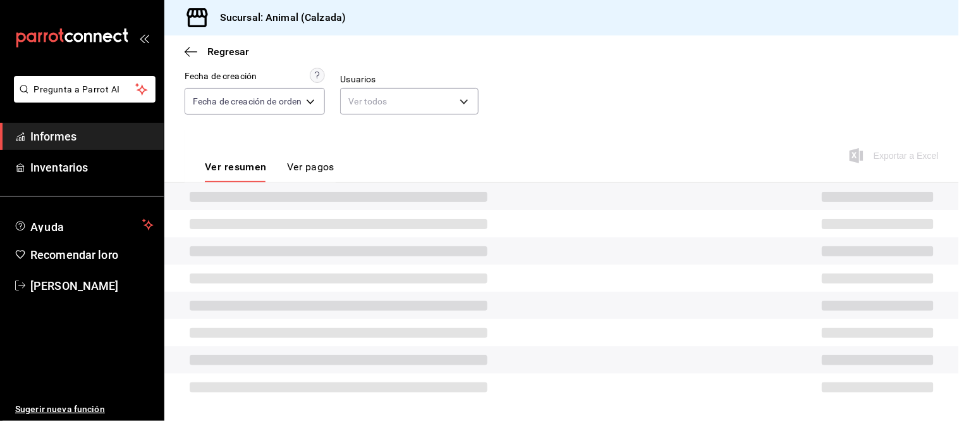
scroll to position [138, 0]
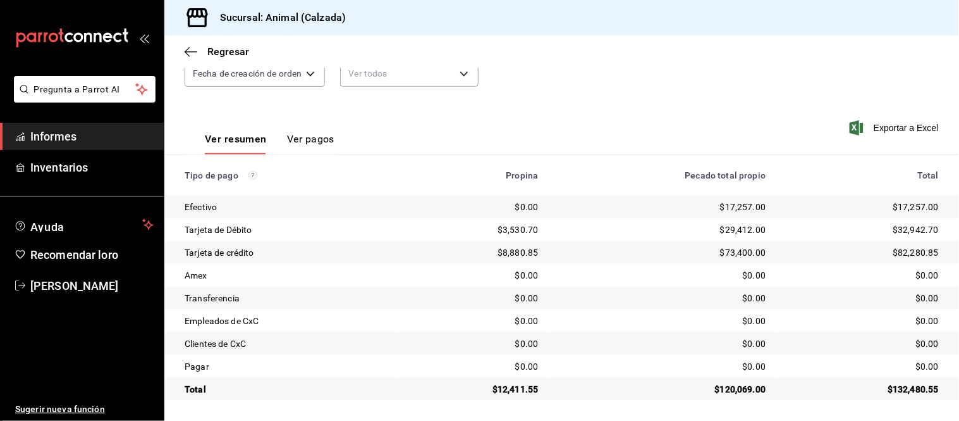
click at [312, 142] on font "Ver pagos" at bounding box center [310, 139] width 47 height 12
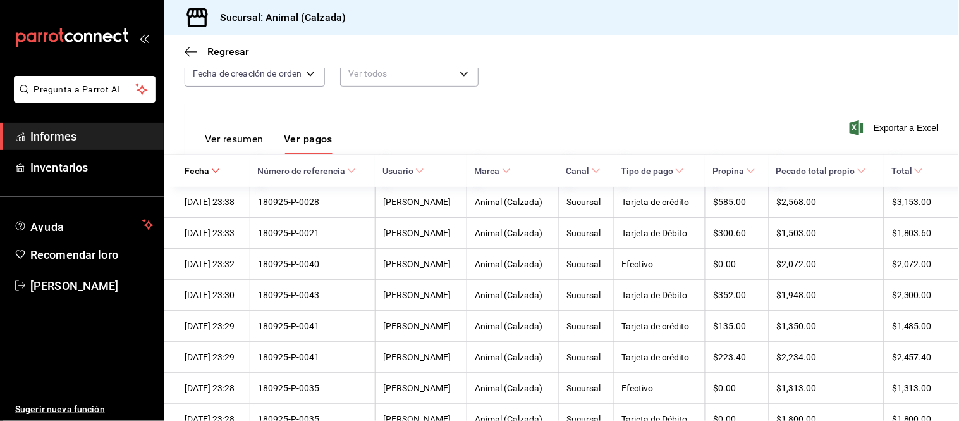
click at [226, 135] on font "Ver resumen" at bounding box center [234, 139] width 59 height 12
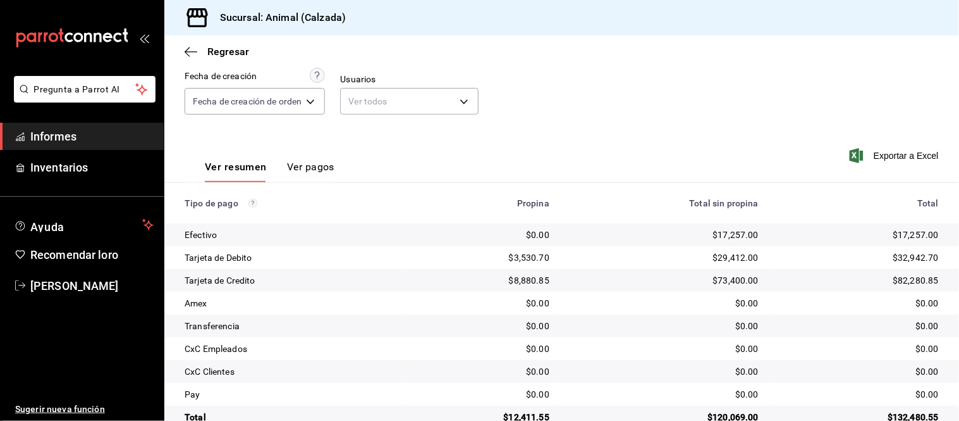
scroll to position [138, 0]
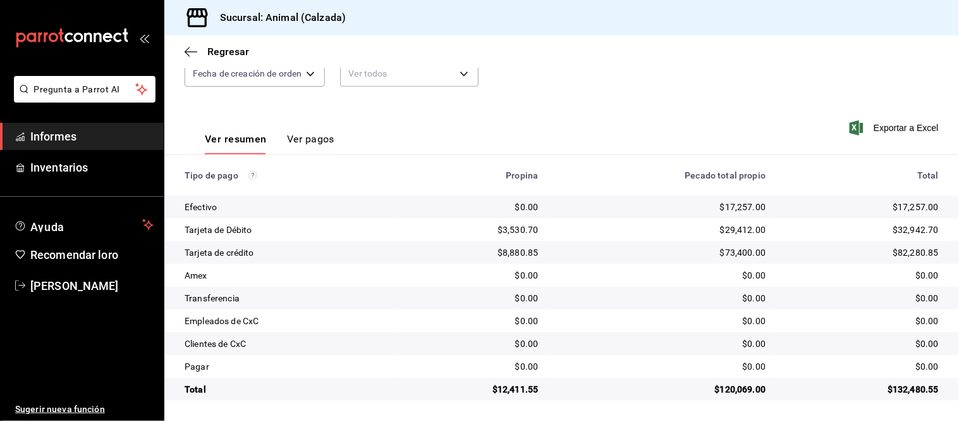
click at [299, 134] on font "Ver pagos" at bounding box center [310, 139] width 47 height 12
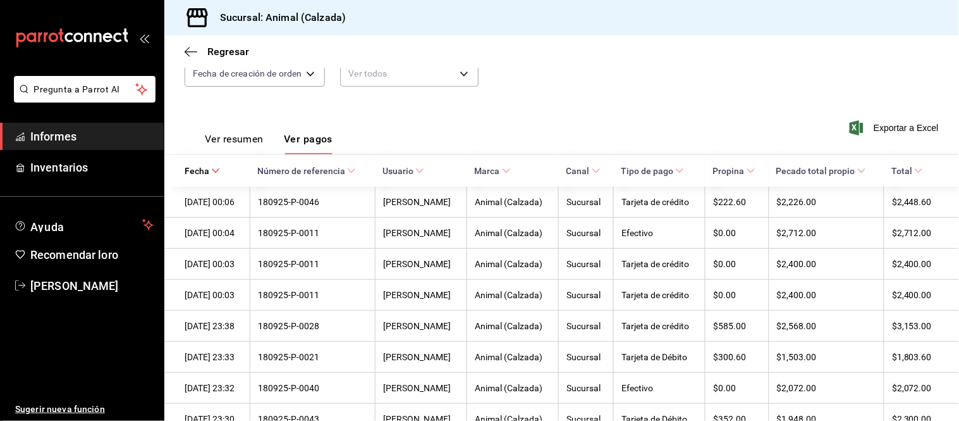
click at [240, 145] on font "Ver resumen" at bounding box center [234, 139] width 59 height 12
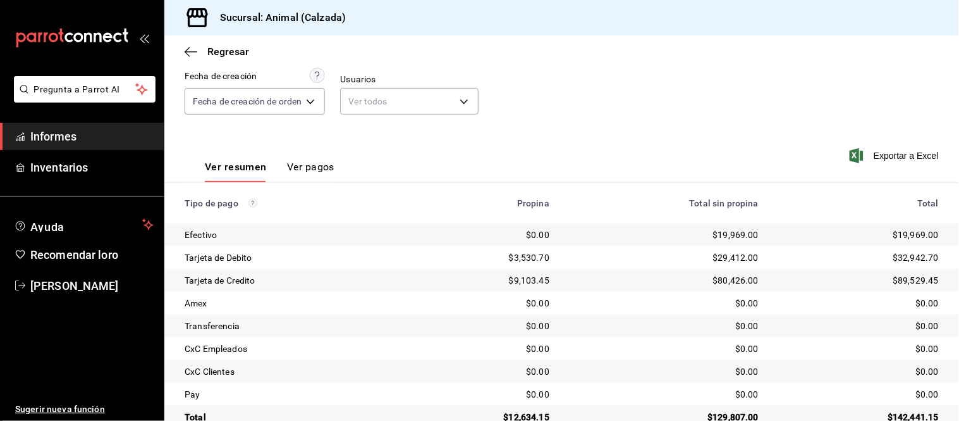
scroll to position [138, 0]
